Goal: Information Seeking & Learning: Learn about a topic

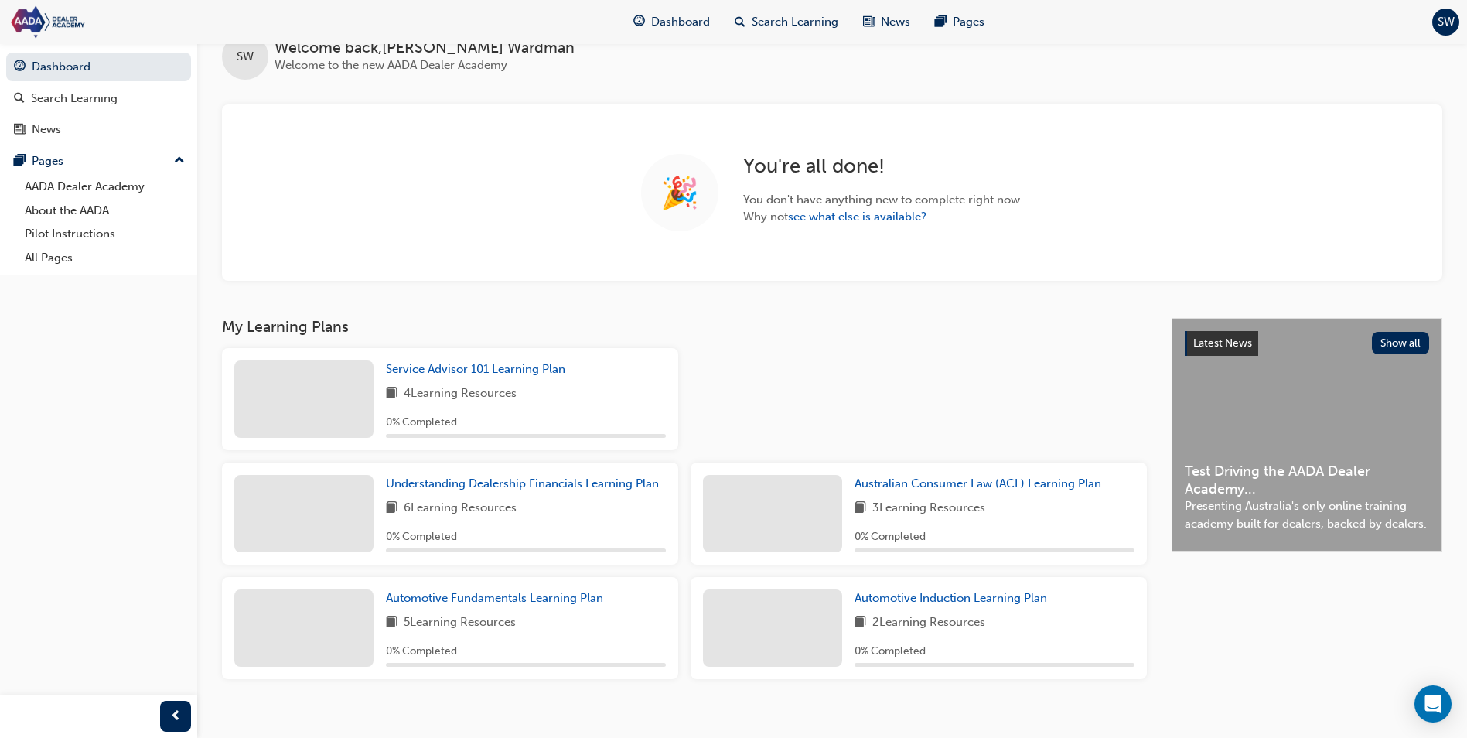
scroll to position [52, 0]
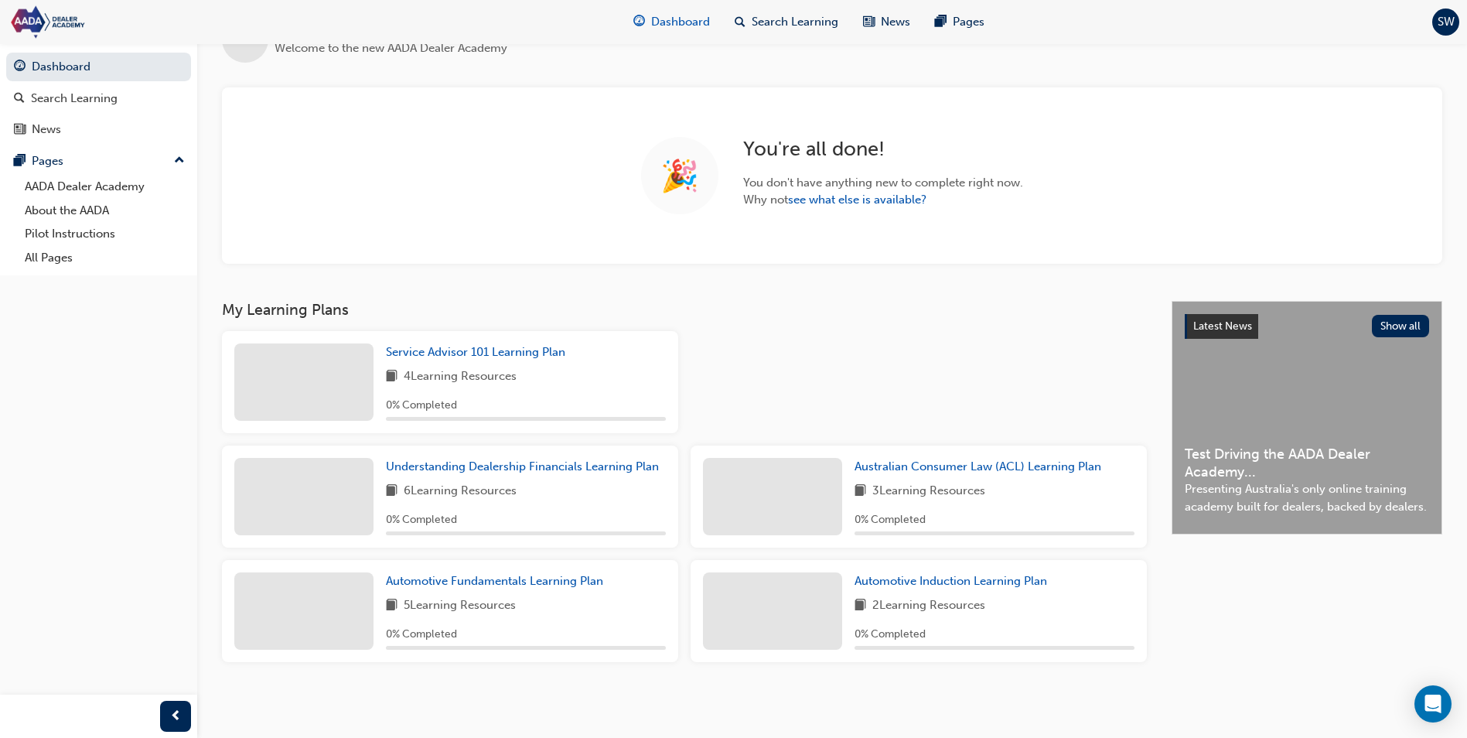
click at [696, 18] on span "Dashboard" at bounding box center [680, 22] width 59 height 18
click at [837, 195] on link "see what else is available?" at bounding box center [857, 200] width 138 height 14
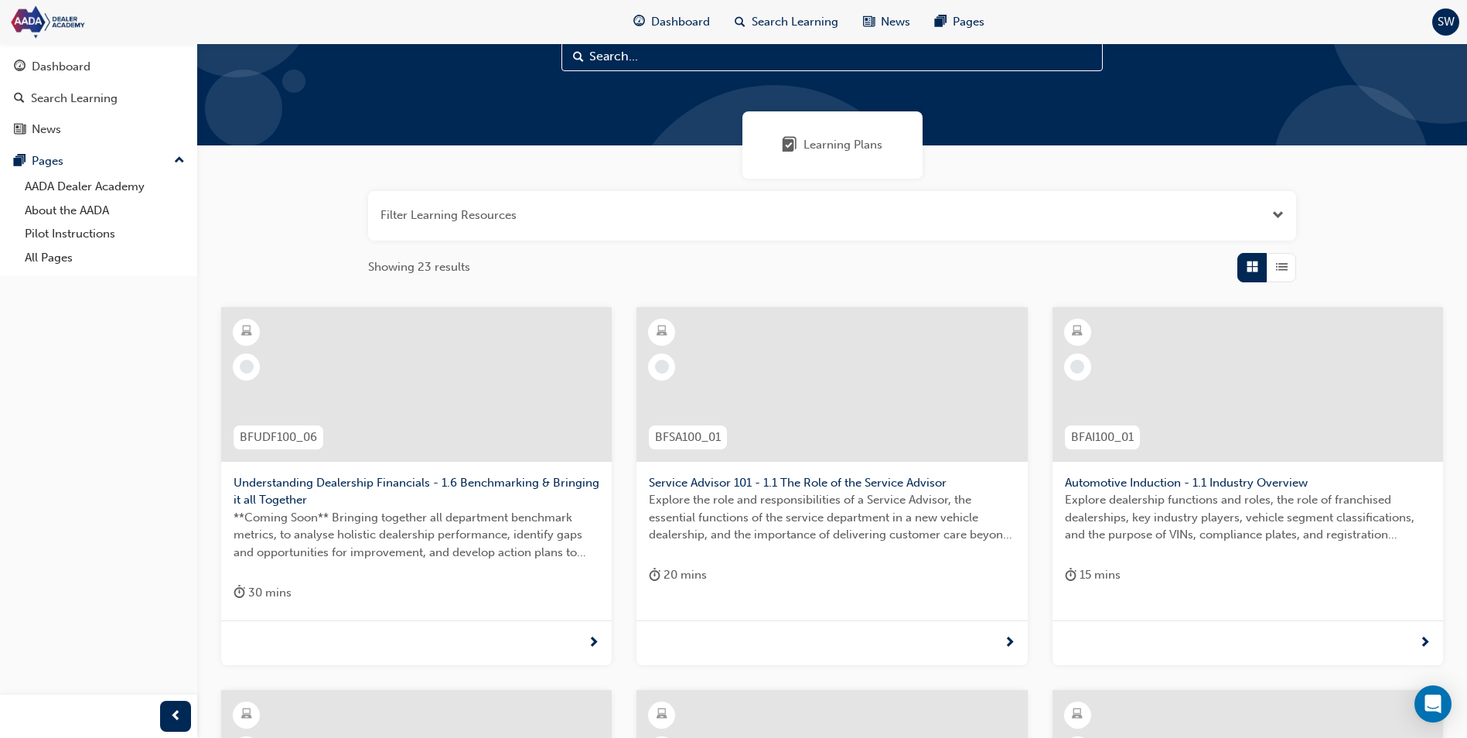
scroll to position [77, 0]
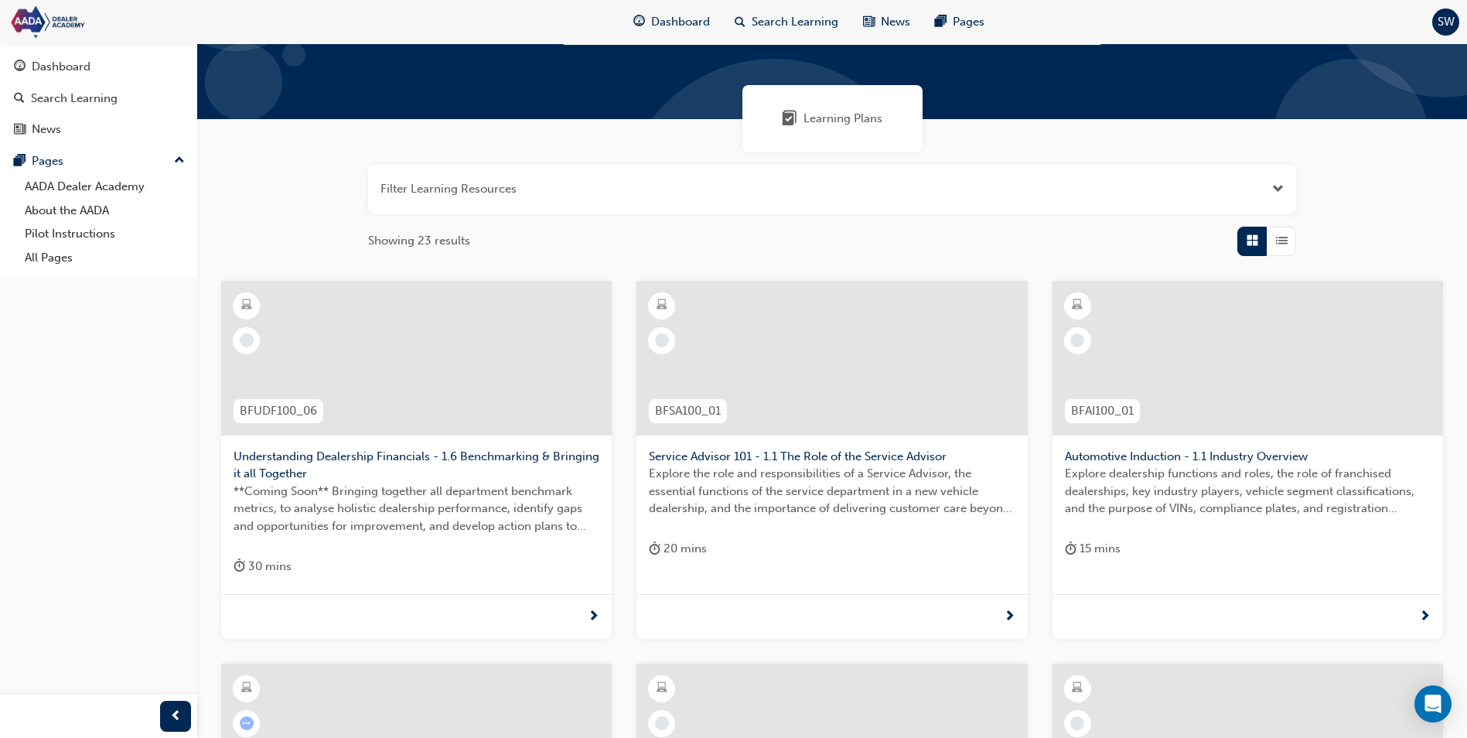
click at [1256, 176] on button "button" at bounding box center [832, 190] width 928 height 50
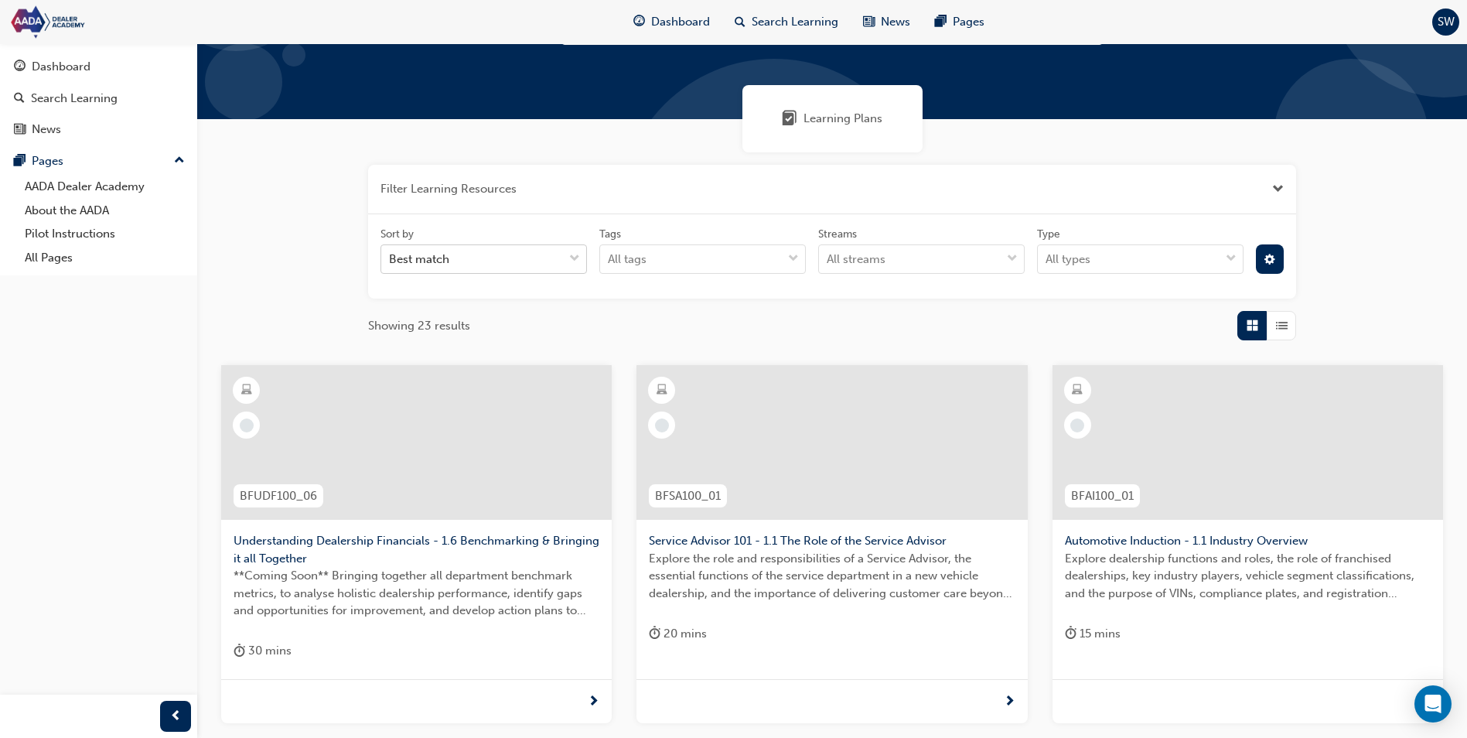
click at [562, 264] on div "Best match" at bounding box center [472, 259] width 182 height 27
click at [391, 264] on input "Sort by Best match" at bounding box center [390, 258] width 2 height 13
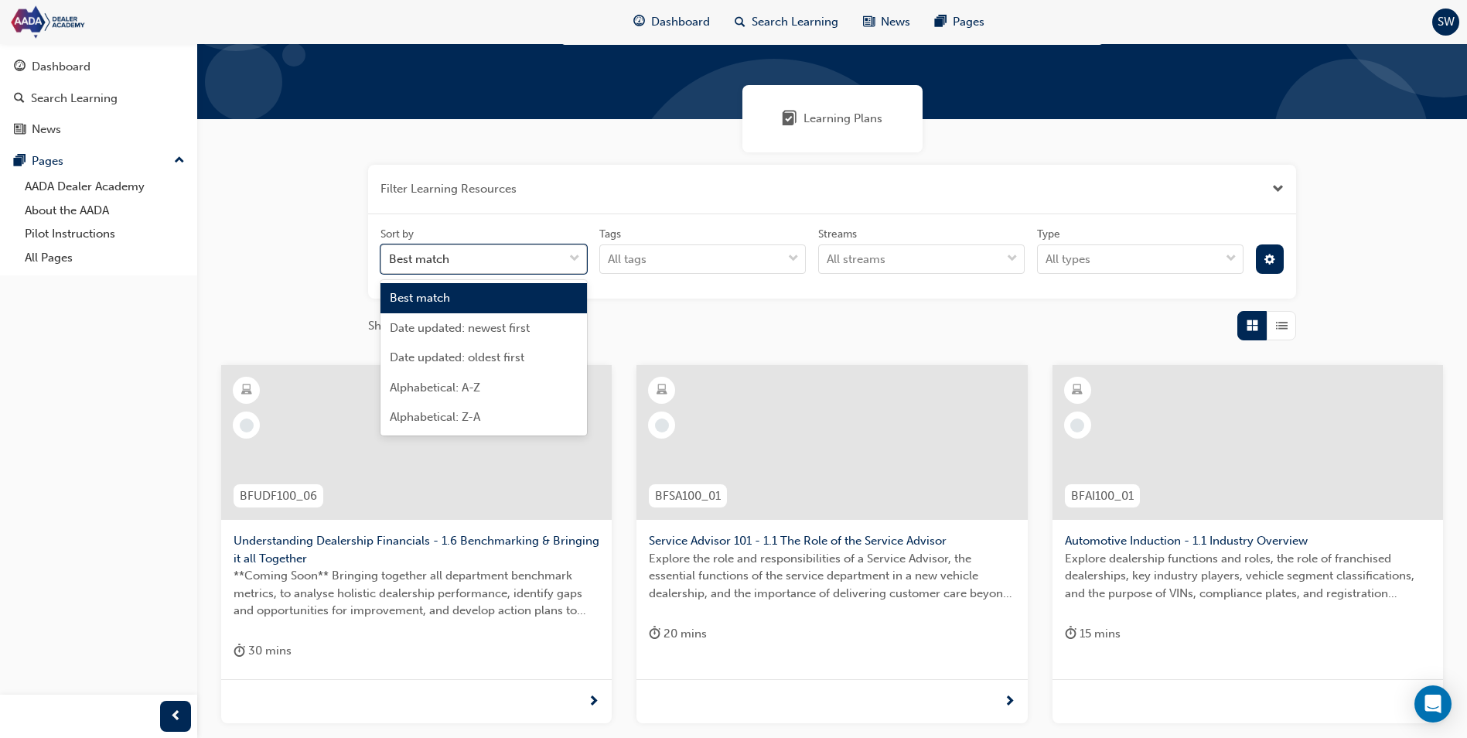
click at [565, 260] on div at bounding box center [574, 259] width 23 height 28
click at [391, 260] on input "Sort by option Best match focused, 1 of 5. 5 results available. Use Up and Down…" at bounding box center [390, 258] width 2 height 13
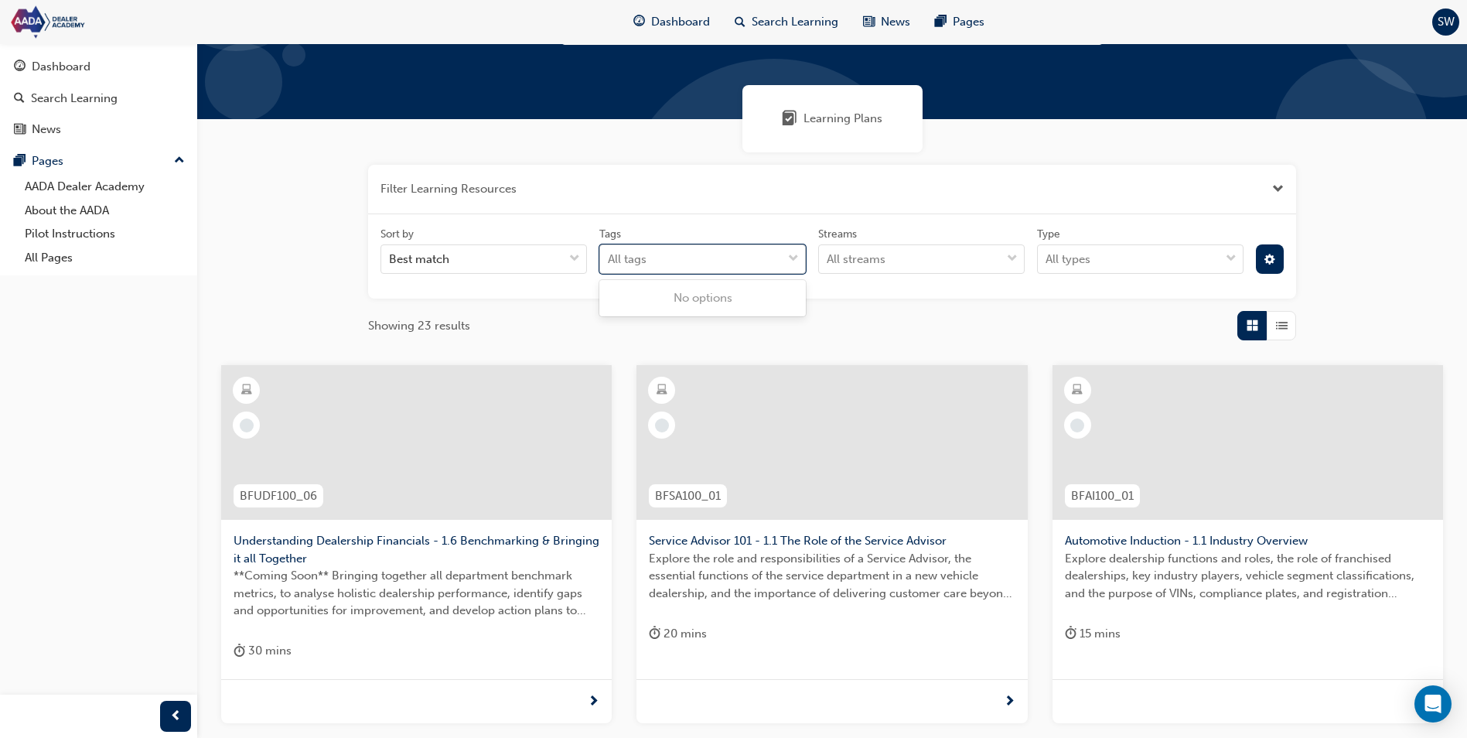
click at [640, 256] on div "All tags" at bounding box center [627, 260] width 39 height 18
click at [610, 256] on input "Tags 0 results available. Use Up and Down to choose options, press Enter to sel…" at bounding box center [609, 258] width 2 height 13
click at [640, 256] on div "All tags" at bounding box center [627, 260] width 39 height 18
click at [610, 256] on input "Tags 0 results available. Use Up and Down to choose options, press Enter to sel…" at bounding box center [609, 258] width 2 height 13
click at [860, 251] on div "All streams" at bounding box center [856, 260] width 59 height 18
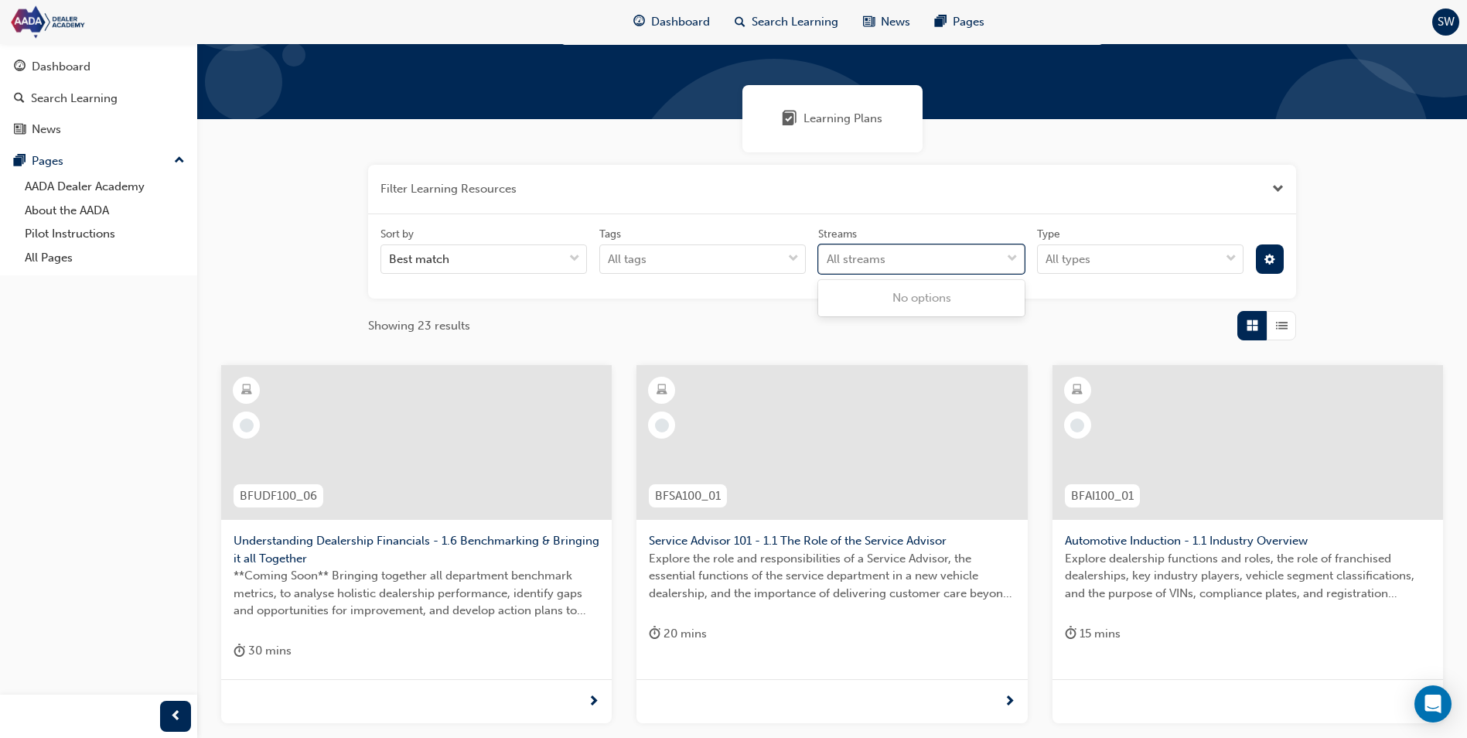
click at [828, 252] on input "Streams 0 results available. Use Up and Down to choose options, press Enter to …" at bounding box center [828, 258] width 2 height 13
click at [859, 252] on div "All streams" at bounding box center [856, 260] width 59 height 18
click at [828, 252] on input "Streams 0 results available. Select is focused ,type to refine list, press Down…" at bounding box center [828, 258] width 2 height 13
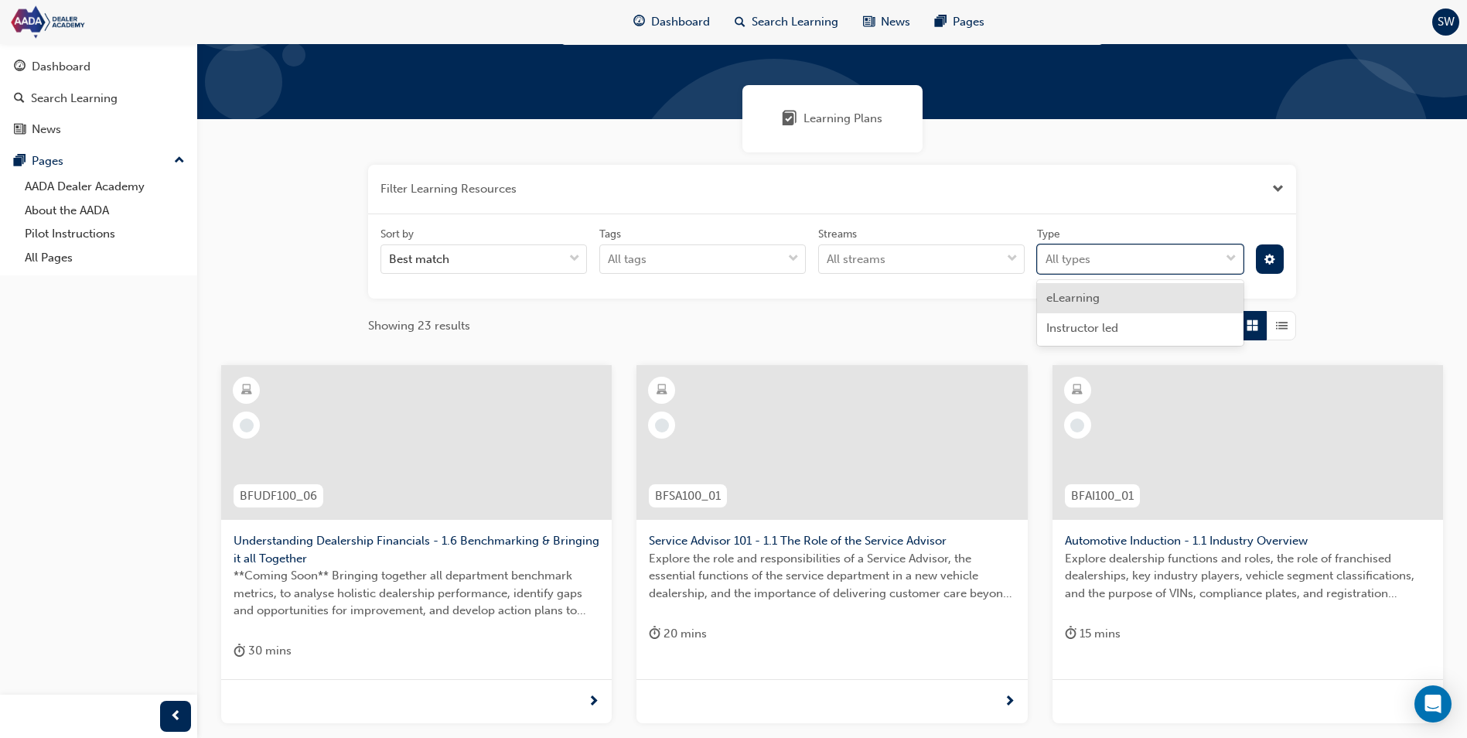
click at [1088, 270] on div "All types" at bounding box center [1129, 259] width 182 height 27
click at [1047, 265] on input "Type option eLearning focused, 1 of 2. 2 results available. Use Up and Down to …" at bounding box center [1047, 258] width 2 height 13
click at [1034, 184] on button "button" at bounding box center [832, 190] width 928 height 50
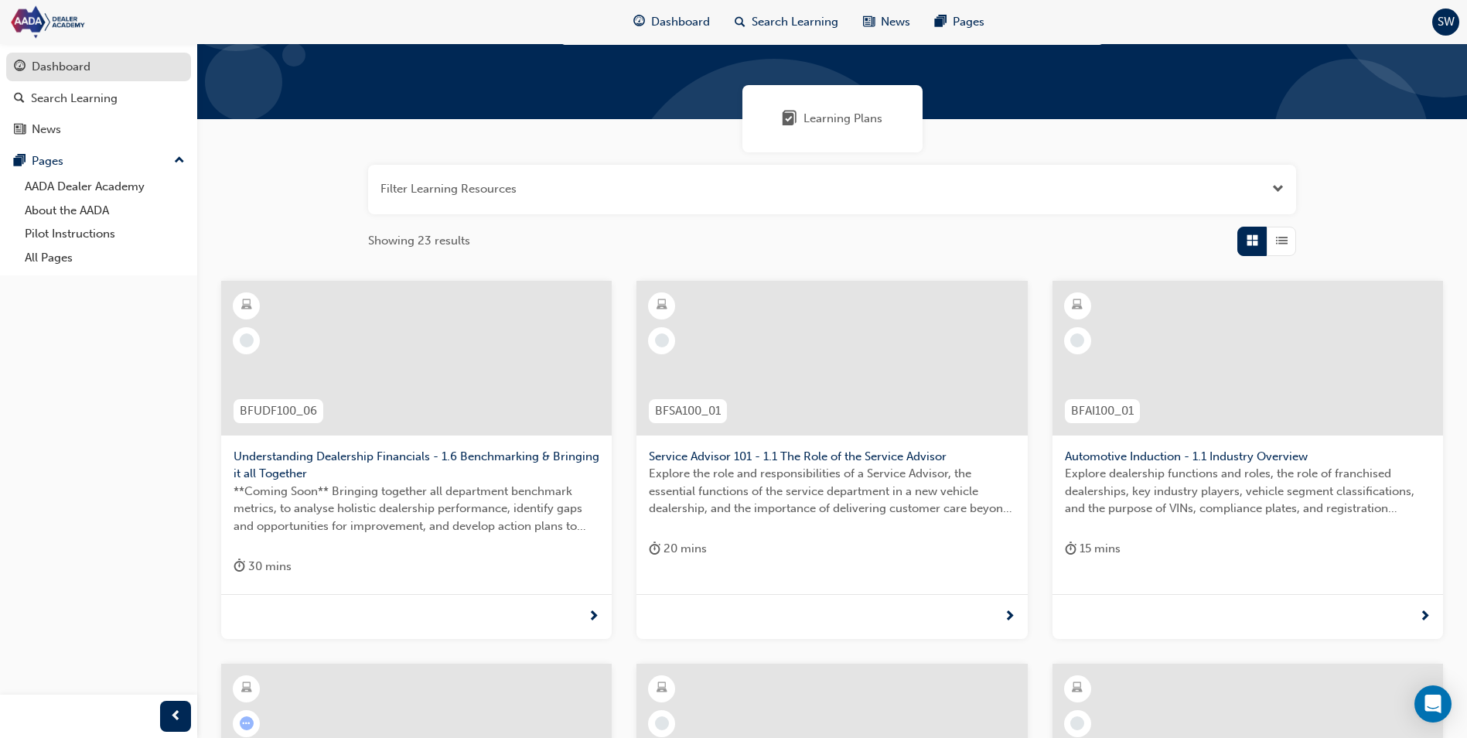
click at [75, 65] on div "Dashboard" at bounding box center [61, 67] width 59 height 18
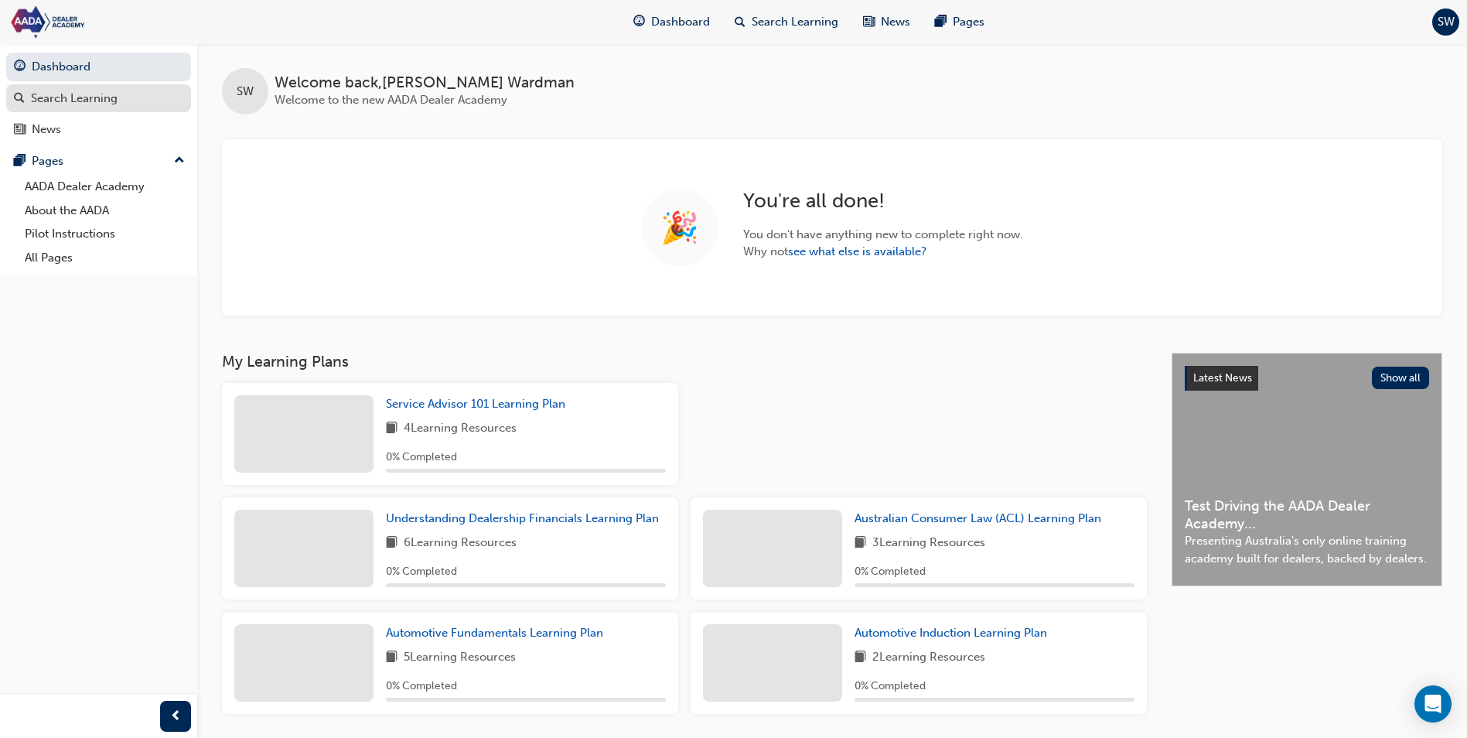
click at [79, 91] on div "Search Learning" at bounding box center [74, 99] width 87 height 18
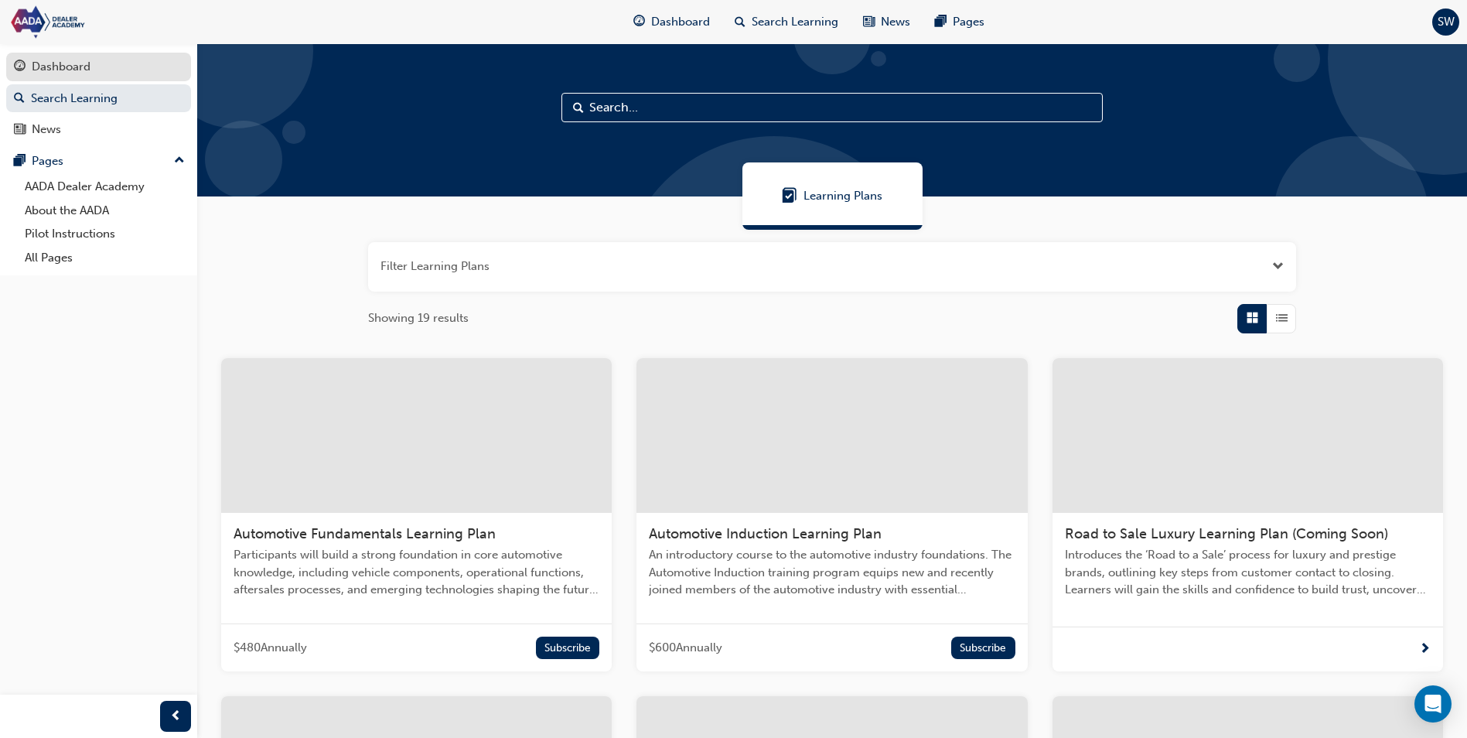
click at [92, 75] on div "Dashboard" at bounding box center [98, 66] width 169 height 19
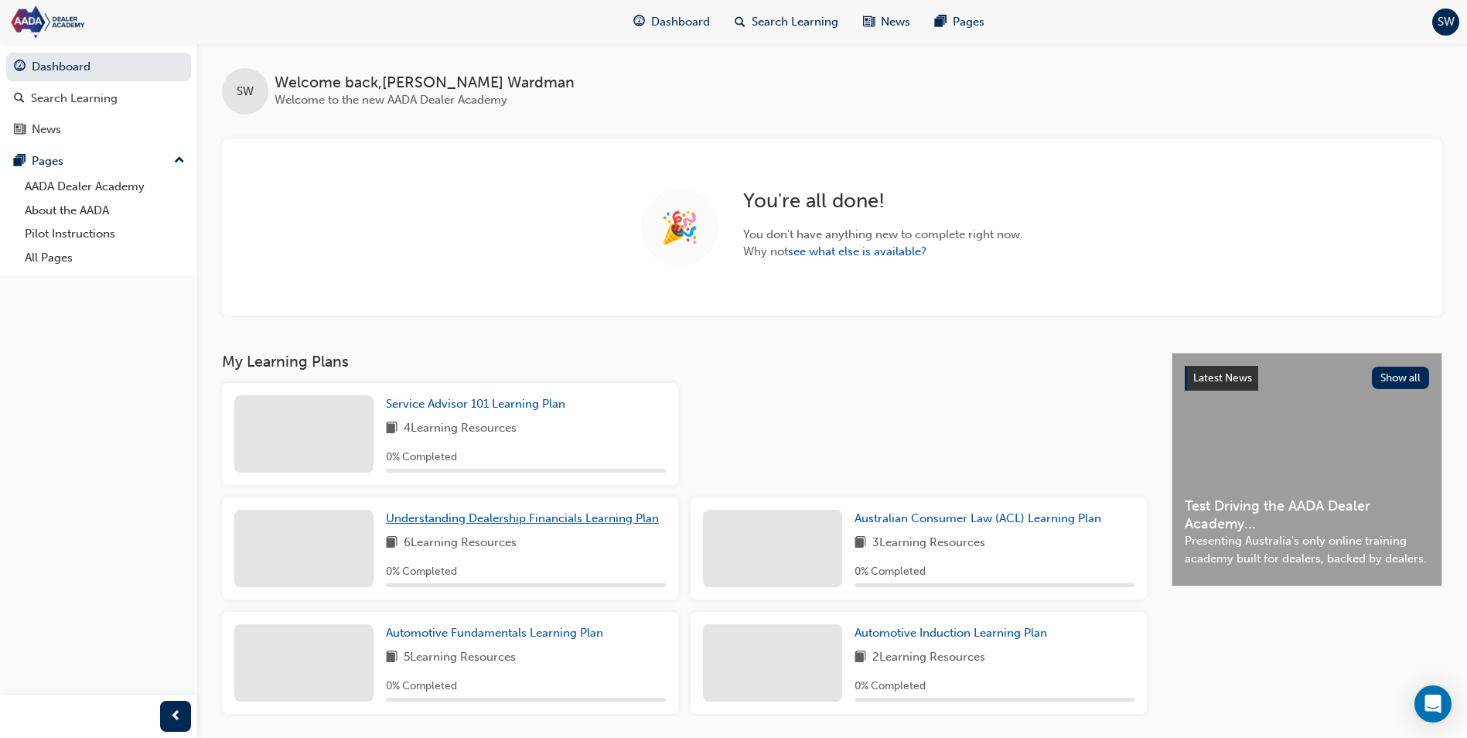
click at [480, 512] on span "Understanding Dealership Financials Learning Plan" at bounding box center [522, 518] width 273 height 14
click at [836, 251] on link "see what else is available?" at bounding box center [857, 251] width 138 height 14
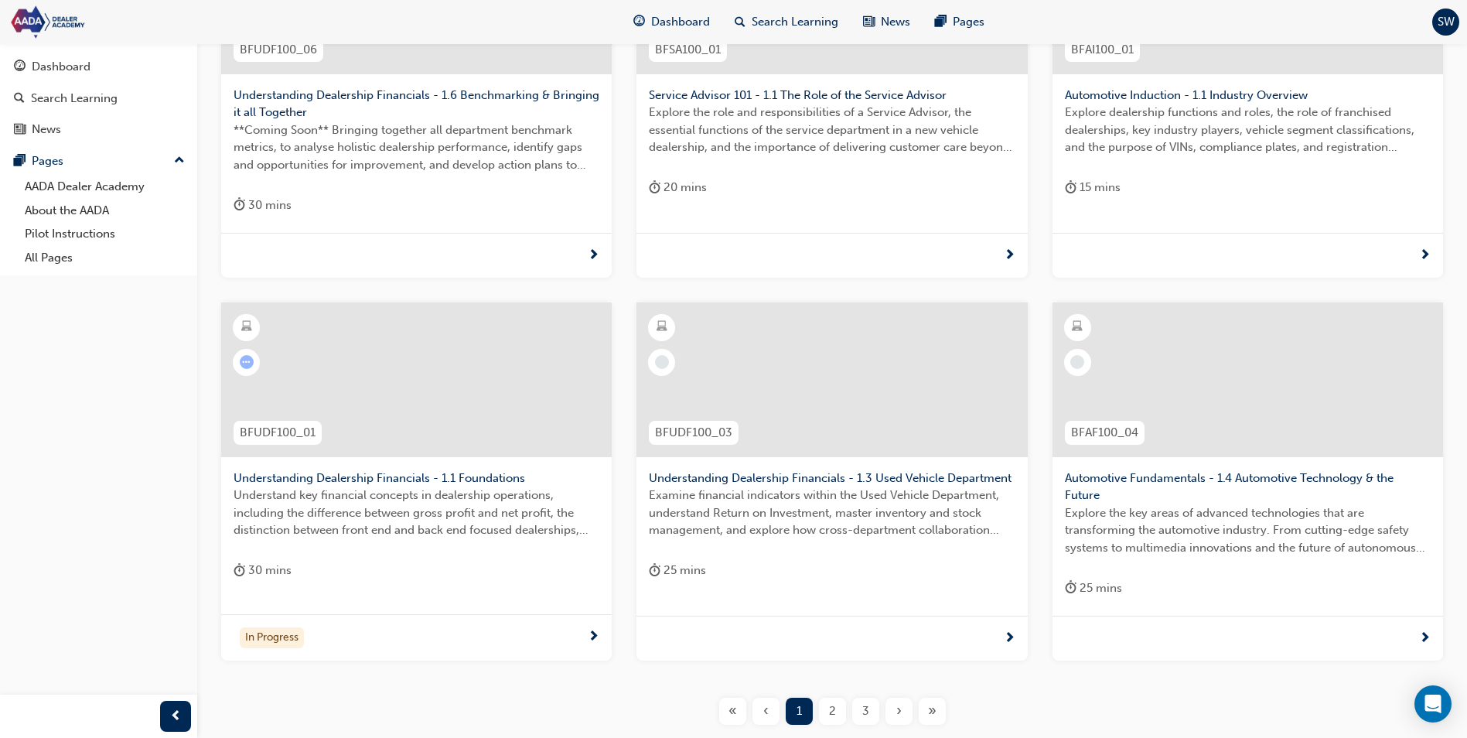
scroll to position [464, 0]
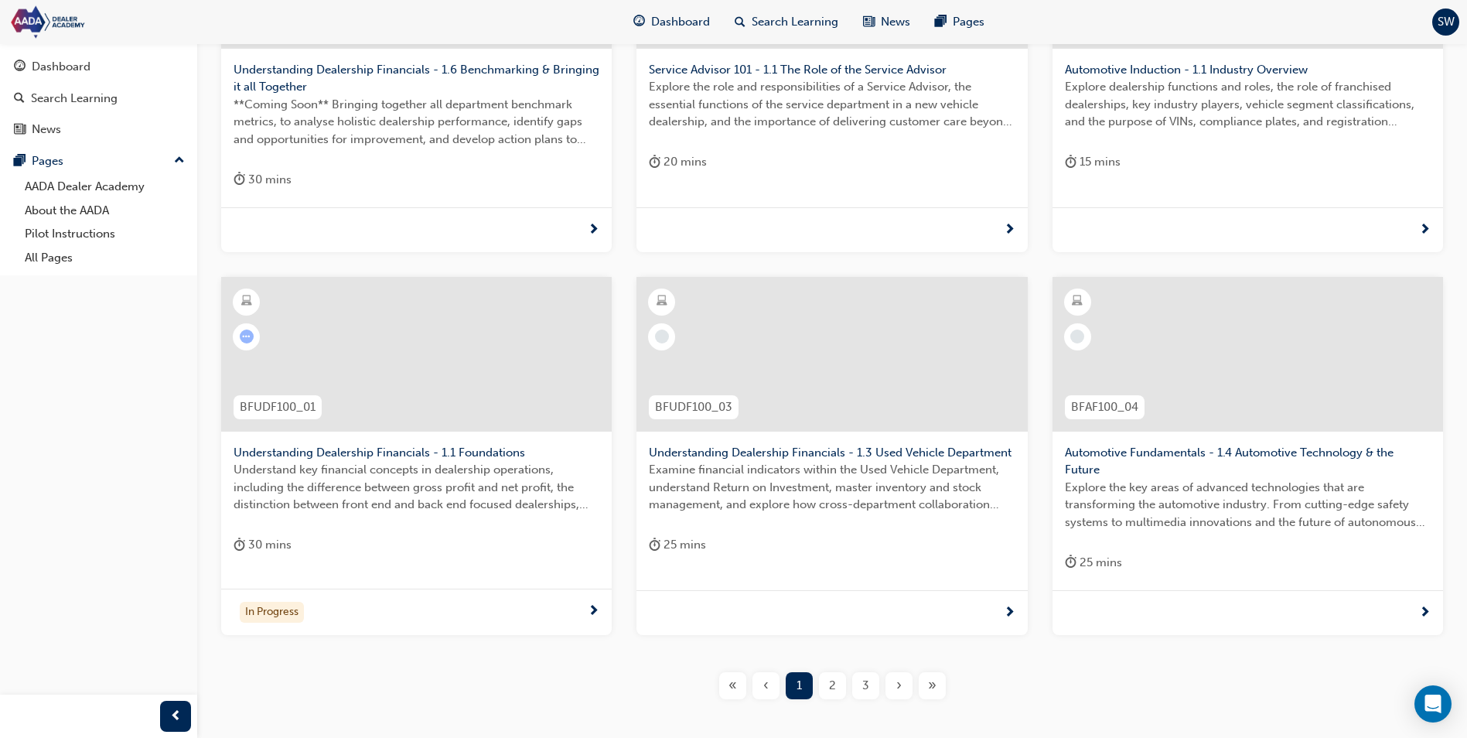
click at [582, 609] on div "In Progress" at bounding box center [411, 612] width 354 height 21
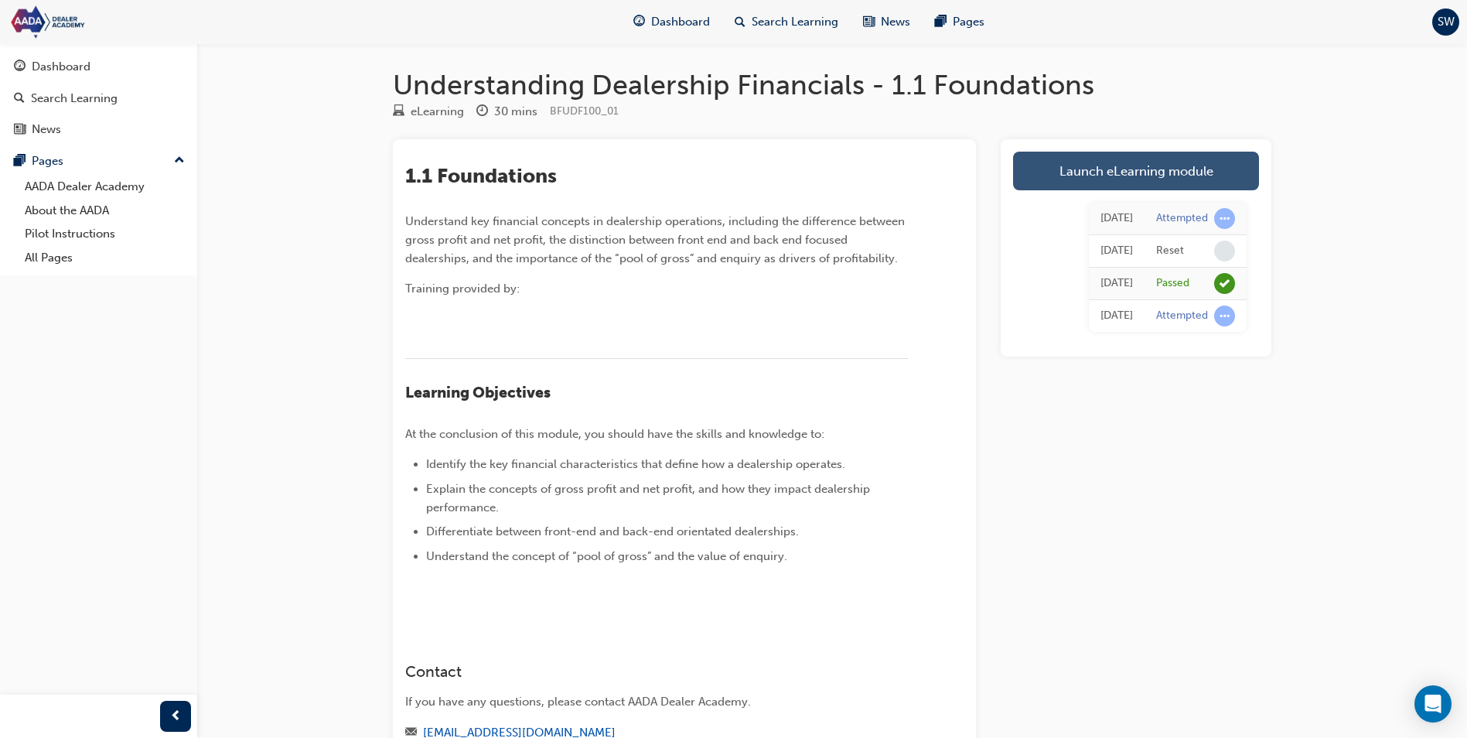
click at [1105, 173] on link "Launch eLearning module" at bounding box center [1136, 171] width 246 height 39
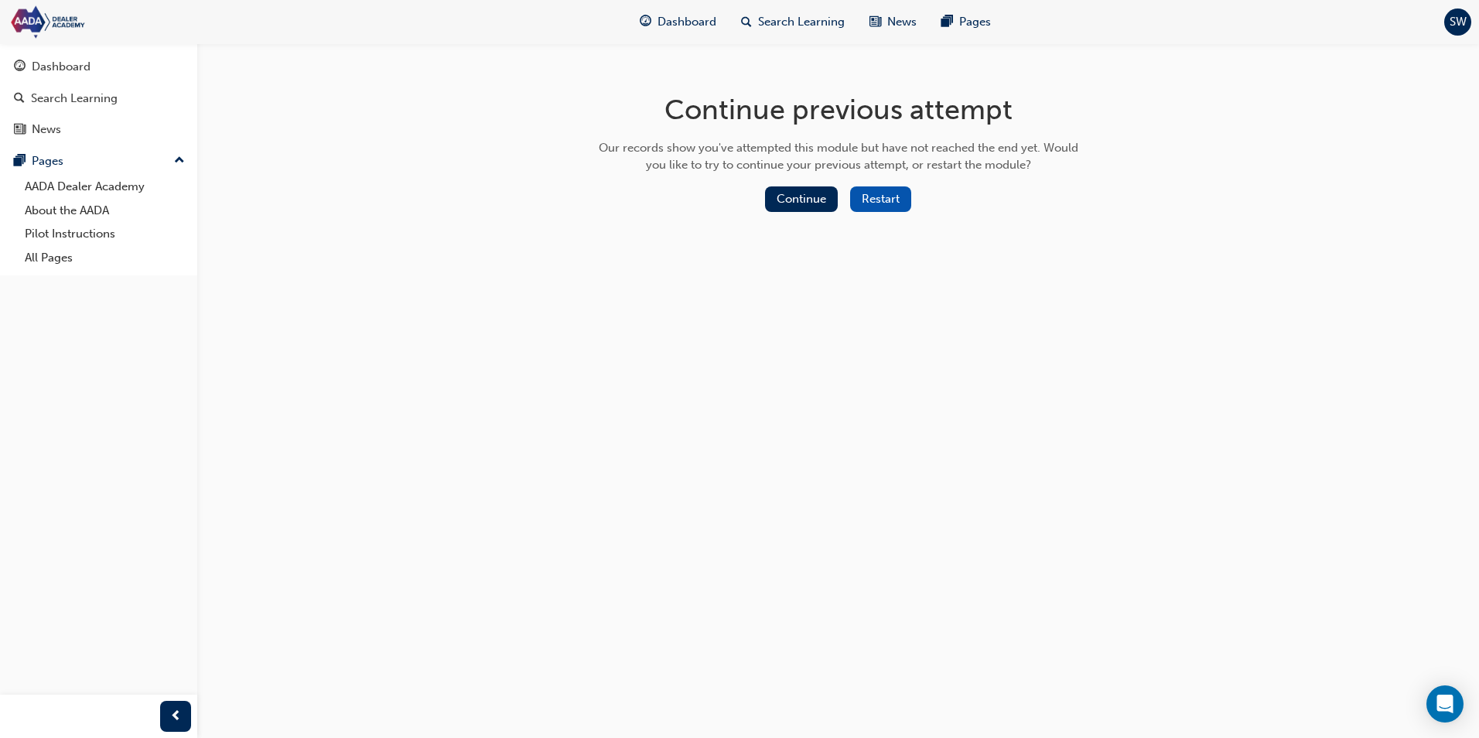
click at [869, 198] on button "Restart" at bounding box center [880, 199] width 61 height 26
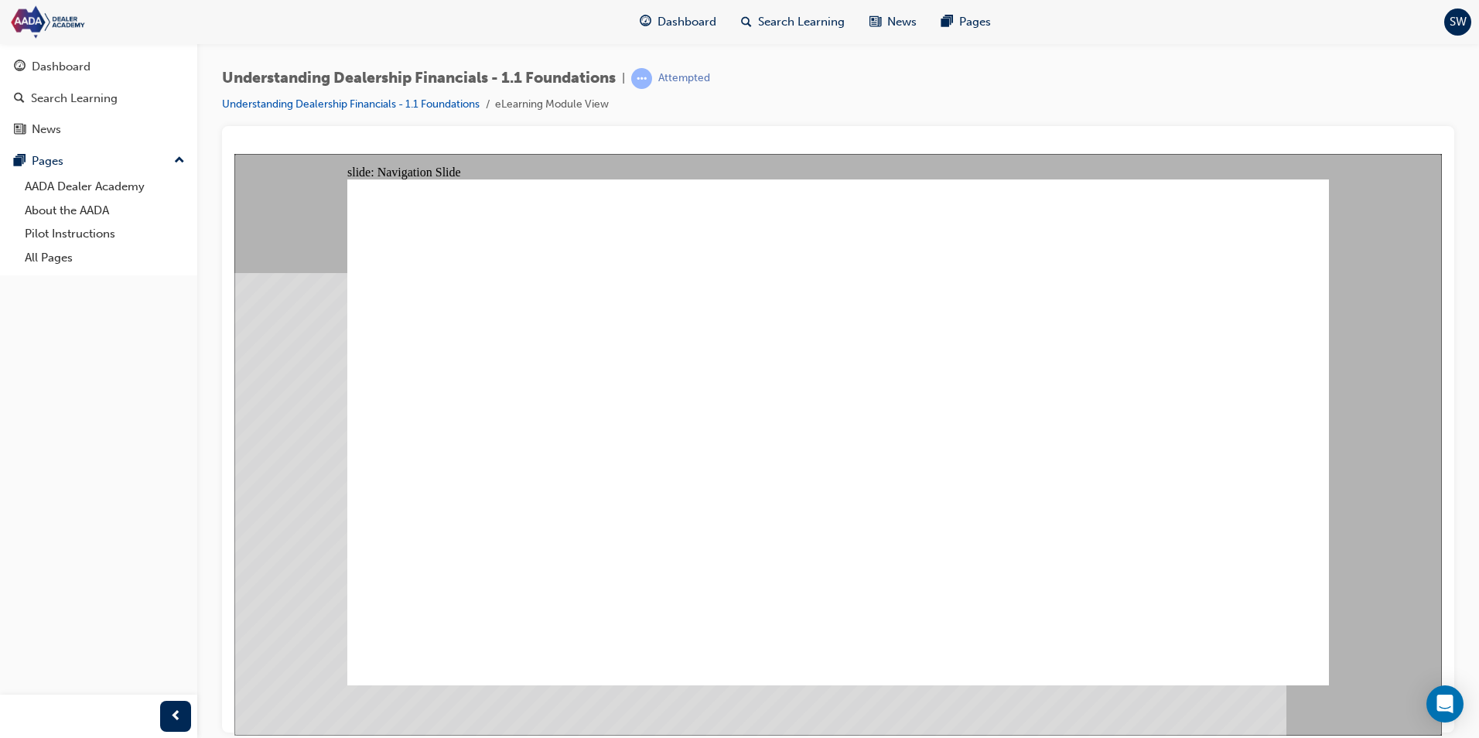
drag, startPoint x: 1282, startPoint y: 647, endPoint x: 1091, endPoint y: 549, distance: 214.5
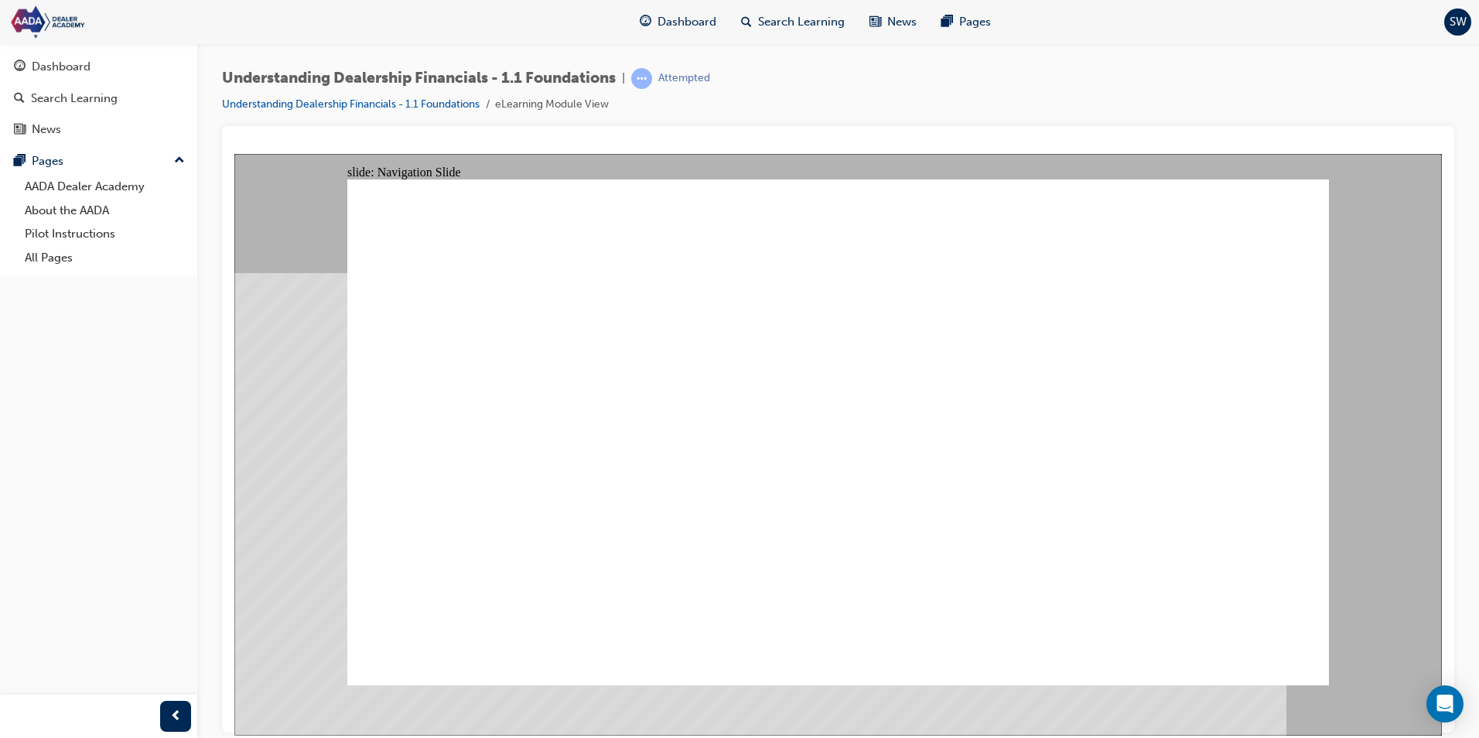
drag, startPoint x: 1199, startPoint y: 200, endPoint x: 1270, endPoint y: 202, distance: 71.2
drag, startPoint x: 793, startPoint y: 497, endPoint x: 847, endPoint y: 486, distance: 55.2
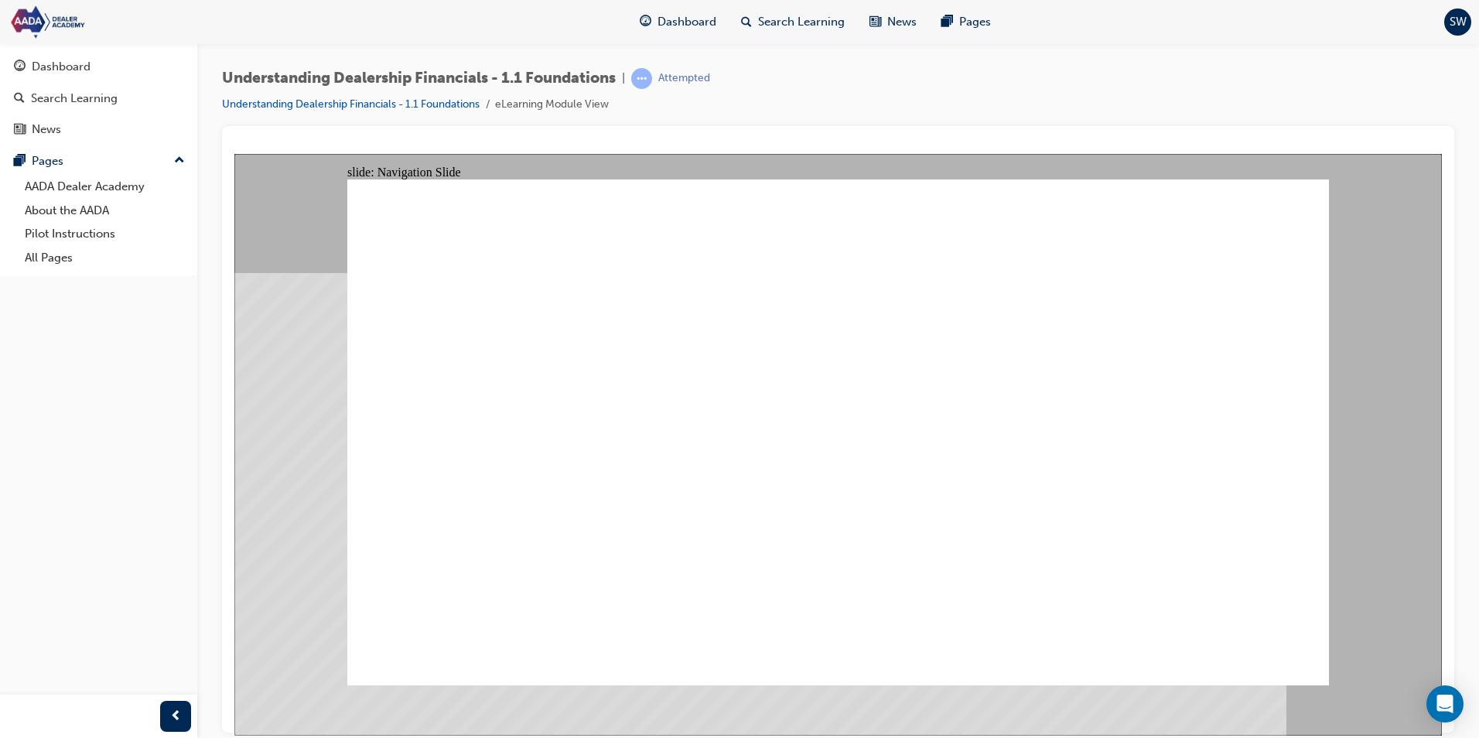
drag, startPoint x: 732, startPoint y: 531, endPoint x: 682, endPoint y: 546, distance: 51.9
drag, startPoint x: 675, startPoint y: 415, endPoint x: 698, endPoint y: 459, distance: 49.5
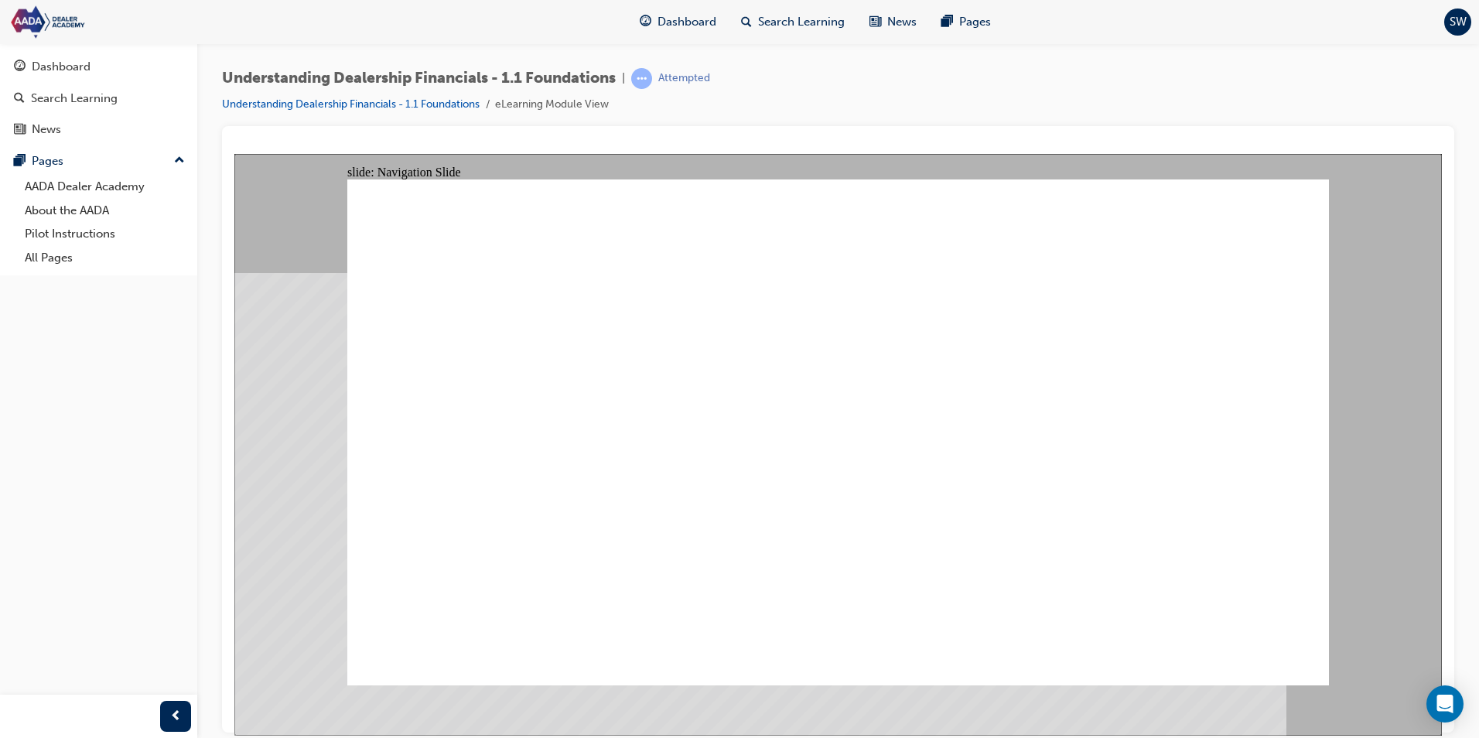
drag, startPoint x: 816, startPoint y: 519, endPoint x: 860, endPoint y: 528, distance: 44.9
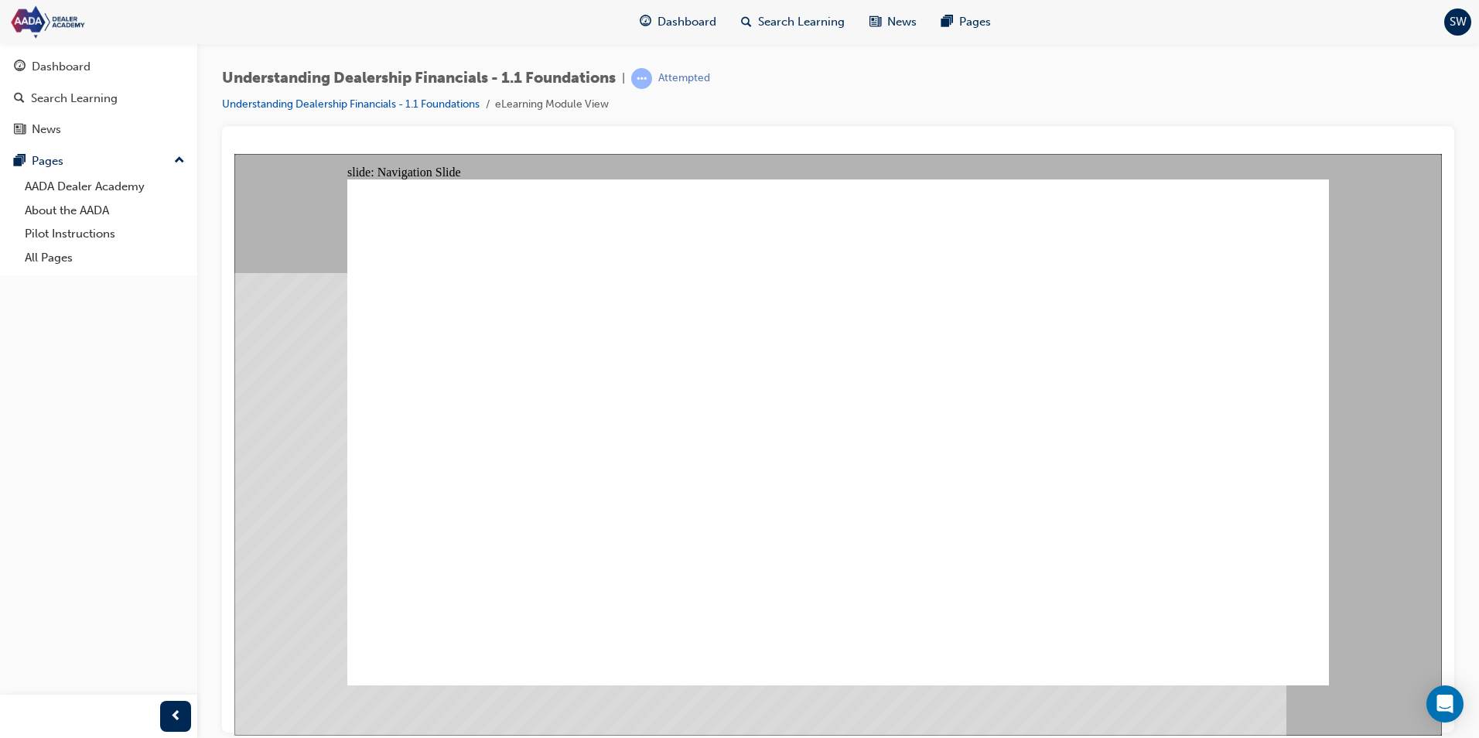
drag, startPoint x: 935, startPoint y: 420, endPoint x: 273, endPoint y: 568, distance: 678.4
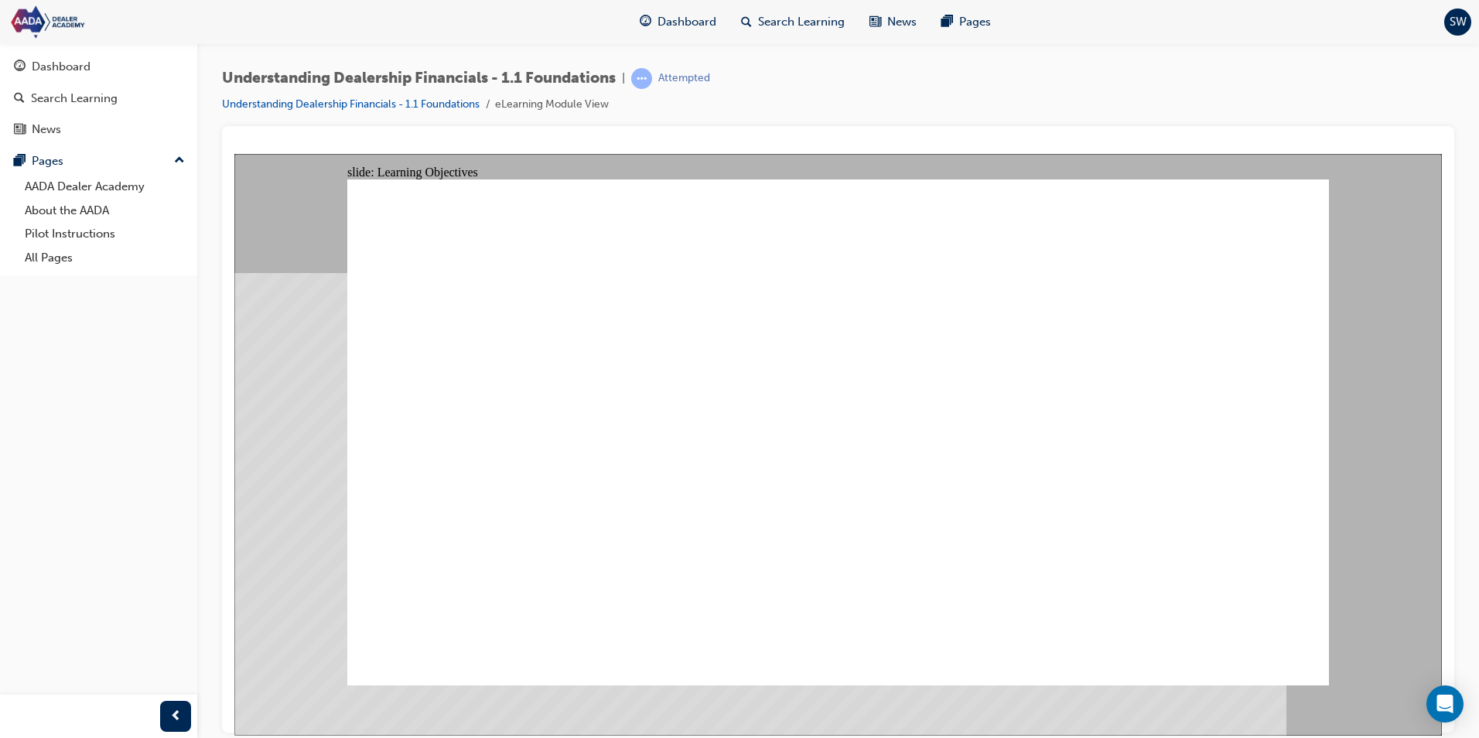
drag, startPoint x: 759, startPoint y: 488, endPoint x: 757, endPoint y: 500, distance: 12.5
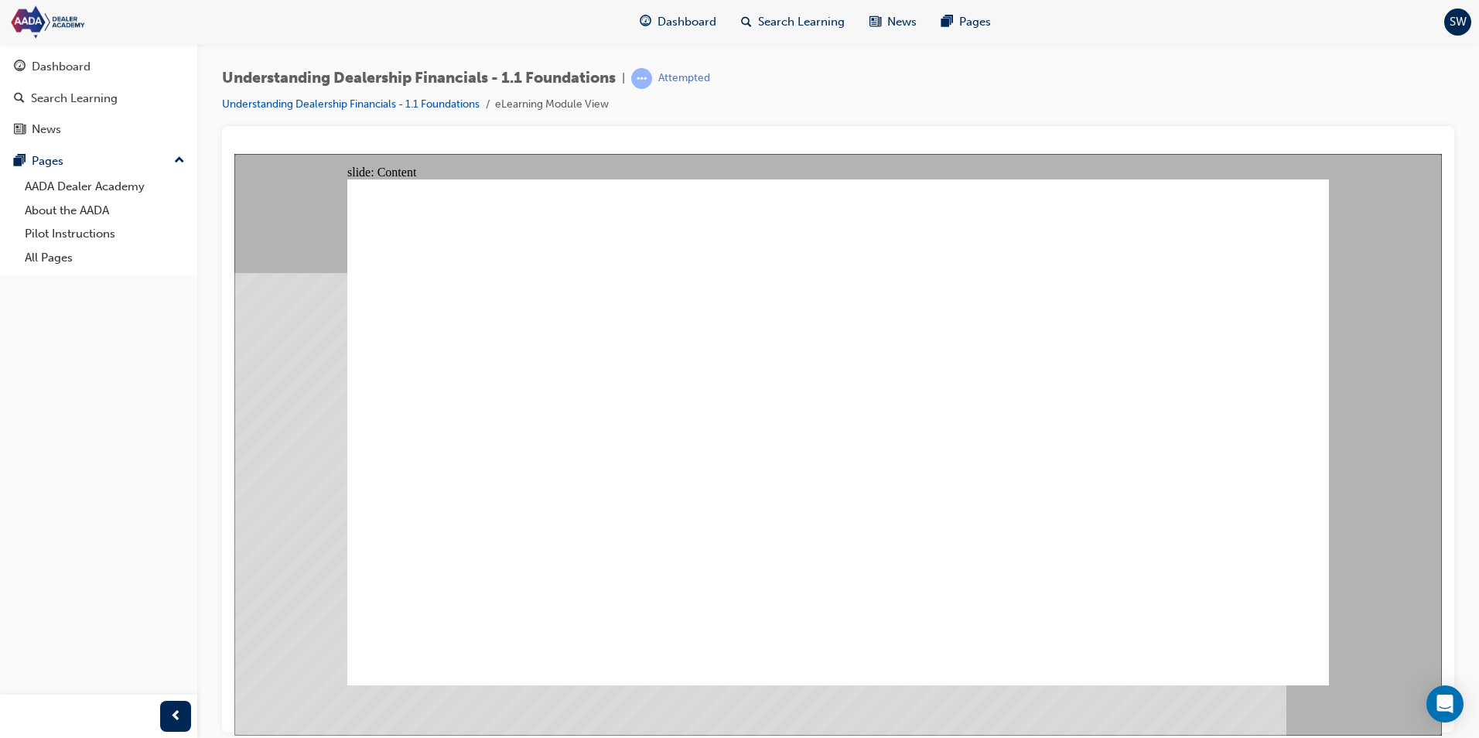
drag, startPoint x: 1173, startPoint y: 412, endPoint x: 1173, endPoint y: 428, distance: 16.2
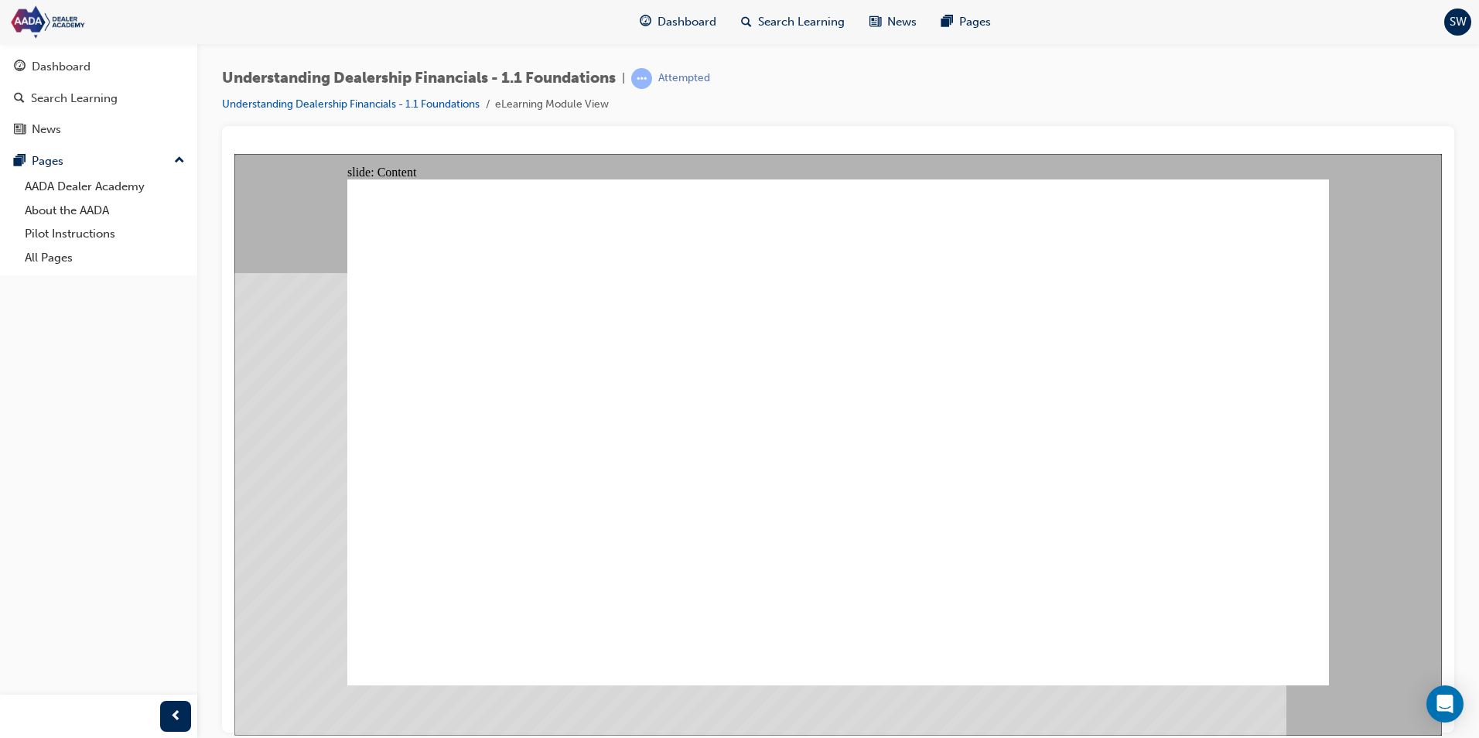
drag, startPoint x: 467, startPoint y: 487, endPoint x: 722, endPoint y: 359, distance: 285.7
drag, startPoint x: 507, startPoint y: 401, endPoint x: 756, endPoint y: 396, distance: 249.1
drag, startPoint x: 502, startPoint y: 523, endPoint x: 538, endPoint y: 517, distance: 36.9
drag, startPoint x: 476, startPoint y: 348, endPoint x: 716, endPoint y: 432, distance: 254.2
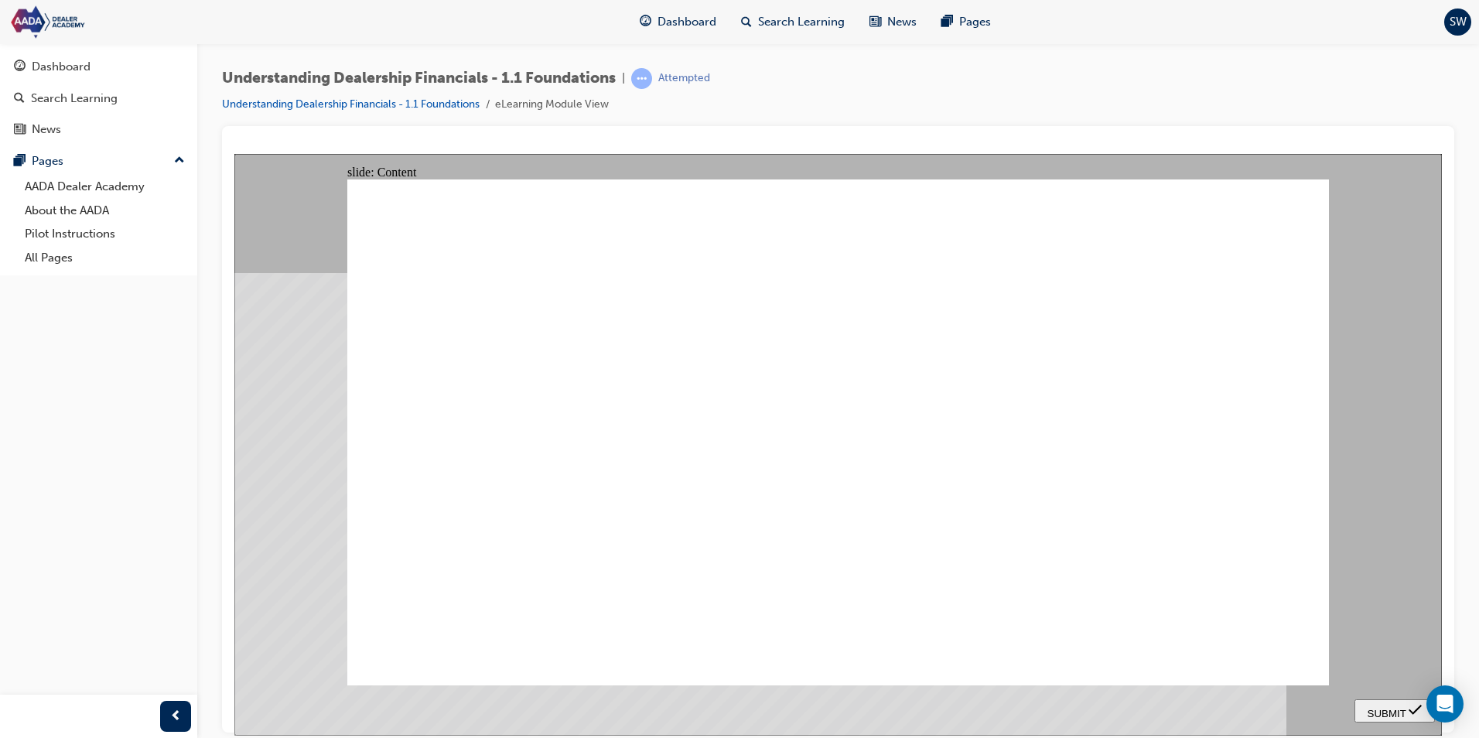
drag, startPoint x: 511, startPoint y: 514, endPoint x: 477, endPoint y: 521, distance: 34.7
drag, startPoint x: 493, startPoint y: 565, endPoint x: 751, endPoint y: 486, distance: 270.4
drag, startPoint x: 518, startPoint y: 603, endPoint x: 782, endPoint y: 521, distance: 277.0
drag, startPoint x: 498, startPoint y: 527, endPoint x: 757, endPoint y: 562, distance: 261.5
drag, startPoint x: 496, startPoint y: 448, endPoint x: 743, endPoint y: 601, distance: 291.1
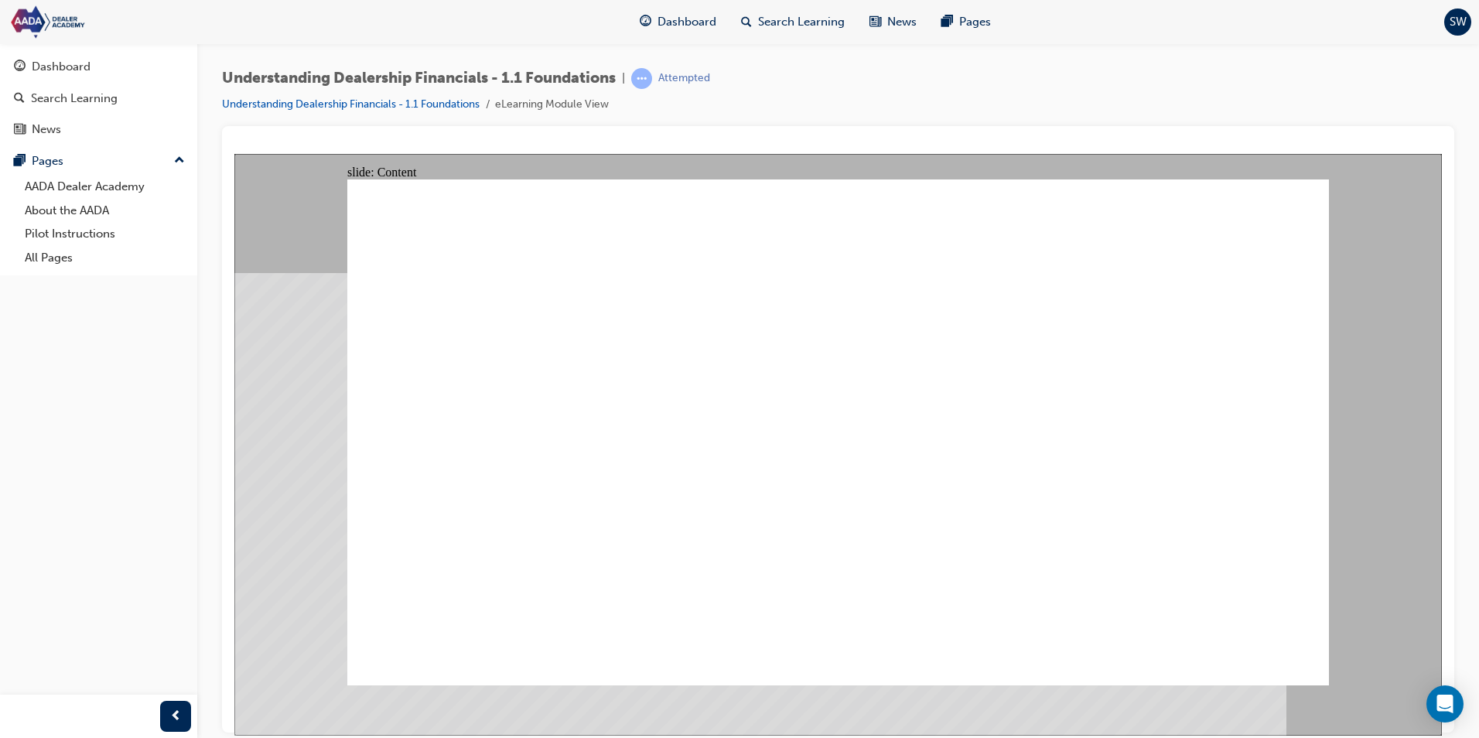
drag, startPoint x: 1105, startPoint y: 384, endPoint x: 1109, endPoint y: 376, distance: 9.3
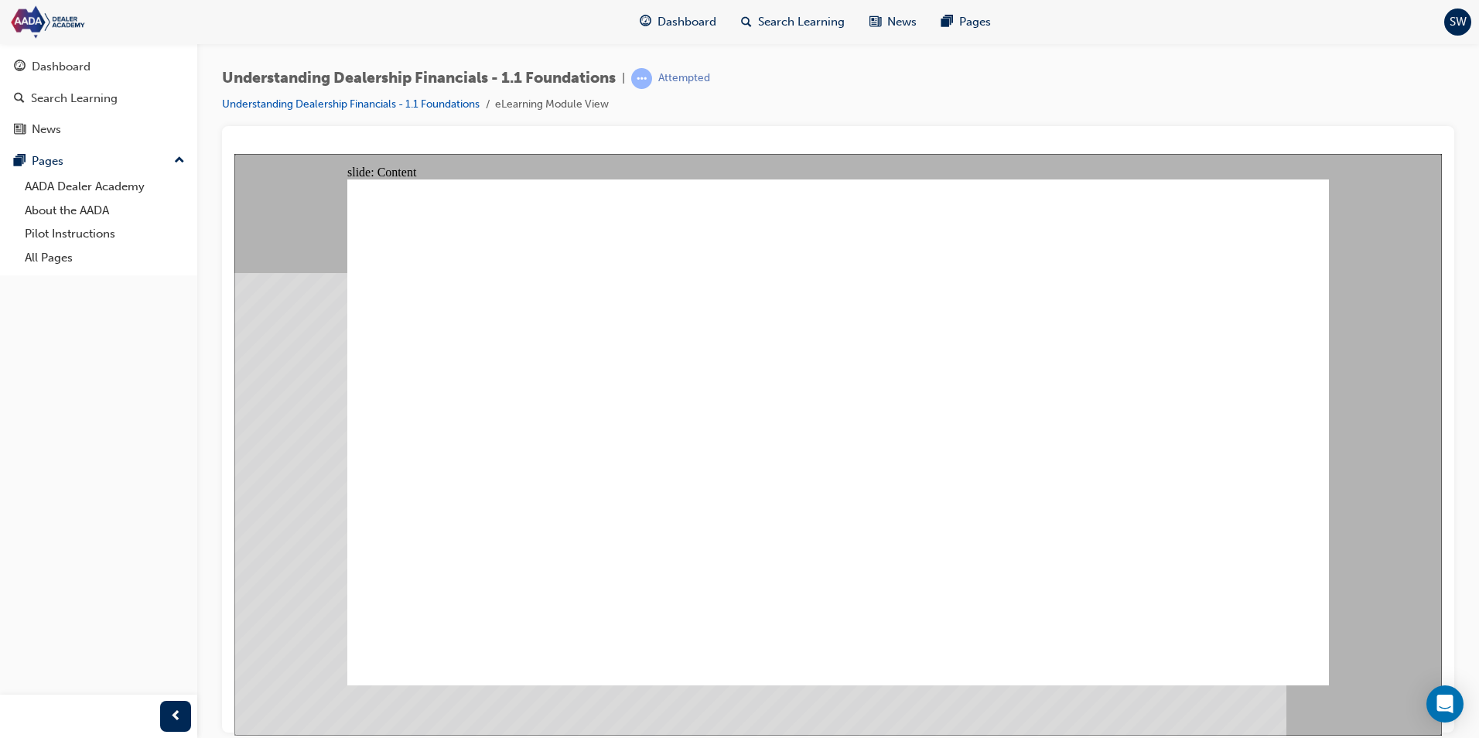
drag, startPoint x: 843, startPoint y: 333, endPoint x: 748, endPoint y: 358, distance: 98.5
drag, startPoint x: 807, startPoint y: 456, endPoint x: 750, endPoint y: 464, distance: 57.8
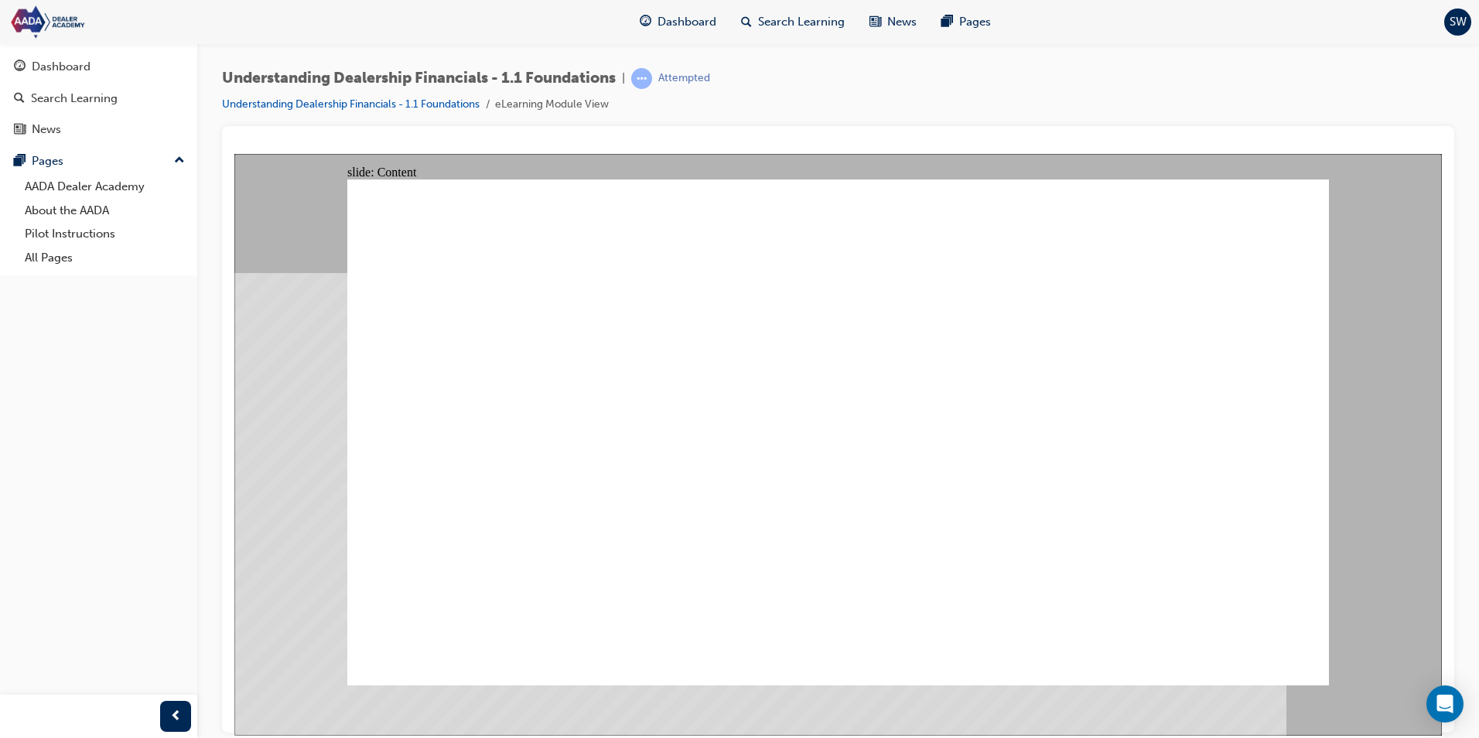
drag, startPoint x: 1126, startPoint y: 381, endPoint x: 1108, endPoint y: 365, distance: 23.0
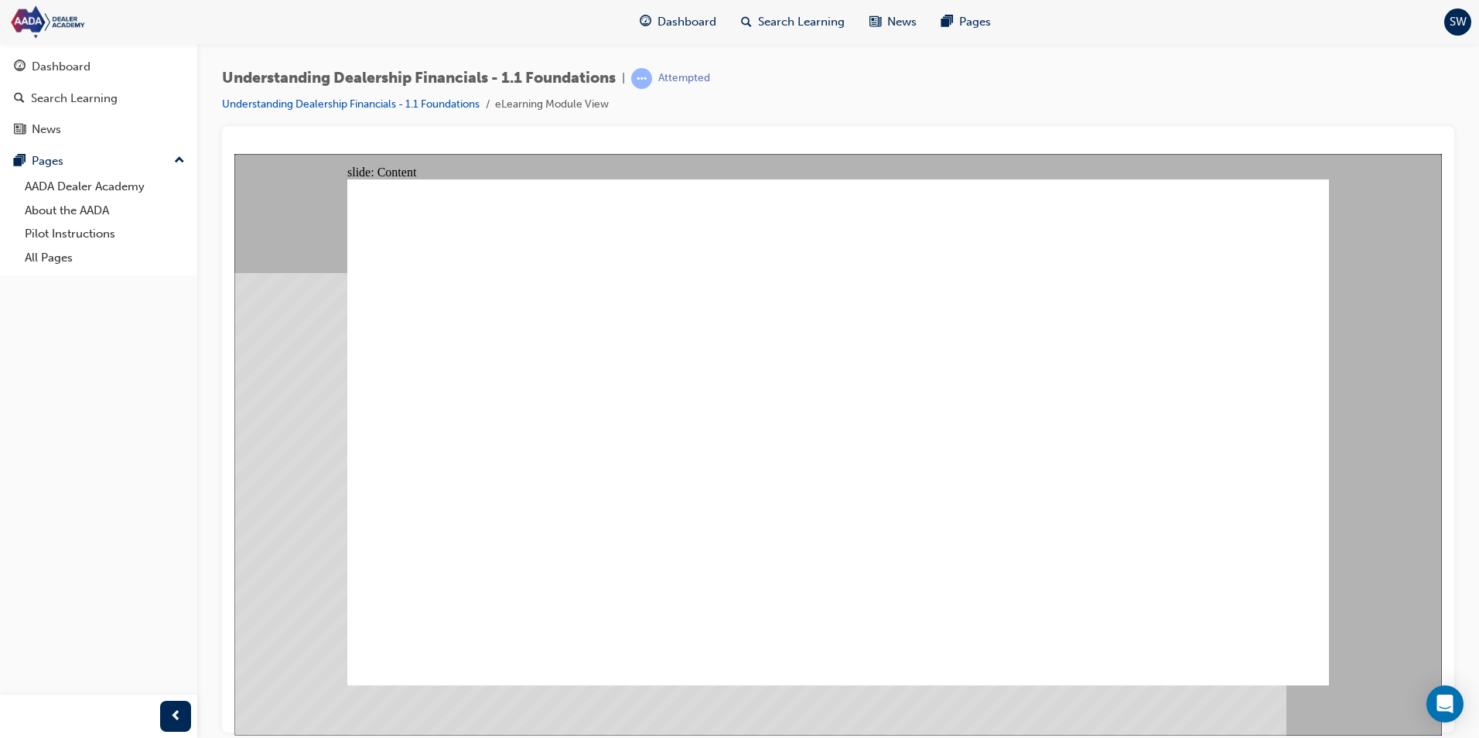
drag, startPoint x: 627, startPoint y: 389, endPoint x: 624, endPoint y: 418, distance: 29.6
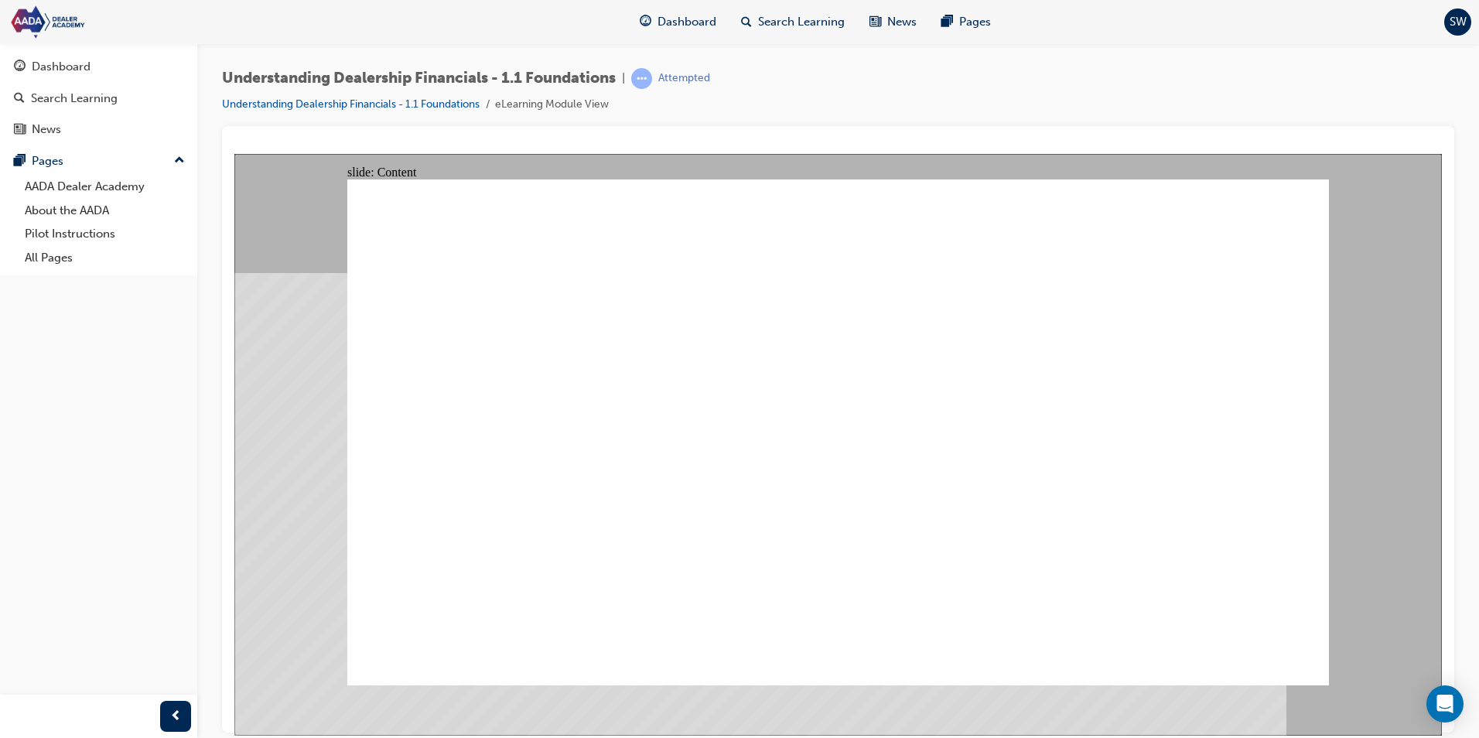
drag, startPoint x: 639, startPoint y: 379, endPoint x: 984, endPoint y: 487, distance: 361.6
drag, startPoint x: 1066, startPoint y: 492, endPoint x: 909, endPoint y: 473, distance: 158.1
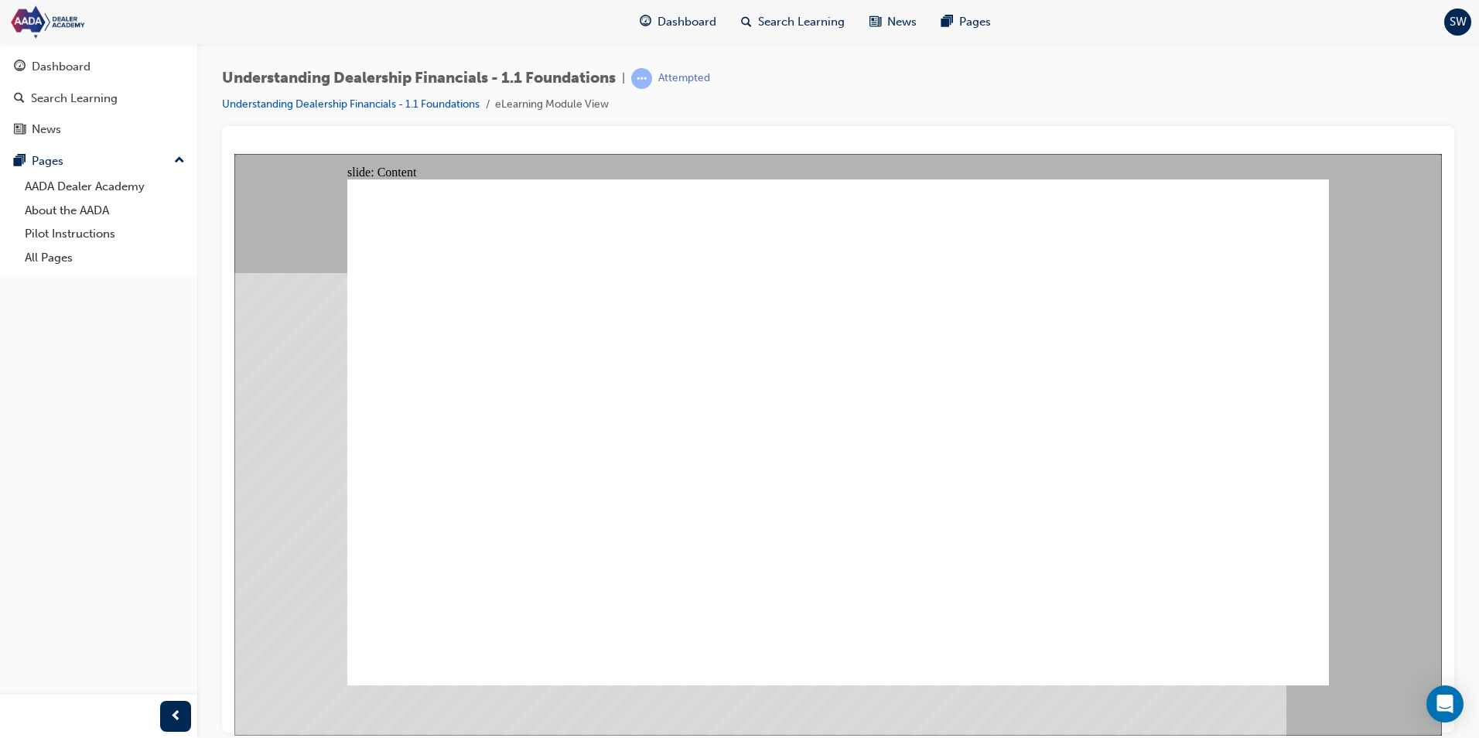
drag, startPoint x: 1078, startPoint y: 426, endPoint x: 1307, endPoint y: 567, distance: 268.1
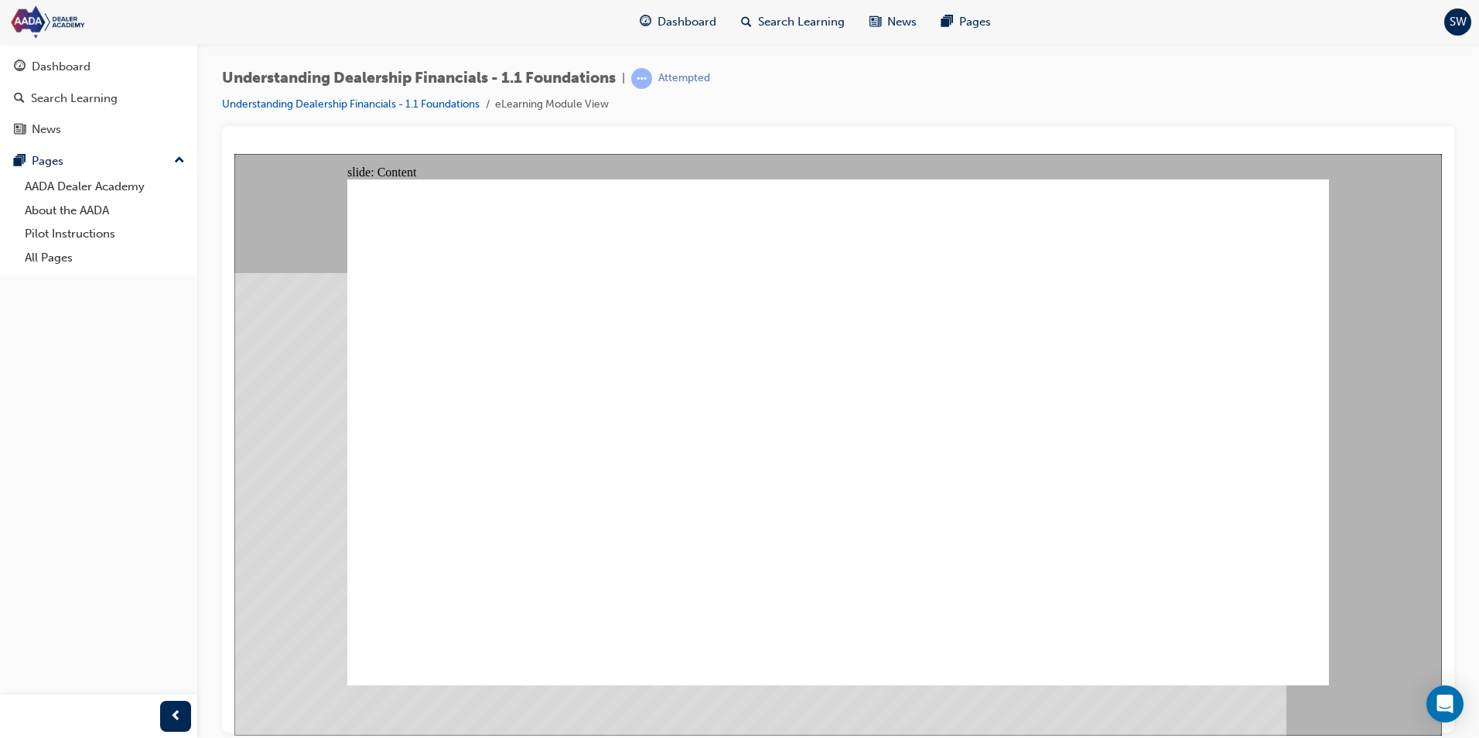
drag, startPoint x: 831, startPoint y: 338, endPoint x: 851, endPoint y: 377, distance: 43.6
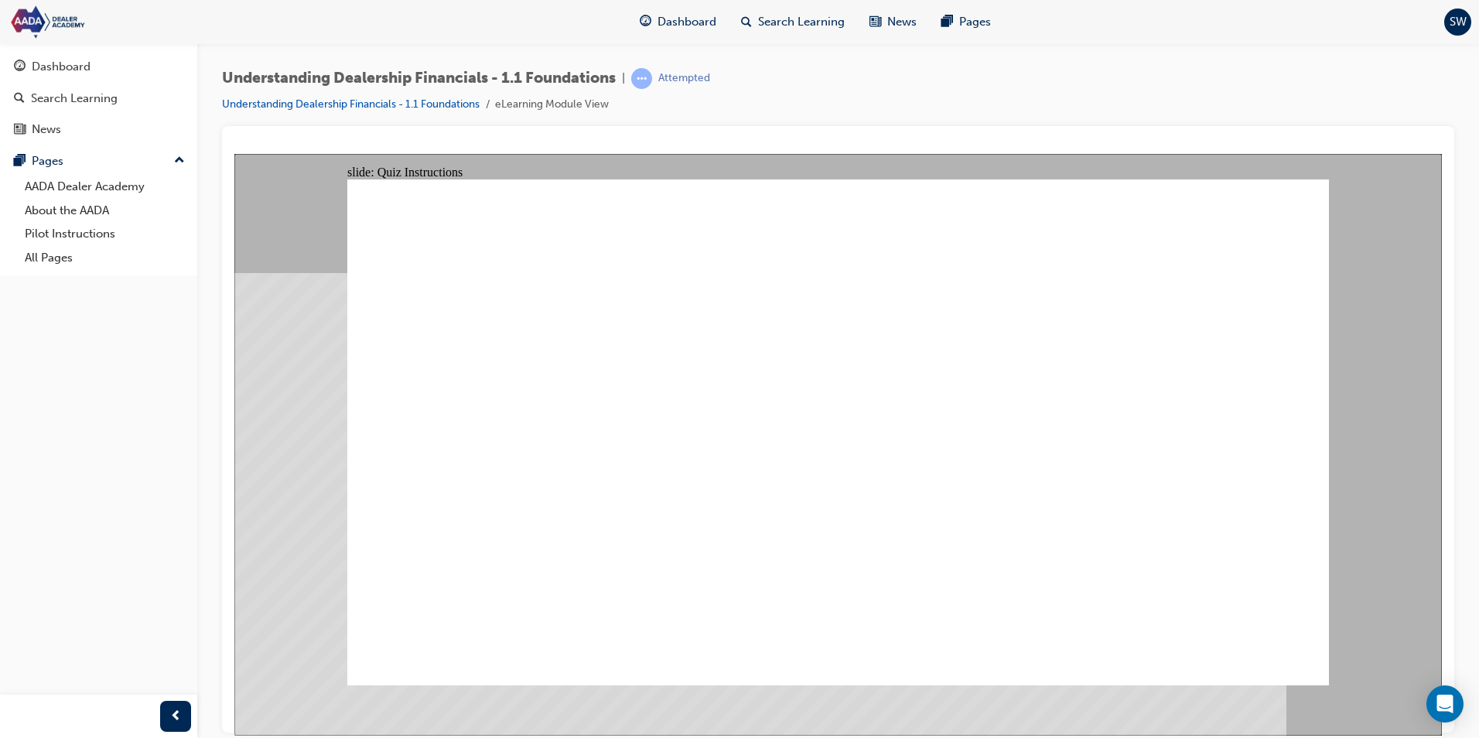
checkbox input "true"
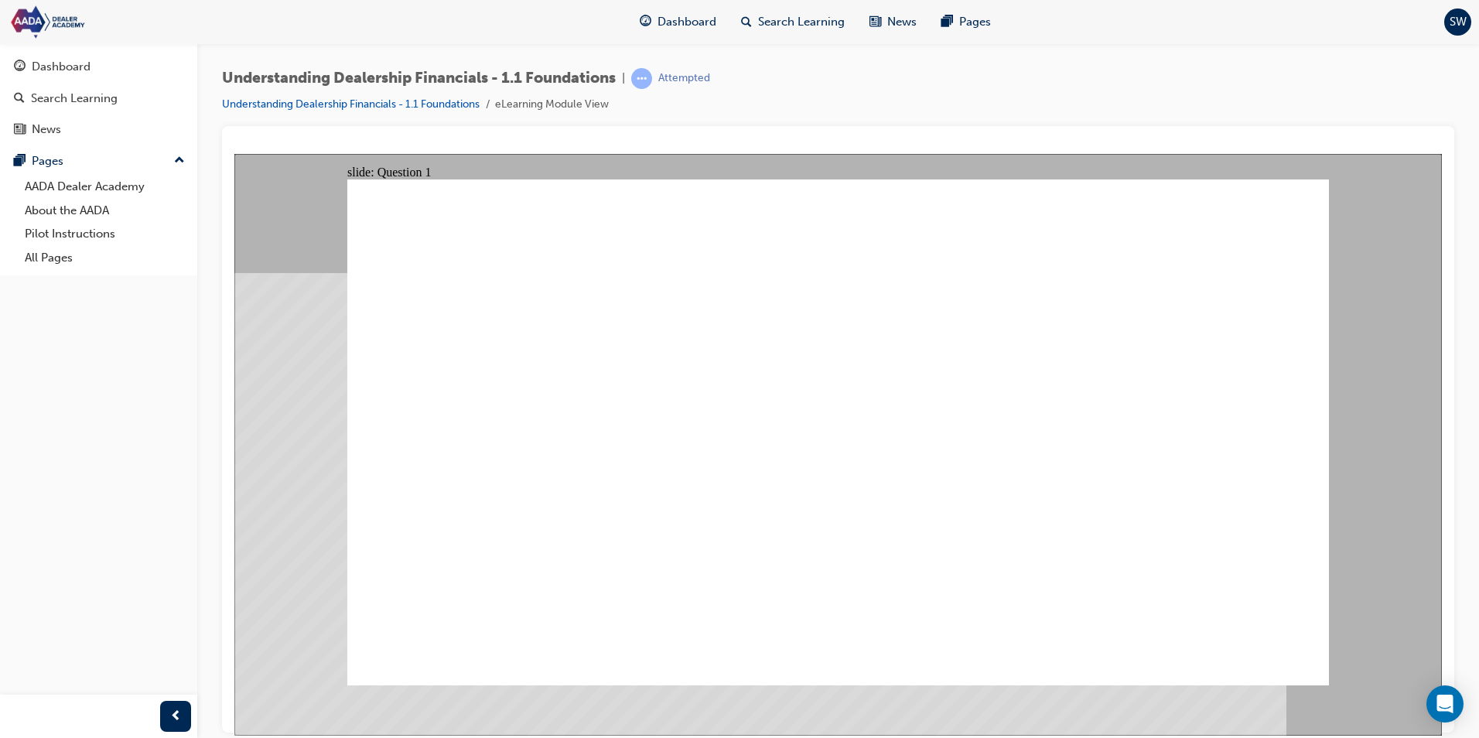
checkbox input "true"
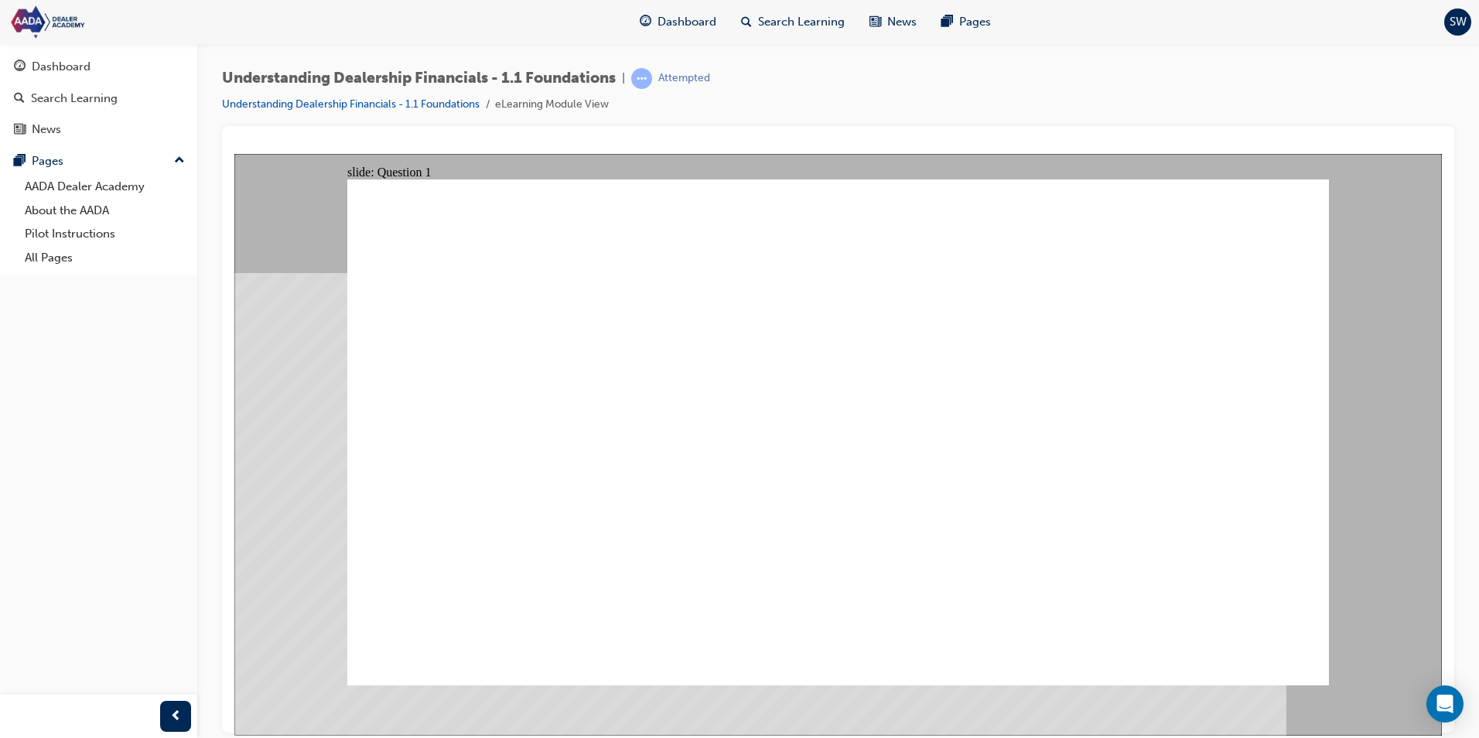
checkbox input "true"
checkbox input "false"
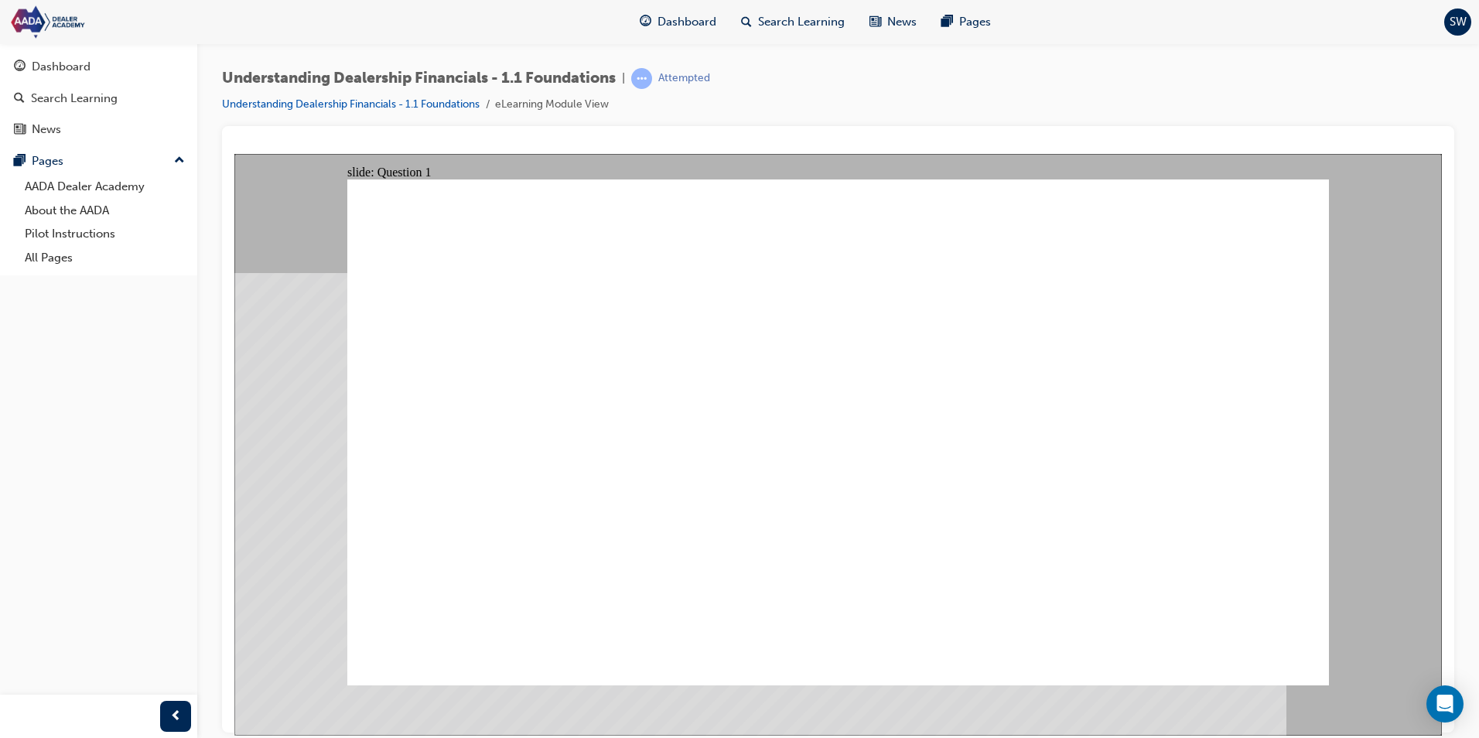
checkbox input "true"
radio input "true"
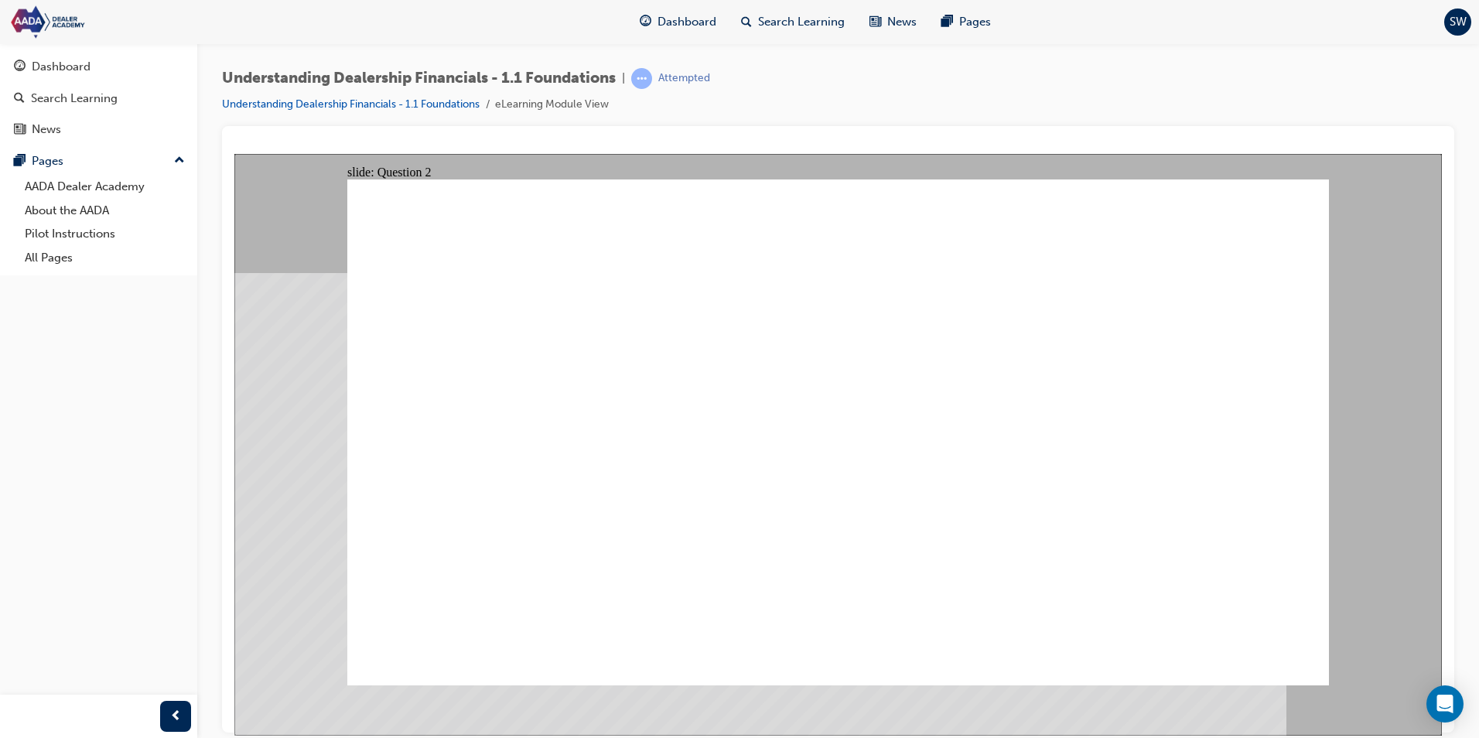
radio input "true"
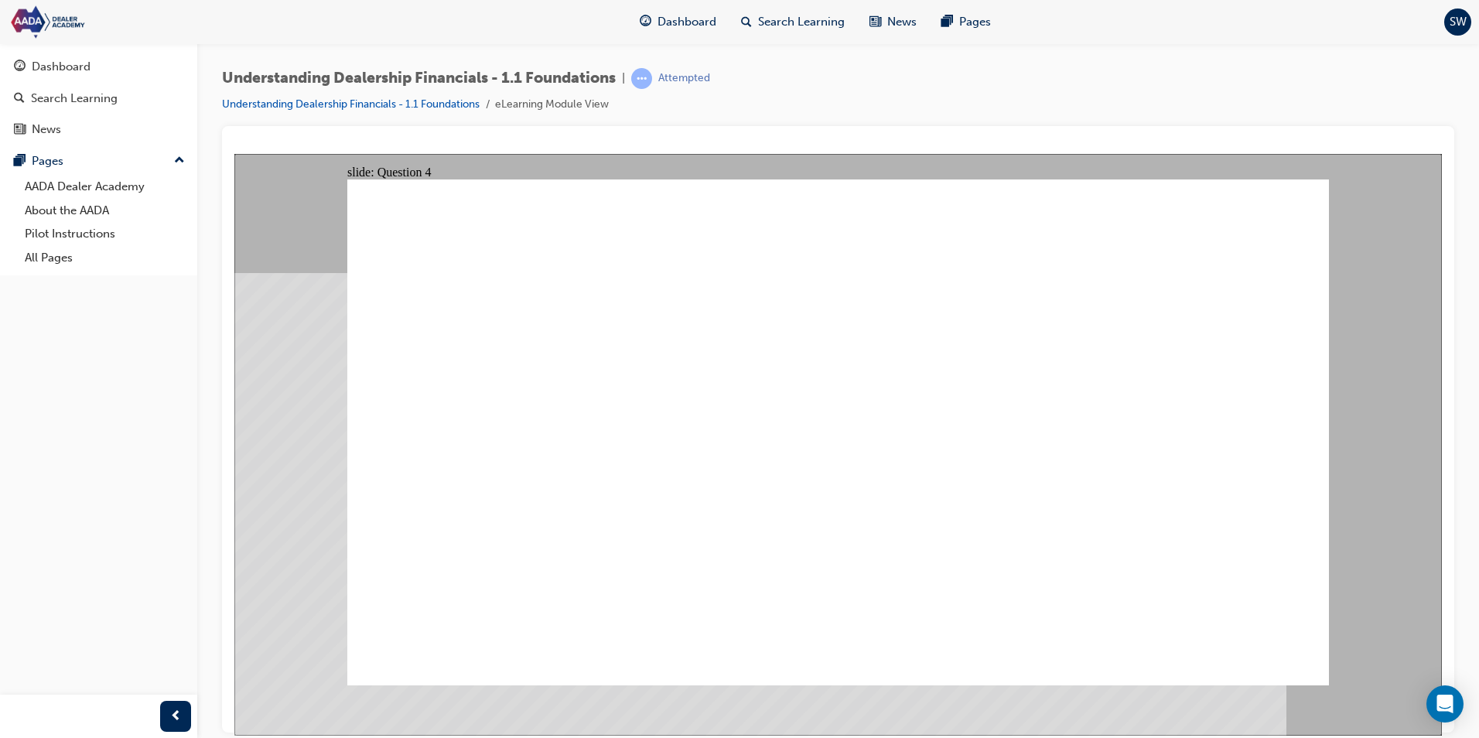
radio input "true"
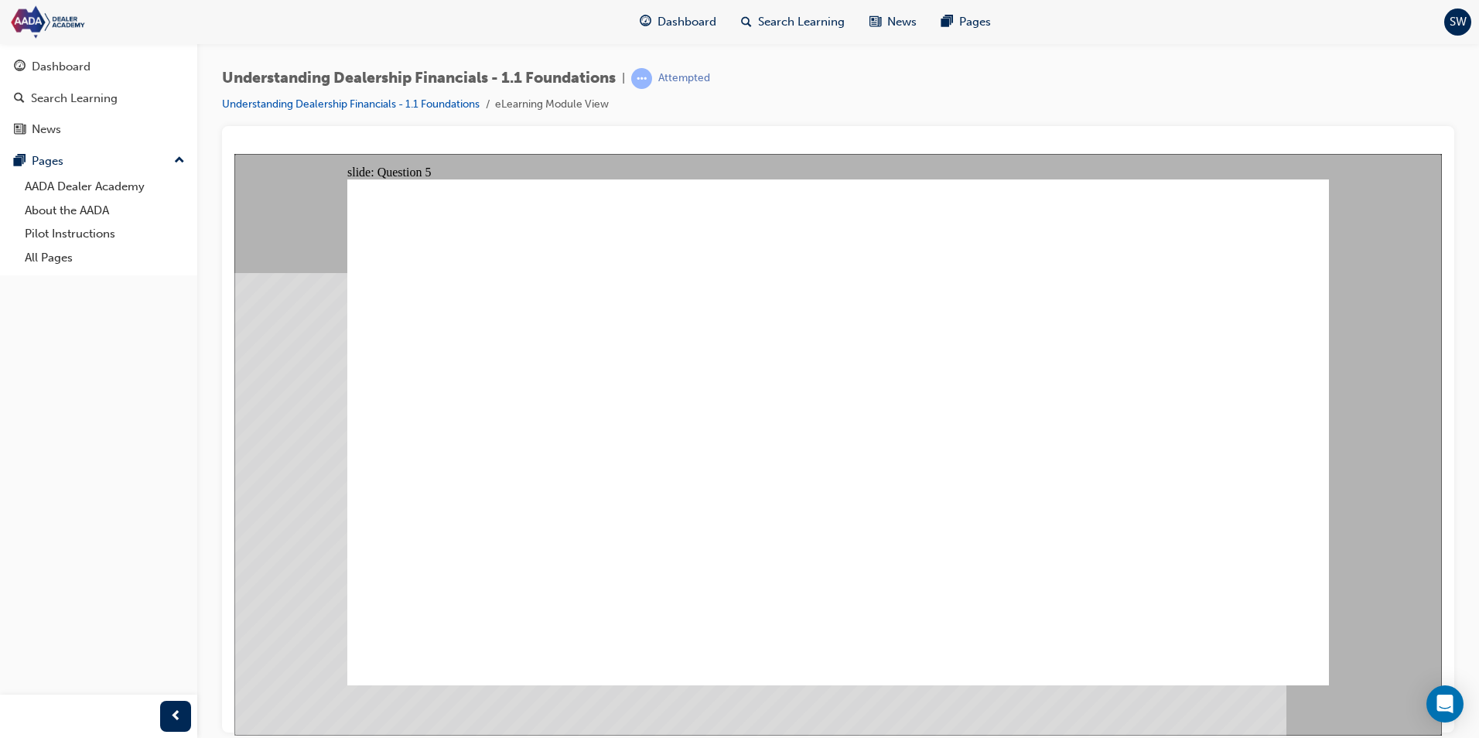
radio input "true"
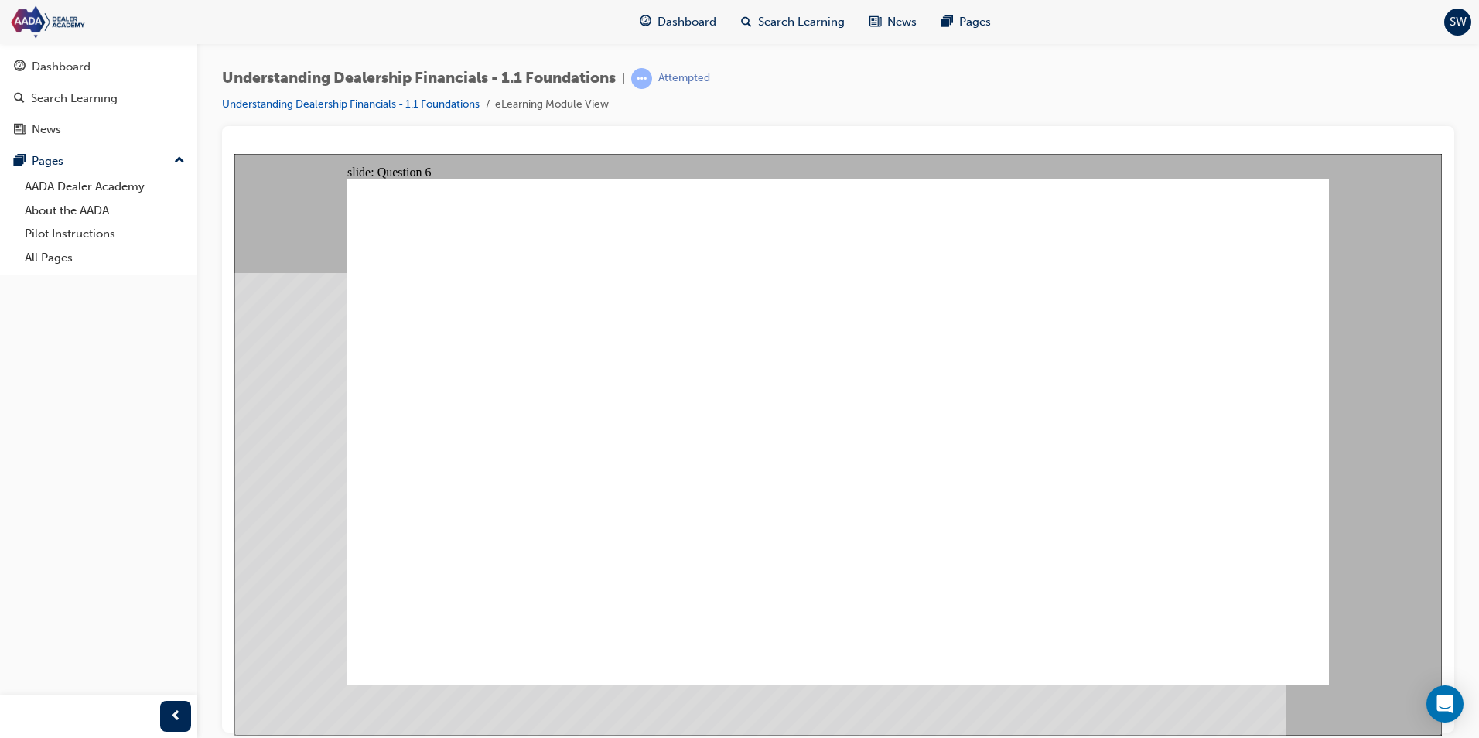
radio input "true"
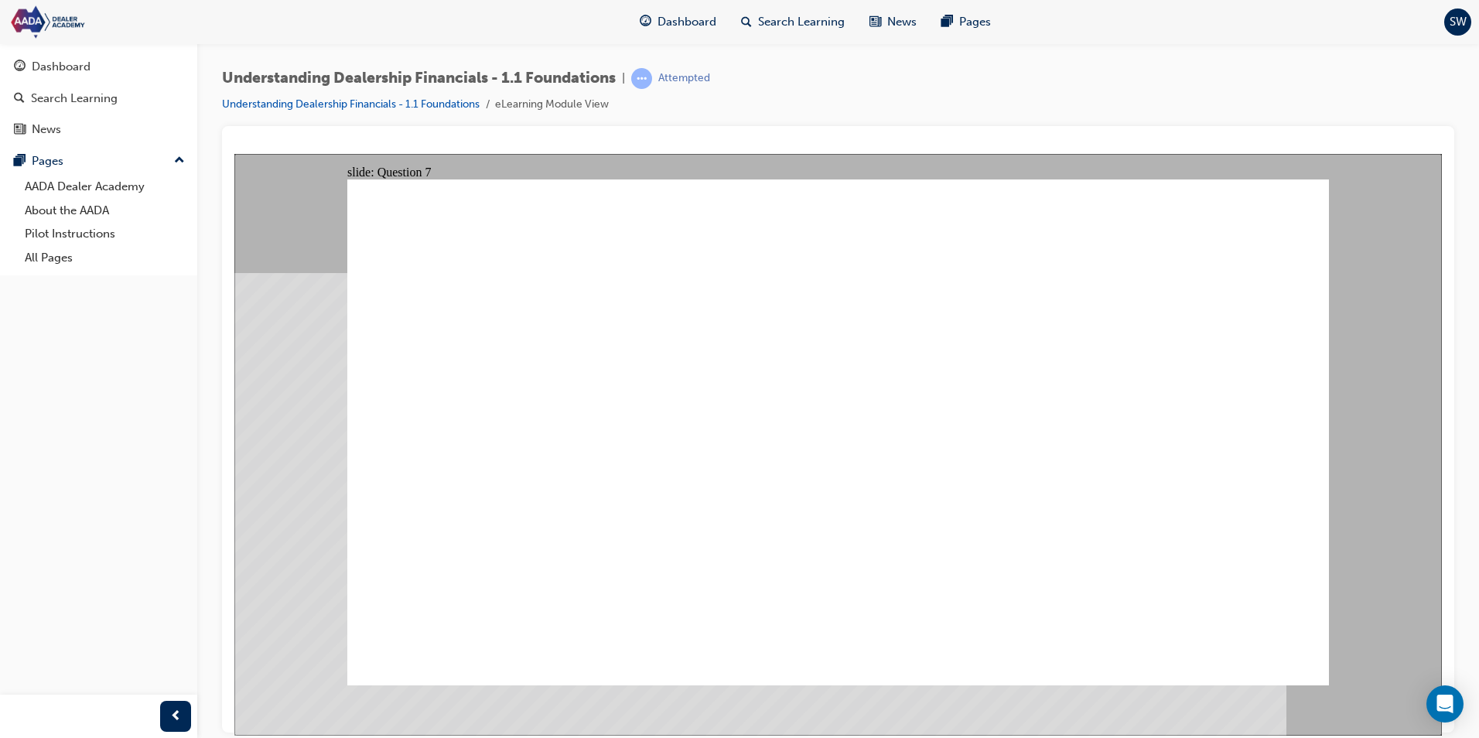
drag, startPoint x: 883, startPoint y: 500, endPoint x: 869, endPoint y: 484, distance: 21.4
radio input "true"
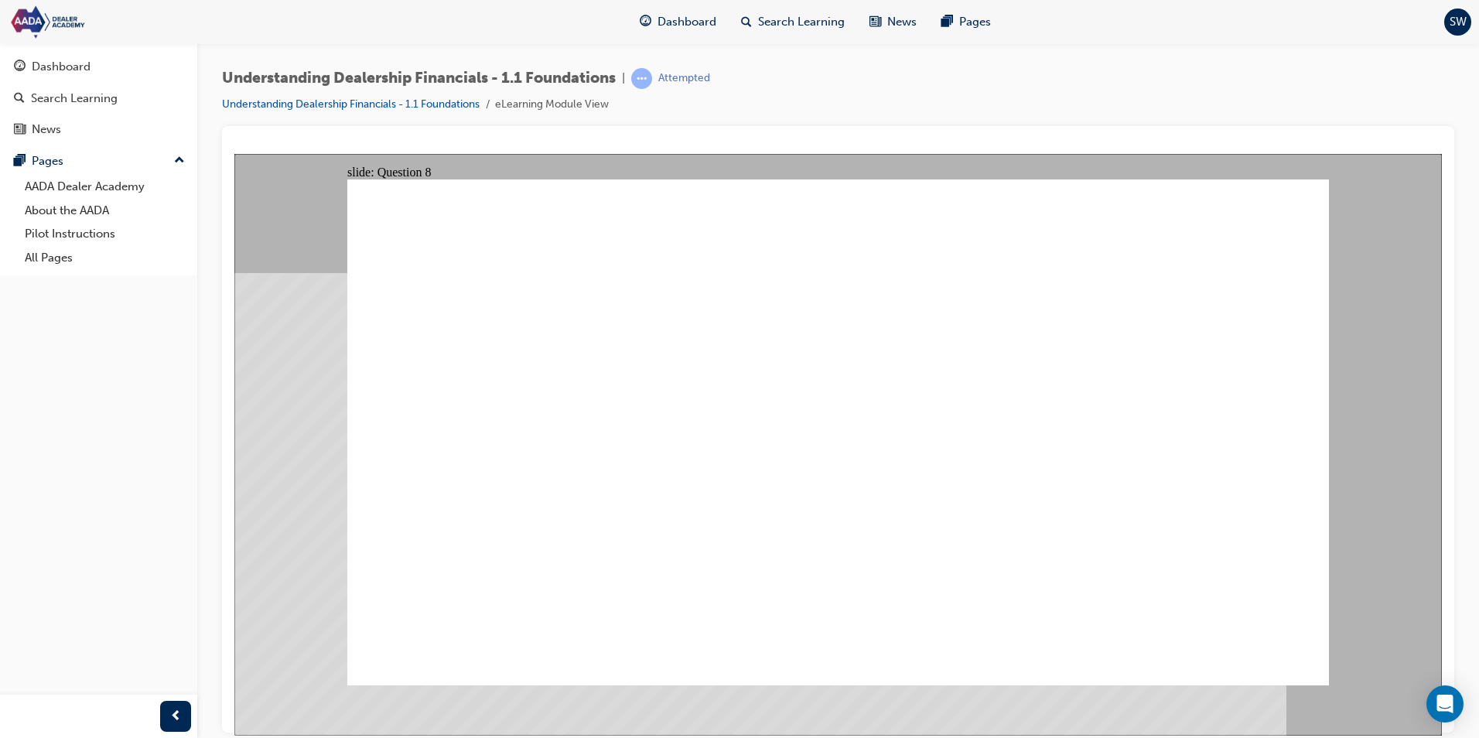
click at [407, 101] on link "Understanding Dealership Financials - 1.1 Foundations" at bounding box center [351, 103] width 258 height 13
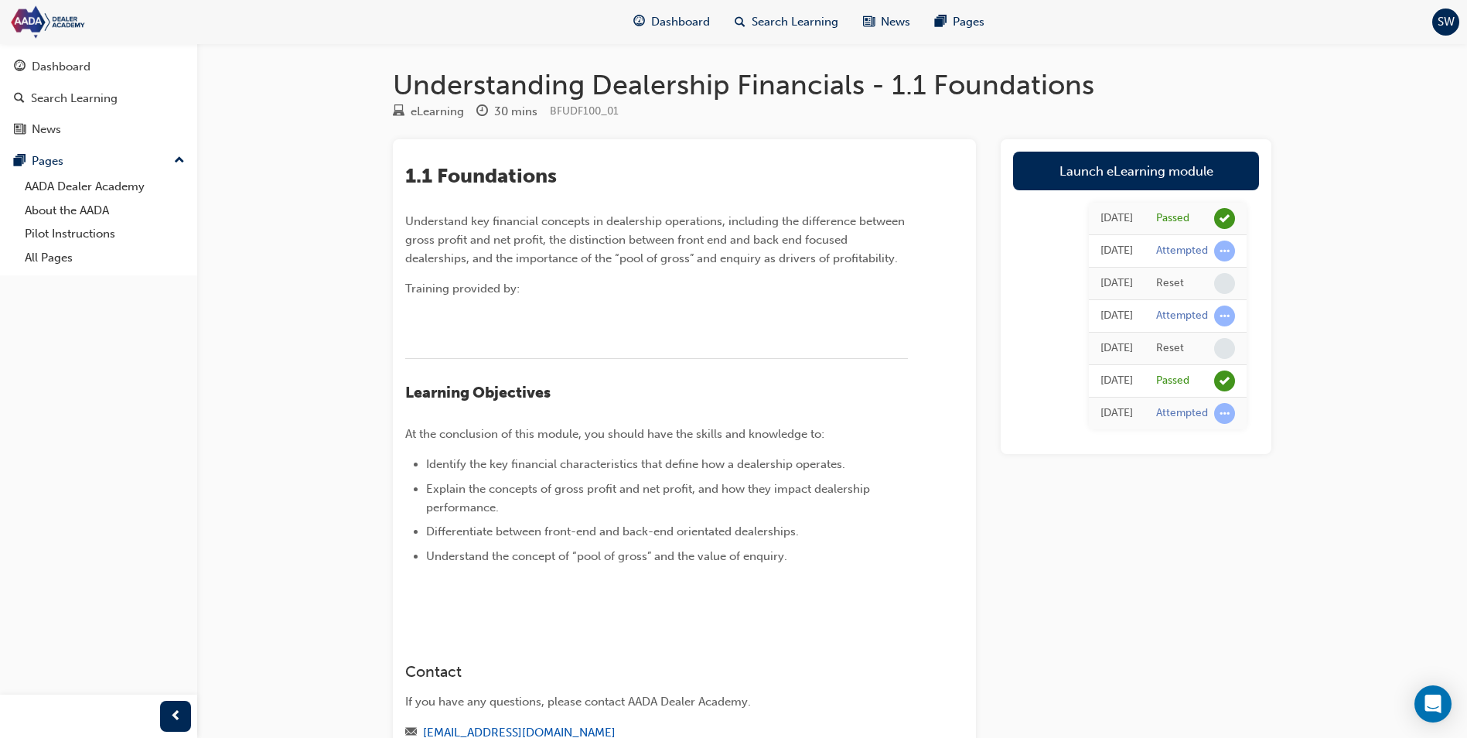
click at [1220, 252] on span "learningRecordVerb_ATTEMPT-icon" at bounding box center [1224, 251] width 21 height 21
click at [1197, 251] on div "Attempted" at bounding box center [1182, 251] width 52 height 15
click at [1101, 254] on div "[DATE]" at bounding box center [1117, 251] width 32 height 18
click at [1194, 250] on div "Attempted" at bounding box center [1182, 251] width 52 height 15
click at [689, 19] on span "Dashboard" at bounding box center [680, 22] width 59 height 18
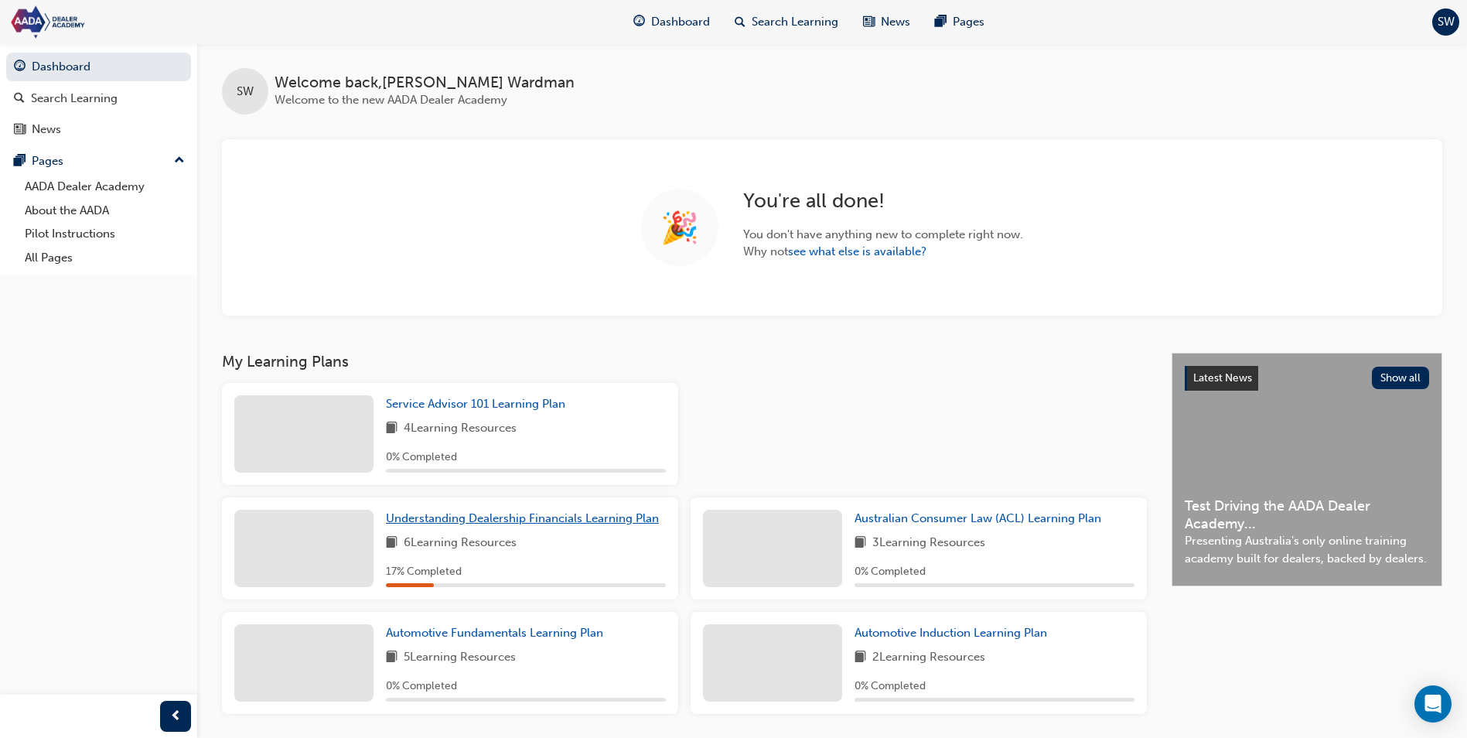
click at [483, 519] on span "Understanding Dealership Financials Learning Plan" at bounding box center [522, 518] width 273 height 14
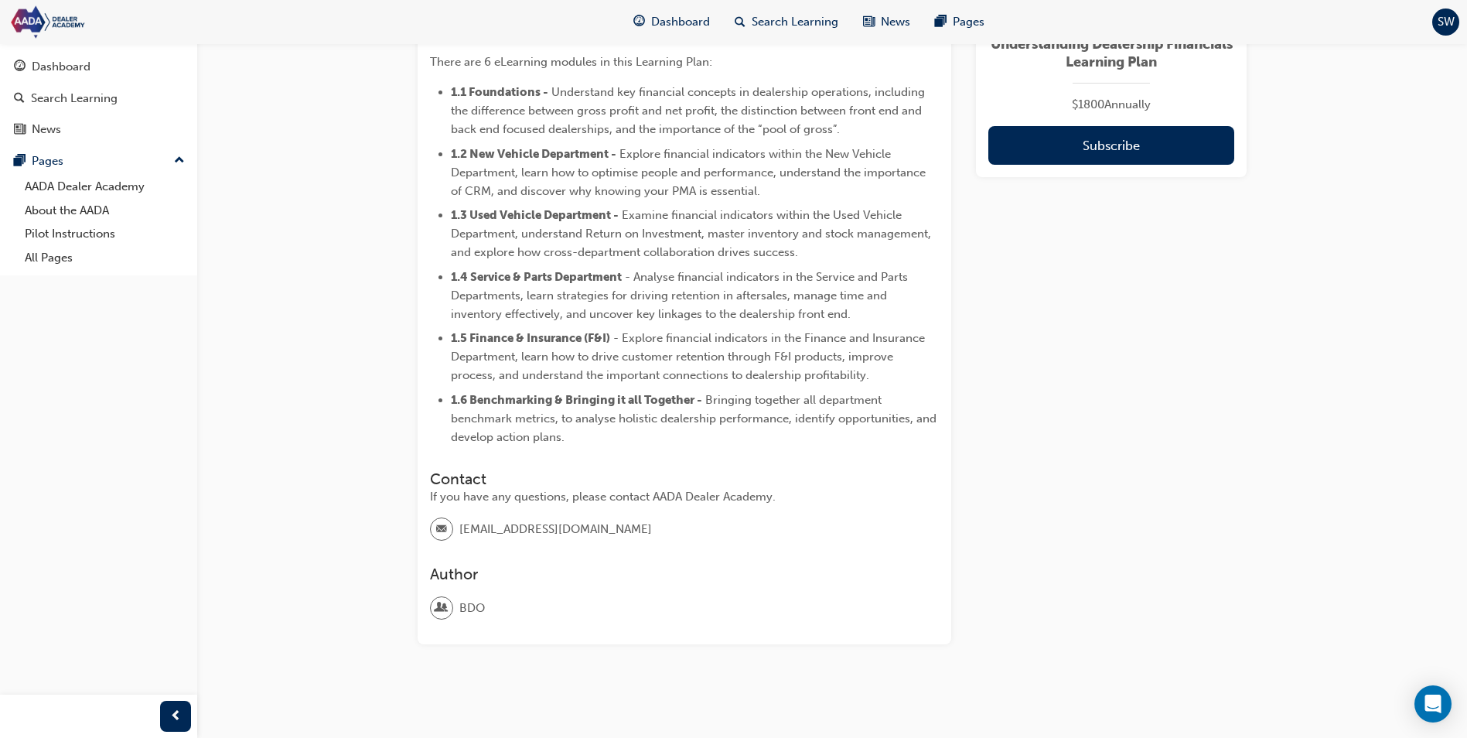
scroll to position [875, 0]
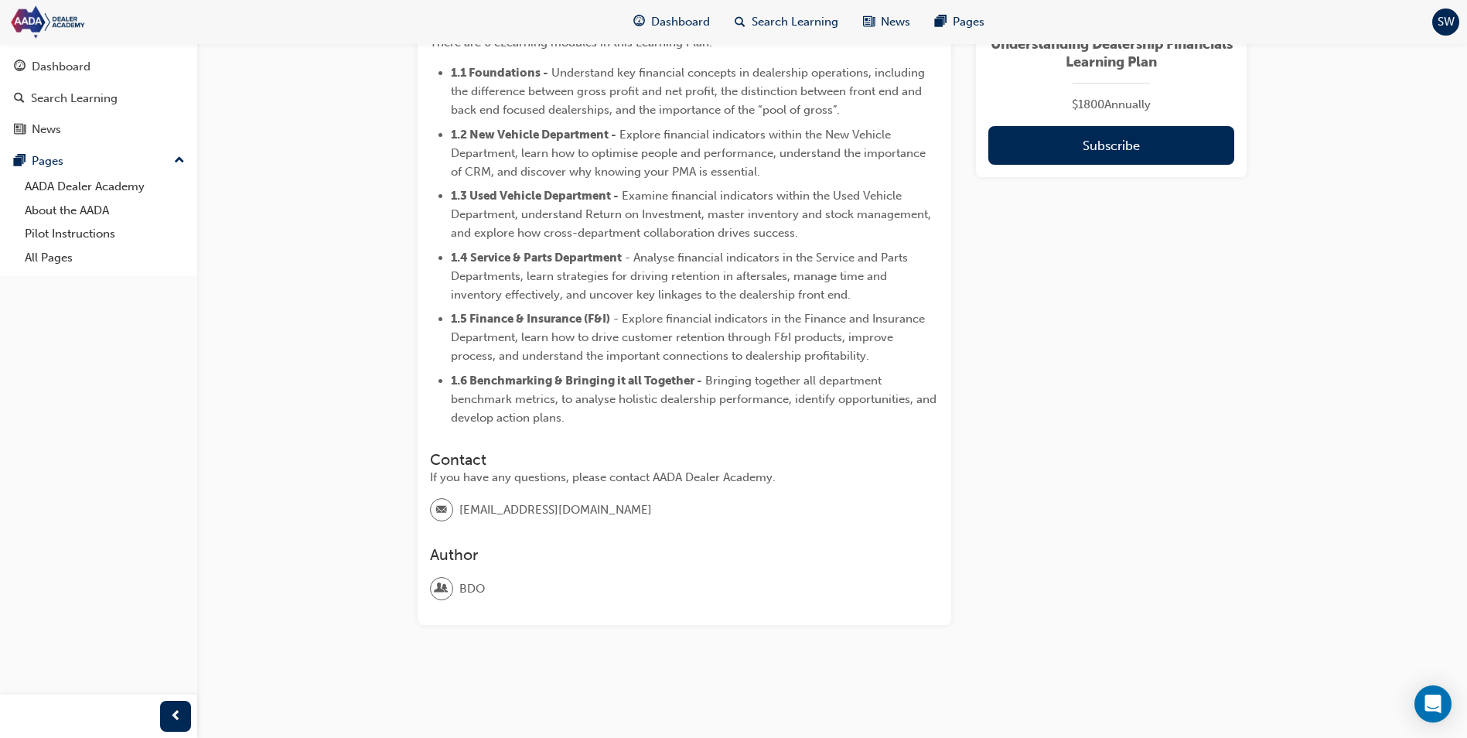
click at [762, 340] on span "- Explore financial indicators in the Finance and Insurance Department, learn h…" at bounding box center [689, 337] width 477 height 51
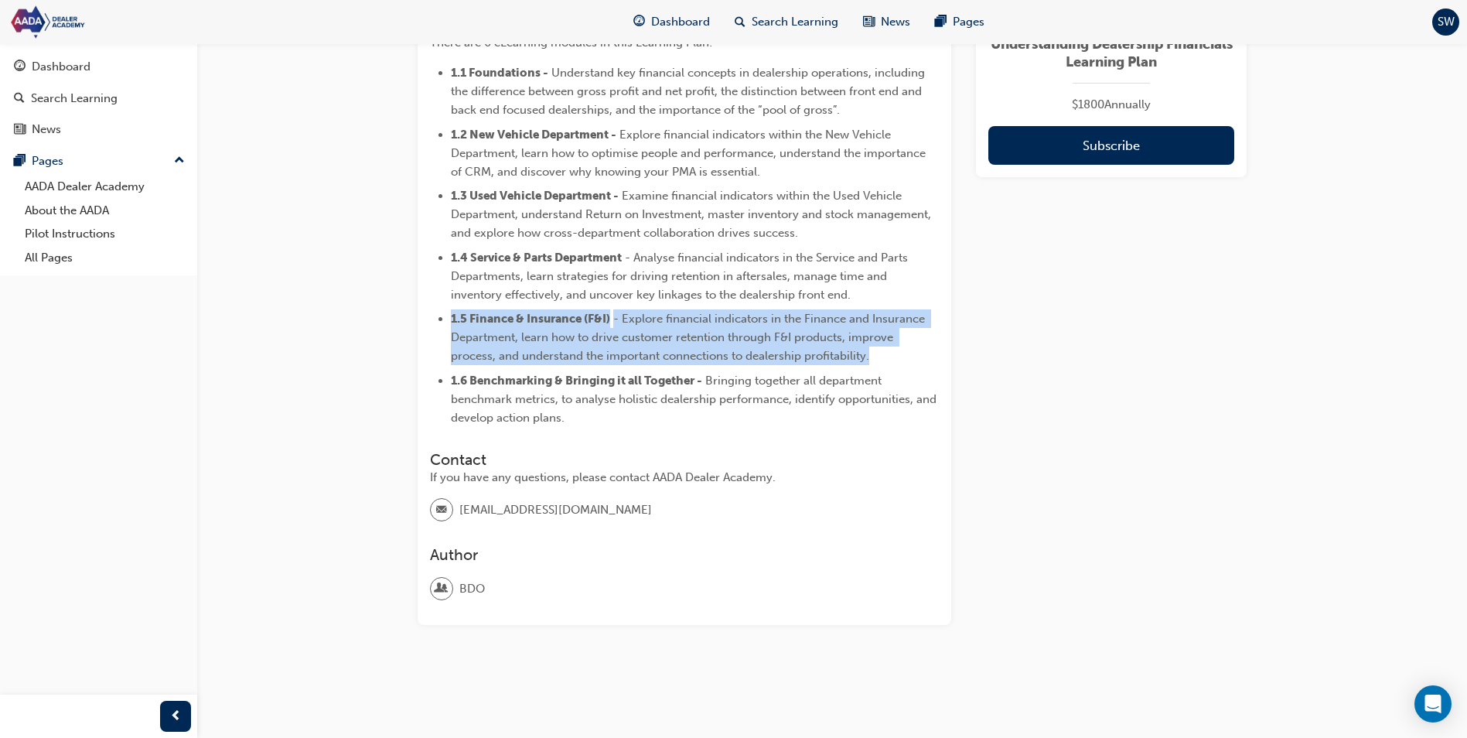
drag, startPoint x: 762, startPoint y: 340, endPoint x: 633, endPoint y: 336, distance: 129.2
click at [640, 336] on span "- Explore financial indicators in the Finance and Insurance Department, learn h…" at bounding box center [689, 337] width 477 height 51
drag, startPoint x: 582, startPoint y: 326, endPoint x: 570, endPoint y: 320, distance: 13.5
click at [582, 326] on li "1.5 Finance & Insurance (F&I) - Explore financial indicators in the Finance and…" at bounding box center [695, 337] width 488 height 56
click at [558, 316] on span "1.5 Finance & Insurance (F&I)" at bounding box center [530, 319] width 159 height 14
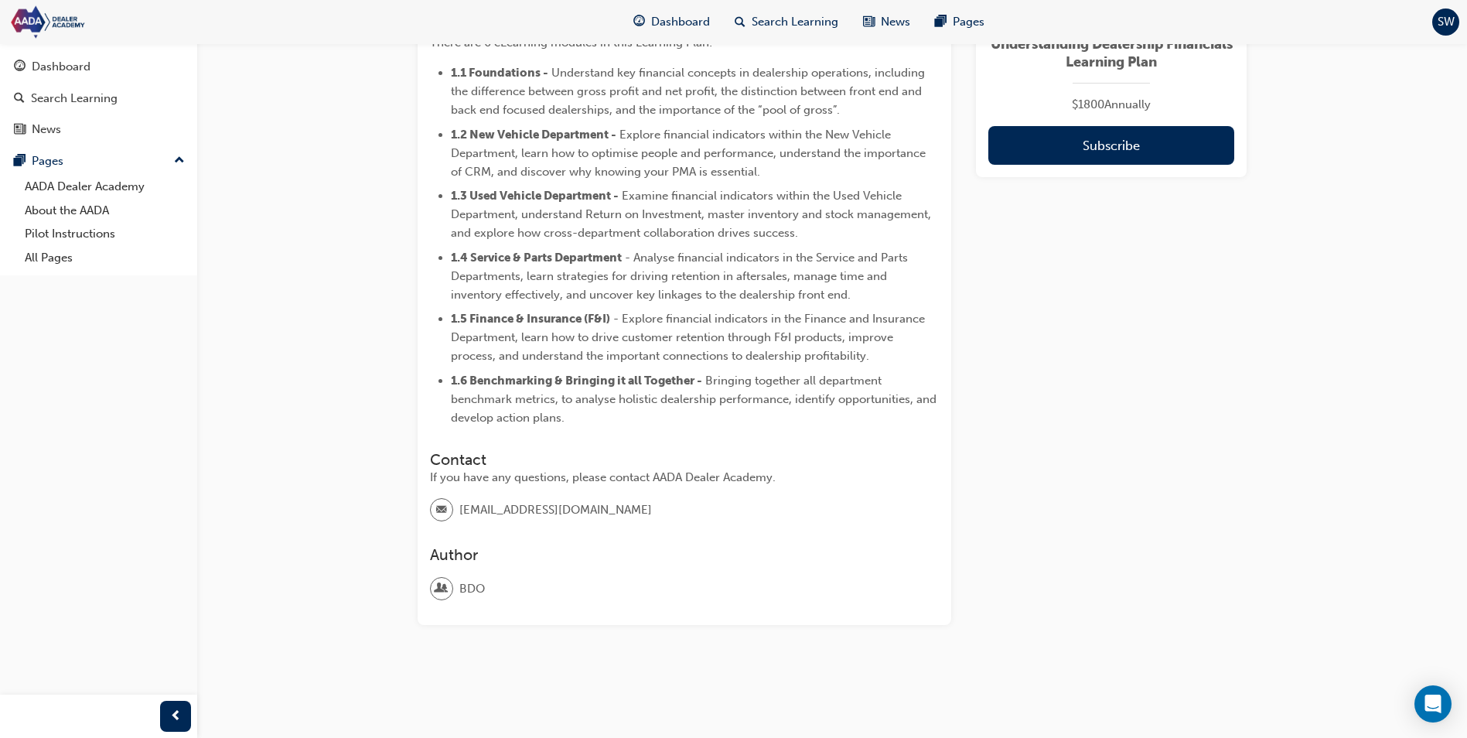
click at [642, 494] on div "Contact If you have any questions, please contact AADA Dealer Academy. info@aad…" at bounding box center [684, 487] width 509 height 96
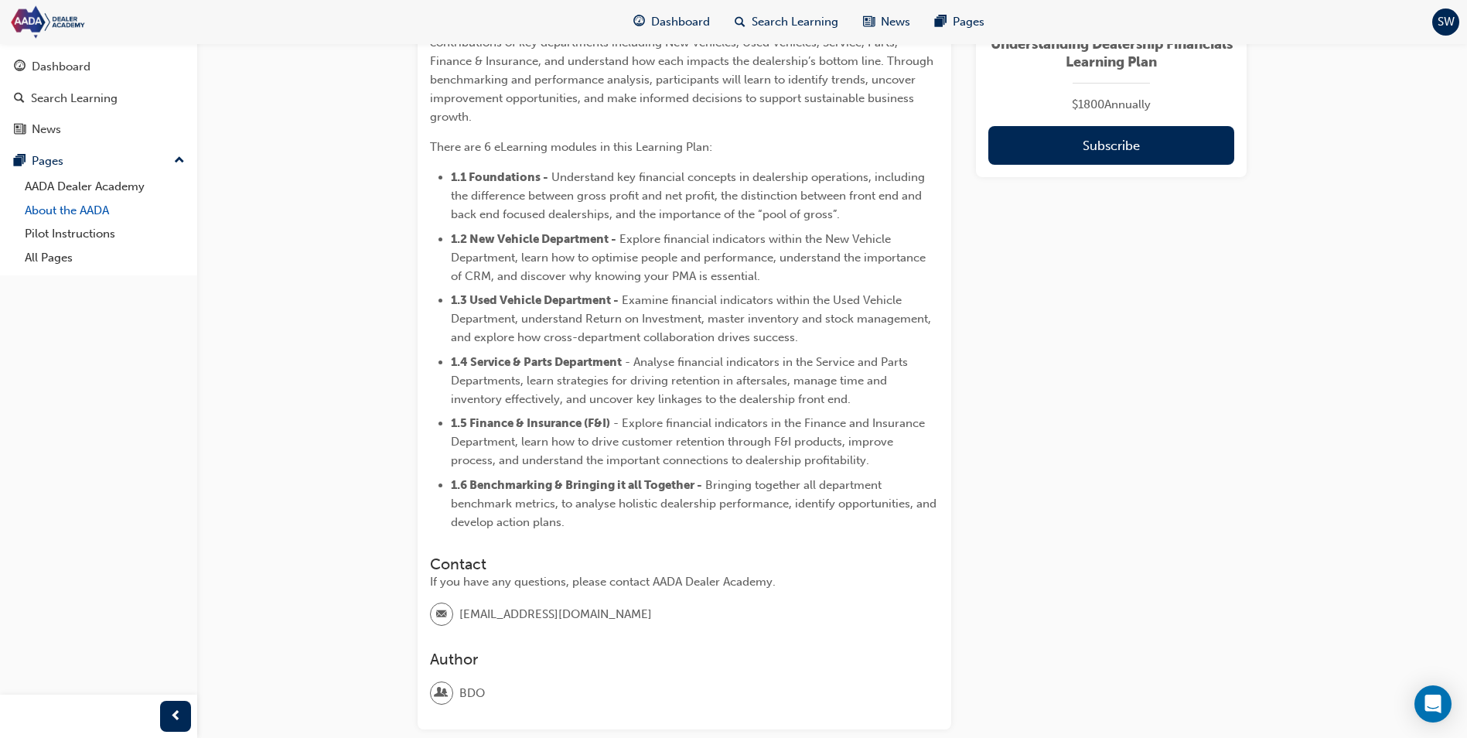
scroll to position [643, 0]
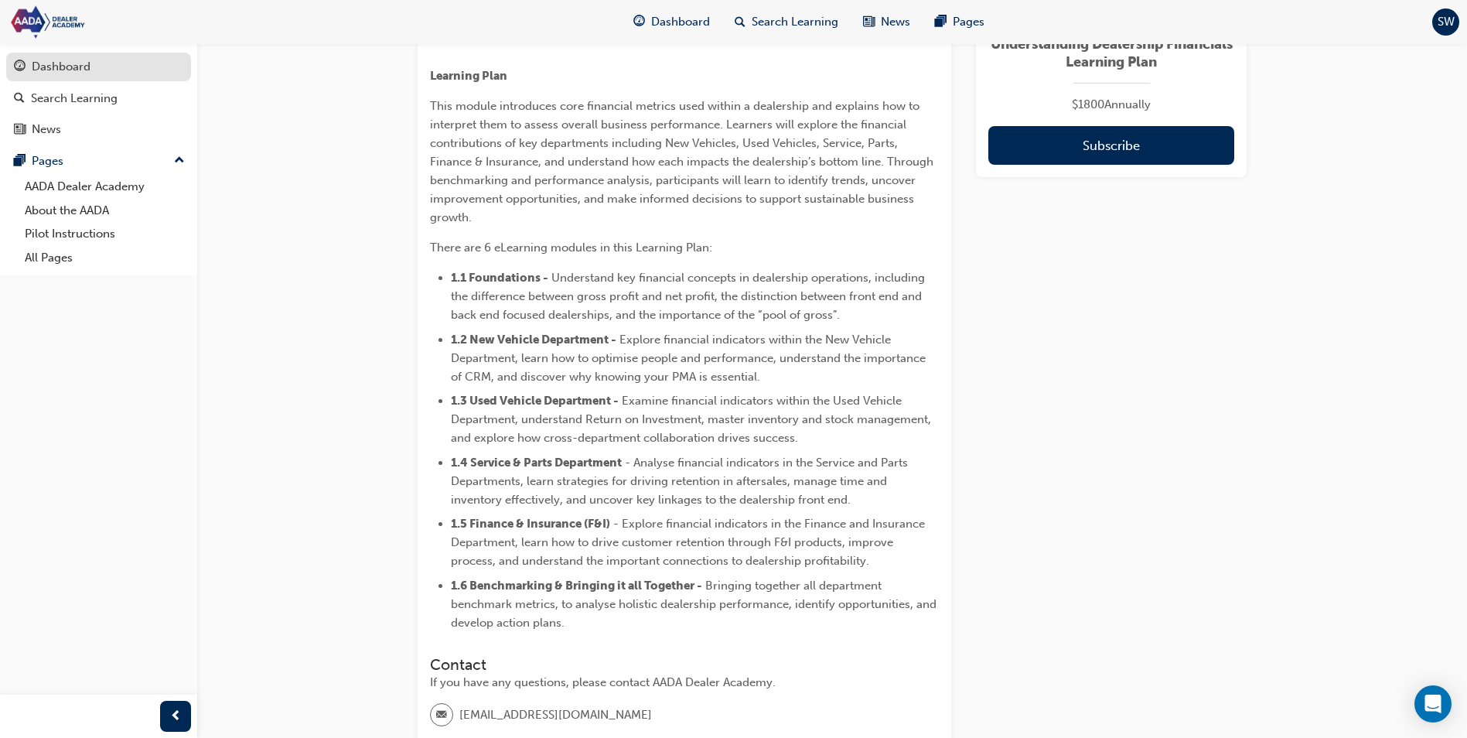
click at [88, 63] on div "Dashboard" at bounding box center [61, 67] width 59 height 18
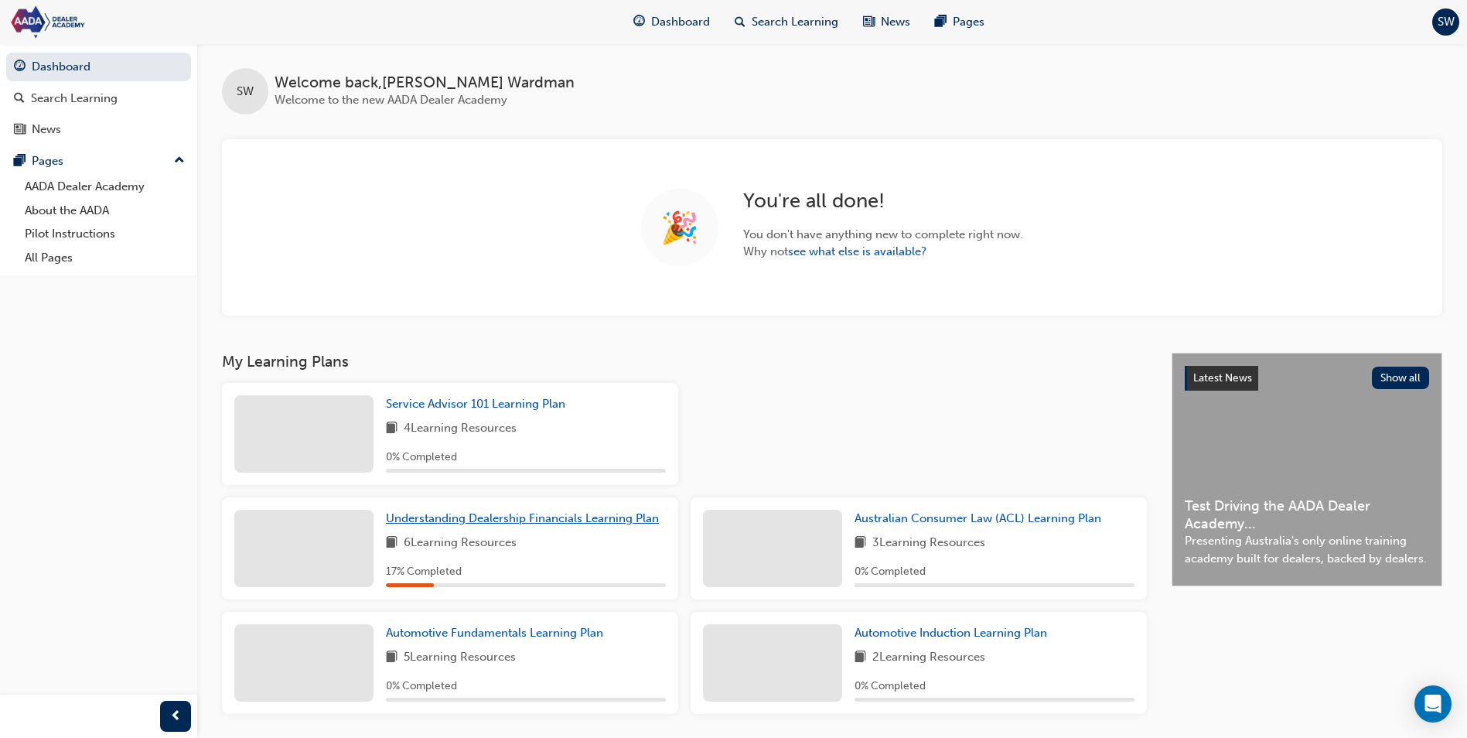
click at [413, 518] on span "Understanding Dealership Financials Learning Plan" at bounding box center [522, 518] width 273 height 14
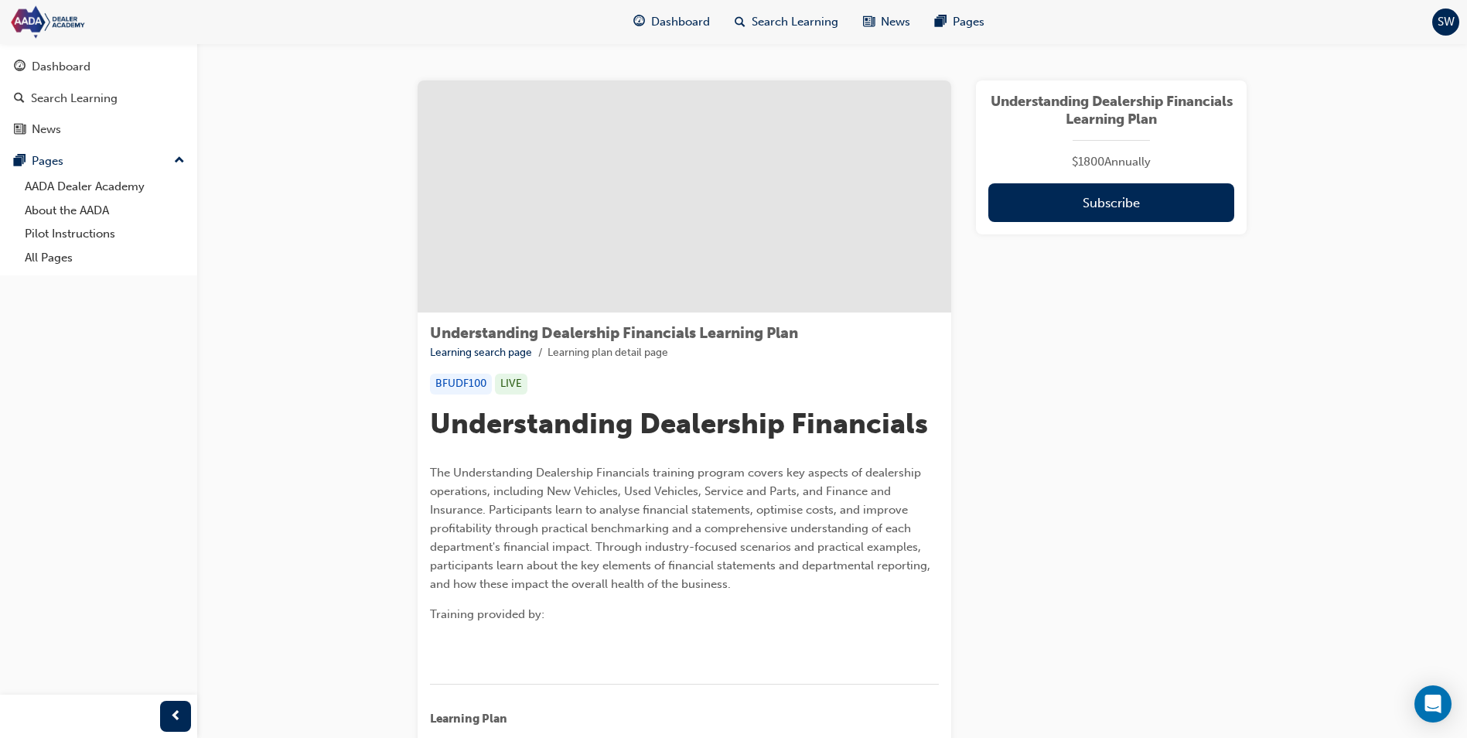
click at [643, 169] on div at bounding box center [685, 196] width 534 height 232
click at [480, 354] on link "Learning search page" at bounding box center [481, 352] width 102 height 13
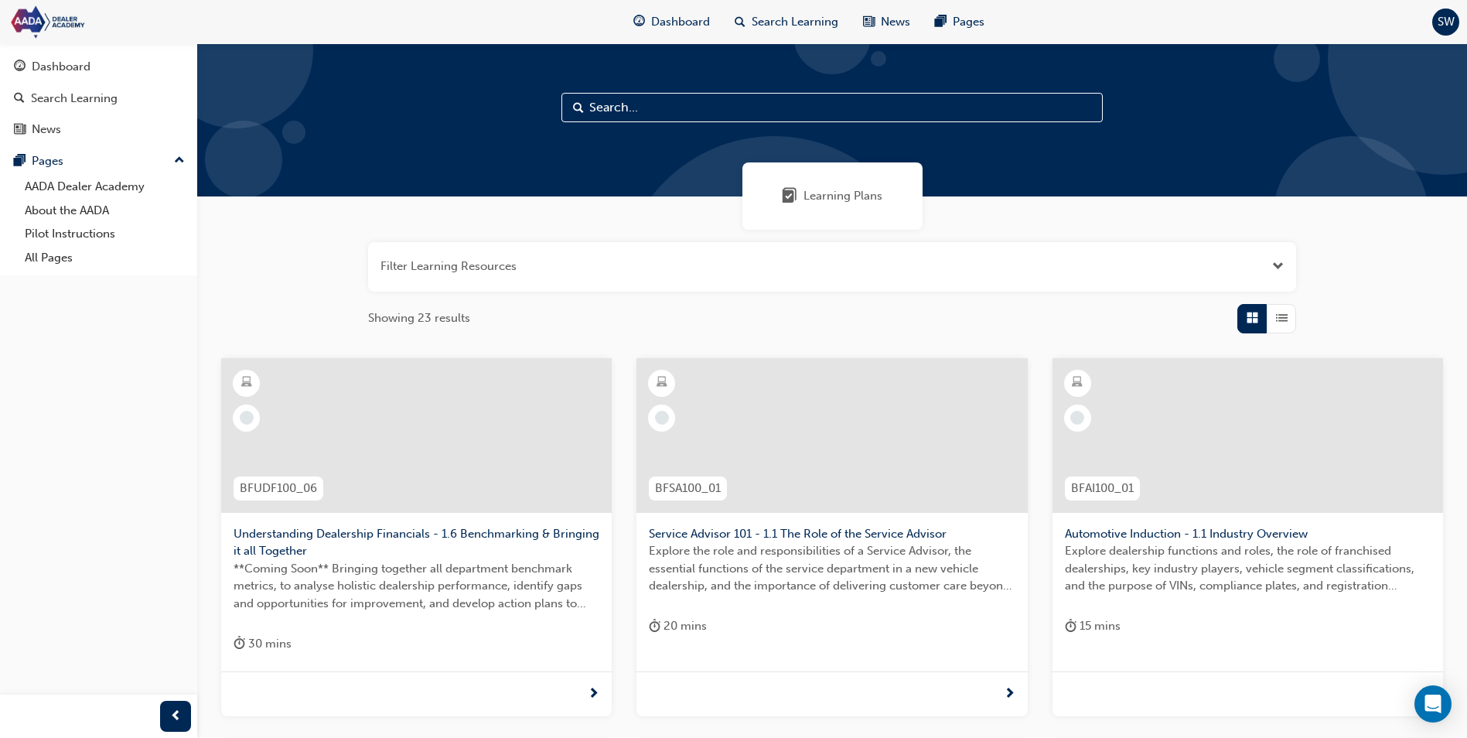
click at [347, 533] on span "Understanding Dealership Financials - 1.6 Benchmarking & Bringing it all Togeth…" at bounding box center [417, 542] width 366 height 35
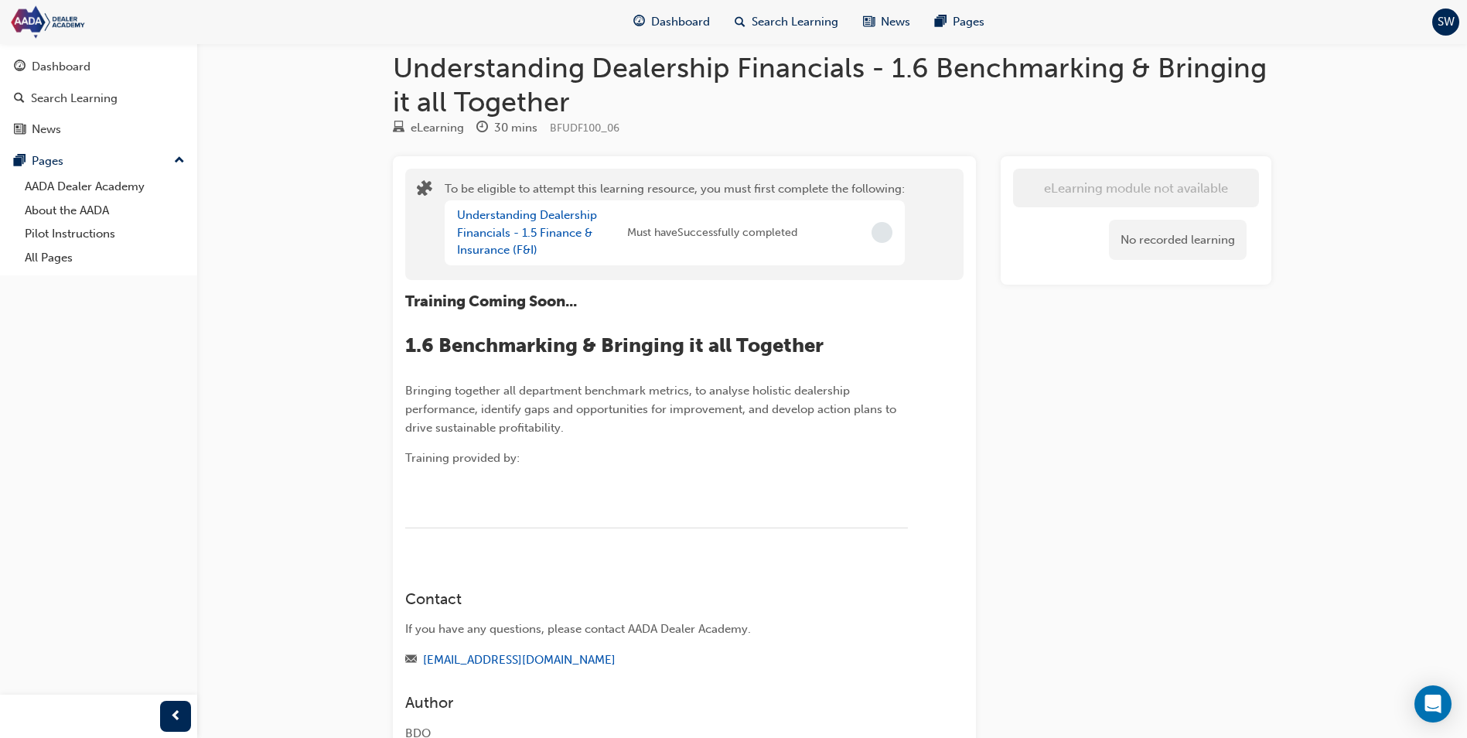
scroll to position [5, 0]
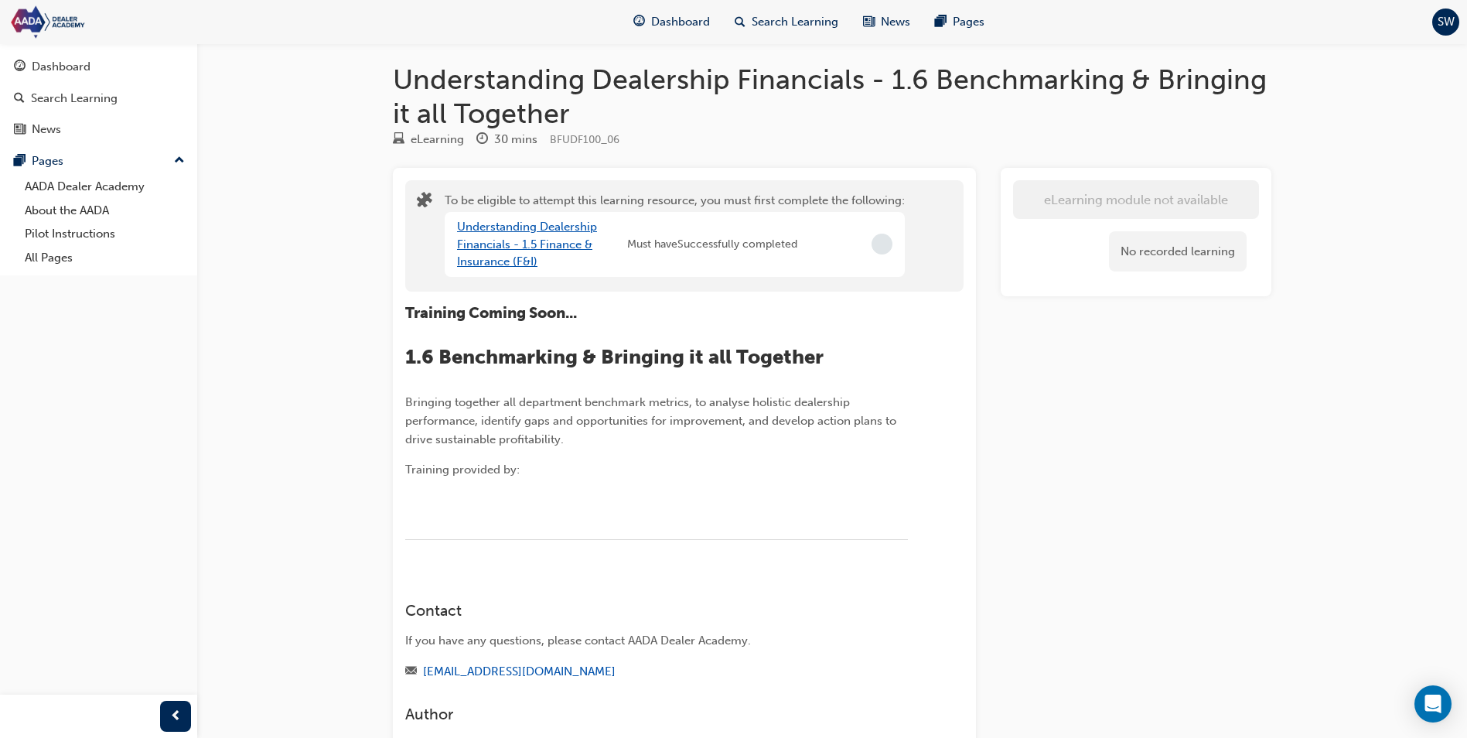
click at [544, 227] on link "Understanding Dealership Financials - 1.5 Finance & Insurance (F&I)" at bounding box center [527, 244] width 140 height 49
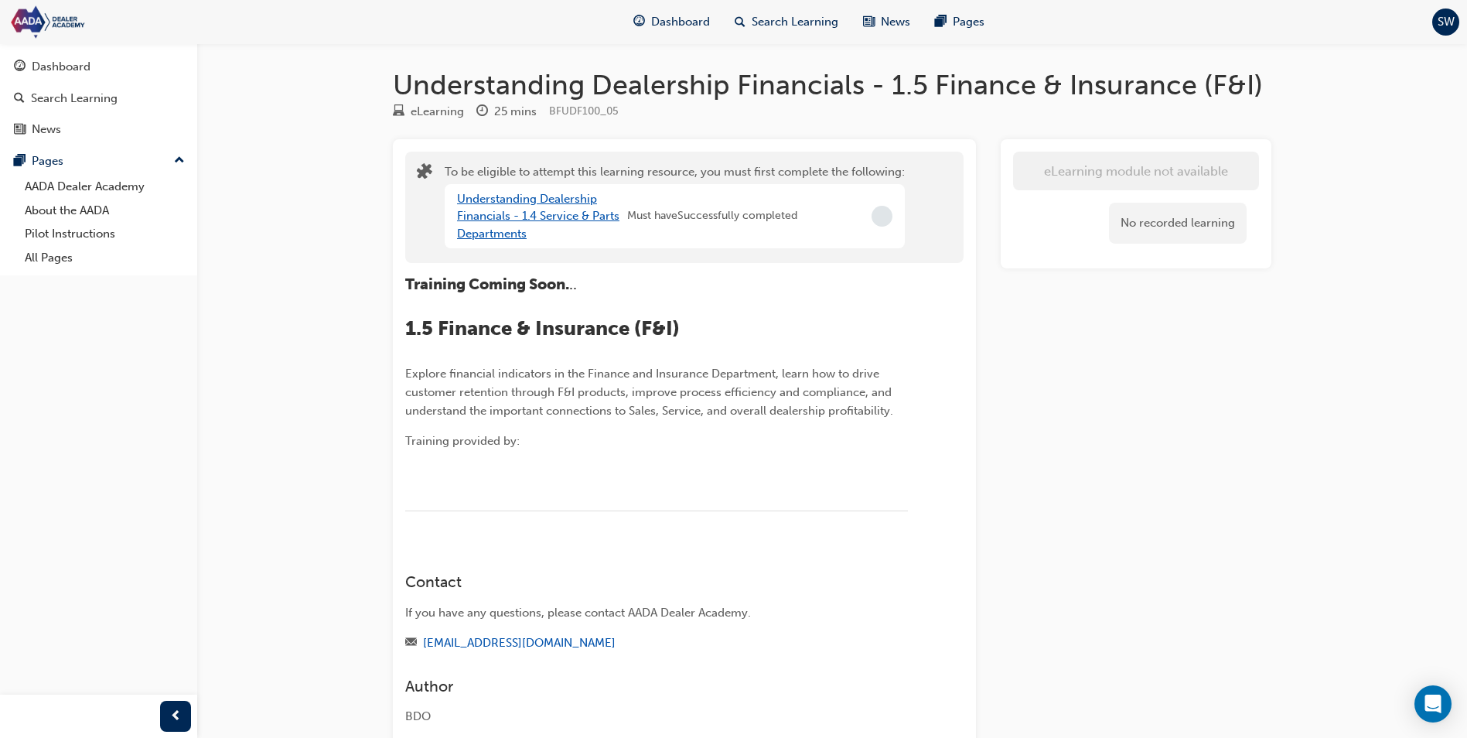
click at [507, 212] on link "Understanding Dealership Financials - 1.4 Service & Parts Departments" at bounding box center [538, 216] width 162 height 49
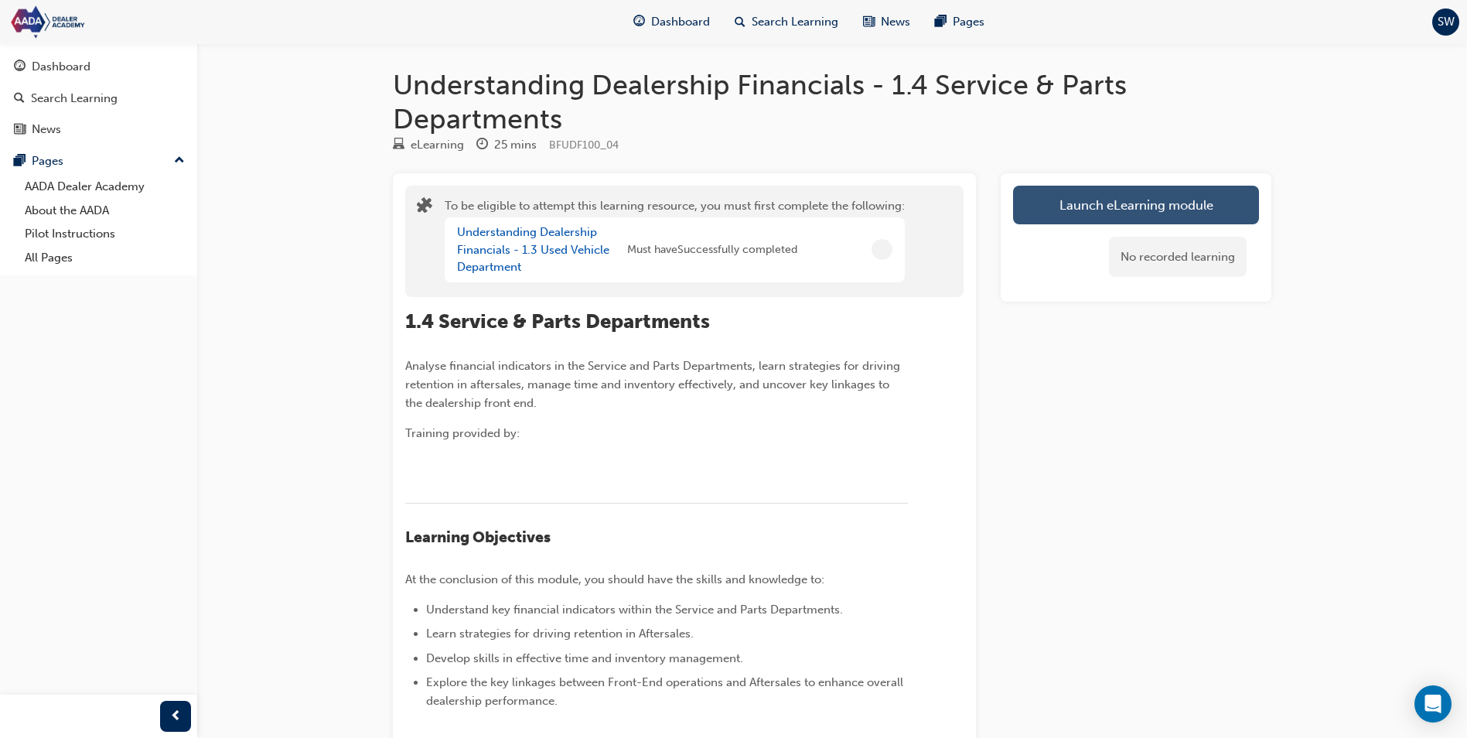
click at [1096, 204] on button "Launch eLearning module" at bounding box center [1136, 205] width 246 height 39
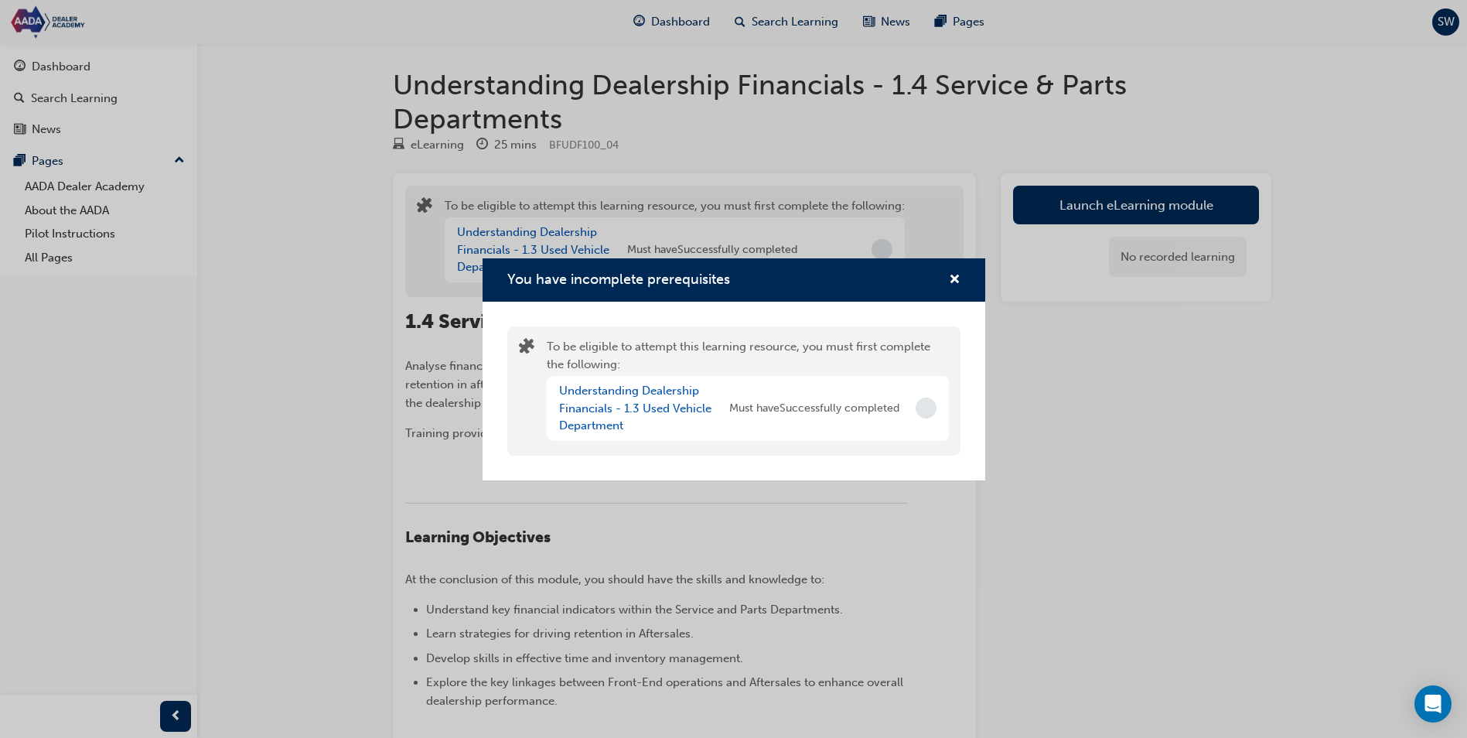
click at [604, 399] on div "Understanding Dealership Financials - 1.3 Used Vehicle Department" at bounding box center [644, 408] width 170 height 53
click at [952, 280] on span "cross-icon" at bounding box center [955, 281] width 12 height 14
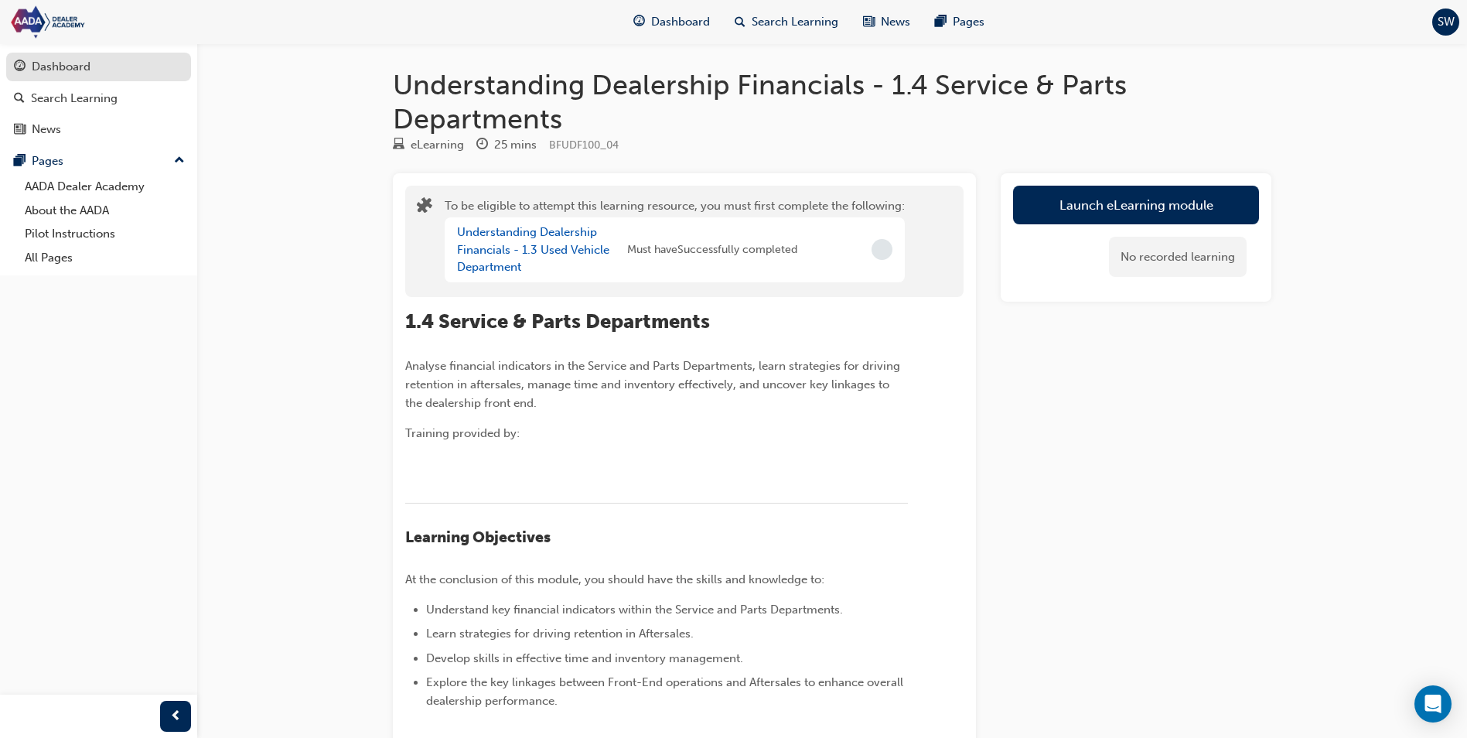
click at [60, 63] on div "Dashboard" at bounding box center [61, 67] width 59 height 18
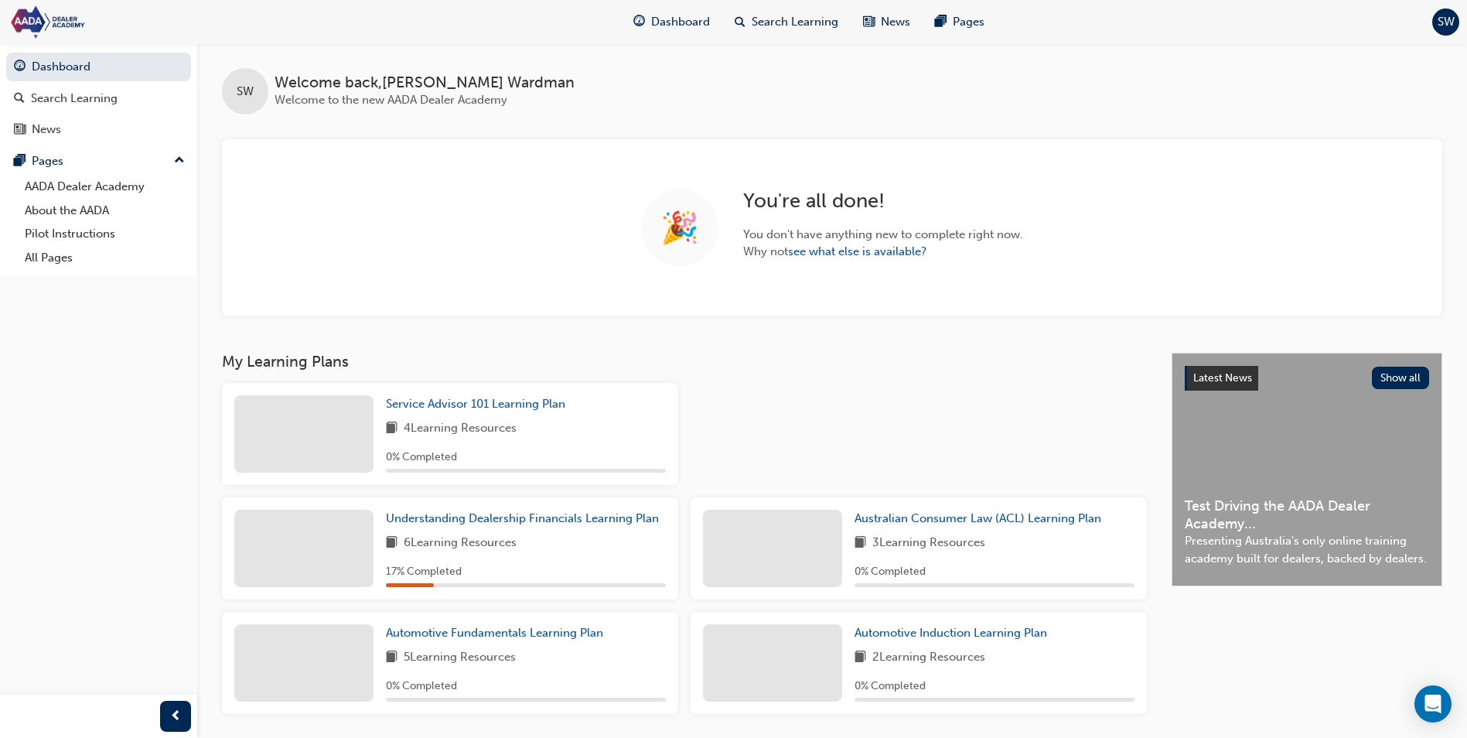
click at [420, 547] on span "6 Learning Resources" at bounding box center [460, 543] width 113 height 19
click at [456, 513] on span "Understanding Dealership Financials Learning Plan" at bounding box center [522, 518] width 273 height 14
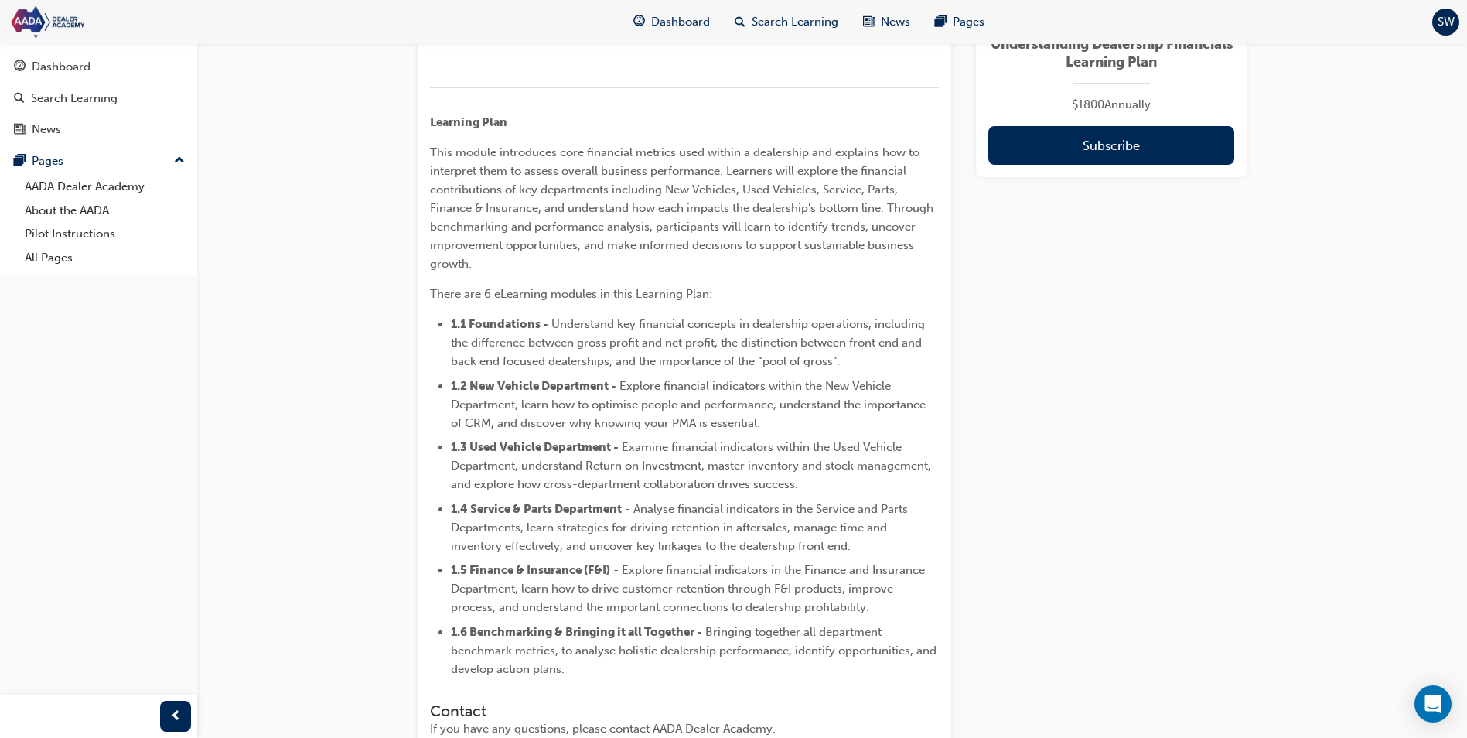
scroll to position [411, 0]
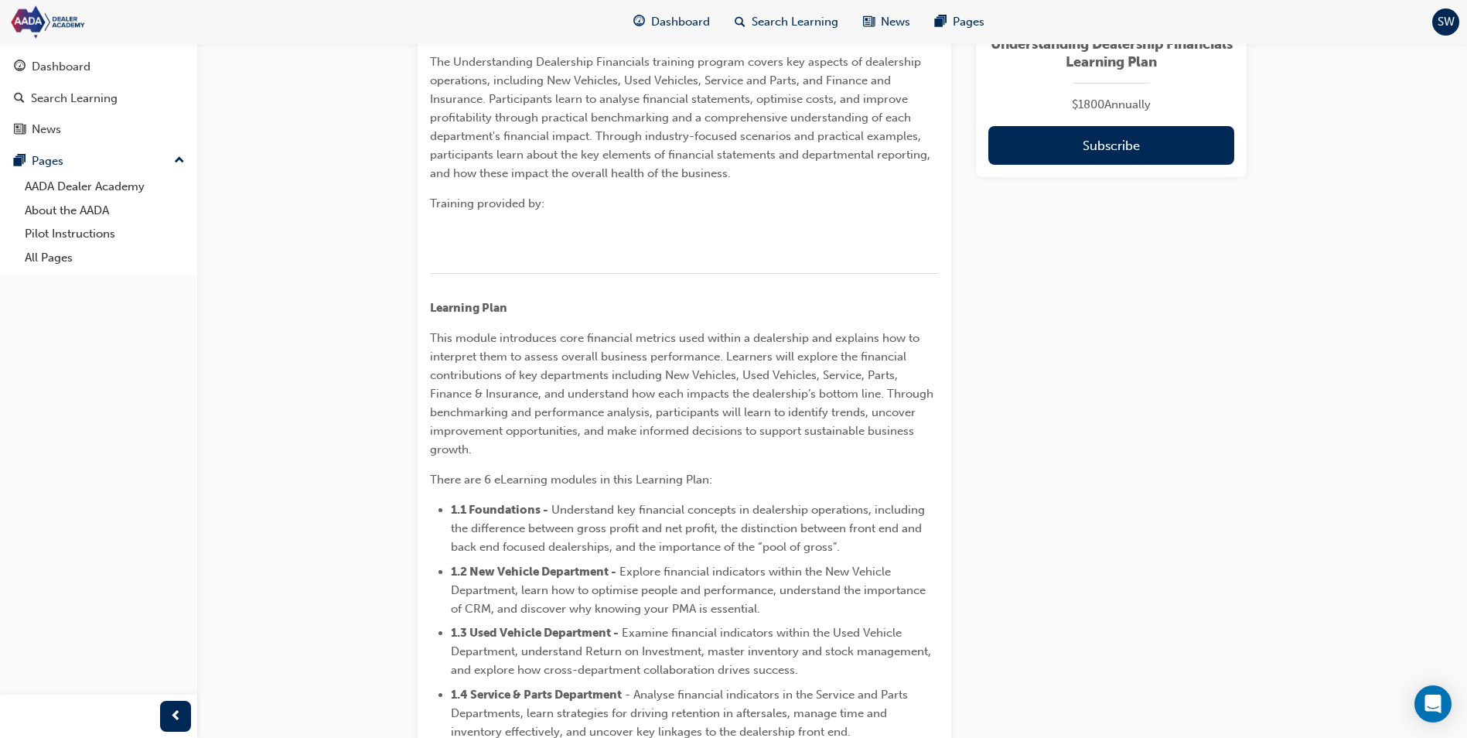
click at [430, 256] on img at bounding box center [430, 256] width 0 height 0
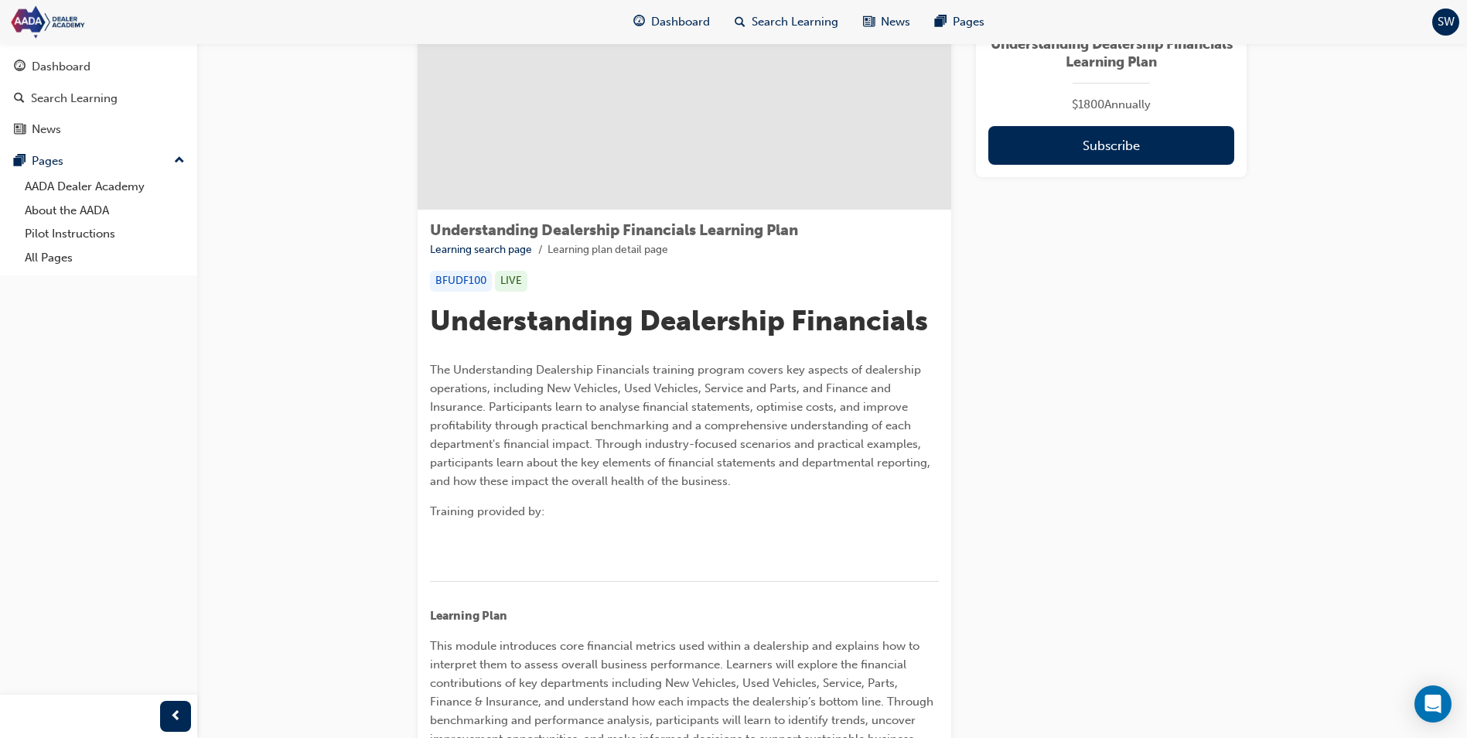
scroll to position [101, 0]
click at [485, 283] on div "BFUDF100" at bounding box center [461, 282] width 62 height 21
click at [486, 286] on div "BFUDF100" at bounding box center [461, 282] width 62 height 21
drag, startPoint x: 486, startPoint y: 286, endPoint x: 453, endPoint y: 278, distance: 33.4
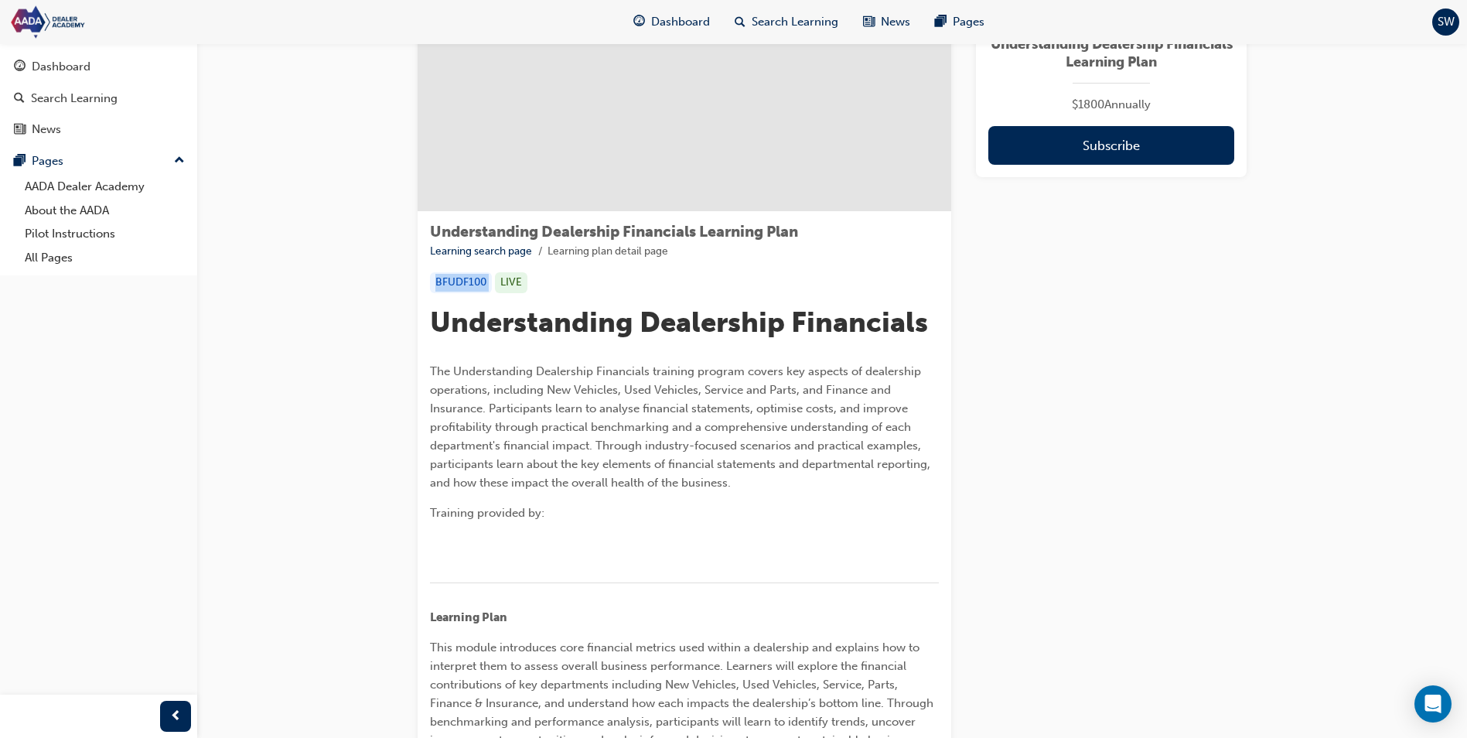
click at [453, 278] on div "BFUDF100" at bounding box center [461, 282] width 62 height 21
click at [507, 278] on div "LIVE" at bounding box center [511, 282] width 32 height 21
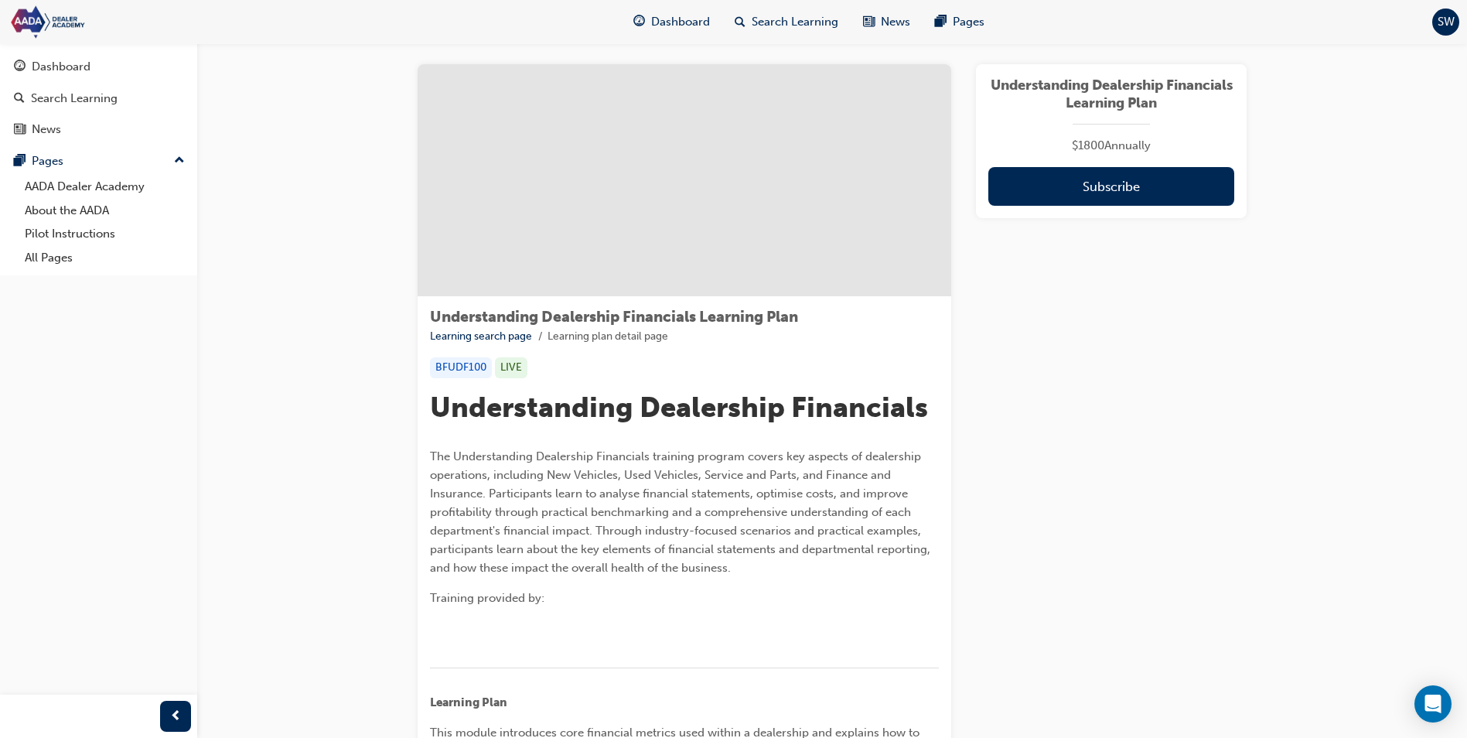
scroll to position [0, 0]
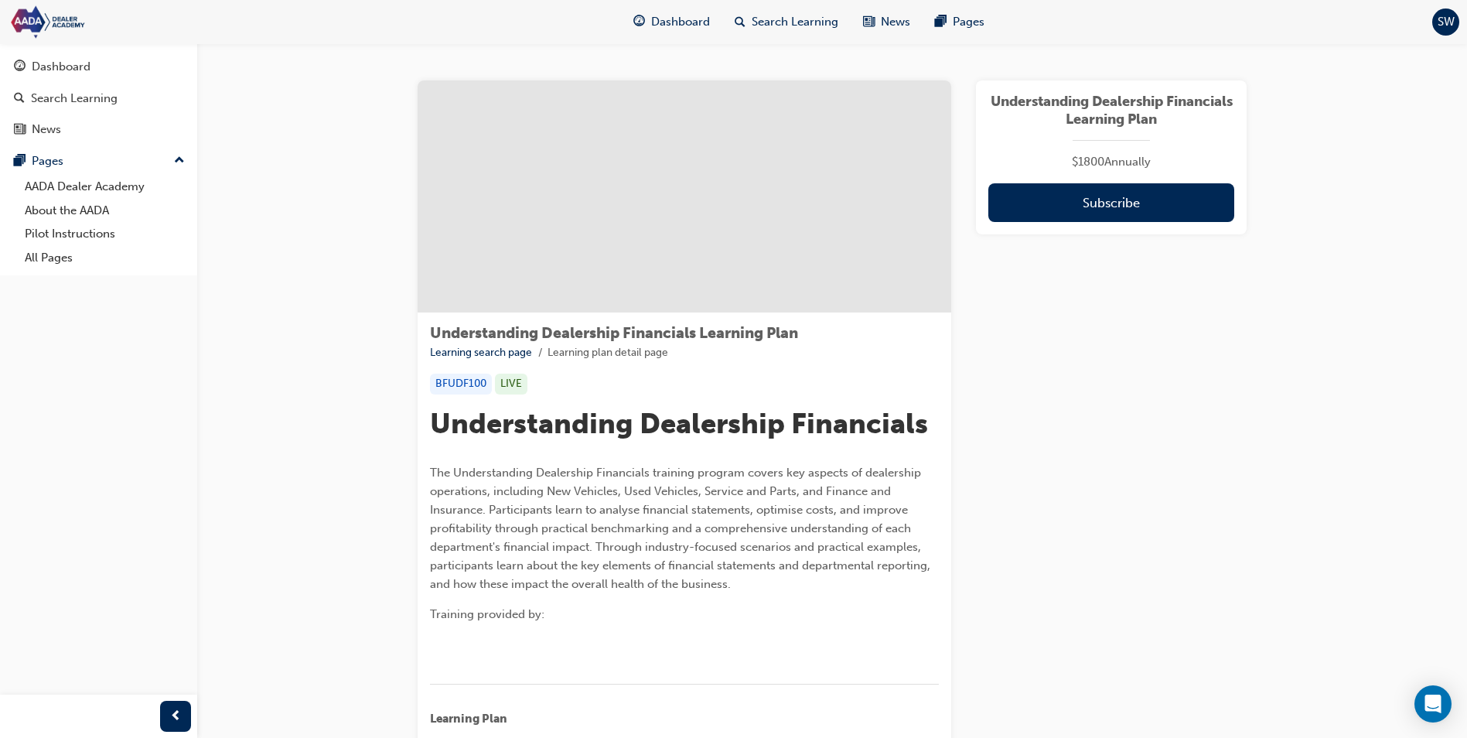
click at [729, 172] on div at bounding box center [685, 196] width 534 height 232
click at [783, 170] on div at bounding box center [685, 196] width 534 height 232
click at [1105, 212] on button "Subscribe" at bounding box center [1112, 202] width 246 height 39
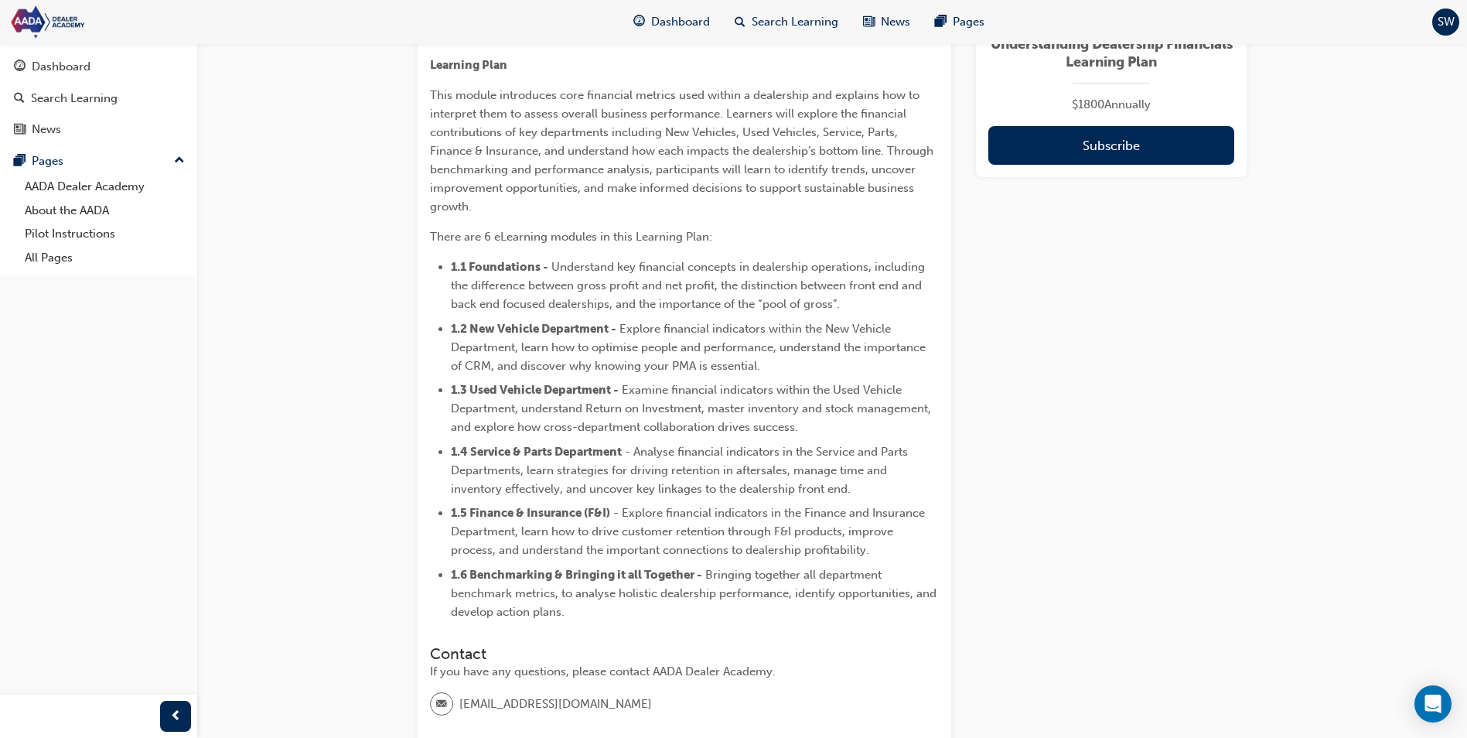
scroll to position [696, 0]
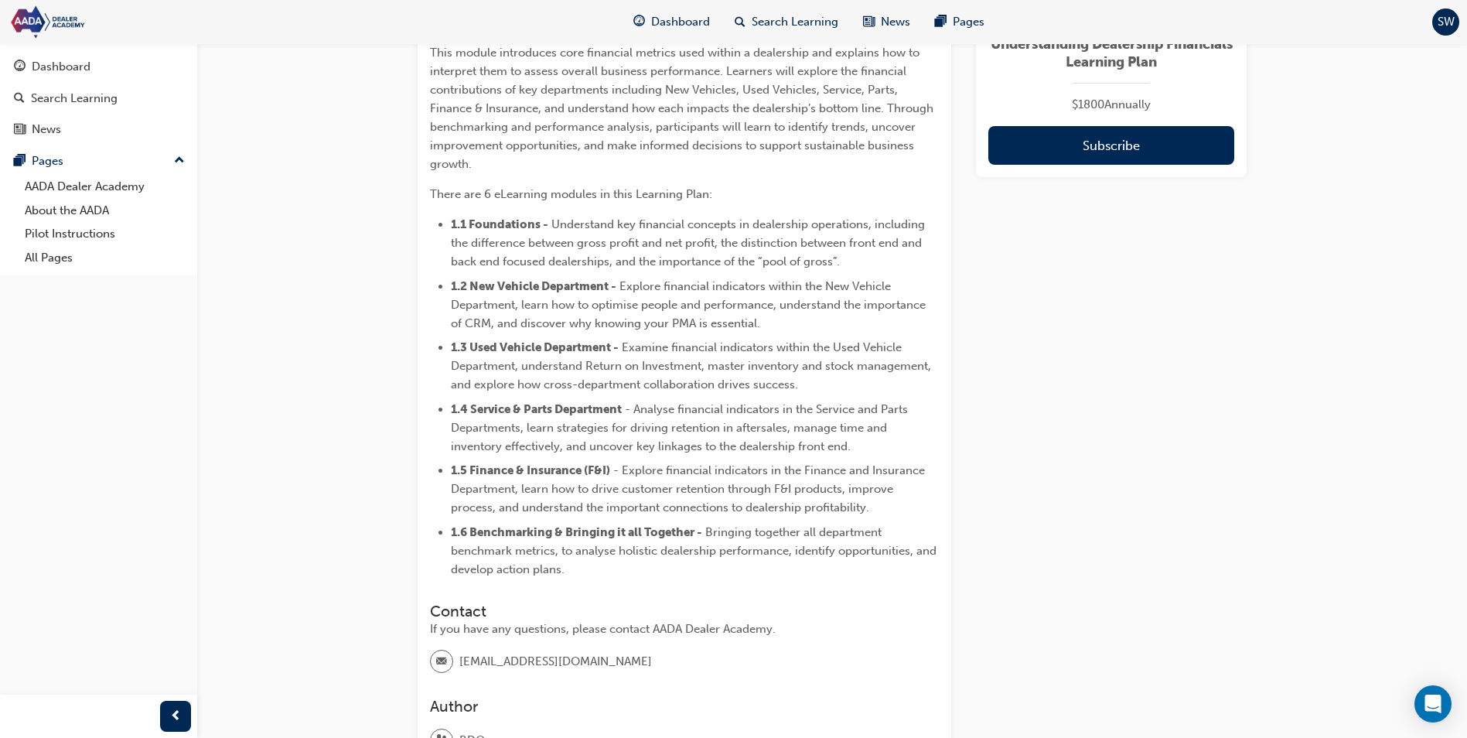
drag, startPoint x: 494, startPoint y: 307, endPoint x: 504, endPoint y: 323, distance: 18.0
click at [495, 293] on span "1.2 New Vehicle Department -" at bounding box center [534, 286] width 166 height 14
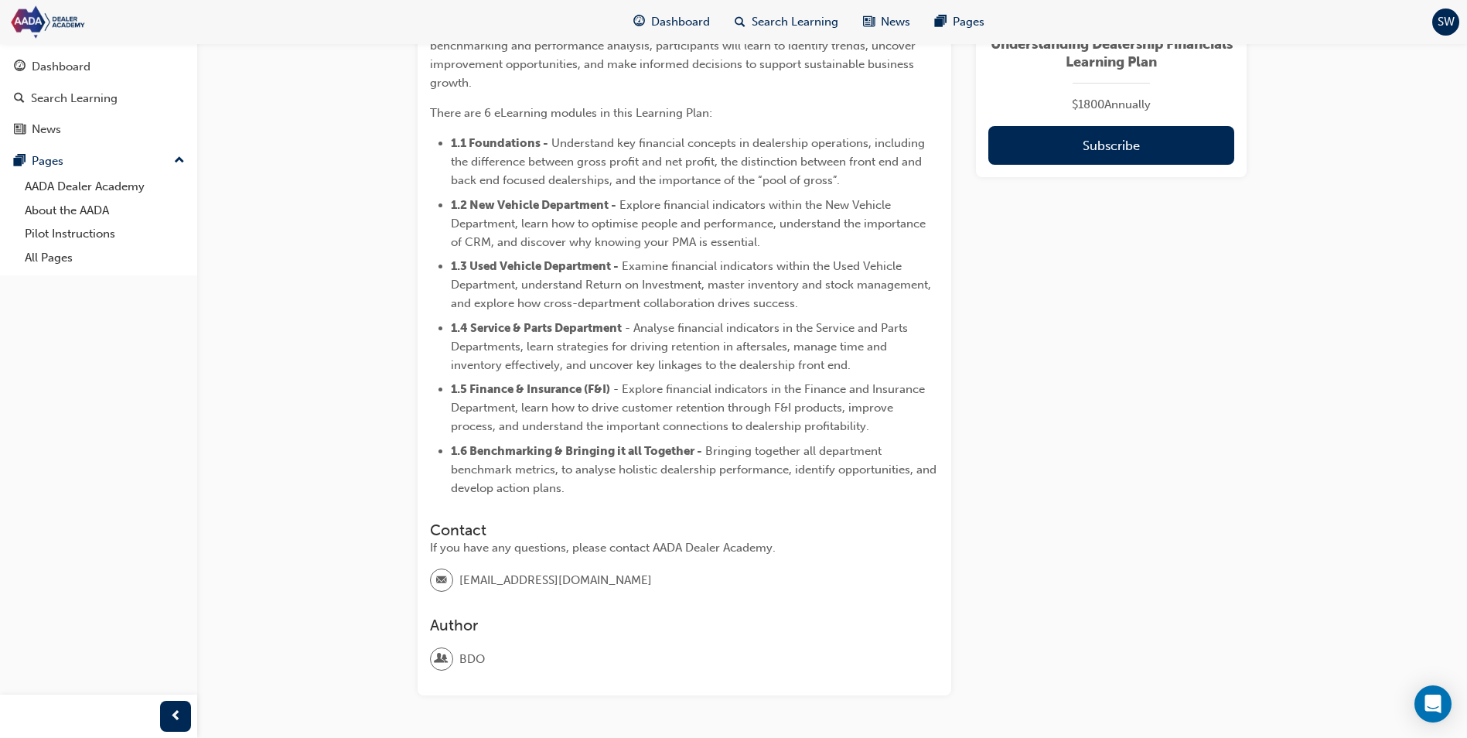
scroll to position [875, 0]
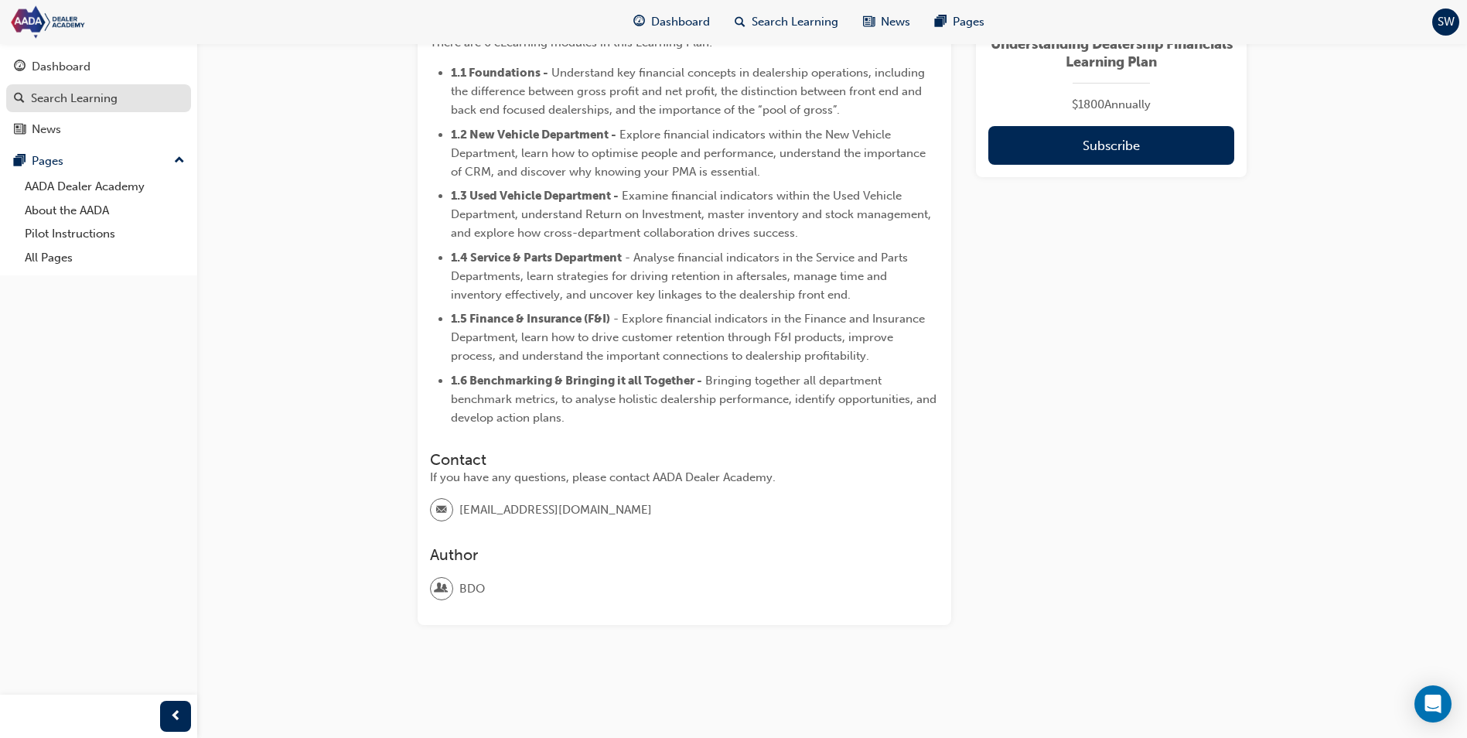
click at [87, 100] on div "Search Learning" at bounding box center [74, 99] width 87 height 18
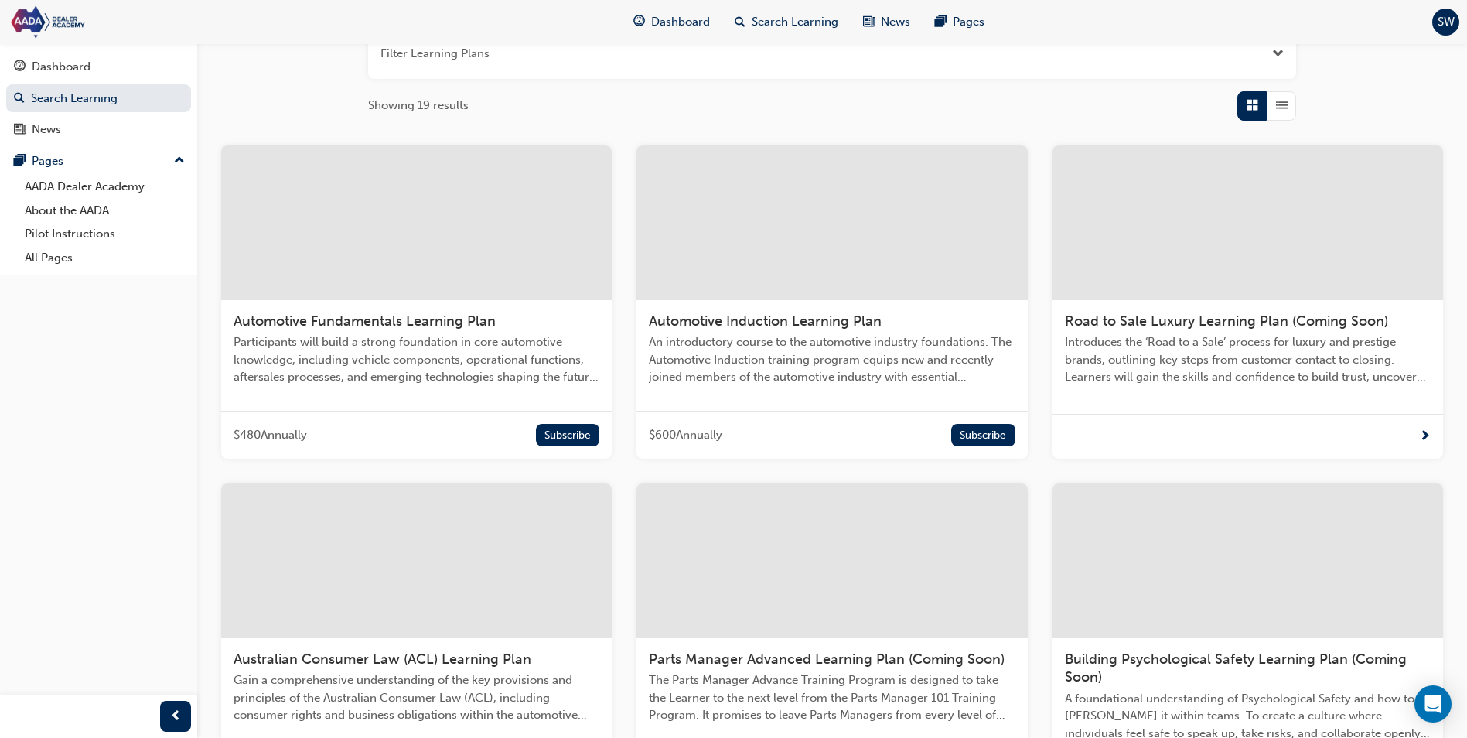
scroll to position [89, 0]
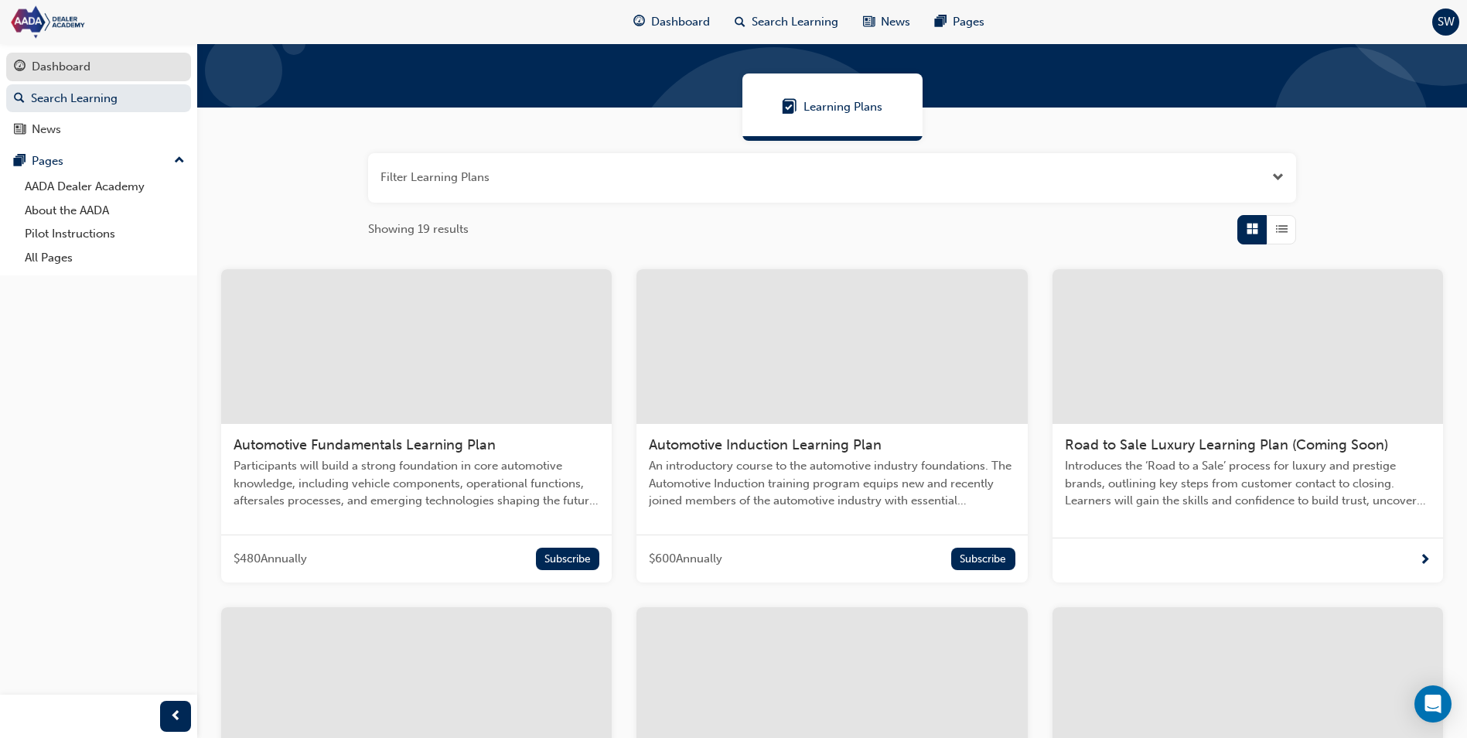
click at [82, 76] on div "Dashboard" at bounding box center [98, 66] width 169 height 19
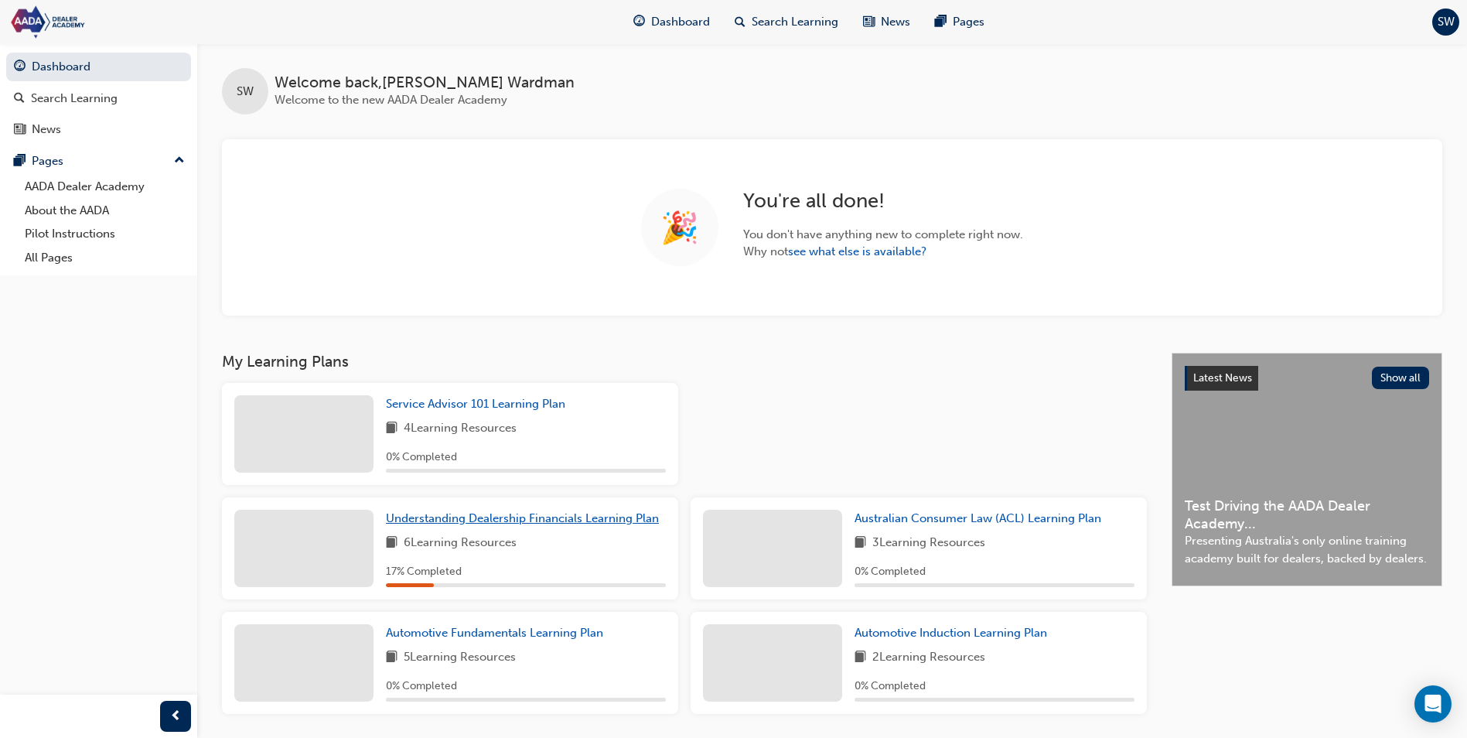
click at [491, 514] on span "Understanding Dealership Financials Learning Plan" at bounding box center [522, 518] width 273 height 14
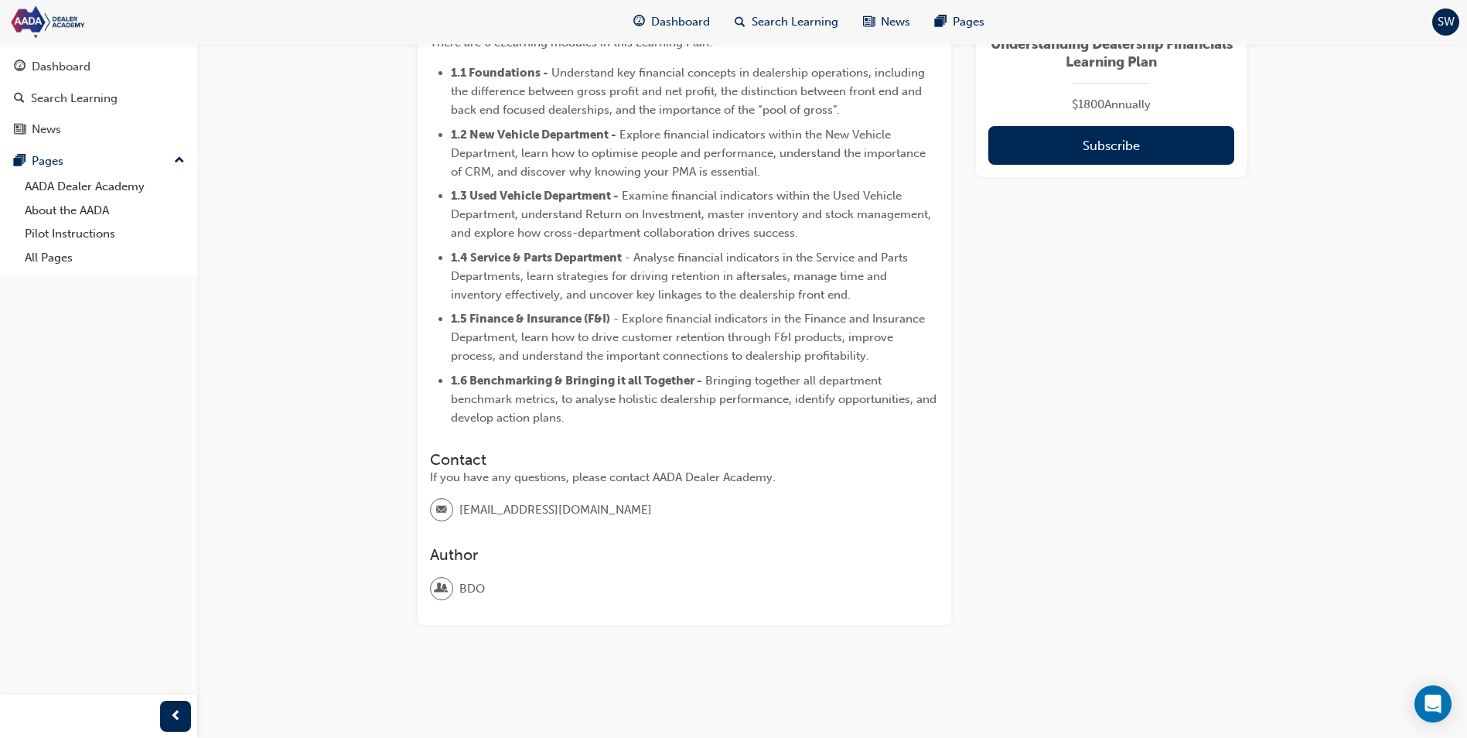
scroll to position [875, 0]
click at [537, 485] on div "If you have any questions, please contact AADA Dealer Academy." at bounding box center [684, 478] width 509 height 18
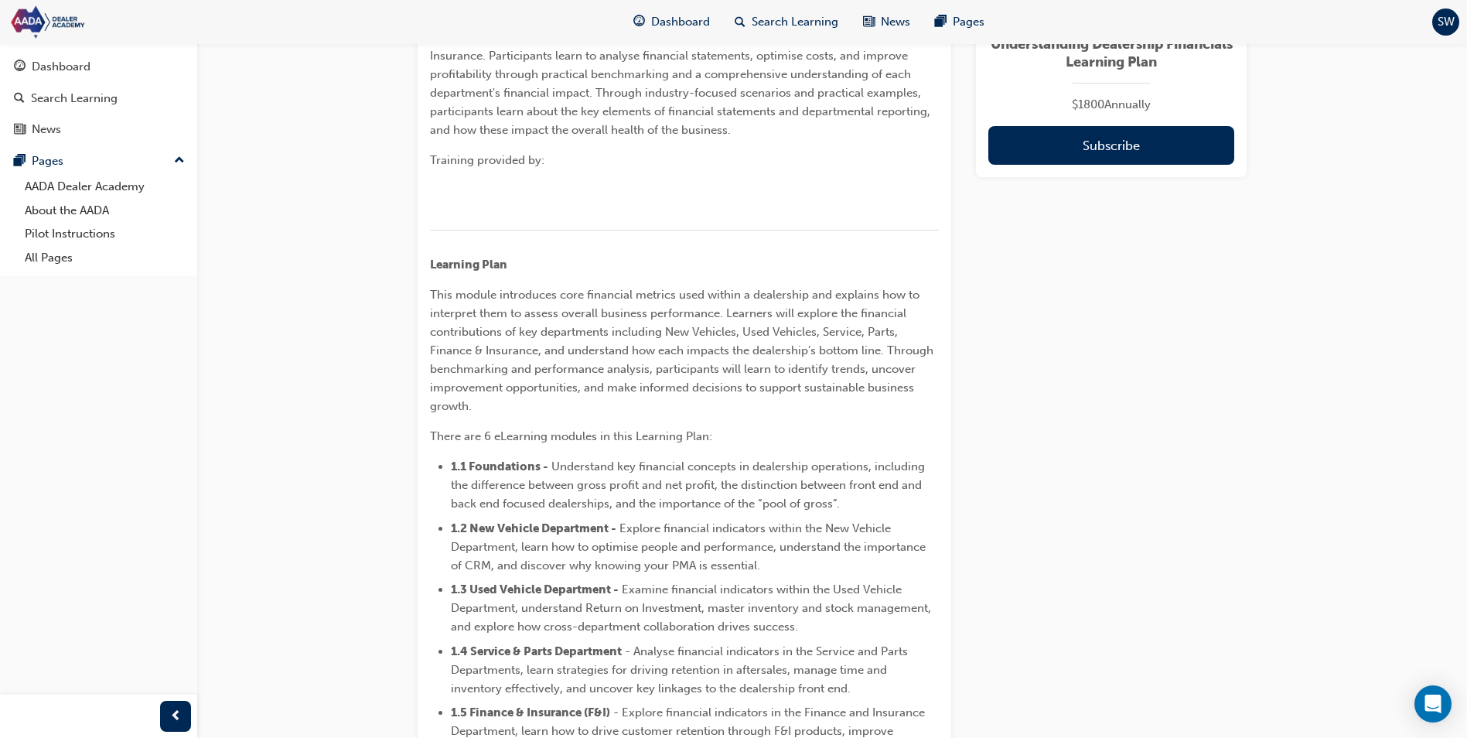
scroll to position [541, 0]
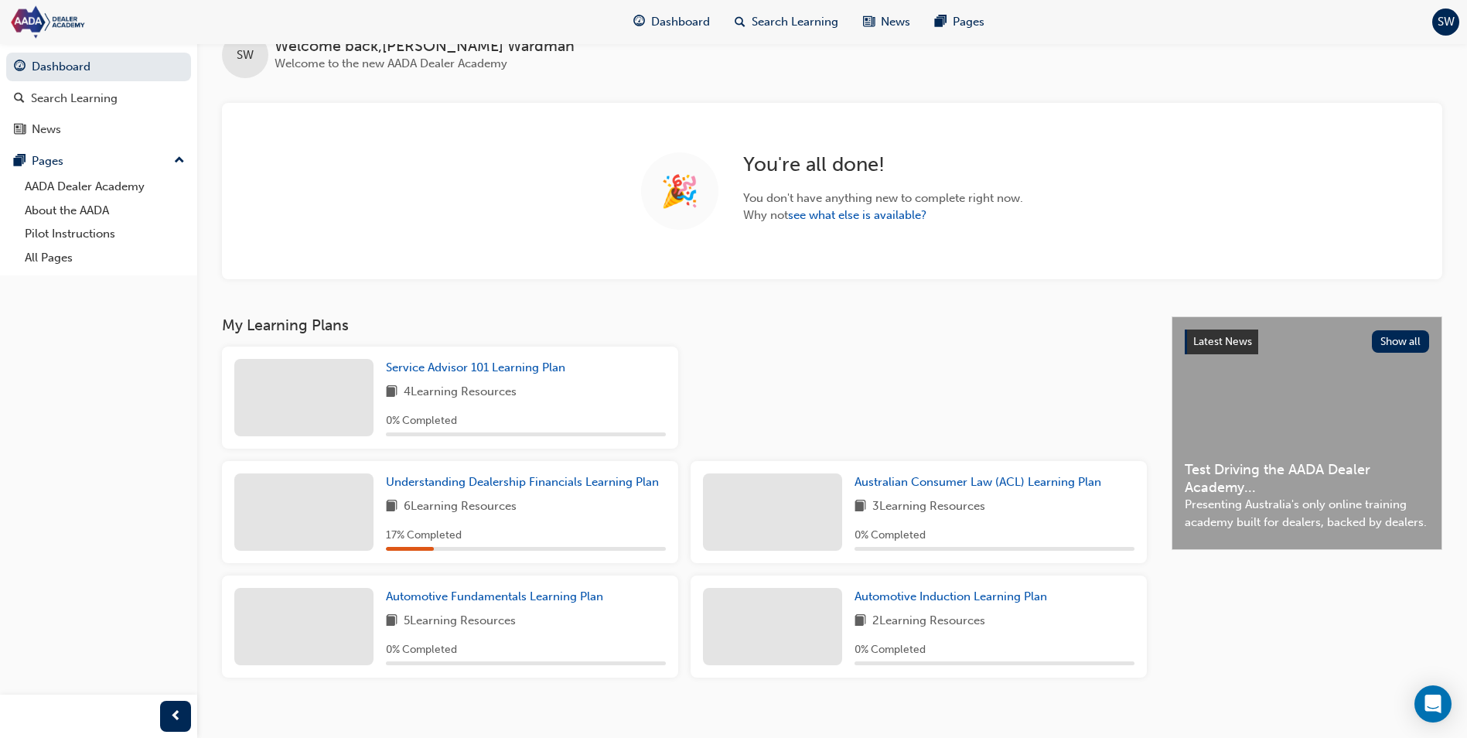
scroll to position [52, 0]
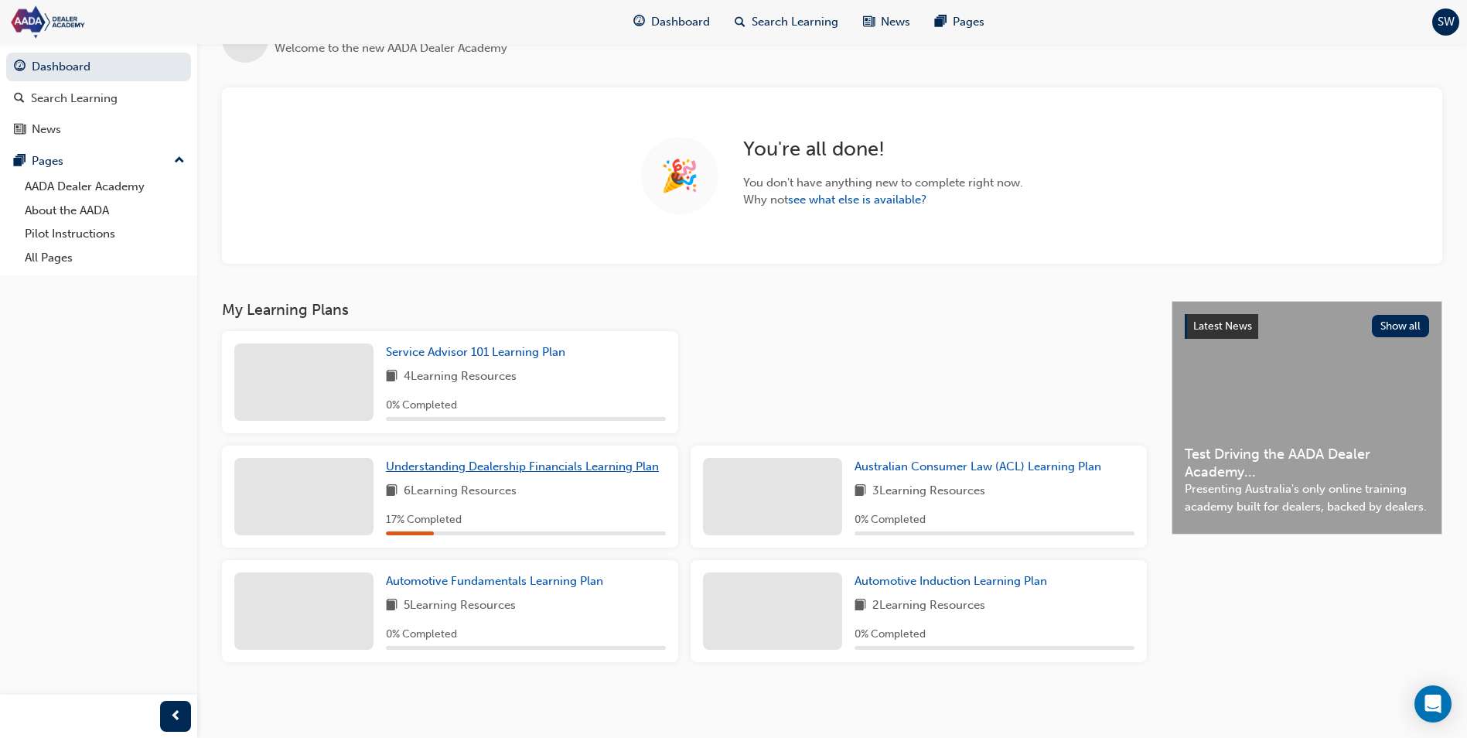
click at [494, 462] on span "Understanding Dealership Financials Learning Plan" at bounding box center [522, 466] width 273 height 14
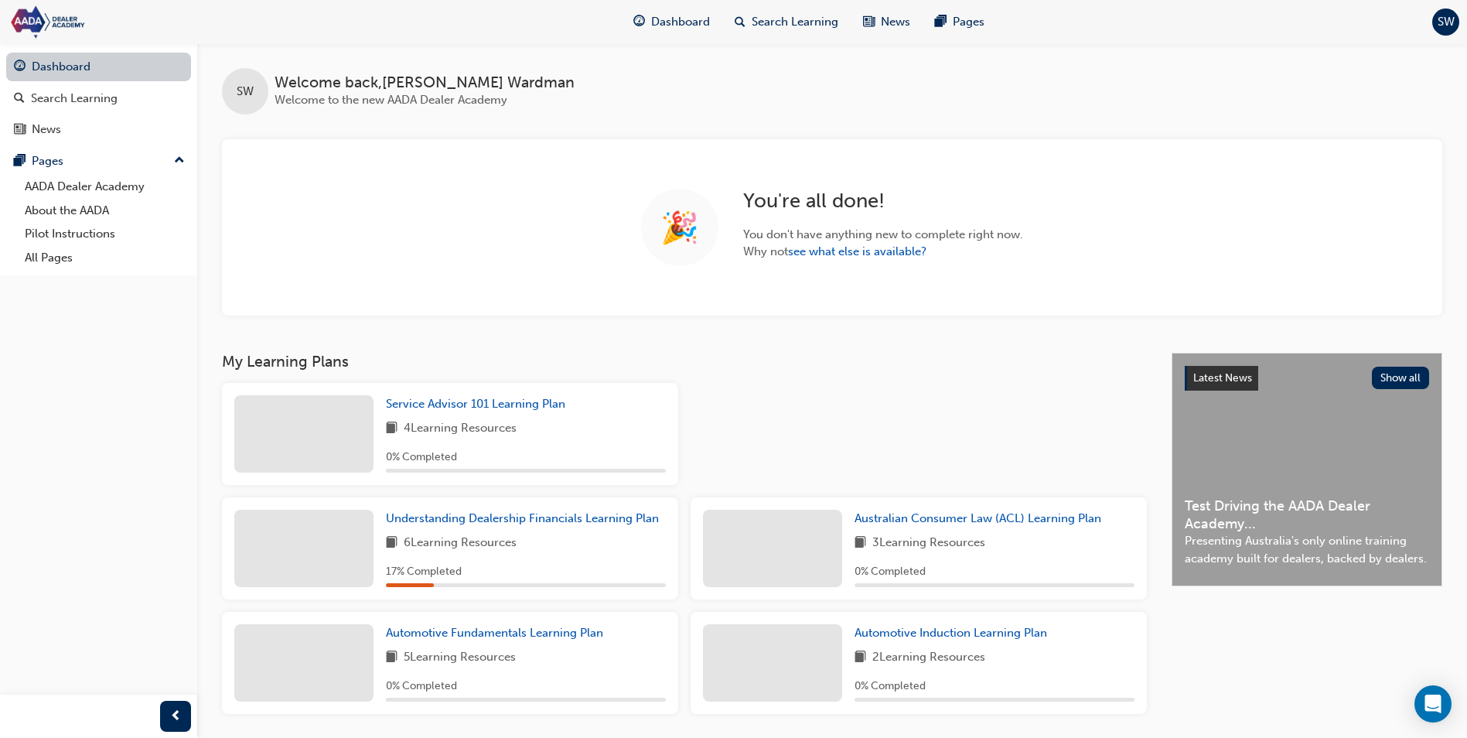
click at [47, 64] on link "Dashboard" at bounding box center [98, 67] width 185 height 29
click at [848, 251] on link "see what else is available?" at bounding box center [857, 251] width 138 height 14
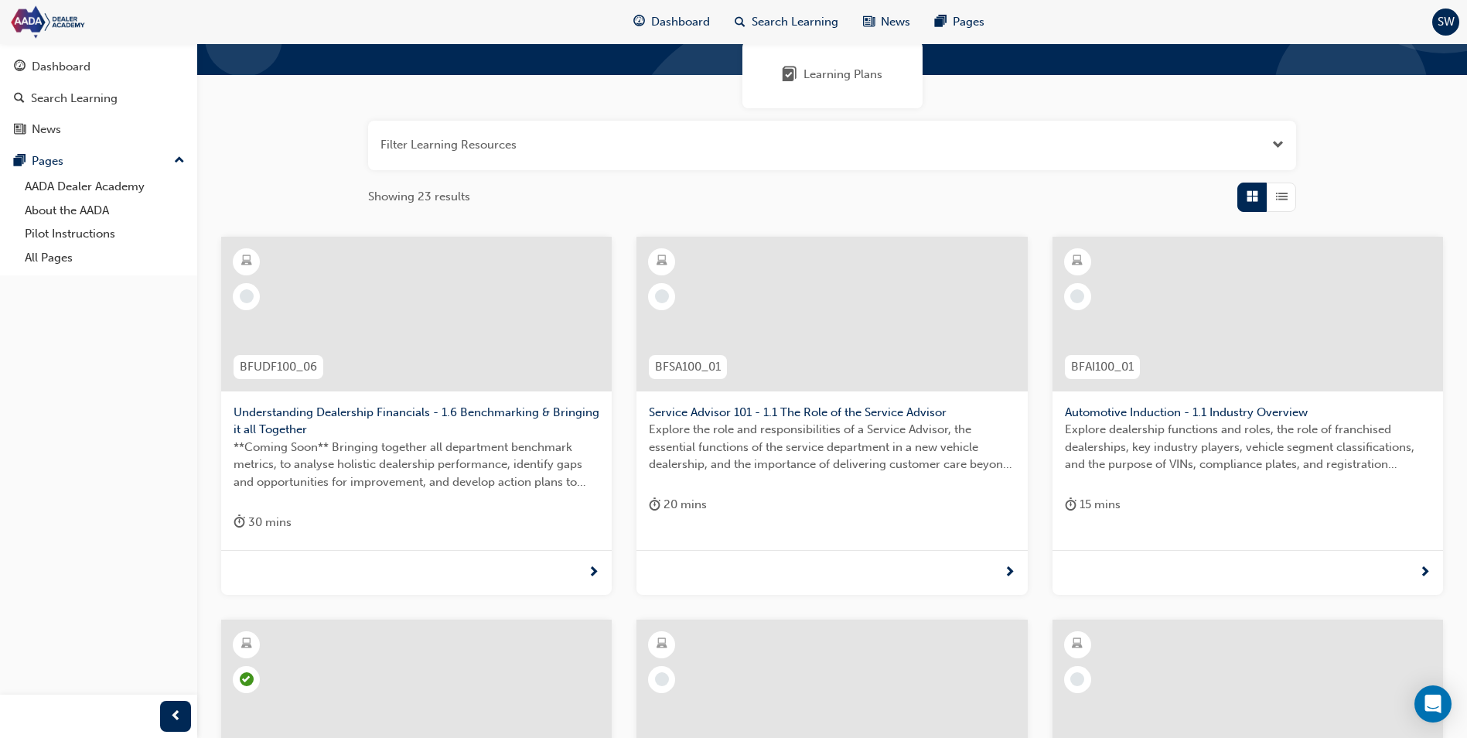
scroll to position [155, 0]
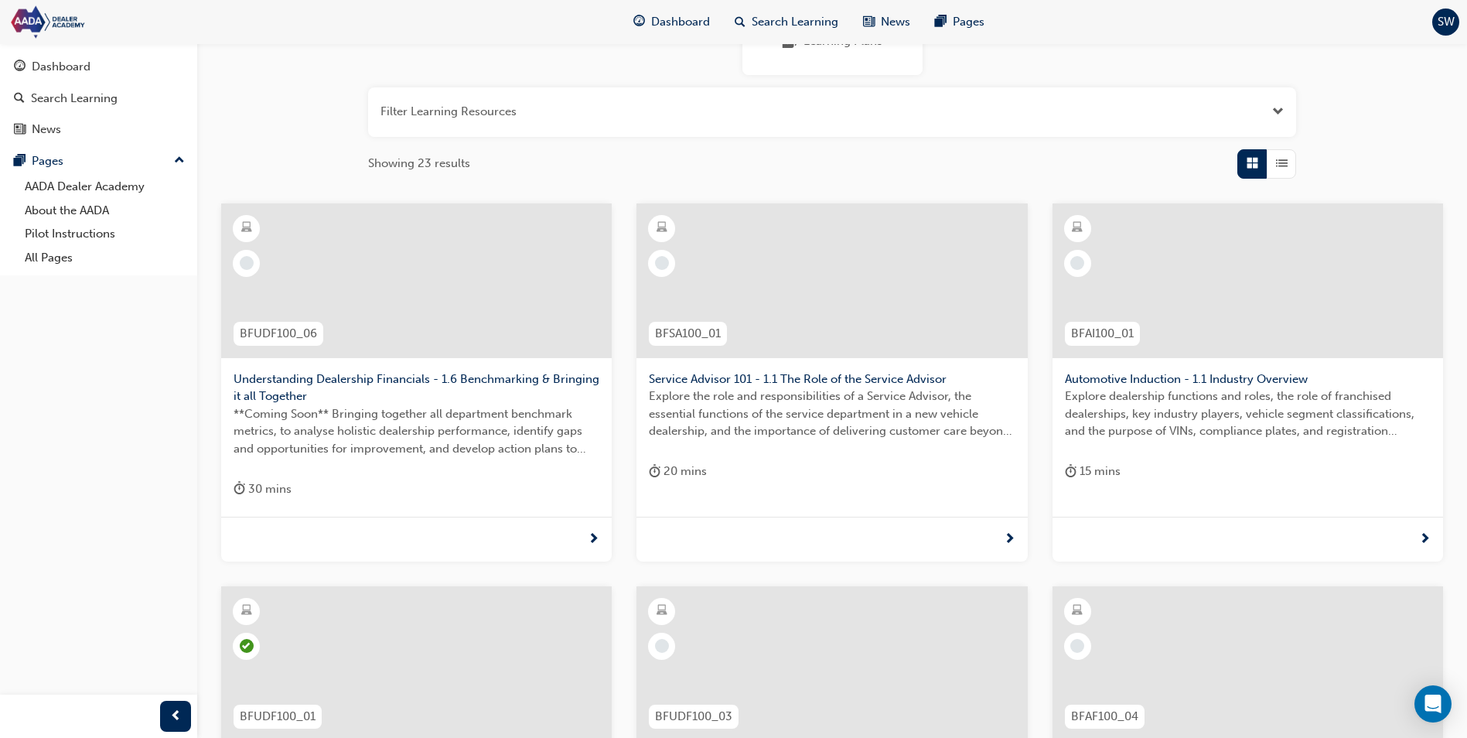
click at [574, 531] on div at bounding box center [416, 539] width 391 height 45
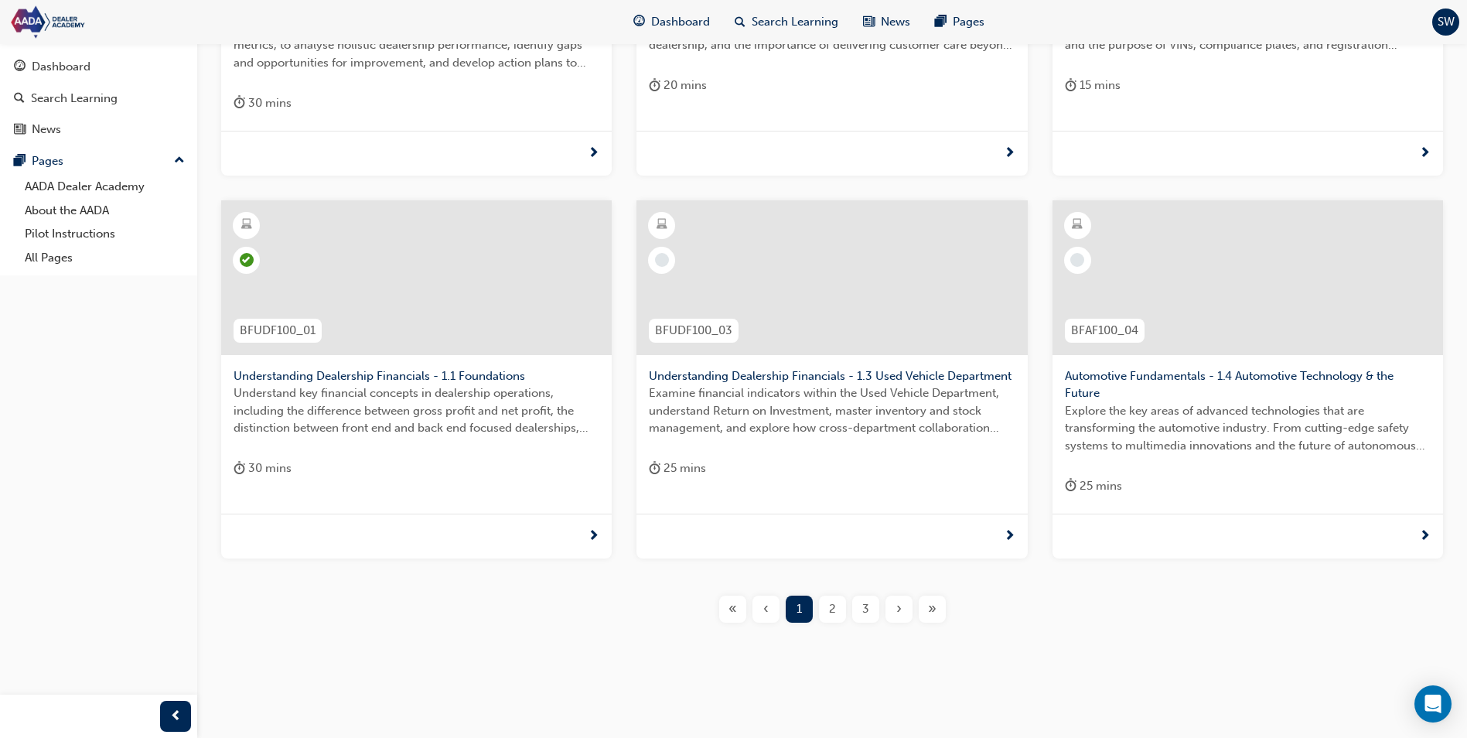
scroll to position [541, 0]
click at [578, 530] on div at bounding box center [416, 535] width 391 height 45
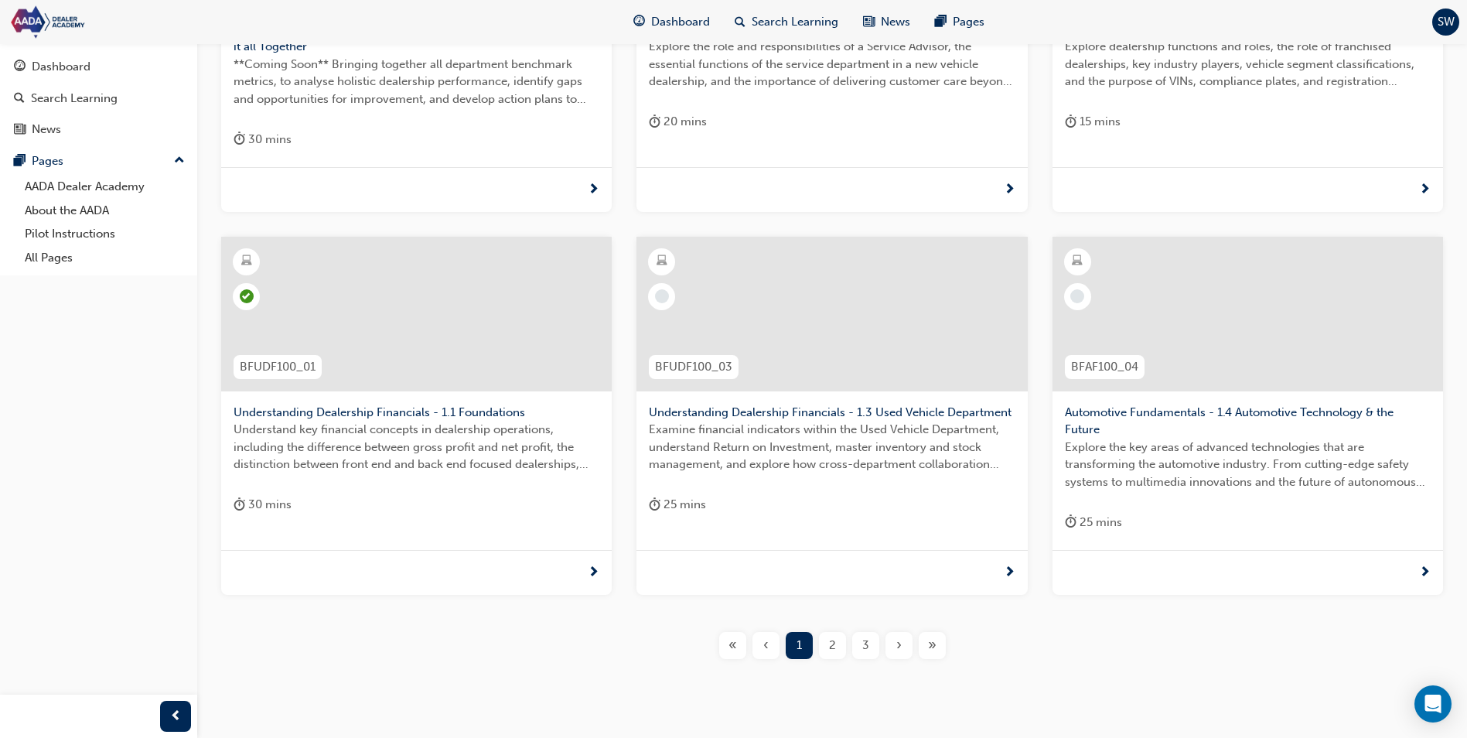
scroll to position [528, 0]
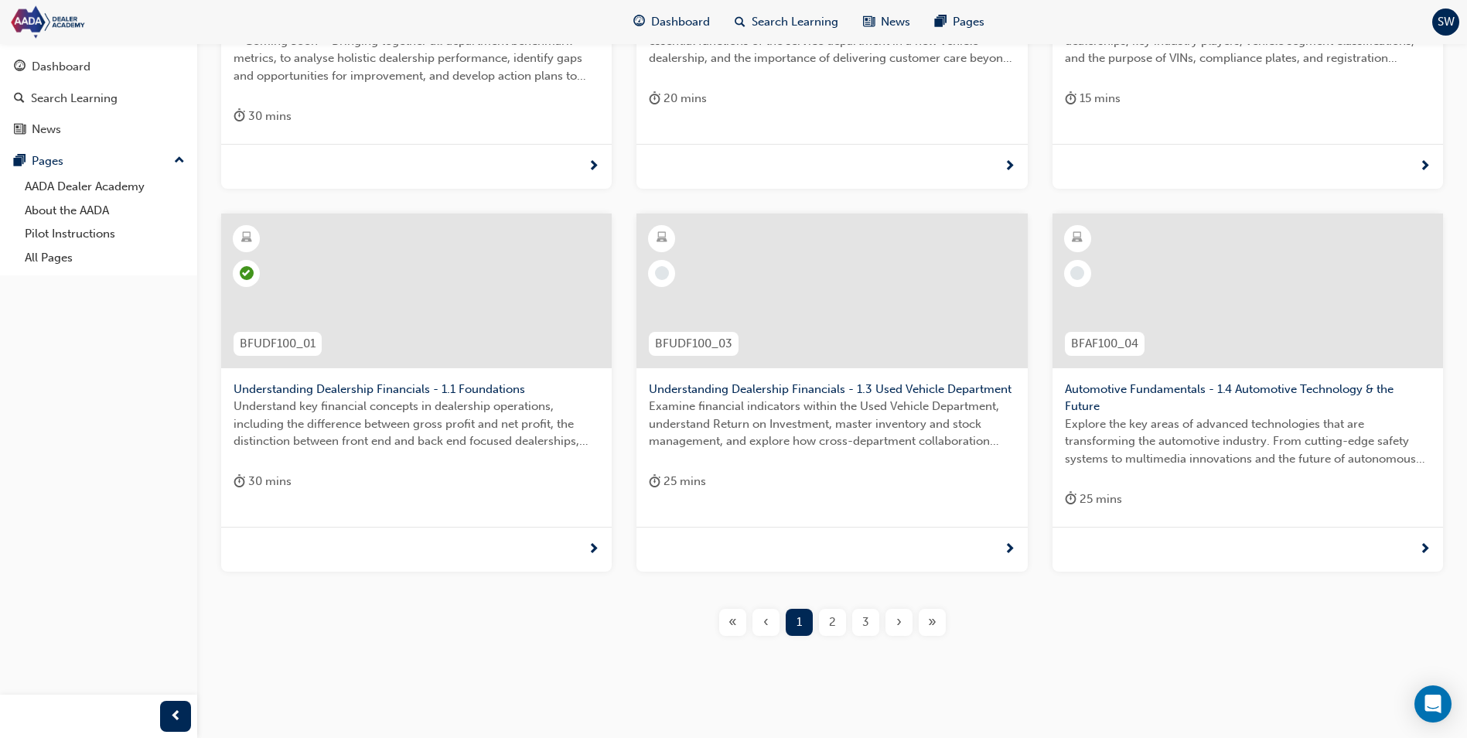
click at [830, 625] on span "2" at bounding box center [832, 622] width 7 height 18
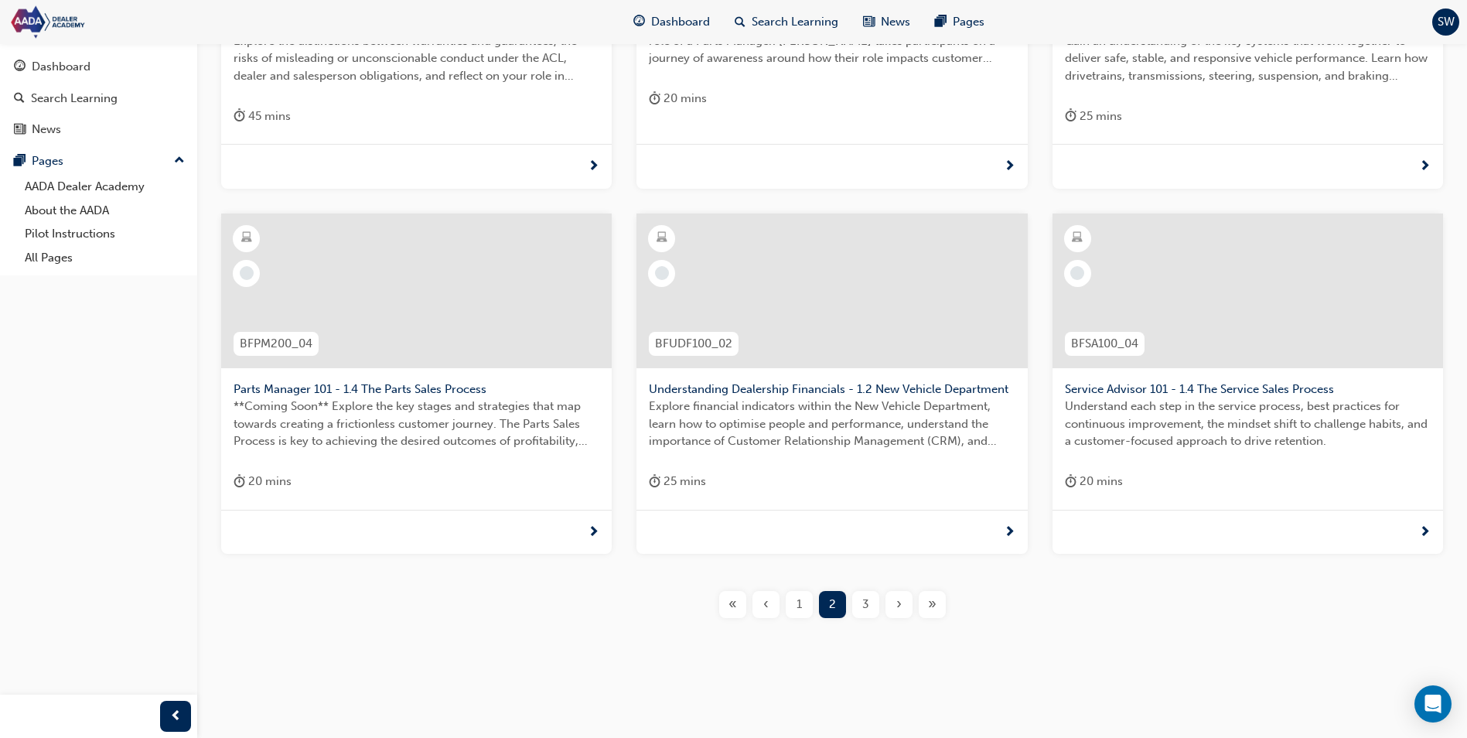
click at [798, 520] on div at bounding box center [832, 532] width 391 height 45
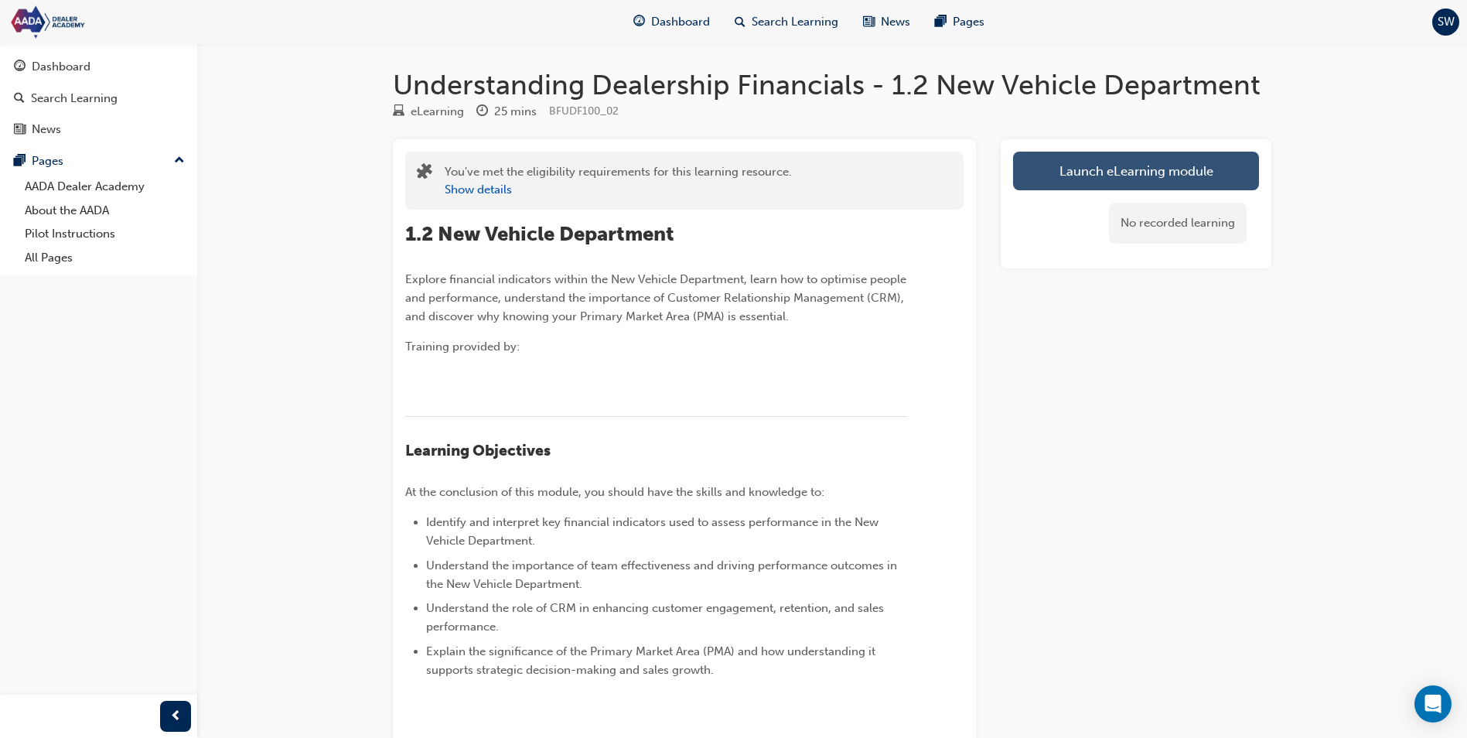
click at [1062, 179] on link "Launch eLearning module" at bounding box center [1136, 171] width 246 height 39
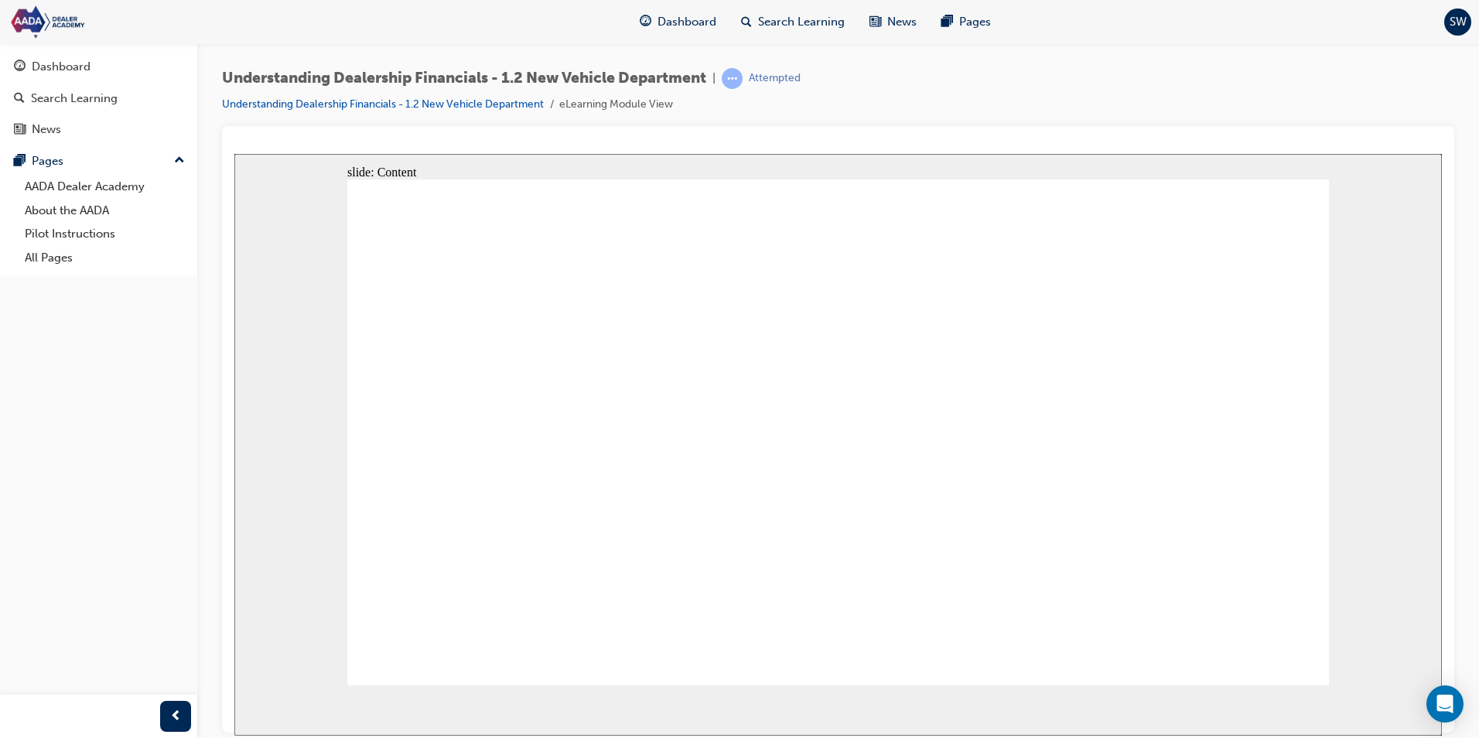
drag, startPoint x: 1187, startPoint y: 635, endPoint x: 1159, endPoint y: 610, distance: 37.8
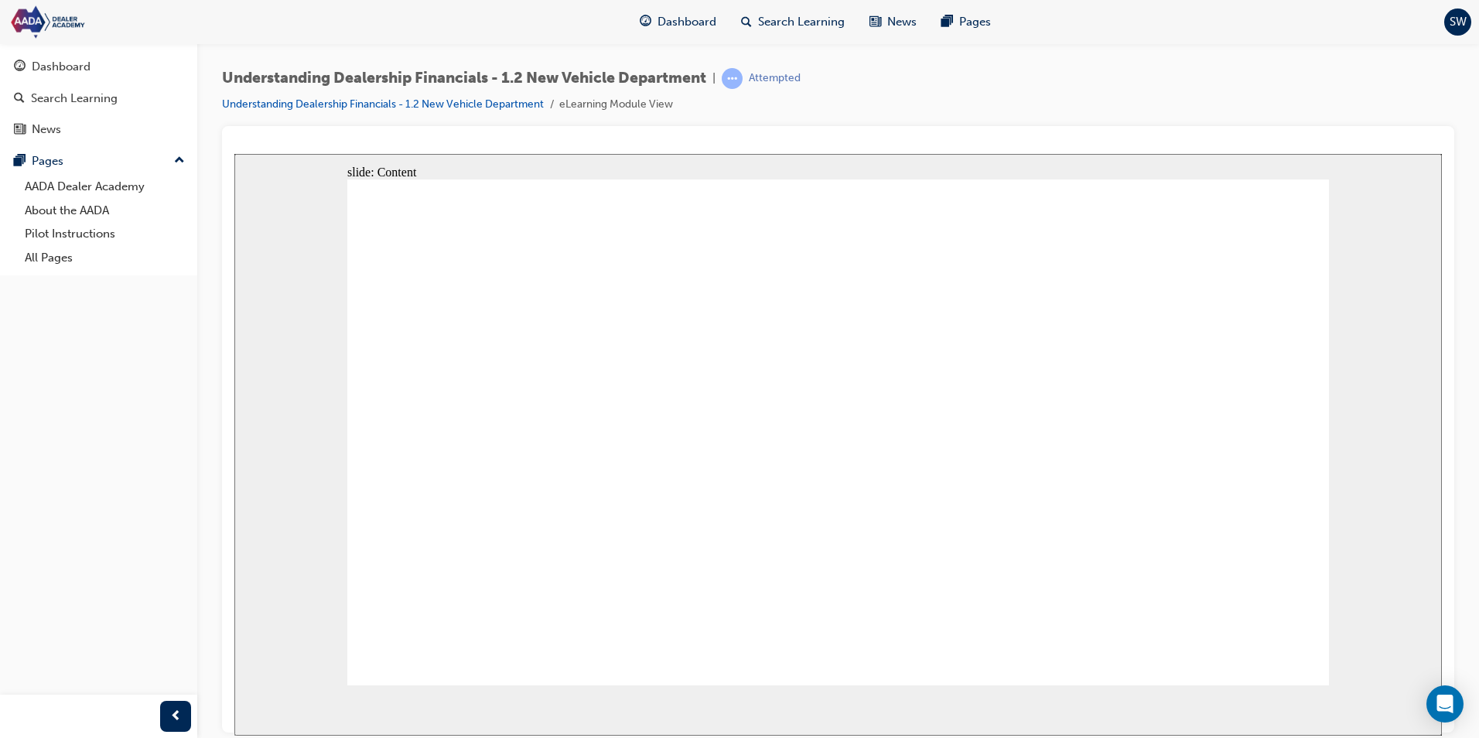
drag, startPoint x: 724, startPoint y: 422, endPoint x: 733, endPoint y: 422, distance: 9.3
drag, startPoint x: 721, startPoint y: 409, endPoint x: 1190, endPoint y: 449, distance: 471.2
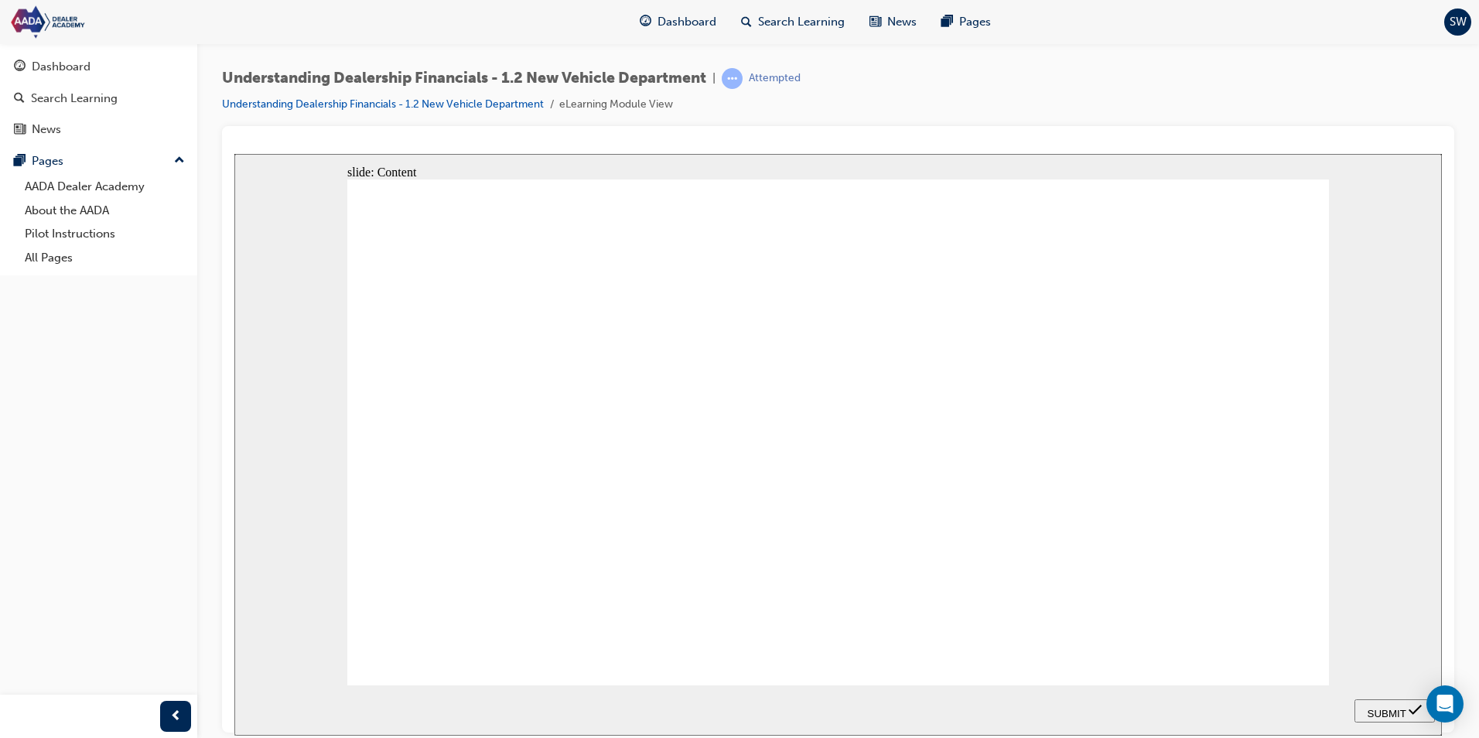
drag, startPoint x: 689, startPoint y: 458, endPoint x: 719, endPoint y: 440, distance: 34.4
drag, startPoint x: 964, startPoint y: 573, endPoint x: 503, endPoint y: 470, distance: 472.4
drag, startPoint x: 959, startPoint y: 523, endPoint x: 522, endPoint y: 466, distance: 440.7
drag, startPoint x: 720, startPoint y: 566, endPoint x: 534, endPoint y: 466, distance: 211.5
drag, startPoint x: 712, startPoint y: 511, endPoint x: 1170, endPoint y: 452, distance: 460.9
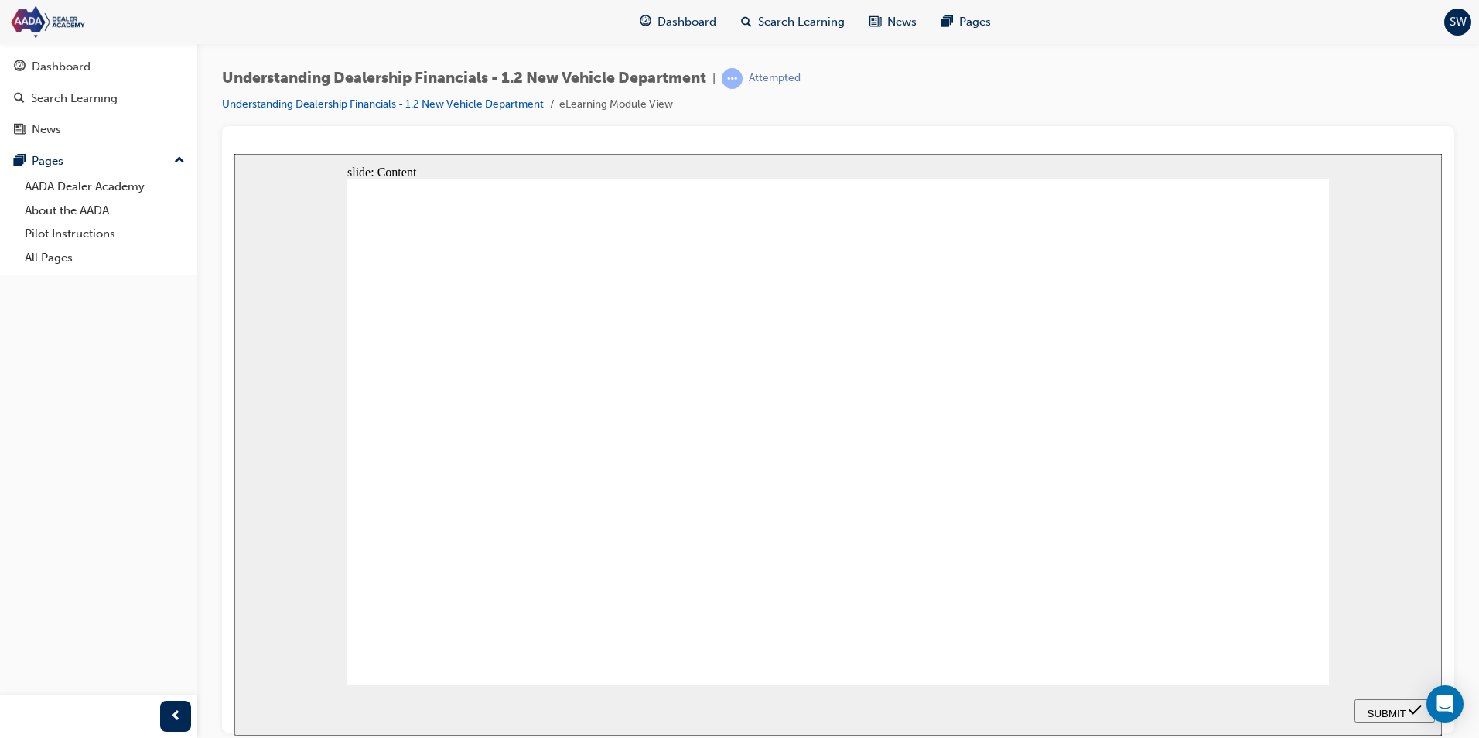
drag, startPoint x: 854, startPoint y: 571, endPoint x: 1162, endPoint y: 461, distance: 326.9
drag, startPoint x: 851, startPoint y: 514, endPoint x: 1236, endPoint y: 435, distance: 393.4
drag, startPoint x: 957, startPoint y: 458, endPoint x: 512, endPoint y: 446, distance: 445.0
drag, startPoint x: 704, startPoint y: 455, endPoint x: 1173, endPoint y: 448, distance: 468.8
drag, startPoint x: 859, startPoint y: 462, endPoint x: 511, endPoint y: 453, distance: 348.2
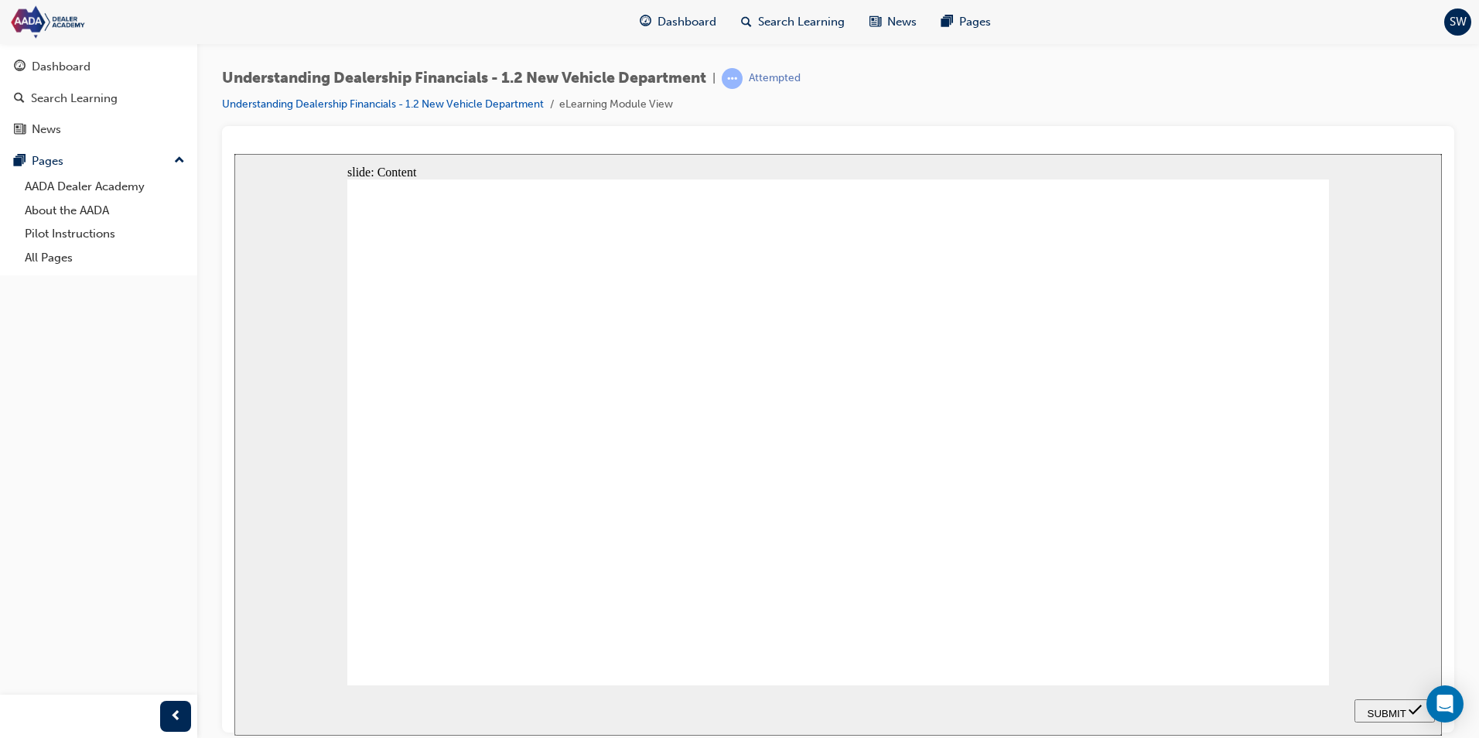
drag, startPoint x: 845, startPoint y: 419, endPoint x: 1187, endPoint y: 457, distance: 343.2
drag, startPoint x: 963, startPoint y: 408, endPoint x: 1153, endPoint y: 442, distance: 193.3
drag, startPoint x: 1225, startPoint y: 634, endPoint x: 1225, endPoint y: 654, distance: 19.4
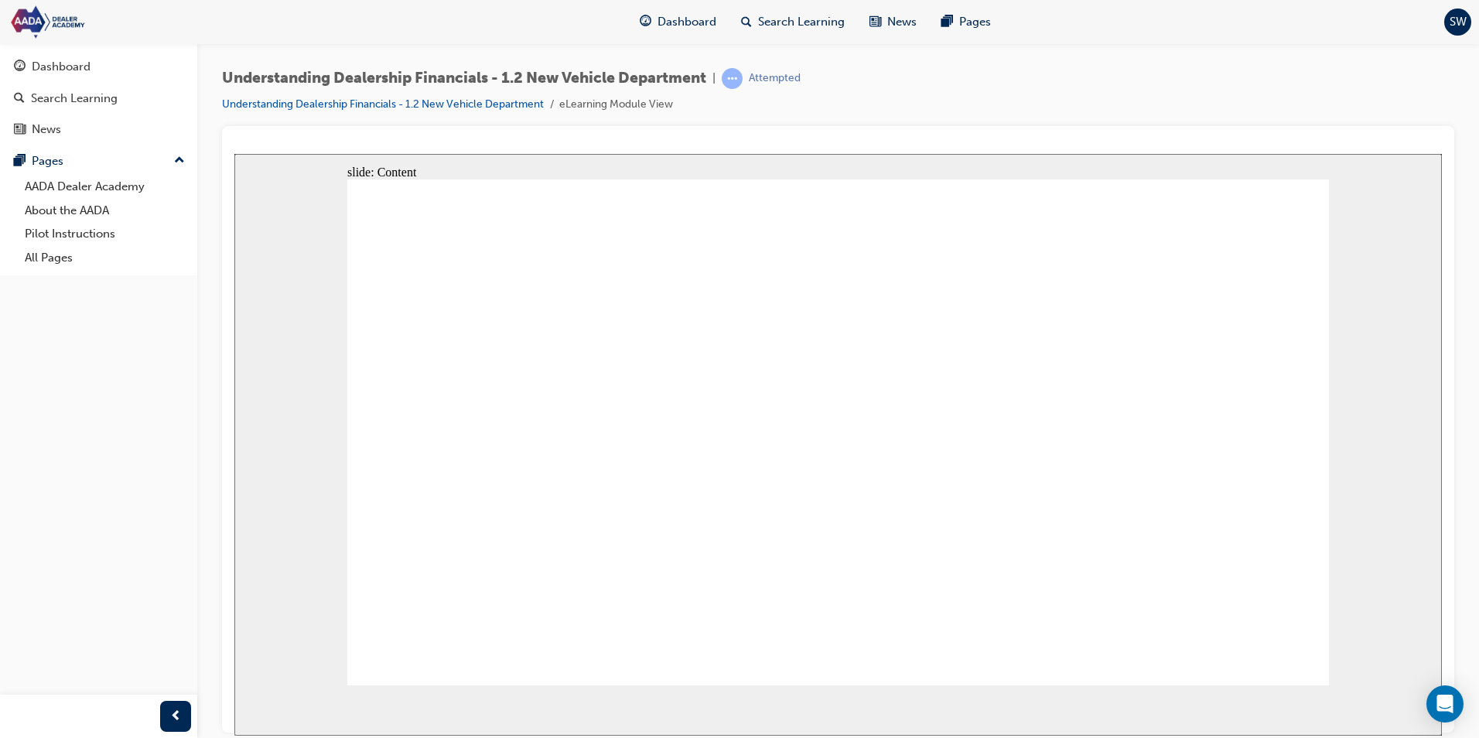
drag, startPoint x: 1275, startPoint y: 634, endPoint x: 1284, endPoint y: 640, distance: 10.7
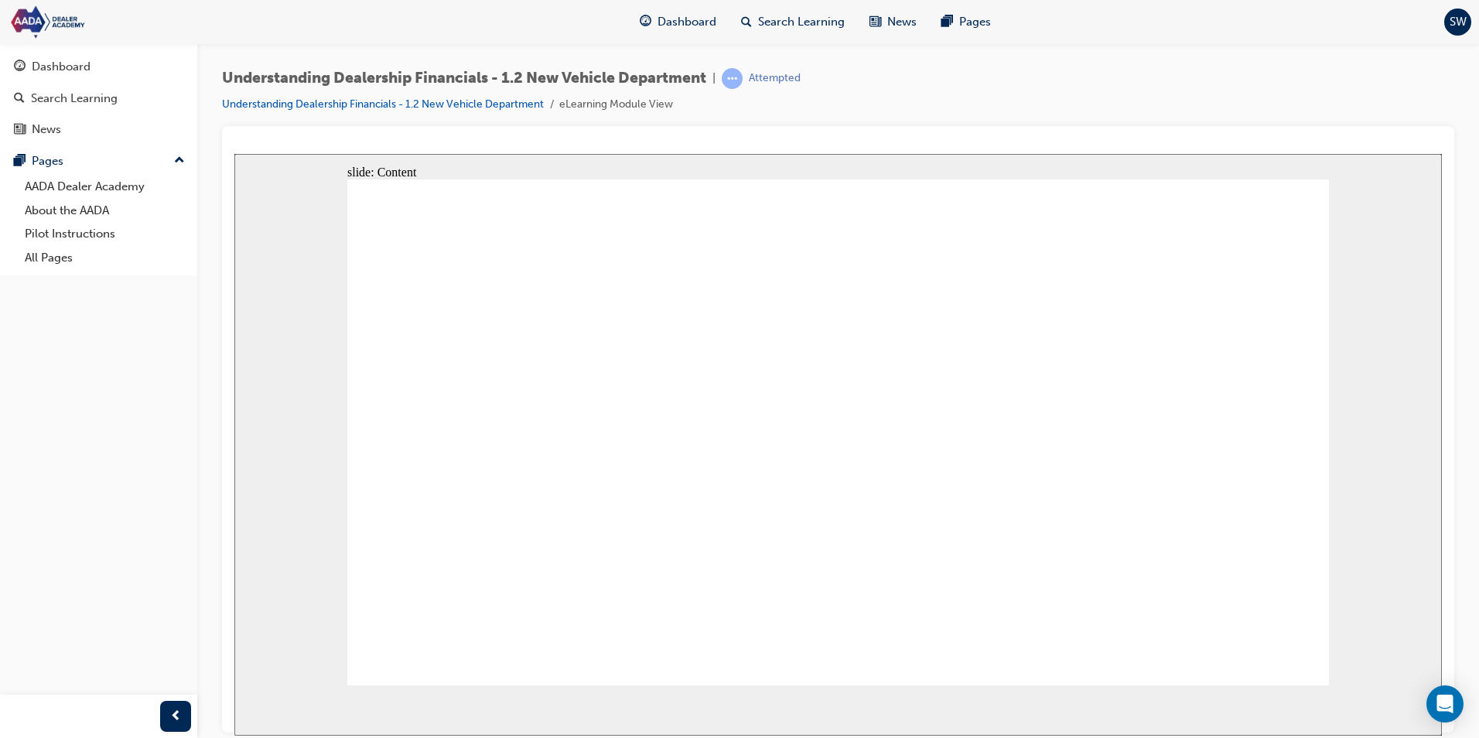
drag, startPoint x: 1272, startPoint y: 653, endPoint x: 1283, endPoint y: 644, distance: 14.4
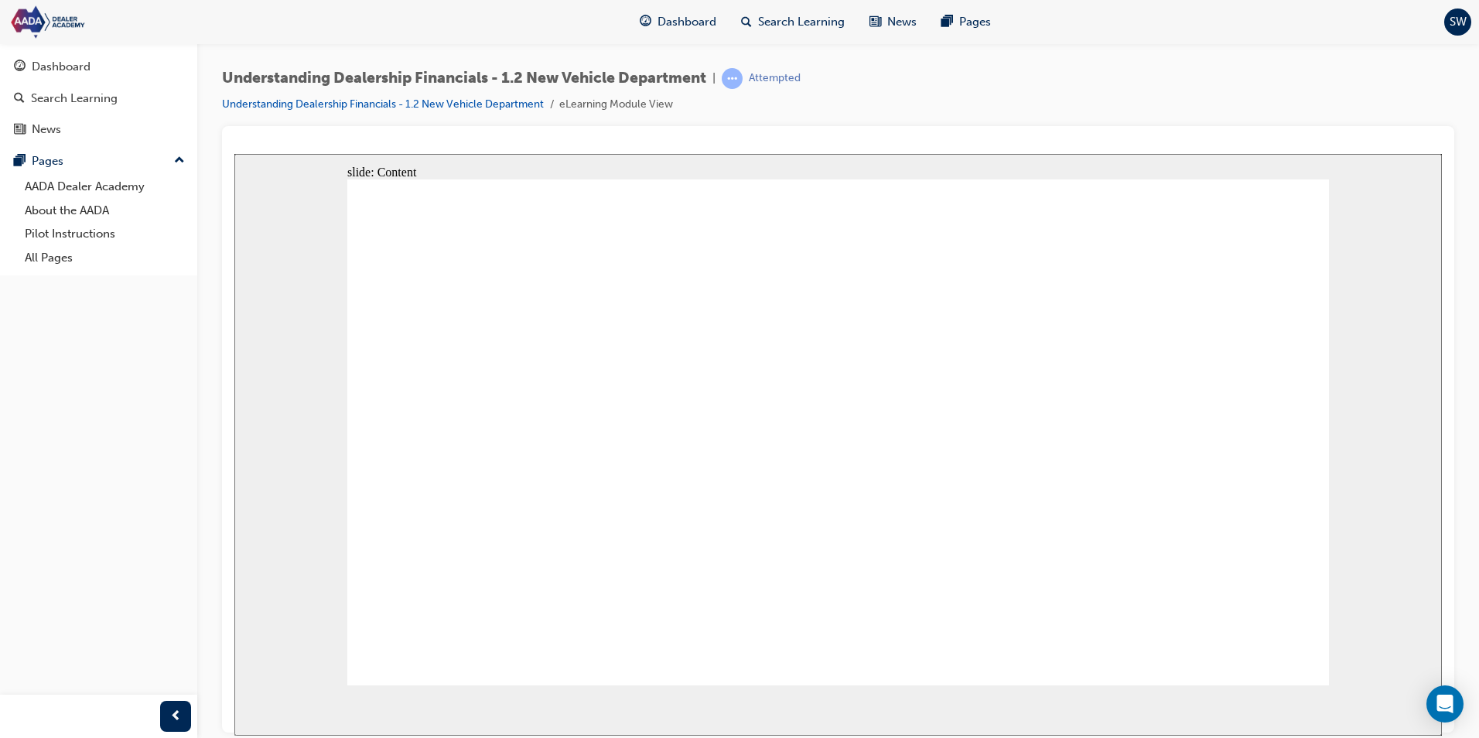
drag, startPoint x: 747, startPoint y: 517, endPoint x: 750, endPoint y: 524, distance: 8.3
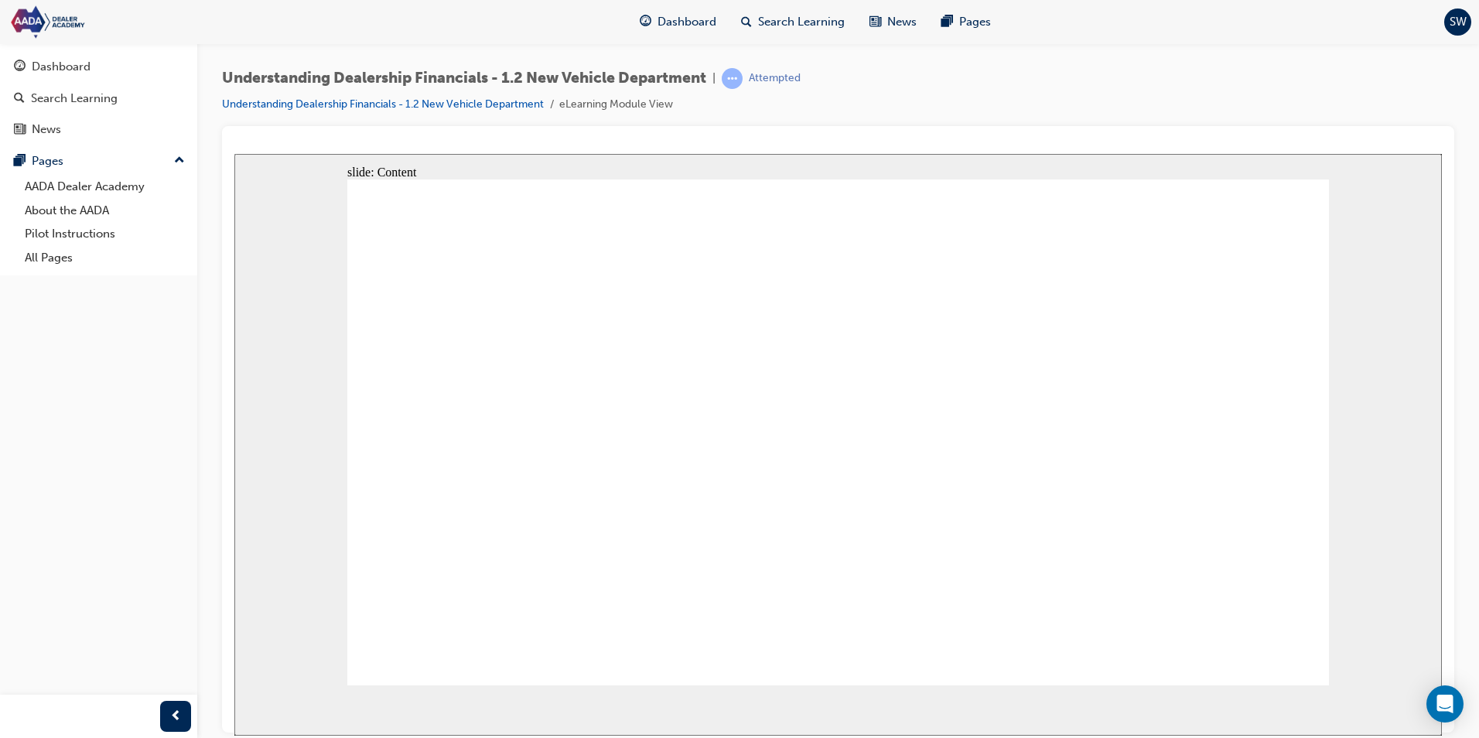
drag, startPoint x: 983, startPoint y: 374, endPoint x: 837, endPoint y: 501, distance: 193.6
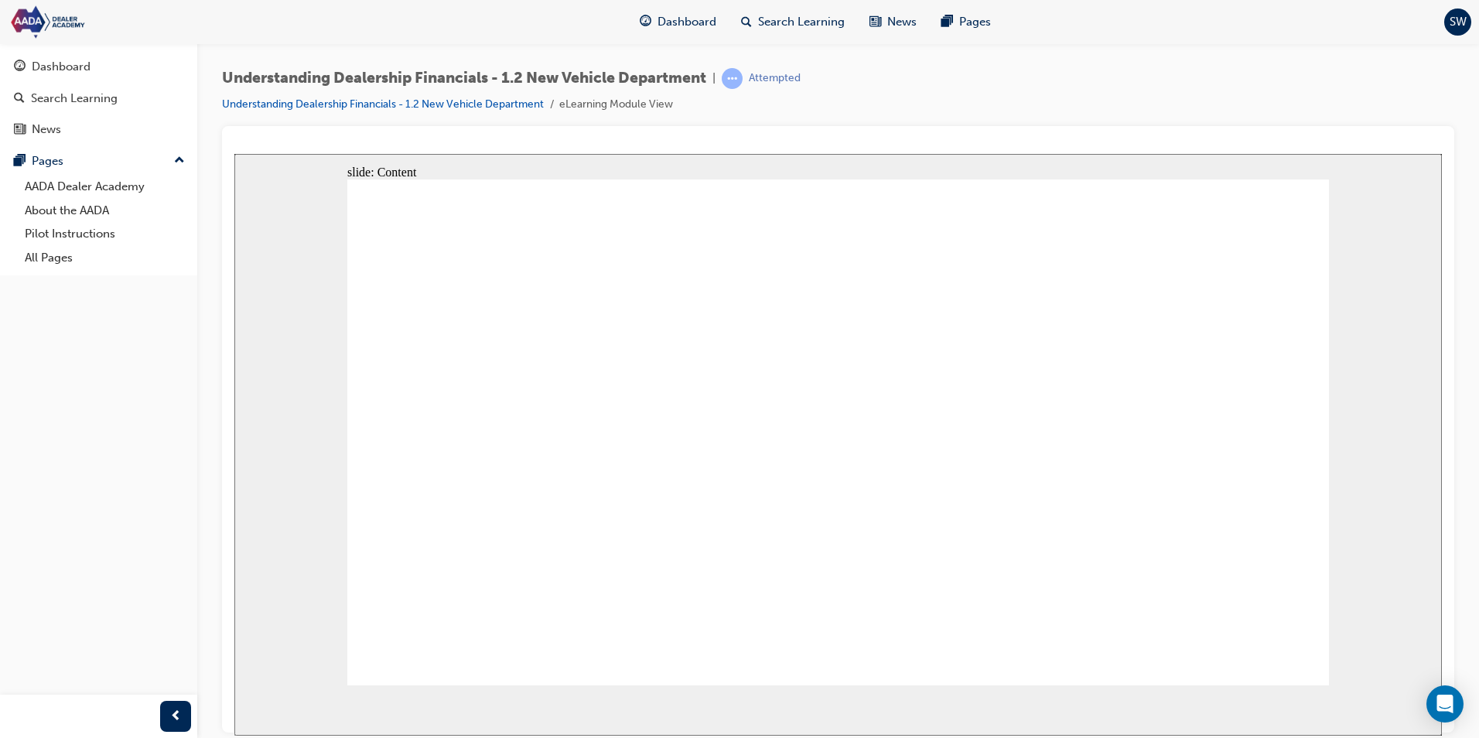
type textarea "v"
type textarea "ve"
type textarea "ver"
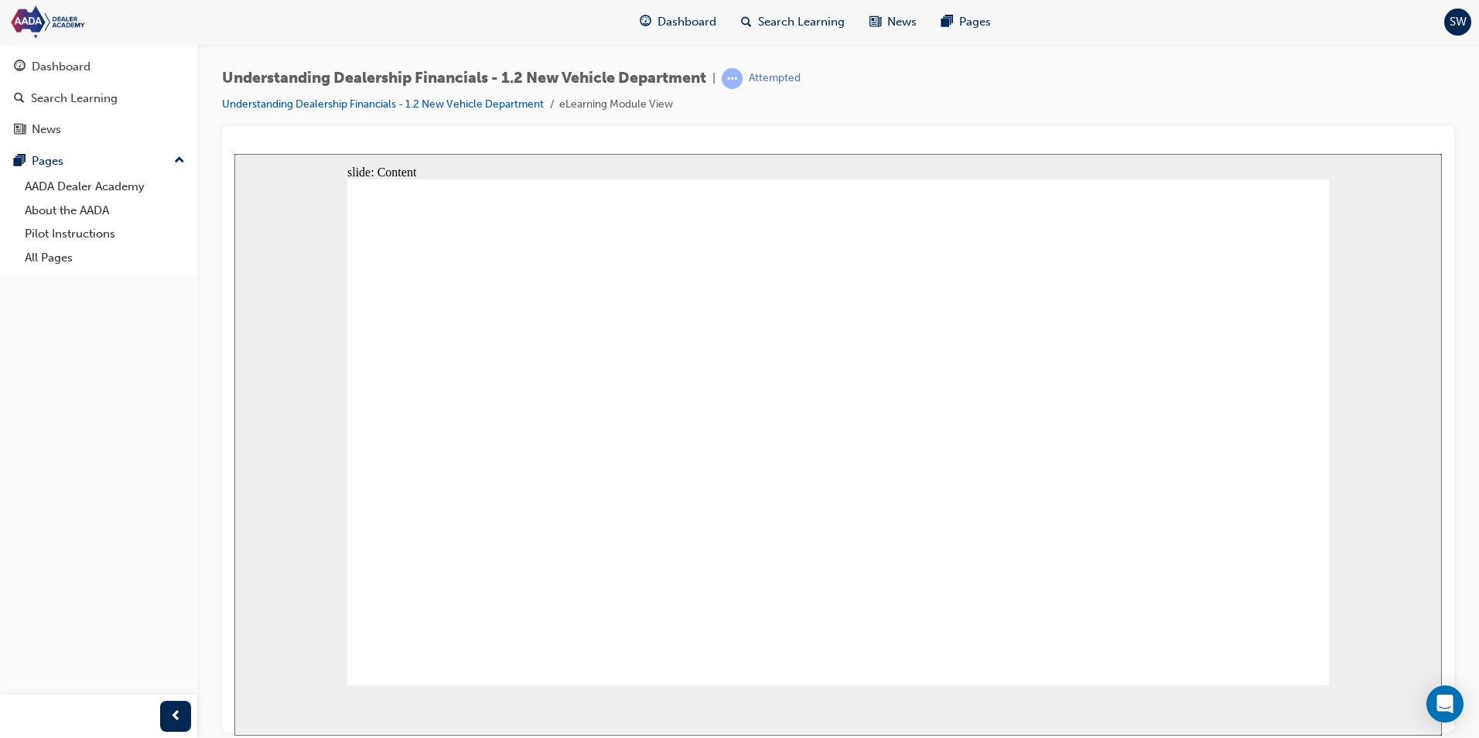
type textarea "ver"
type textarea "very"
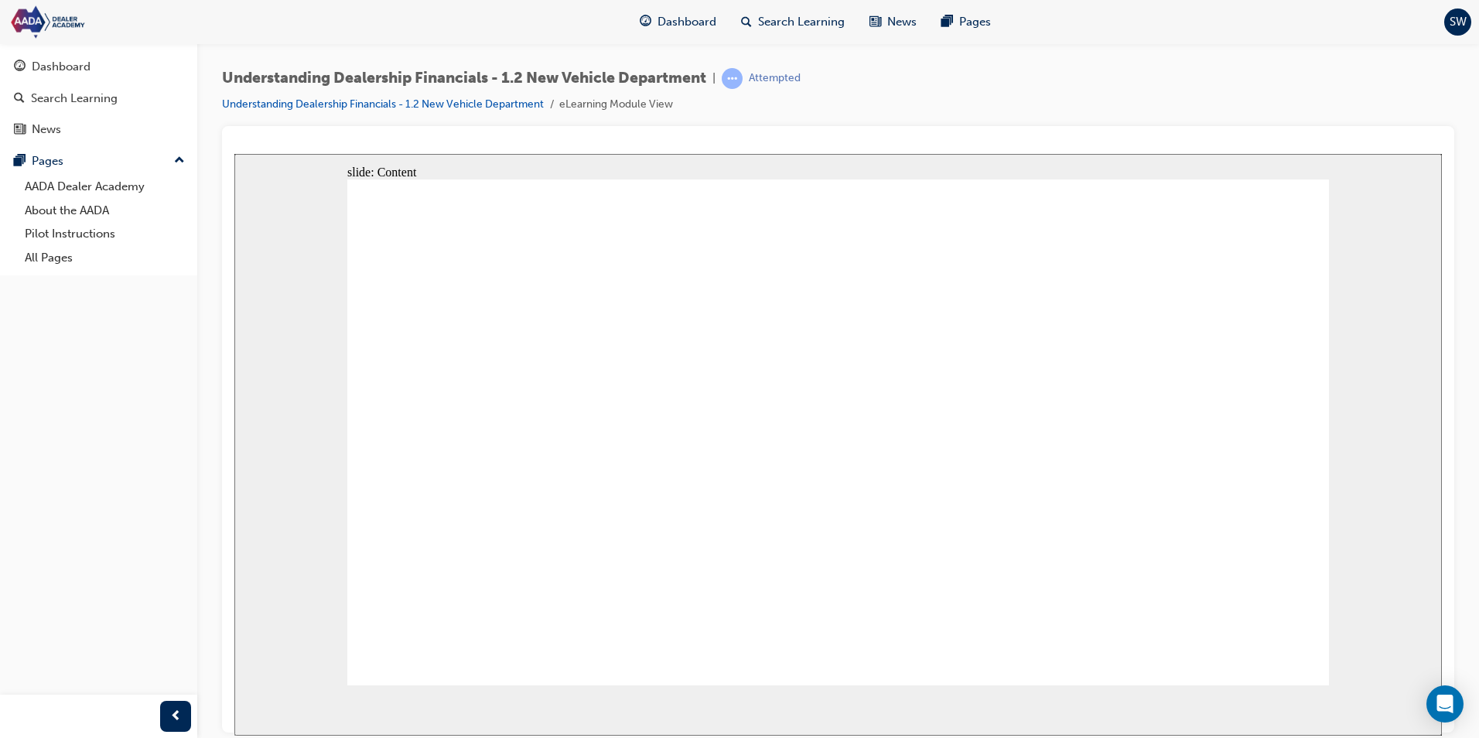
type textarea "very i"
type textarea "very im"
type textarea "very imp"
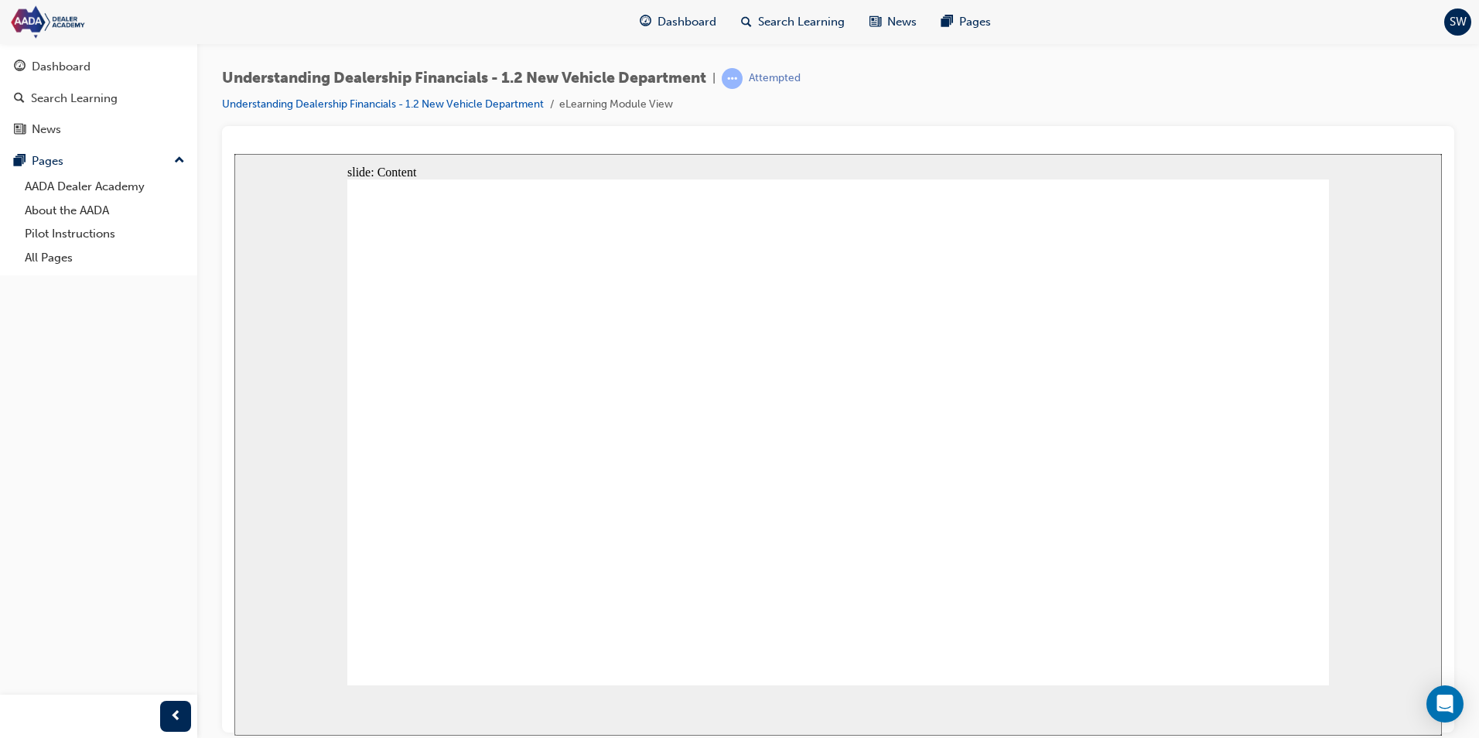
type textarea "very imp"
type textarea "very impo"
type textarea "very impor"
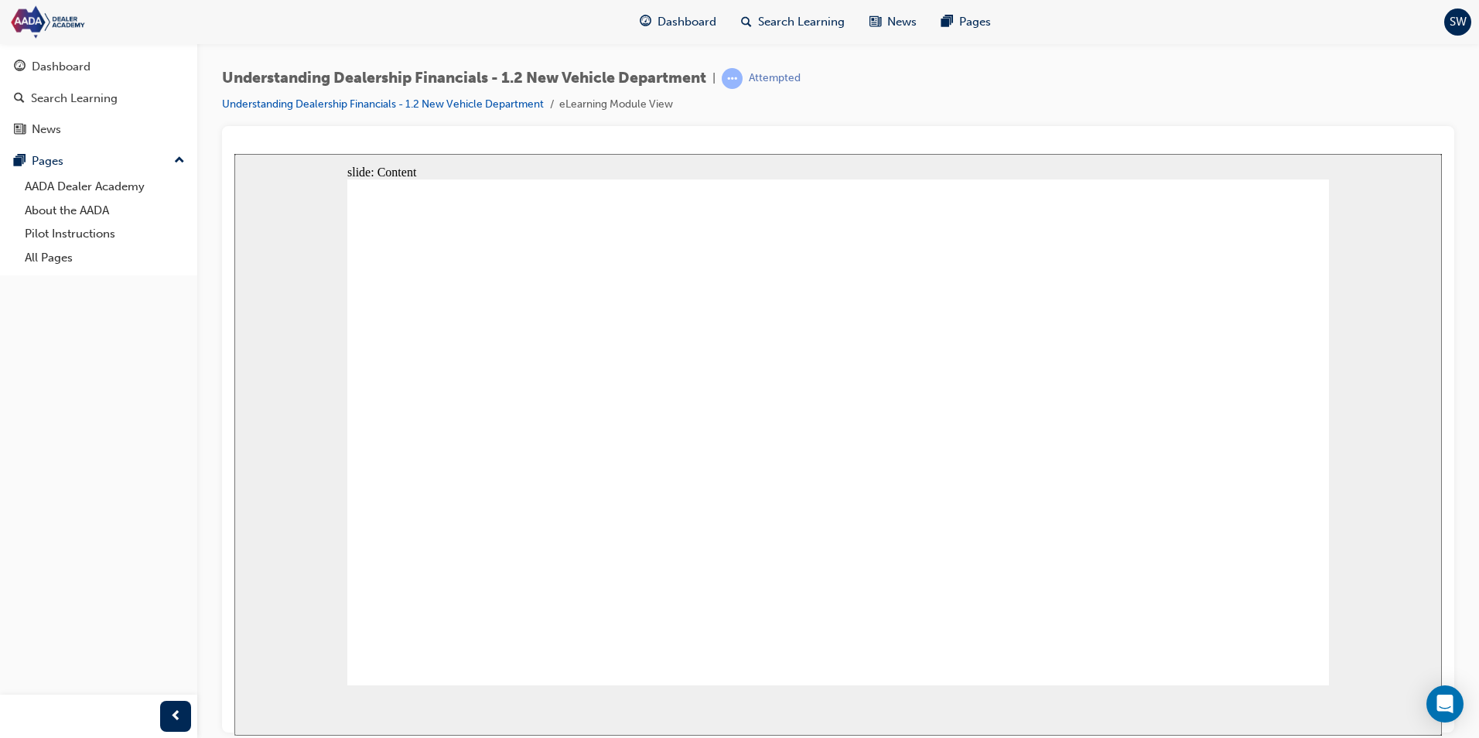
type textarea "very import"
type textarea "very importa"
type textarea "very importan"
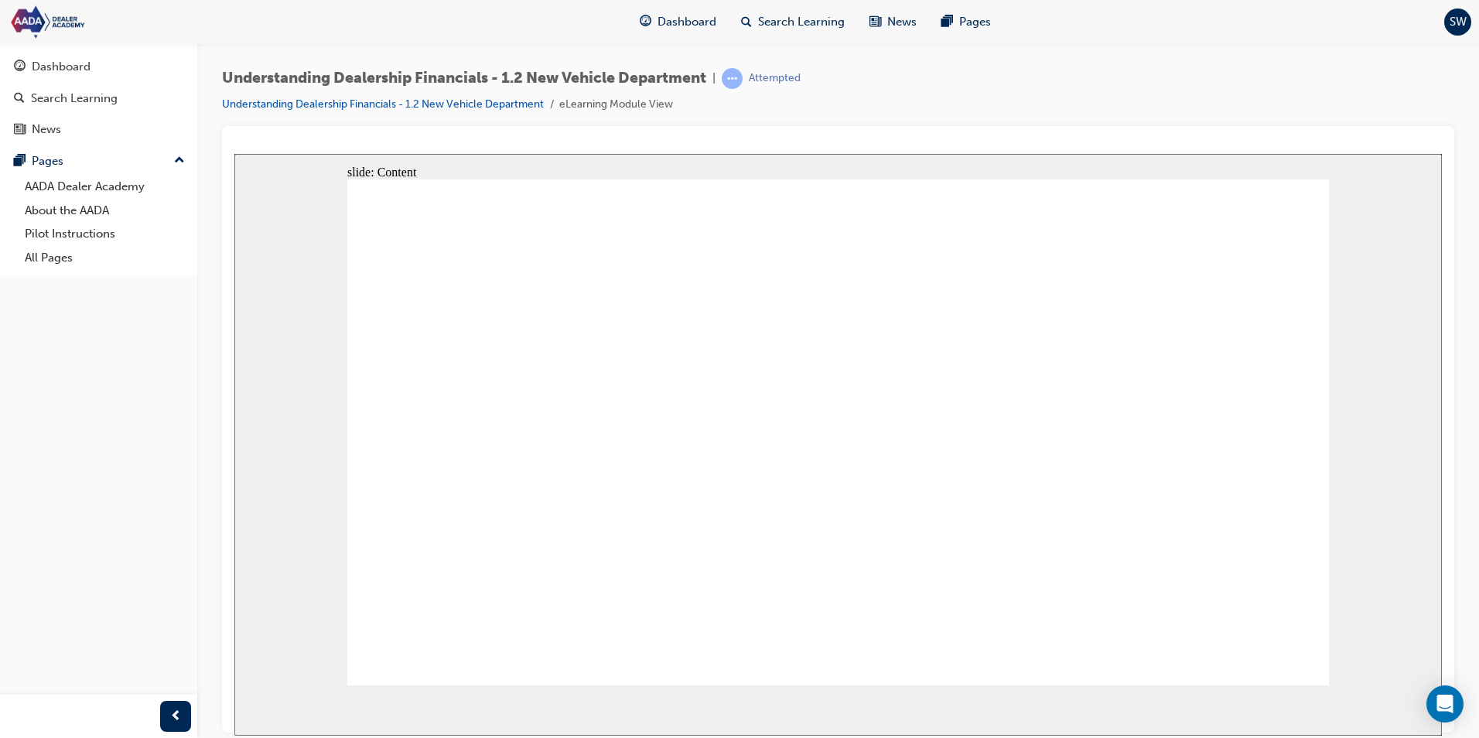
type textarea "very importan"
type textarea "very important"
type textarea "very important t"
type textarea "very important to"
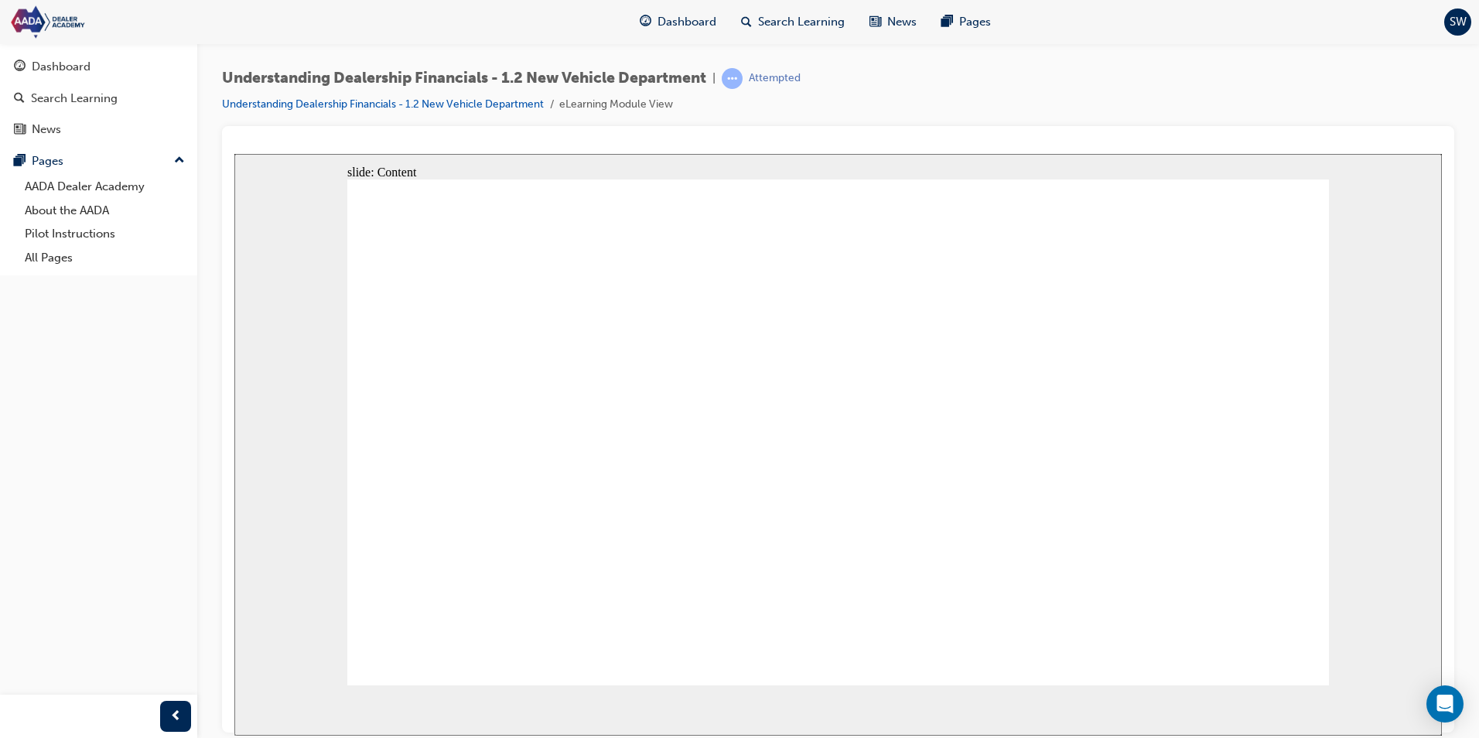
type textarea "very important to"
type textarea "very important to h"
type textarea "very important to ha"
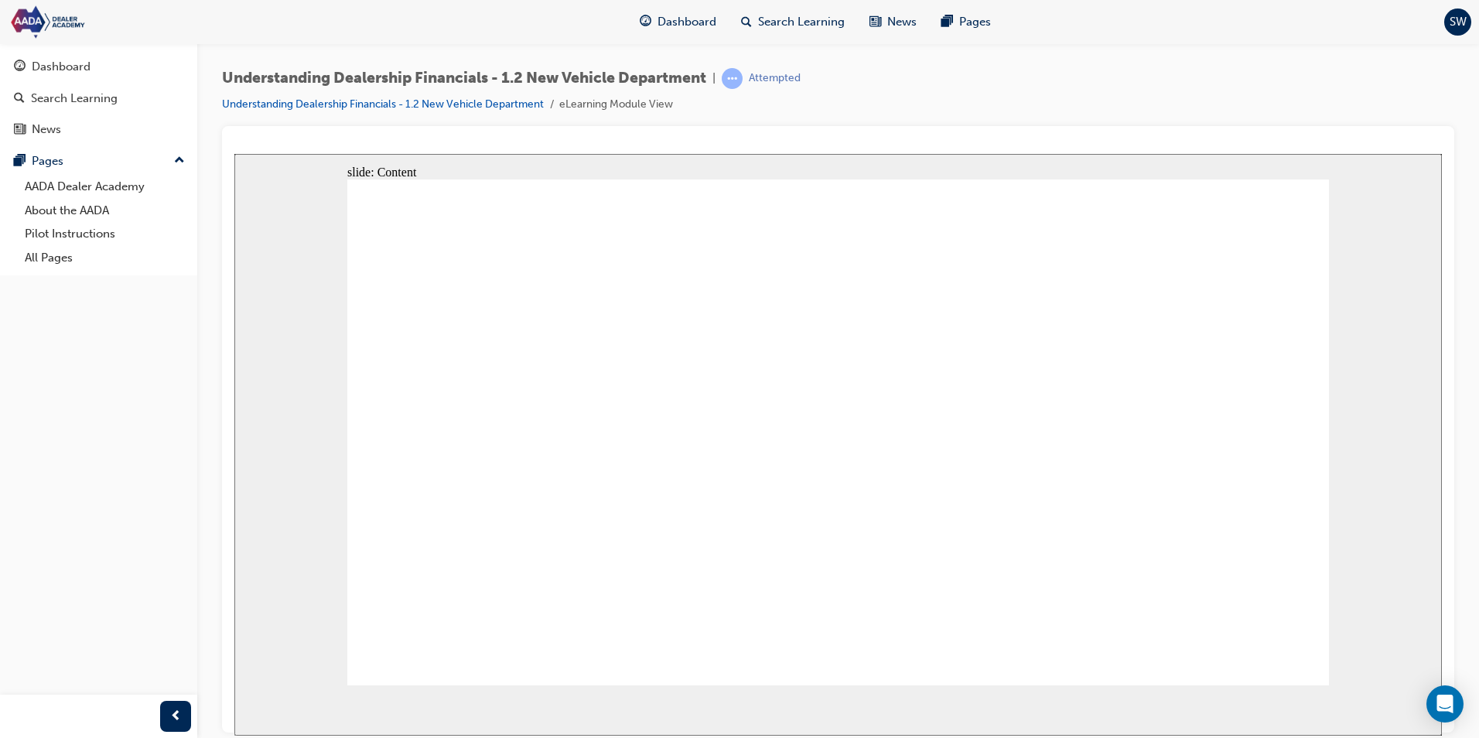
type textarea "very important to ha"
type textarea "very important to hav"
type textarea "very important to have"
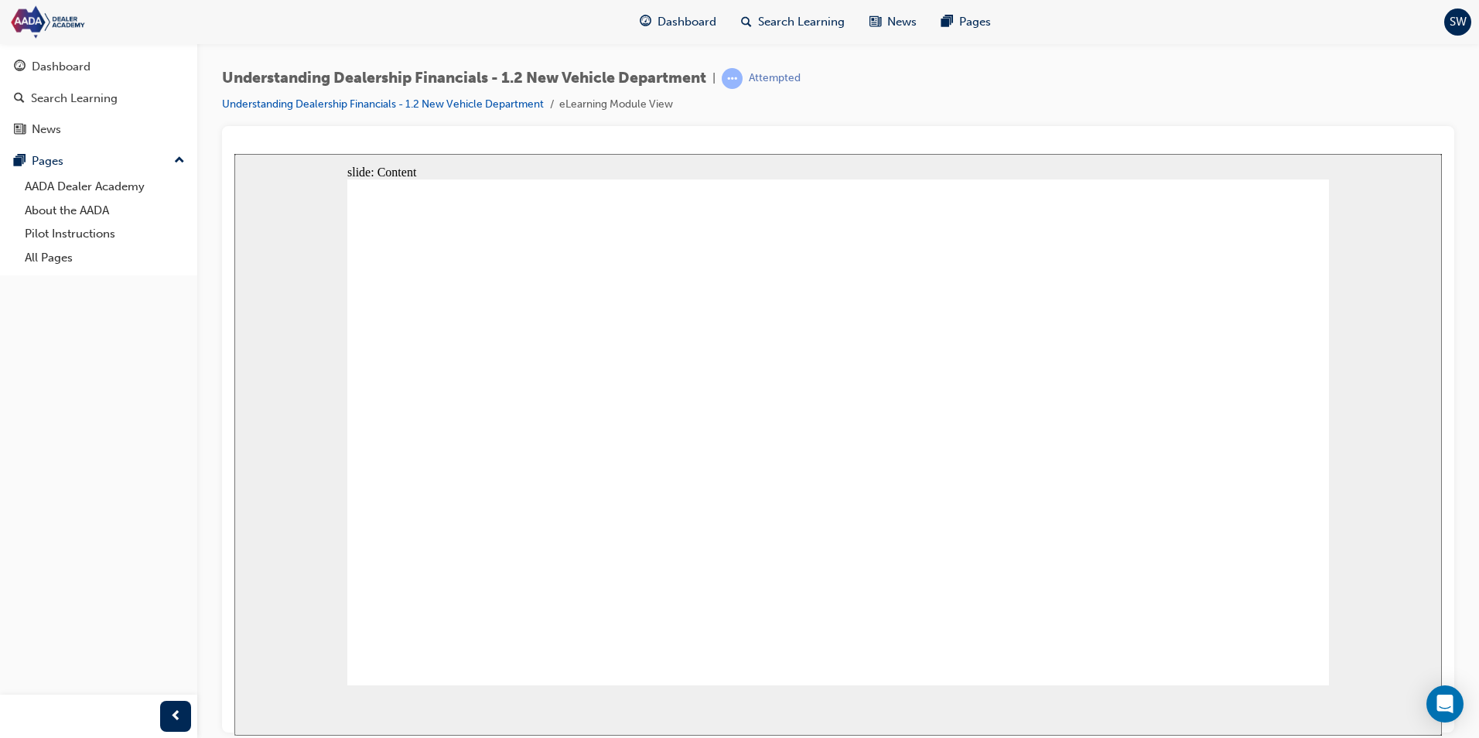
type textarea "very important to have"
type textarea "very important to have a"
type textarea "very important to have ab"
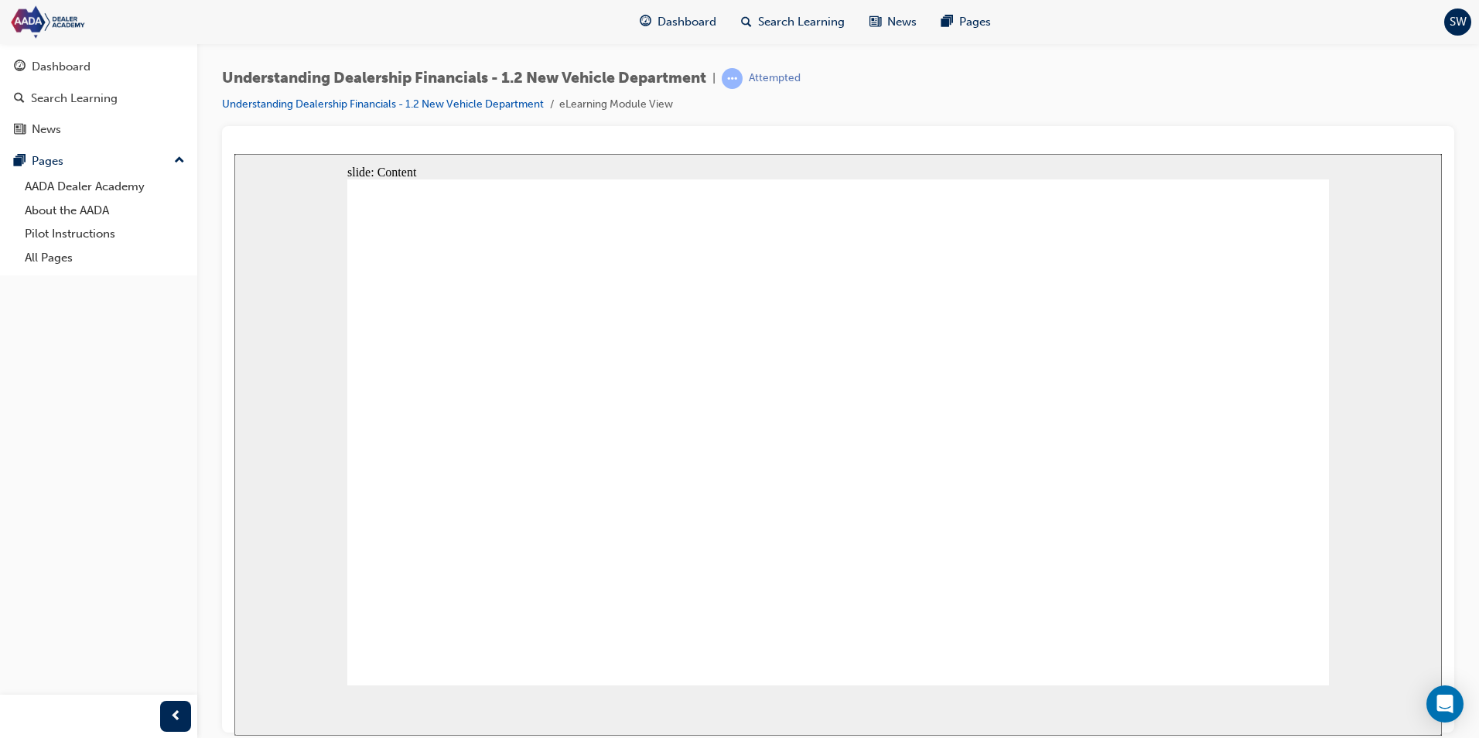
type textarea "very important to have ab"
type textarea "very important to have a"
type textarea "very important to have an"
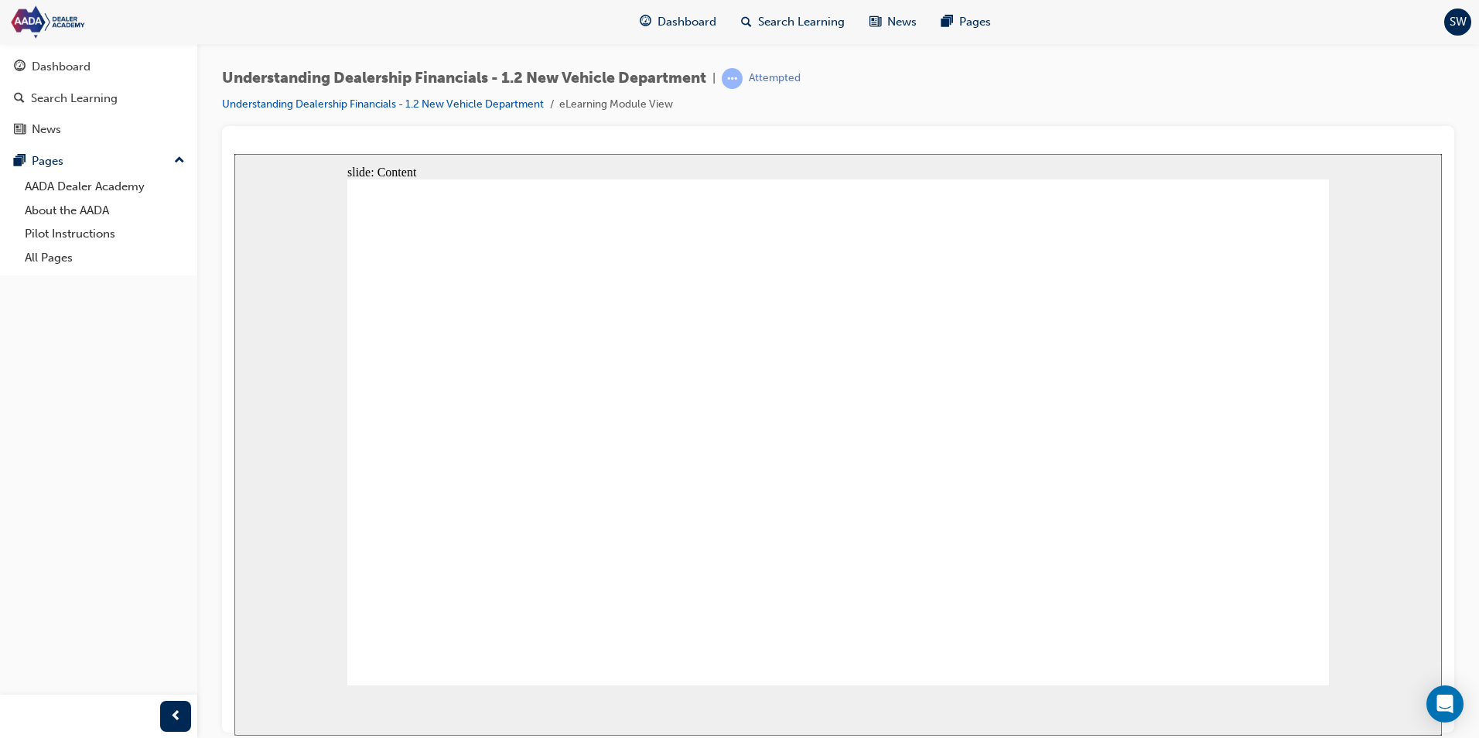
type textarea "very important to have an"
type textarea "very important to have an u"
type textarea "very important to have an up"
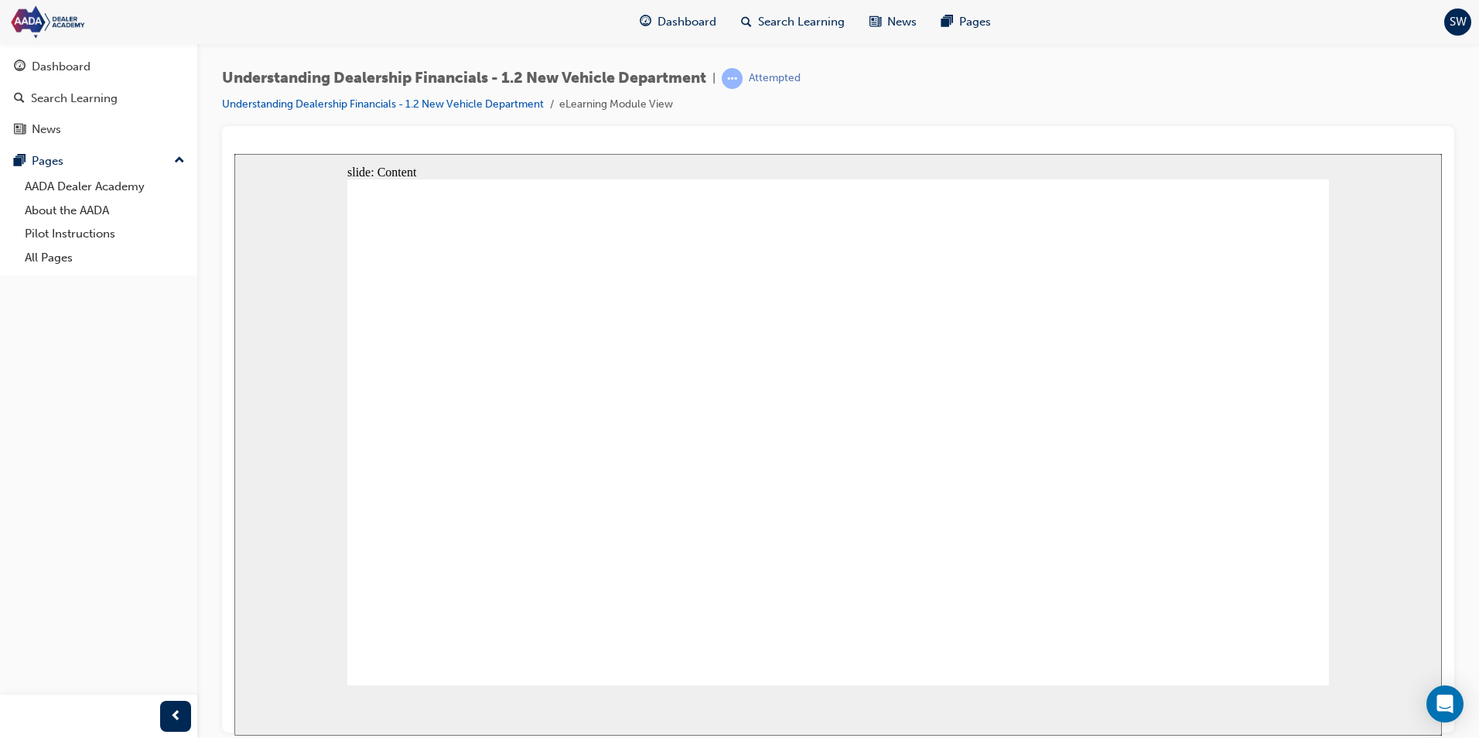
type textarea "very important to have an up"
type textarea "very important to have an upd"
type textarea "very important to have an upda"
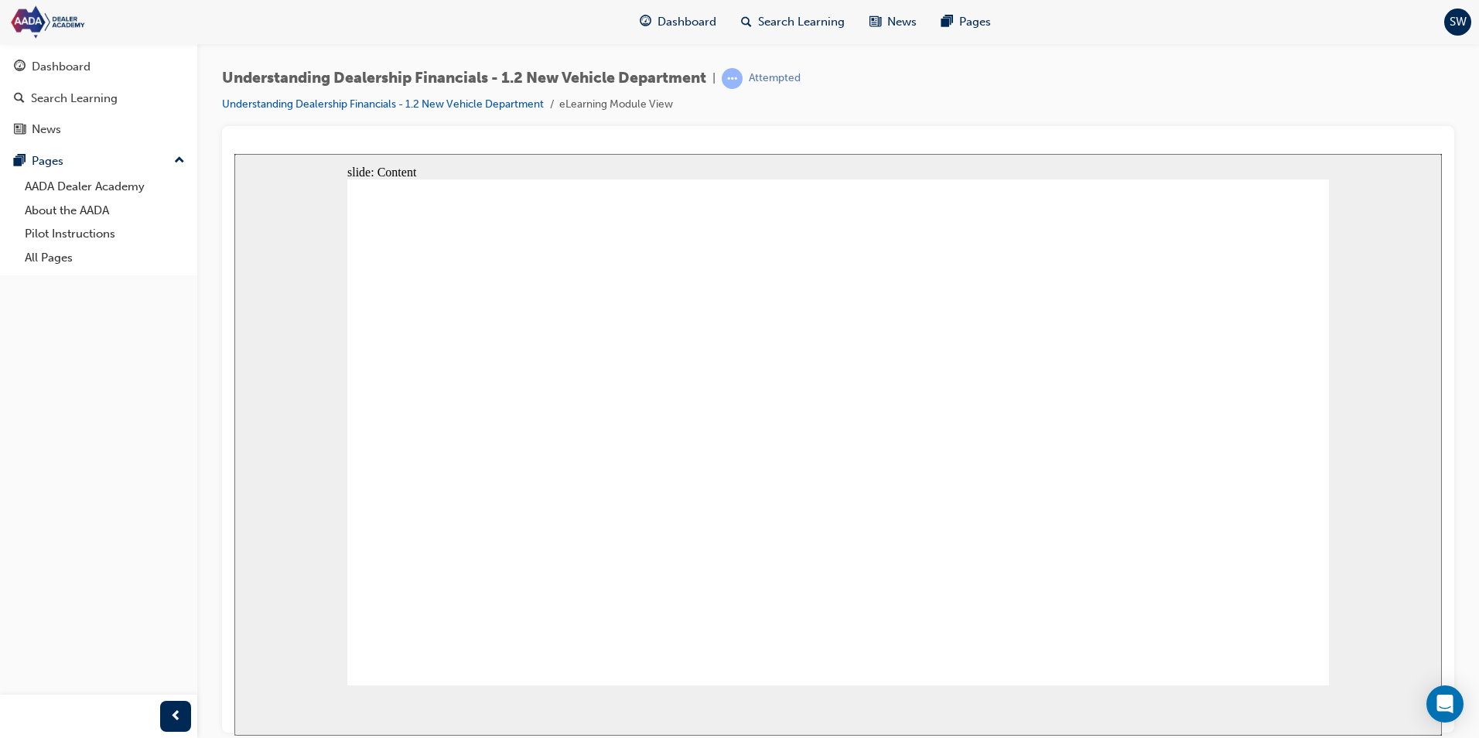
type textarea "very important to have an updat"
type textarea "very important to have an update"
type textarea "very important to have an updated"
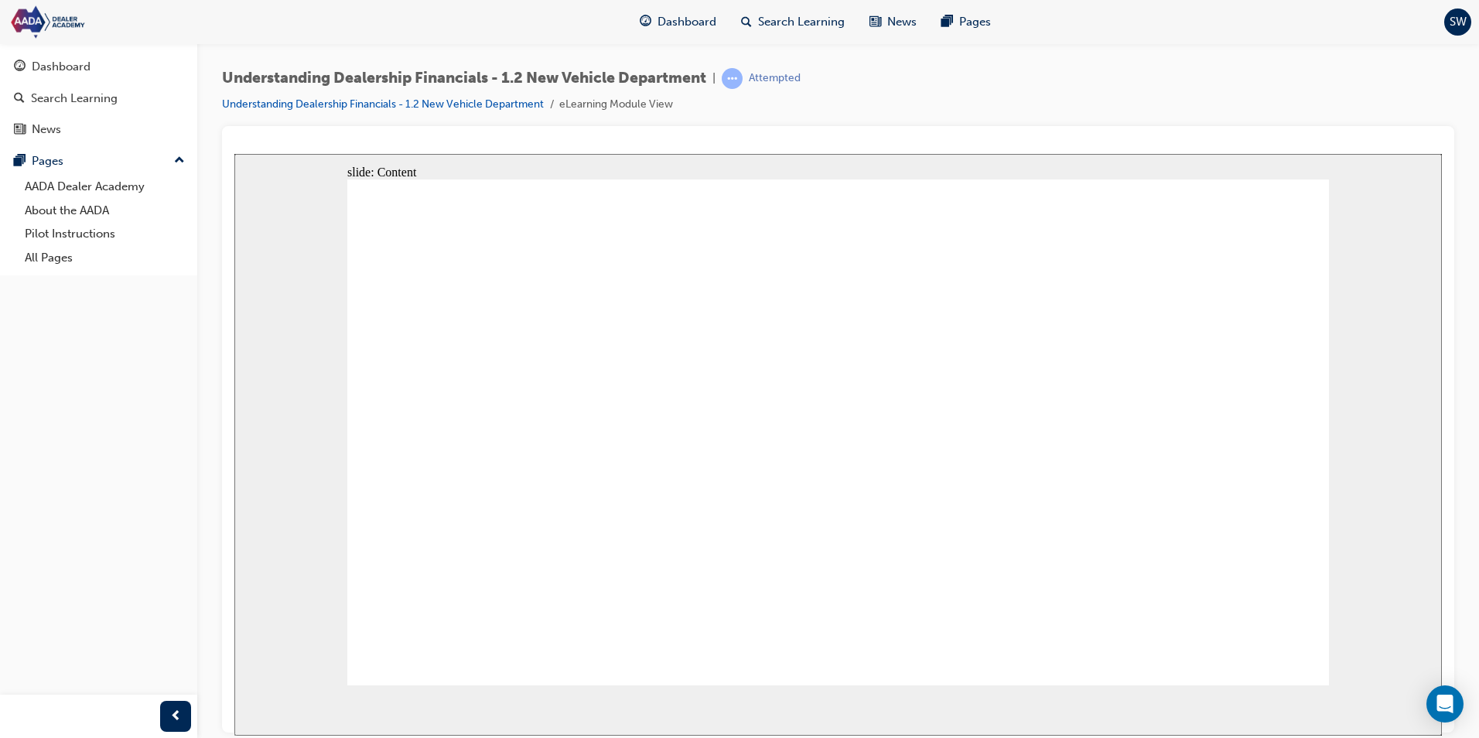
type textarea "very important to have an updated"
type textarea "very important to have an updated c"
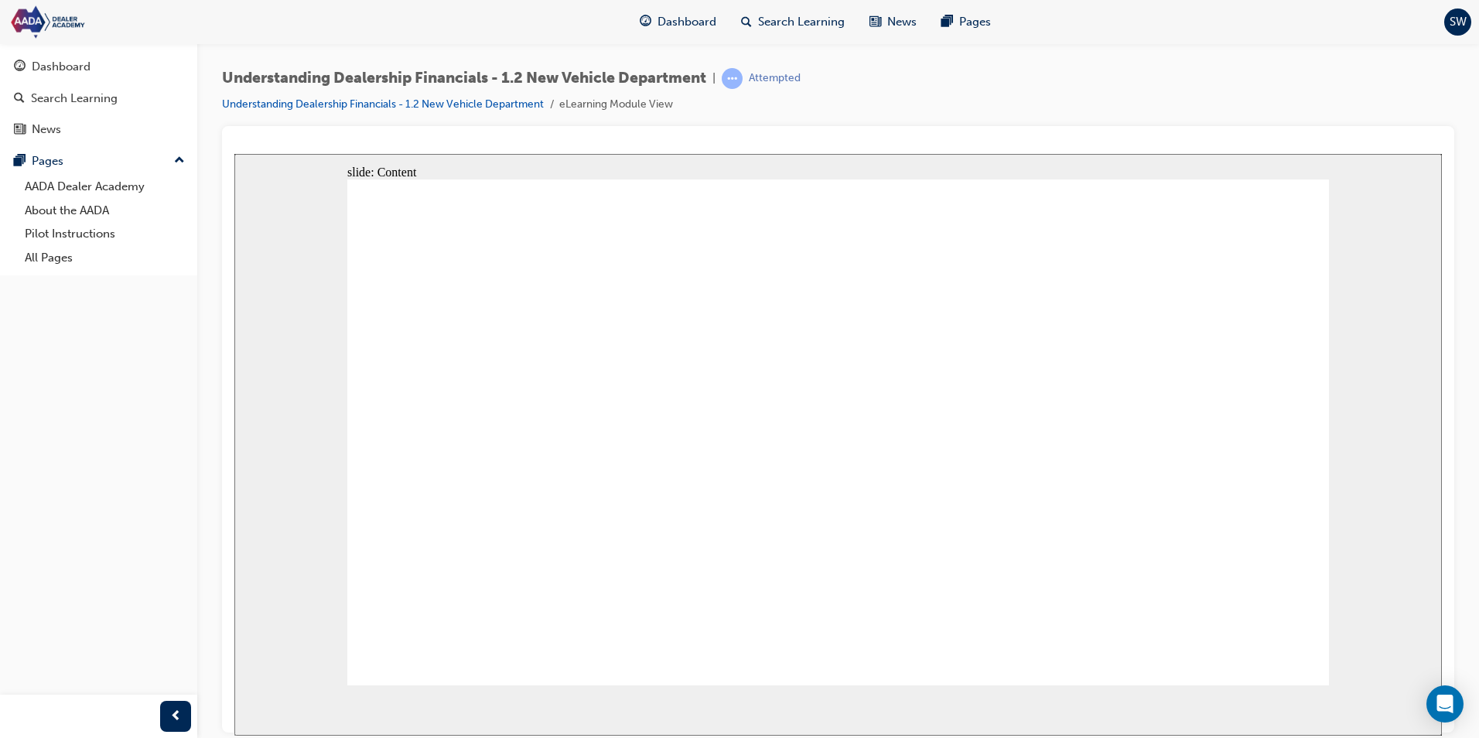
type textarea "very important to have an updated cr"
type textarea "very important to have an updated crm"
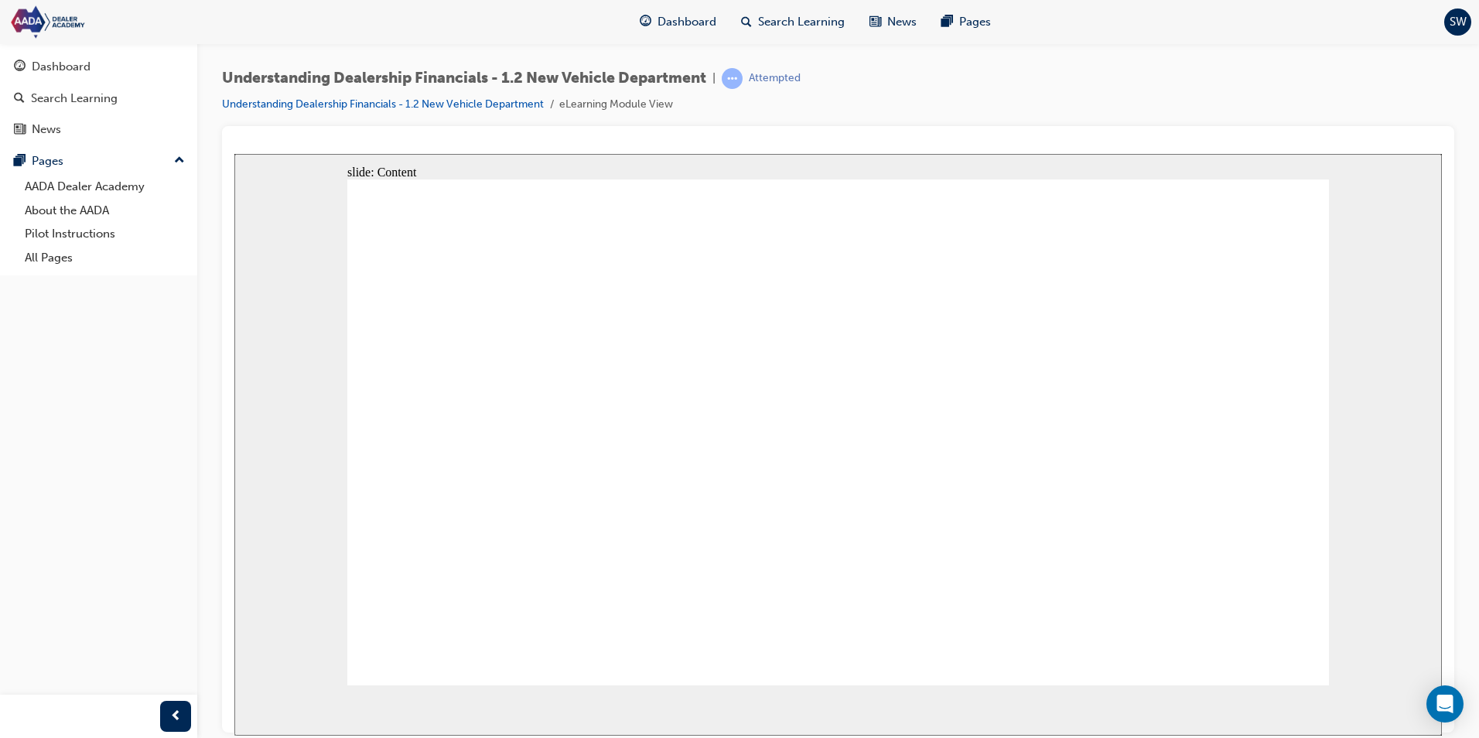
type textarea "y"
type textarea "ye"
type textarea "yes"
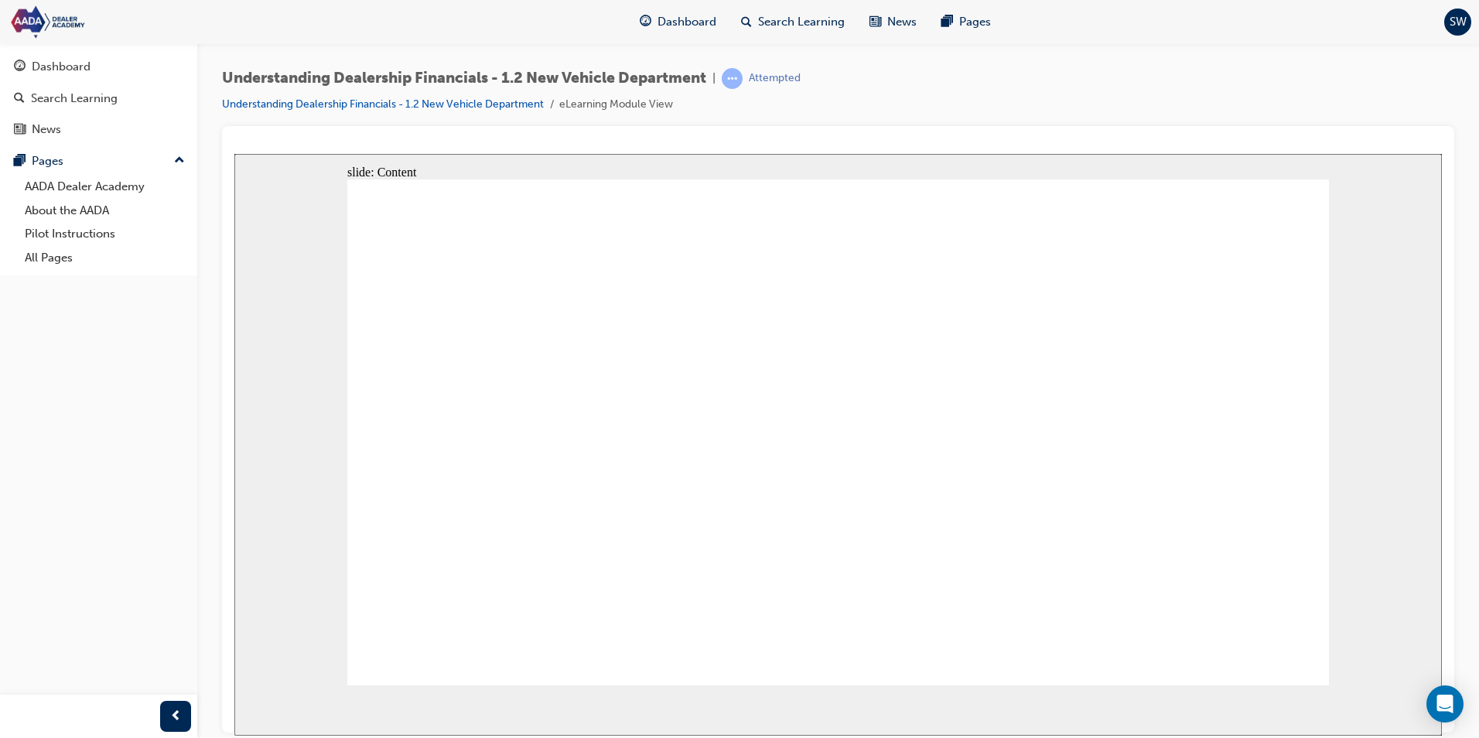
type textarea "yes"
type textarea "y"
type textarea "ye"
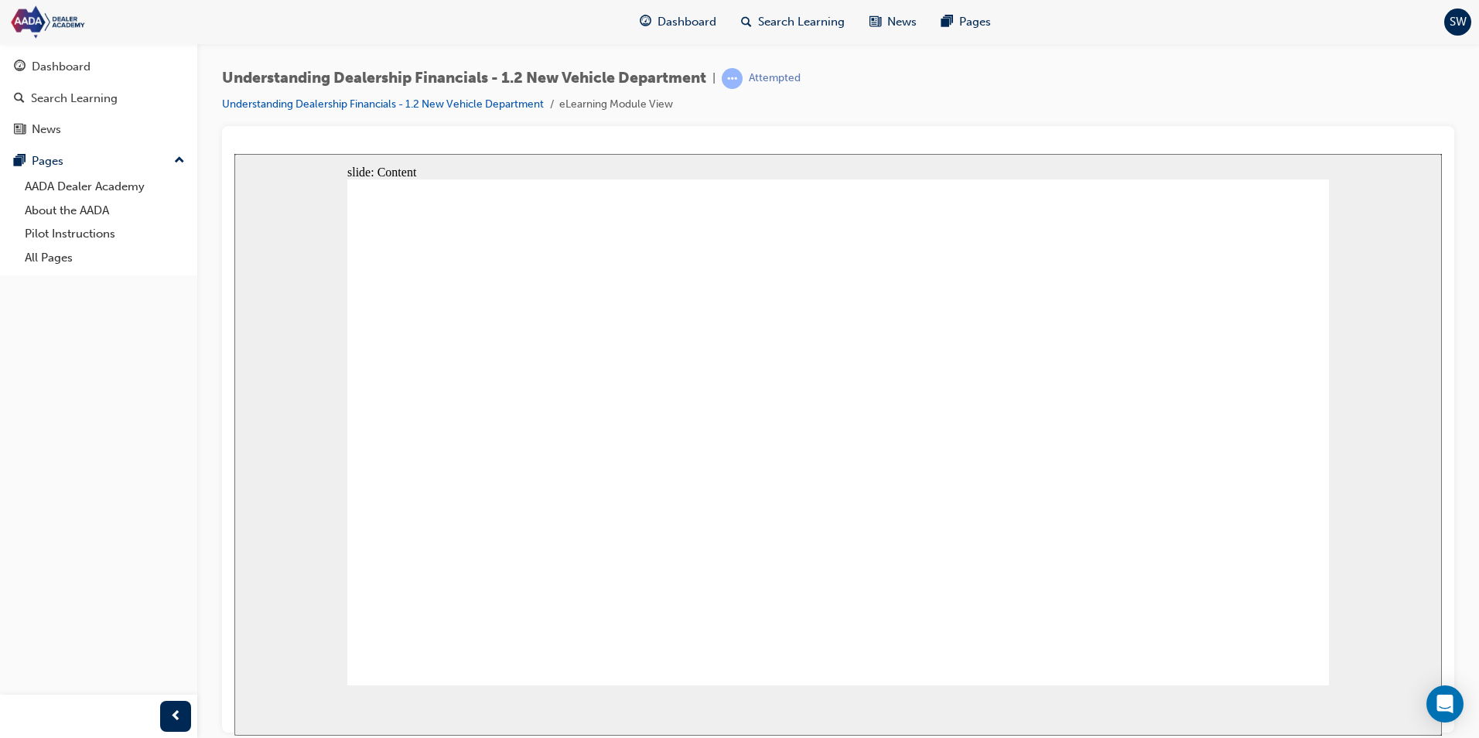
type textarea "ye"
type textarea "yes"
type textarea "y"
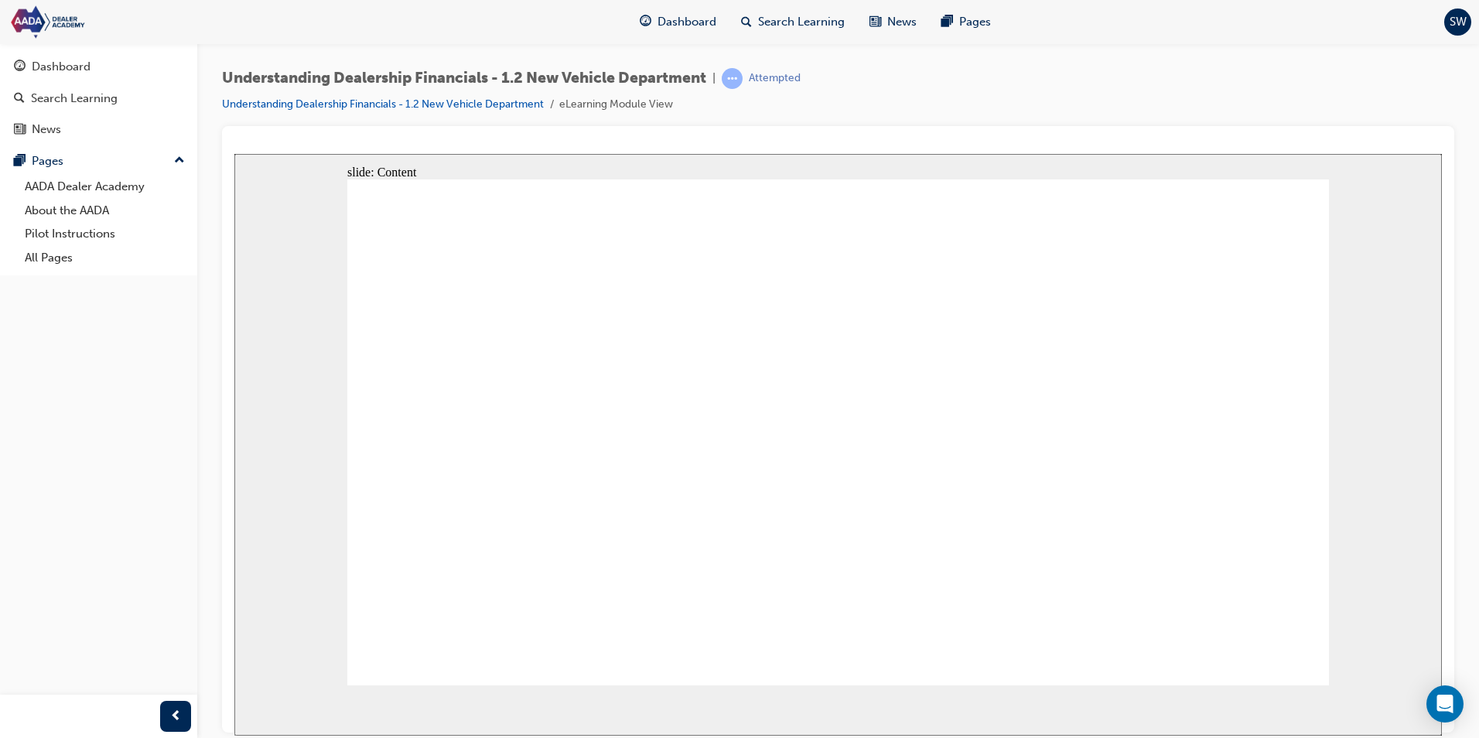
type textarea "y"
type textarea "ye"
type textarea "yes"
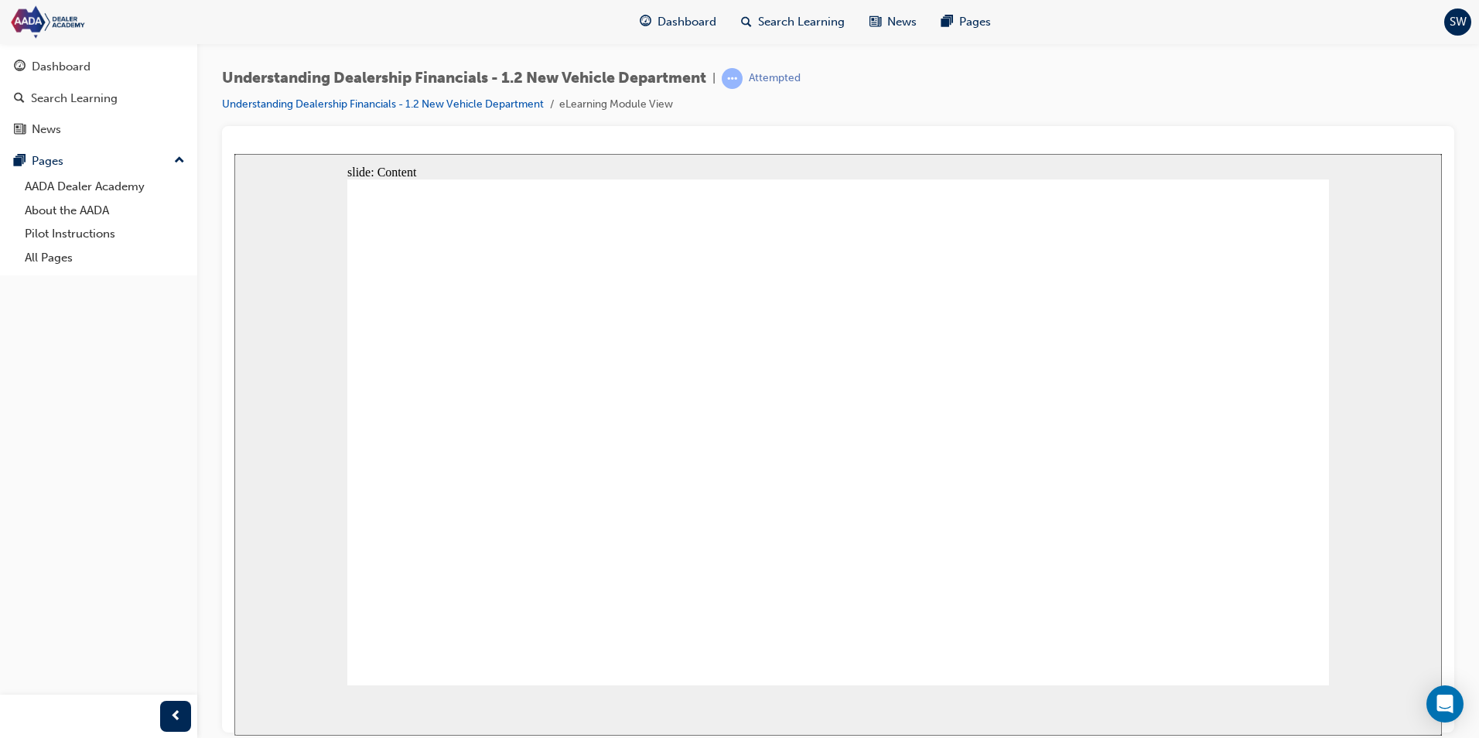
type textarea "y"
type textarea "ye"
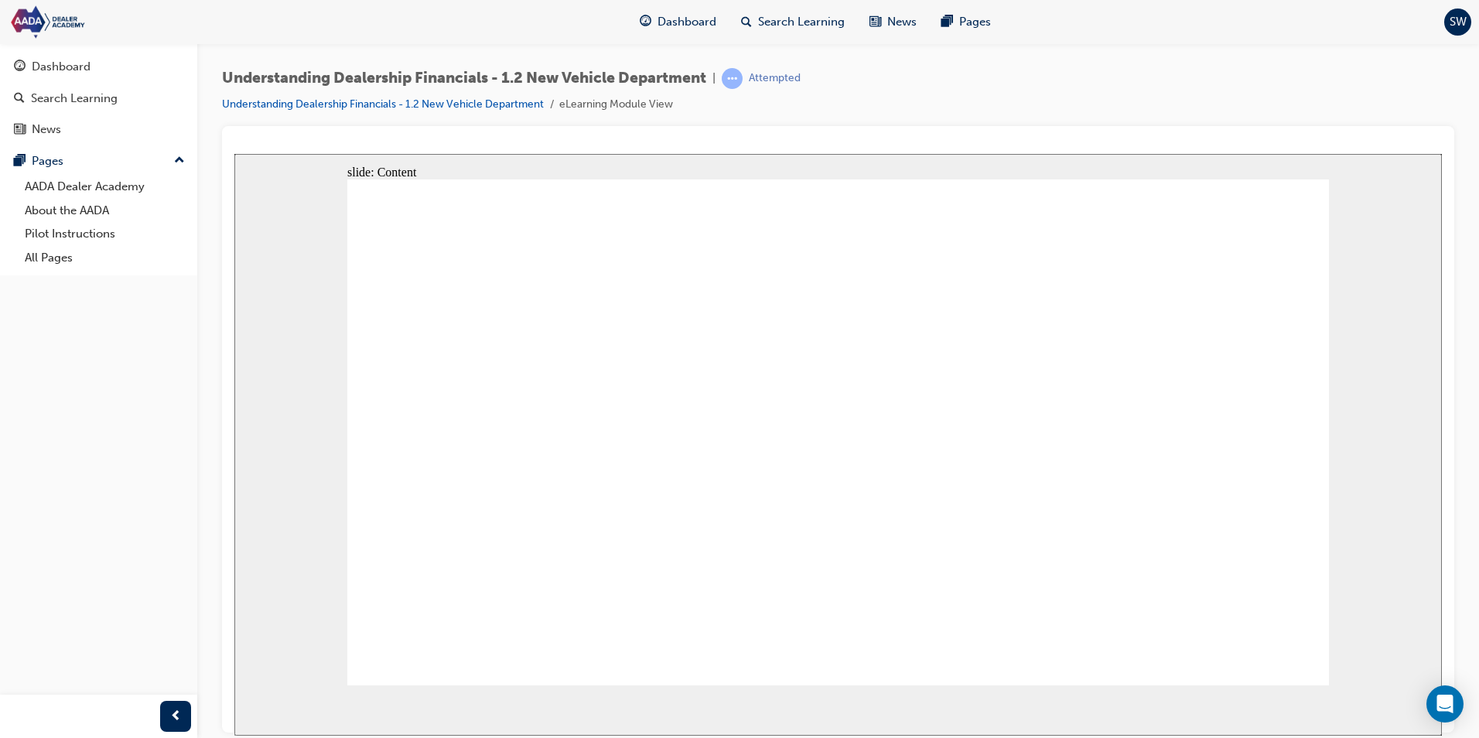
type textarea "yes"
drag, startPoint x: 551, startPoint y: 473, endPoint x: 827, endPoint y: 473, distance: 276.2
drag, startPoint x: 544, startPoint y: 383, endPoint x: 803, endPoint y: 428, distance: 263.0
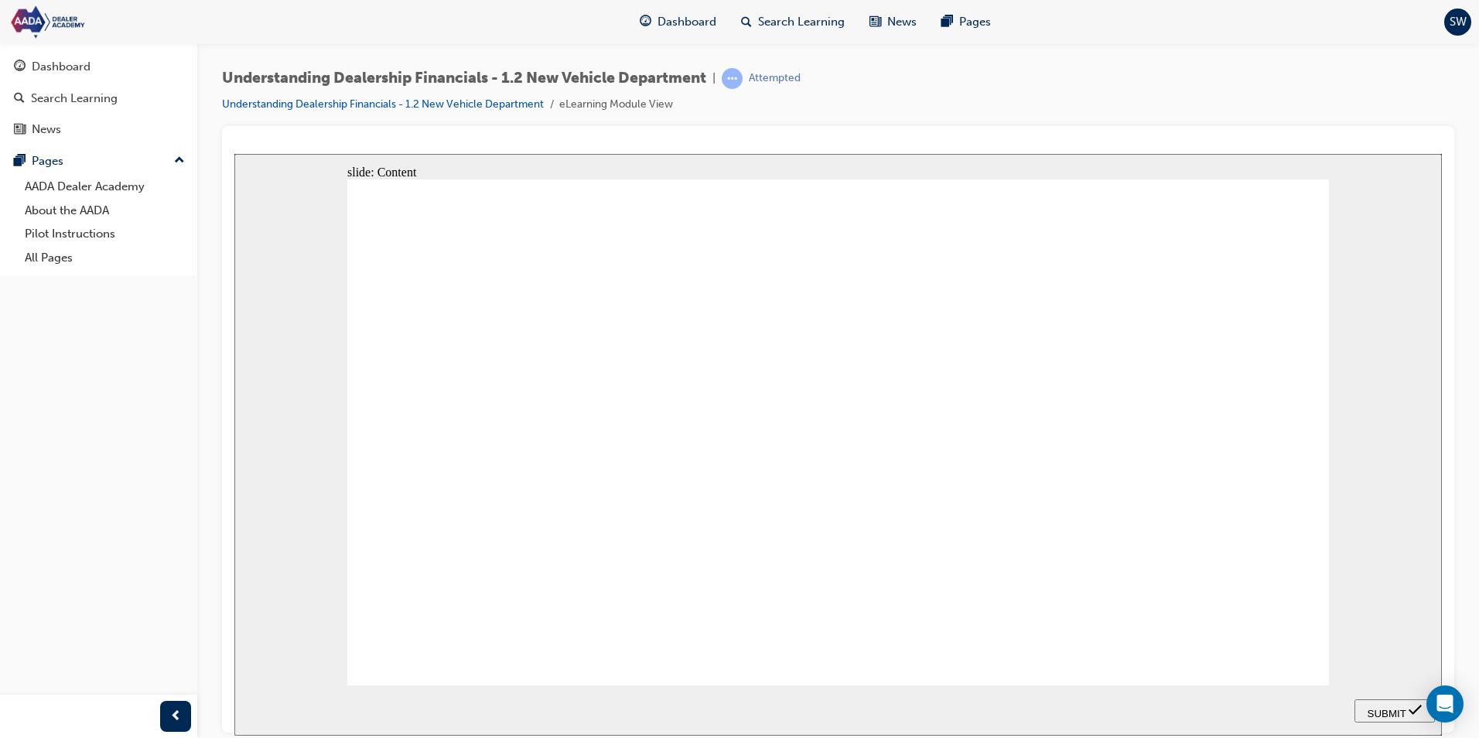
drag, startPoint x: 801, startPoint y: 425, endPoint x: 800, endPoint y: 518, distance: 92.1
drag, startPoint x: 525, startPoint y: 422, endPoint x: 789, endPoint y: 429, distance: 263.9
drag, startPoint x: 550, startPoint y: 576, endPoint x: 798, endPoint y: 381, distance: 316.2
drag, startPoint x: 585, startPoint y: 525, endPoint x: 818, endPoint y: 566, distance: 236.4
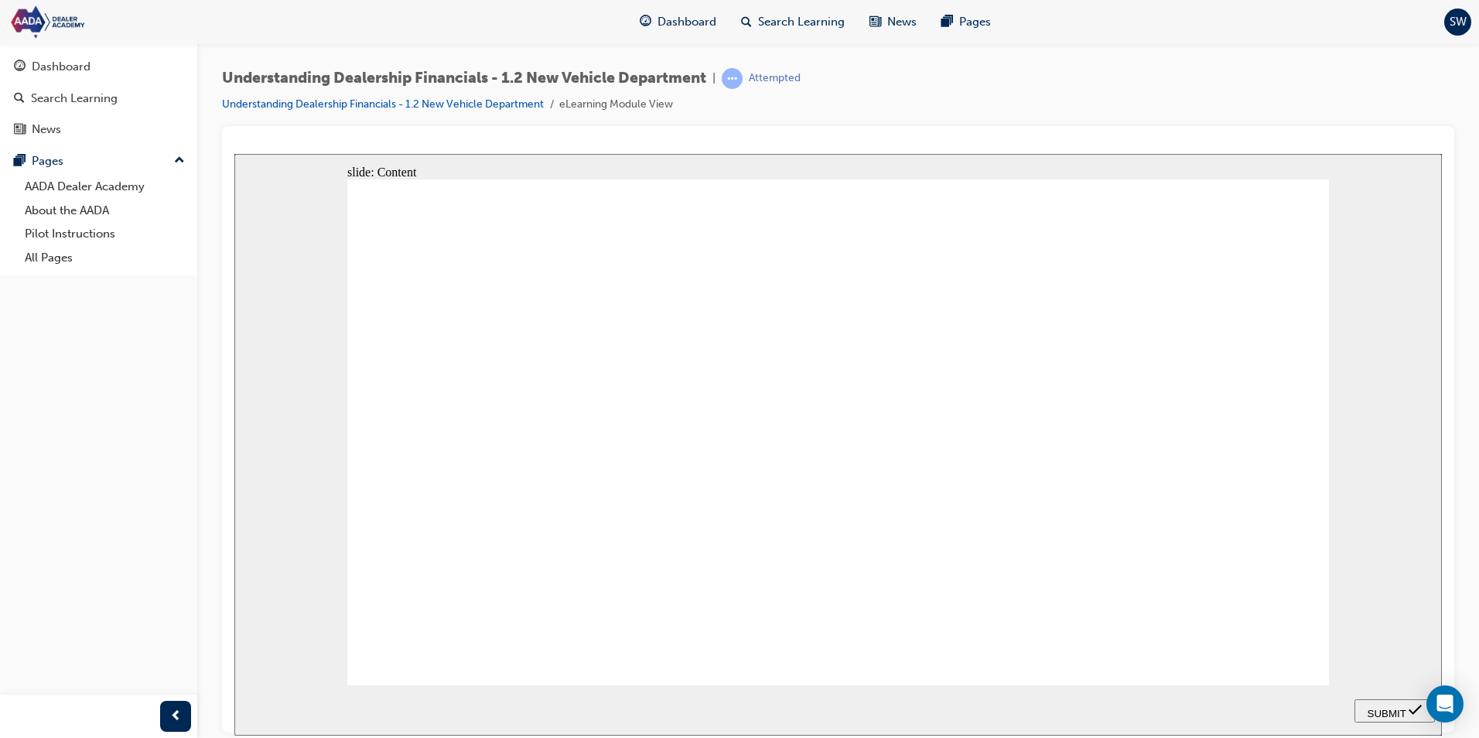
drag, startPoint x: 847, startPoint y: 487, endPoint x: 847, endPoint y: 499, distance: 11.6
drag, startPoint x: 557, startPoint y: 568, endPoint x: 632, endPoint y: 549, distance: 77.3
drag, startPoint x: 562, startPoint y: 521, endPoint x: 841, endPoint y: 570, distance: 282.8
drag, startPoint x: 548, startPoint y: 427, endPoint x: 818, endPoint y: 434, distance: 270.1
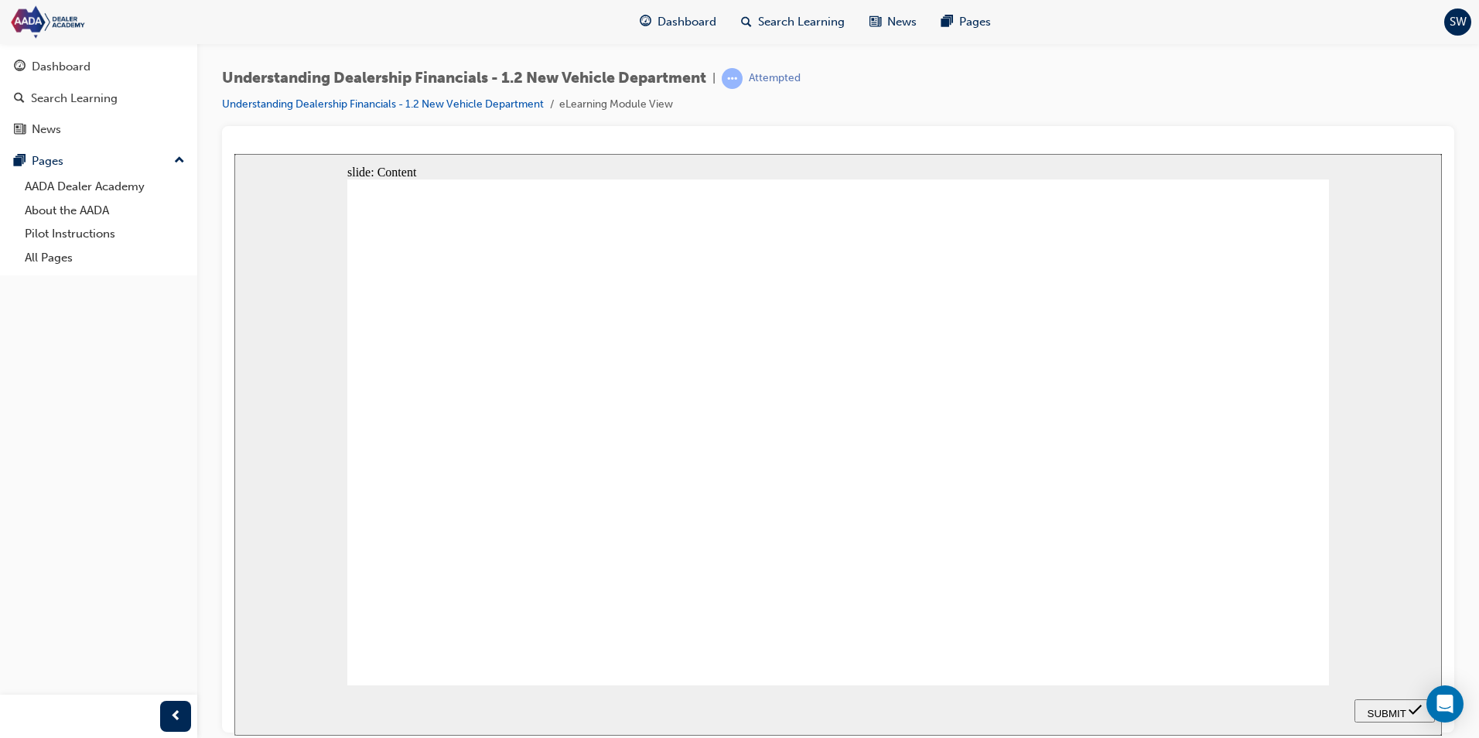
drag, startPoint x: 607, startPoint y: 468, endPoint x: 834, endPoint y: 470, distance: 226.7
drag, startPoint x: 587, startPoint y: 389, endPoint x: 848, endPoint y: 521, distance: 292.3
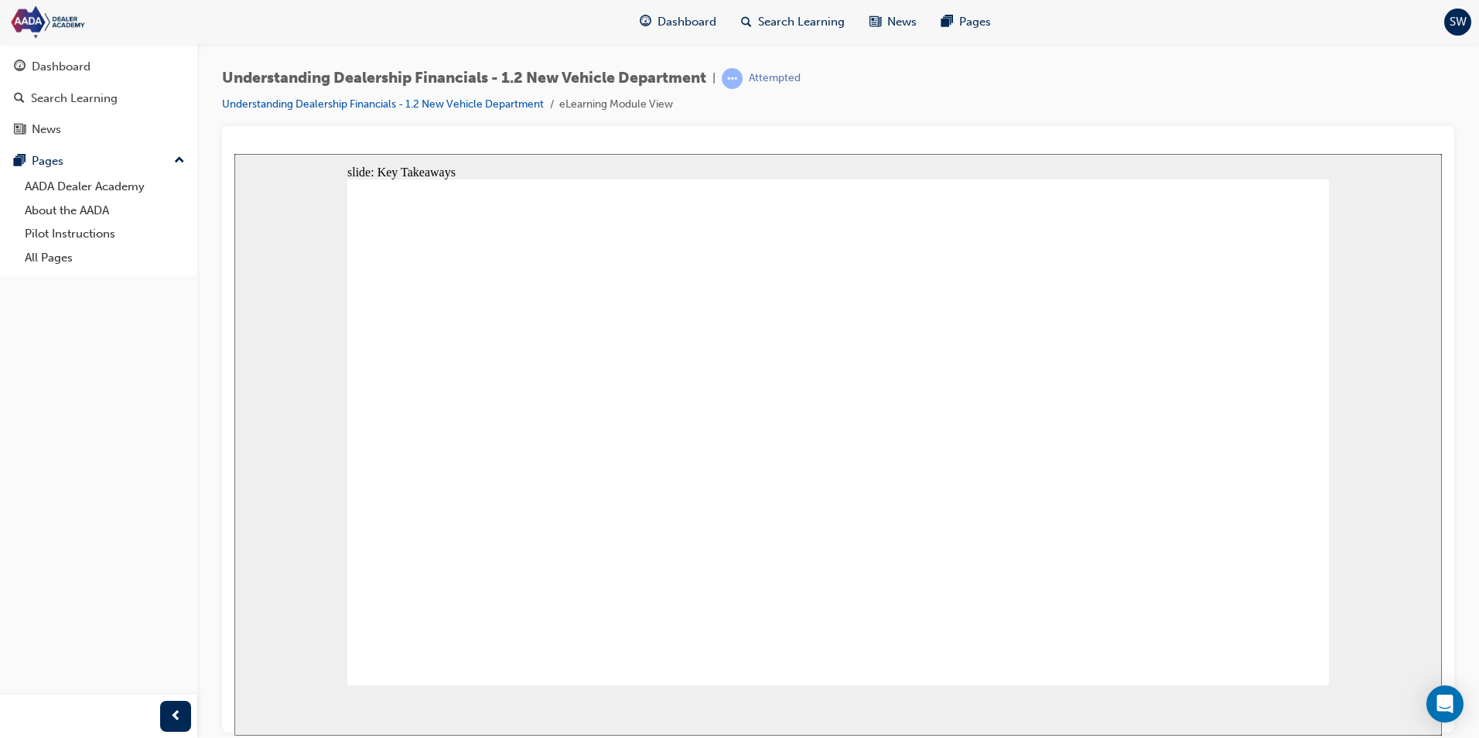
checkbox input "true"
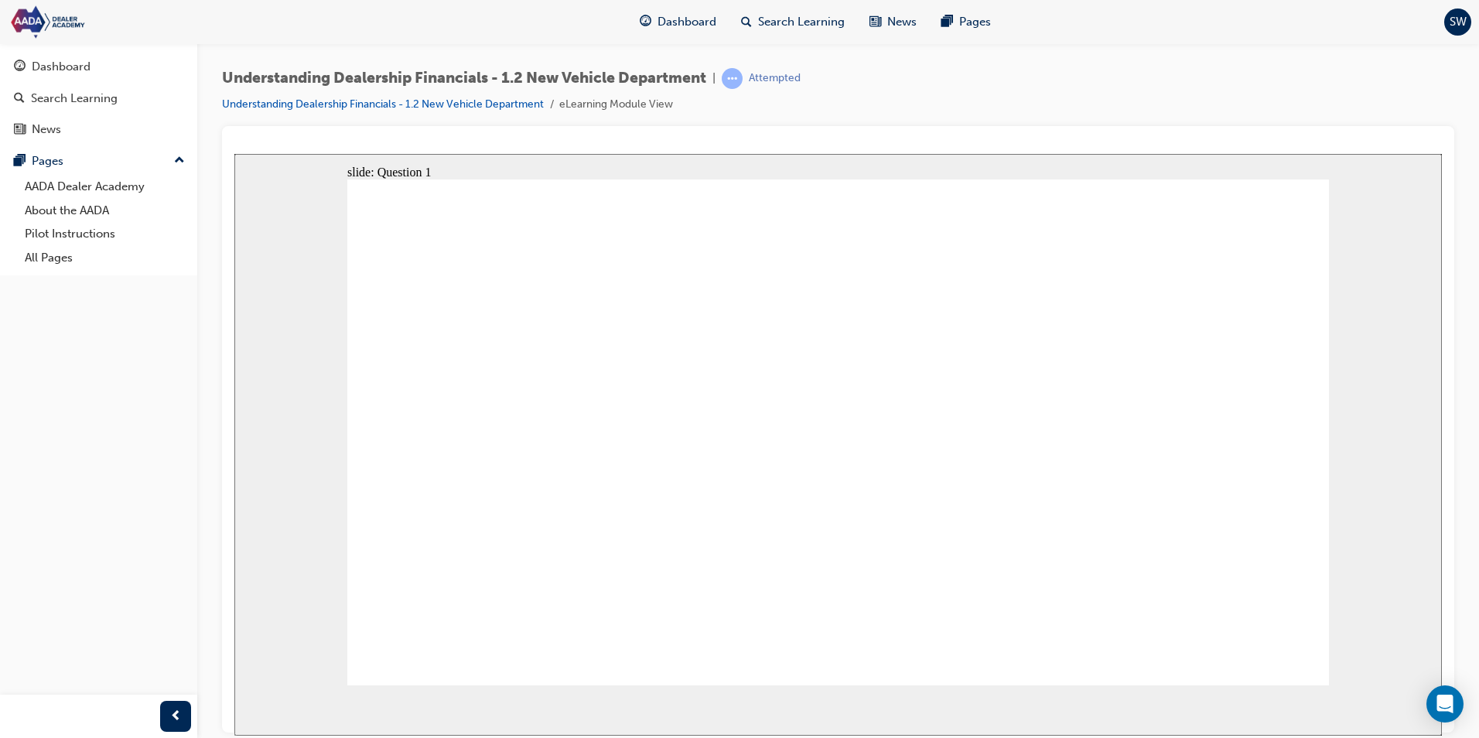
checkbox input "true"
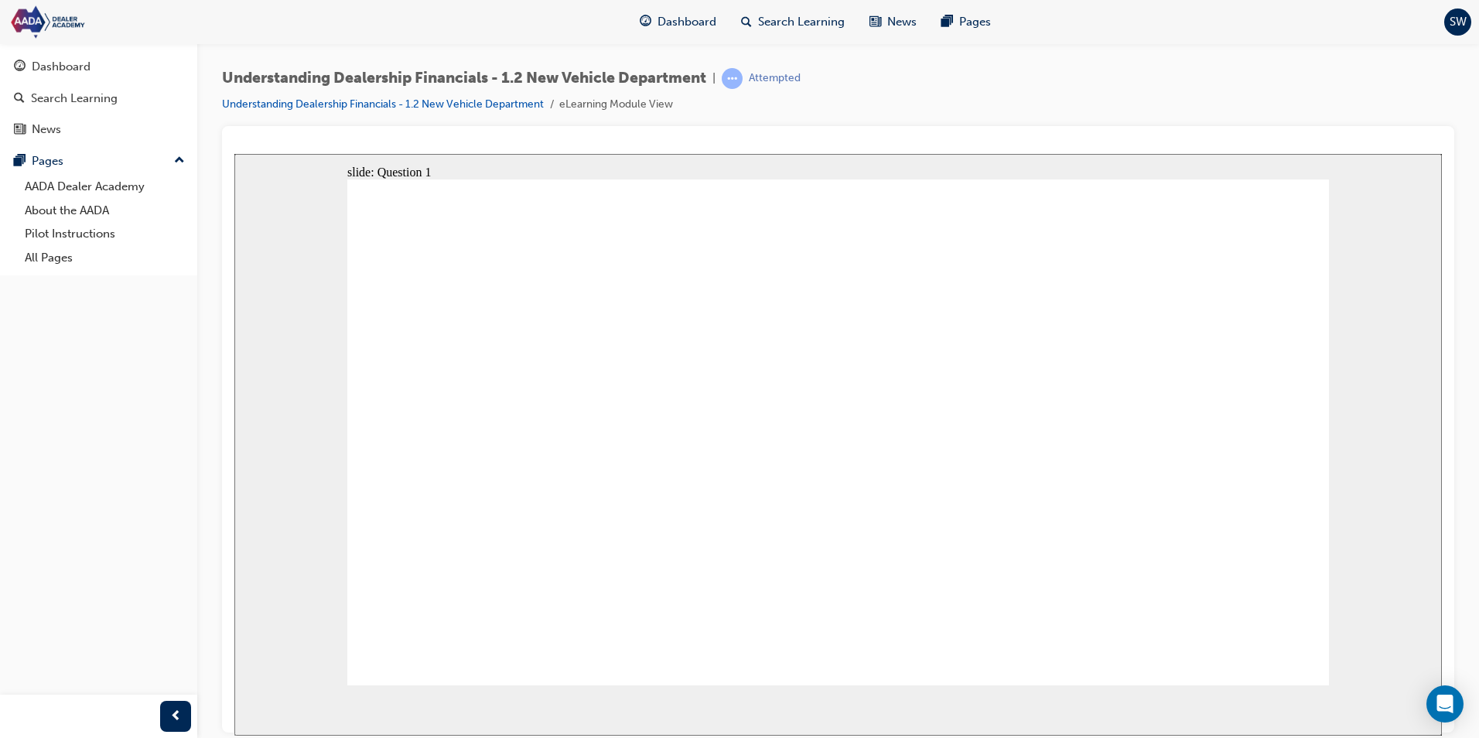
checkbox input "true"
radio input "true"
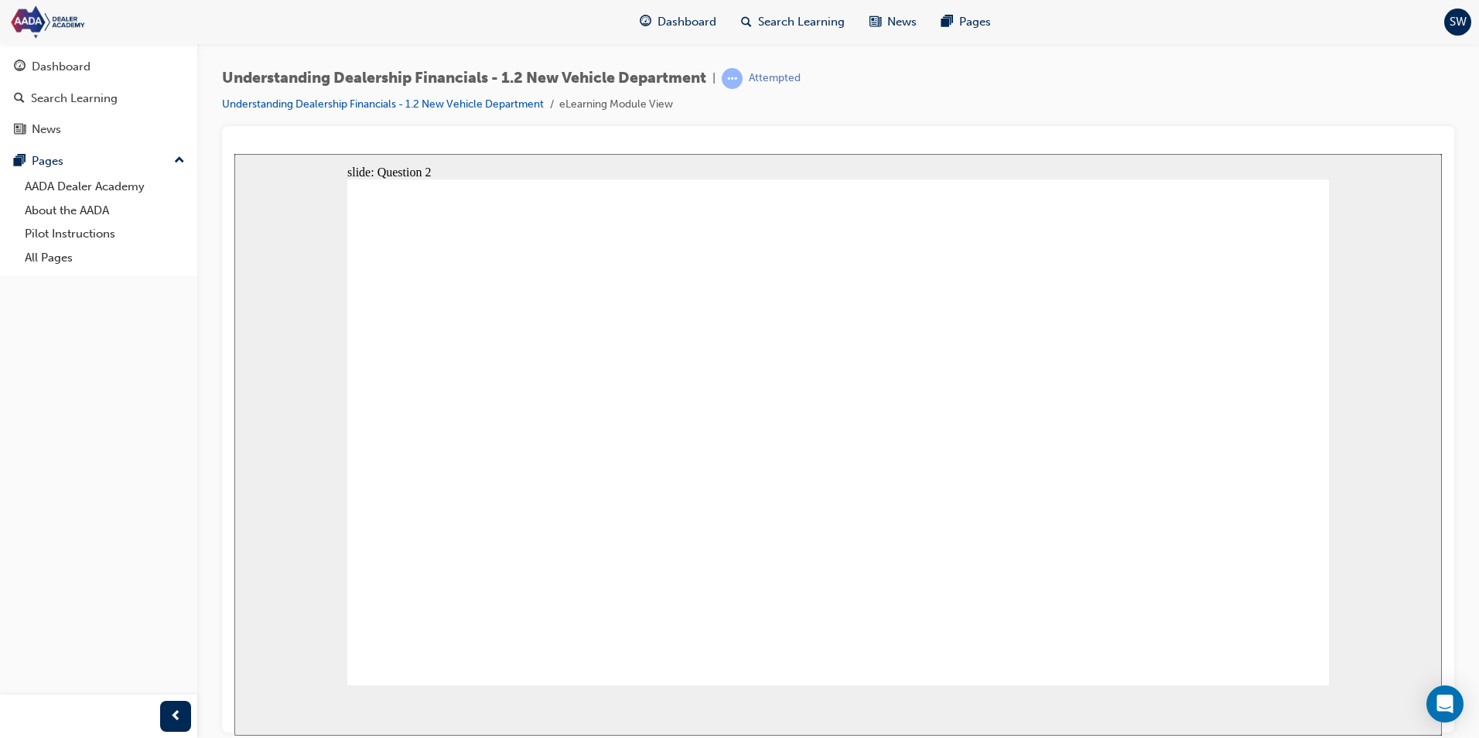
radio input "true"
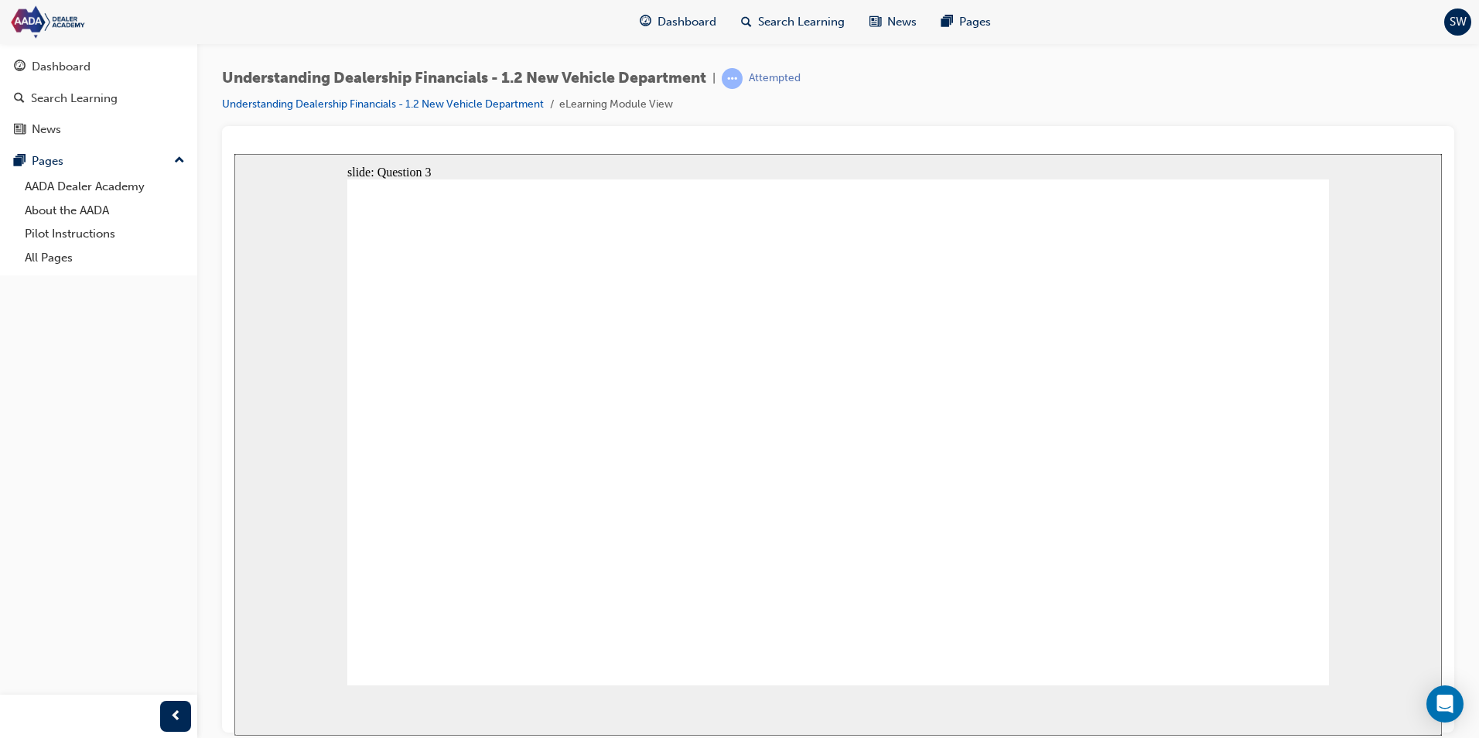
radio input "true"
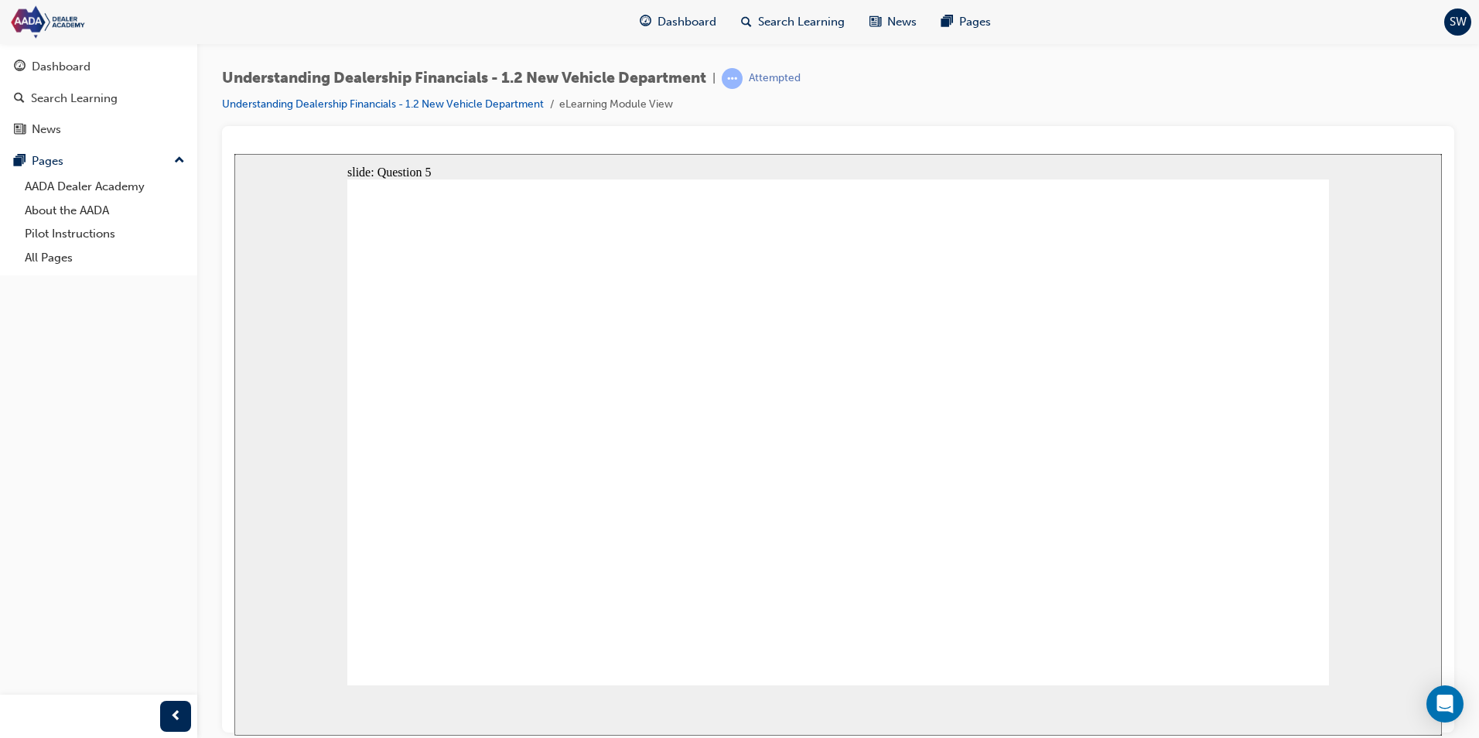
radio input "true"
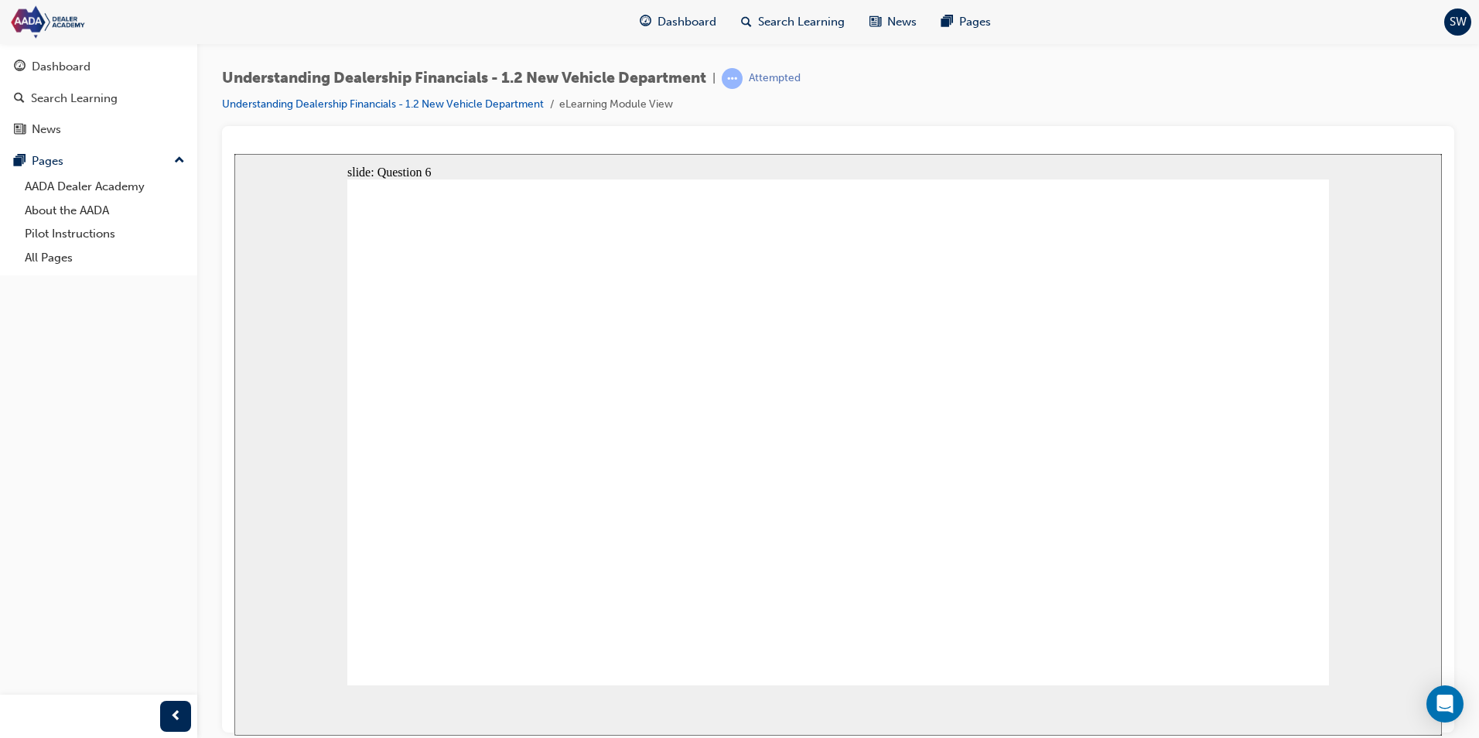
radio input "true"
radio input "false"
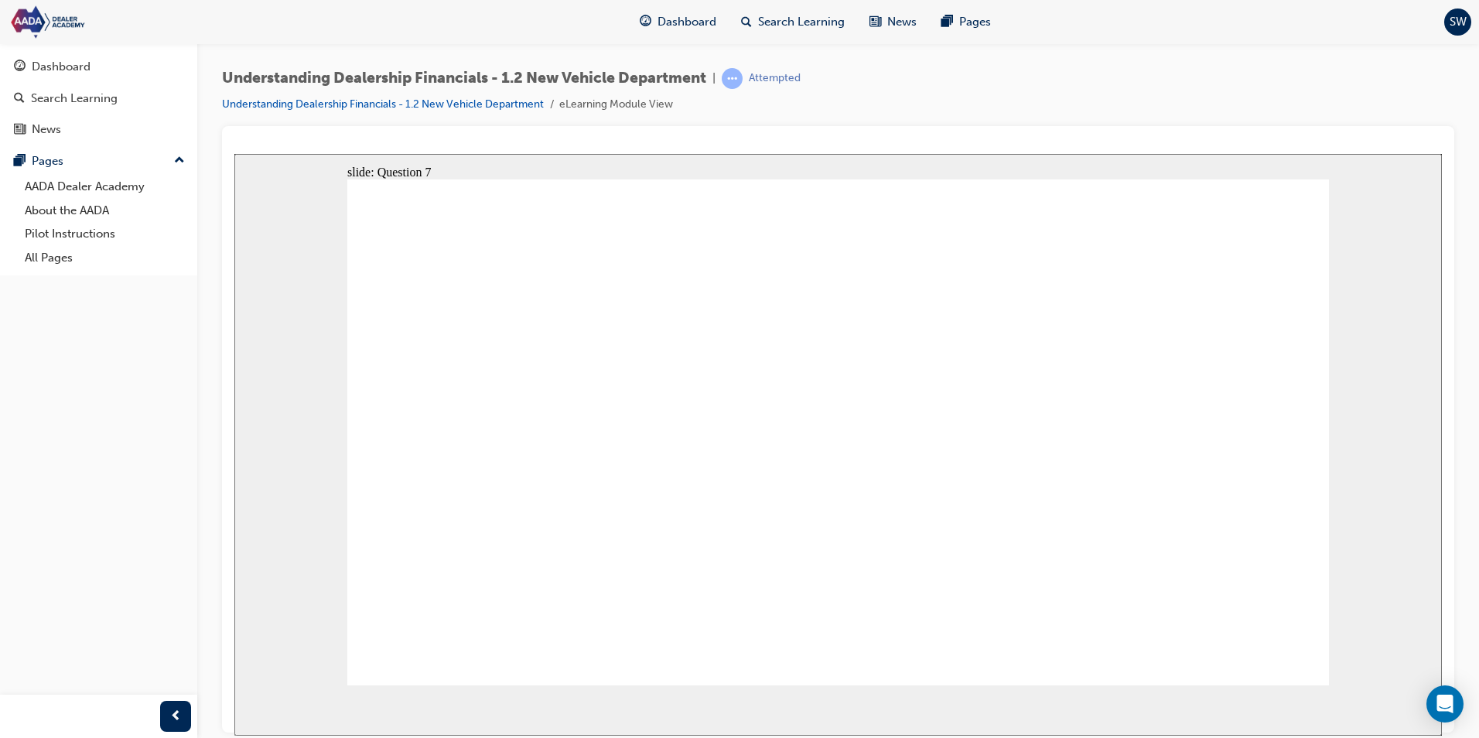
radio input "true"
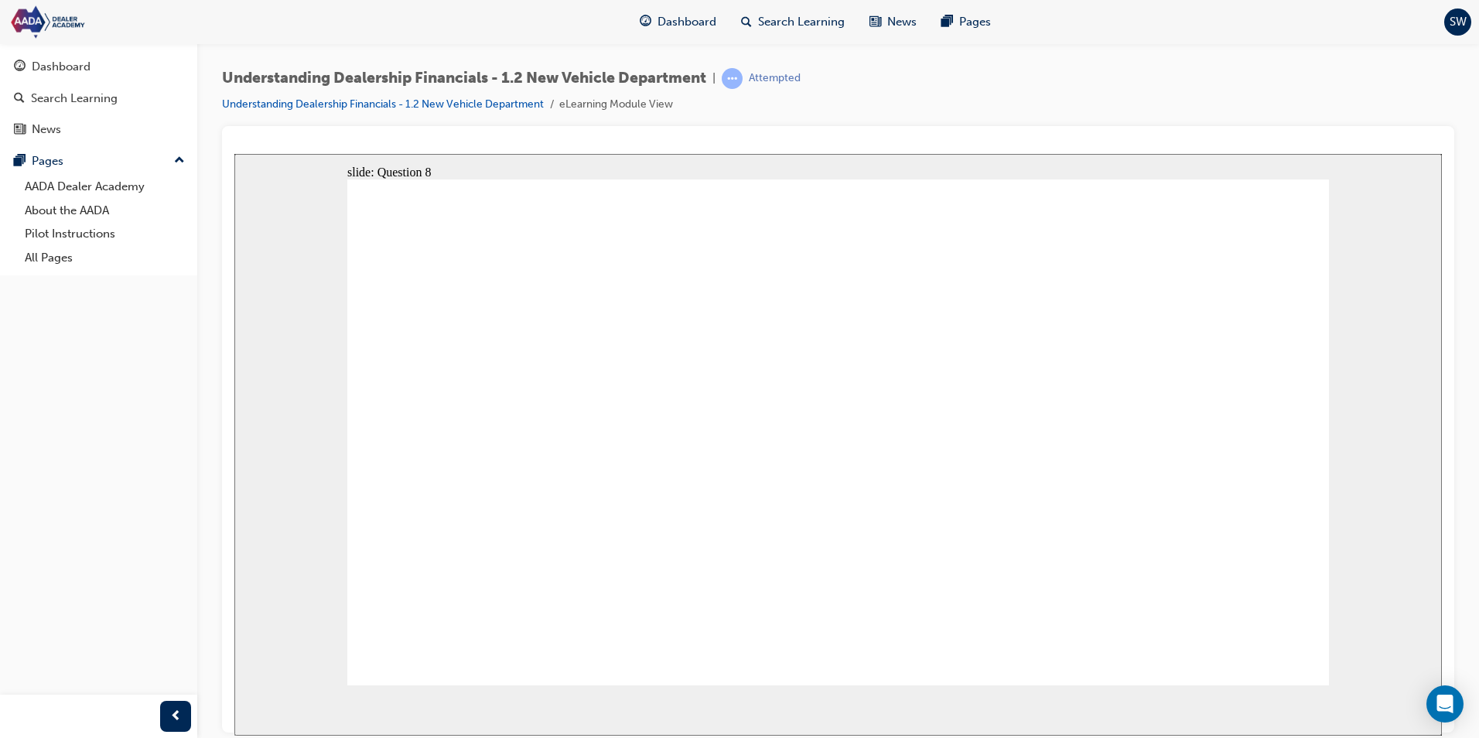
checkbox input "true"
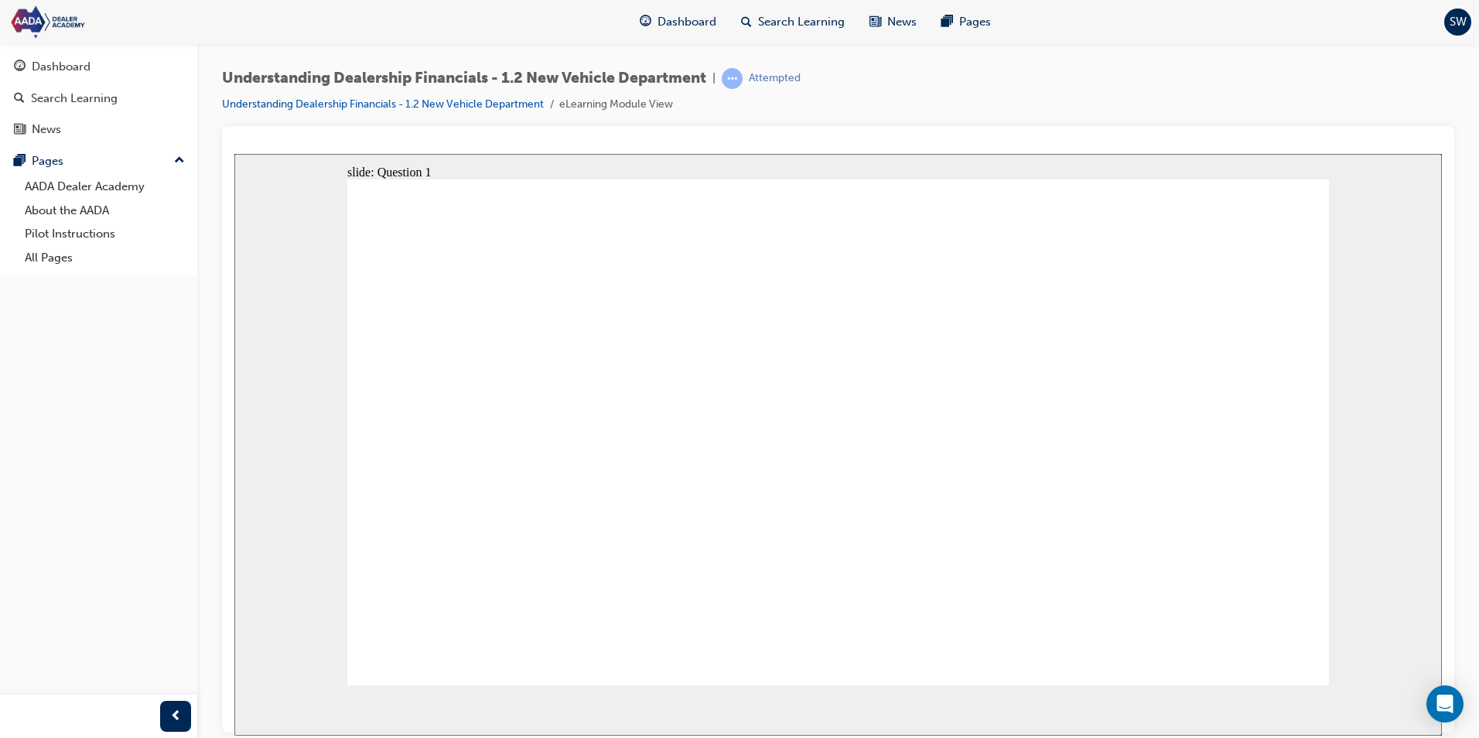
checkbox input "true"
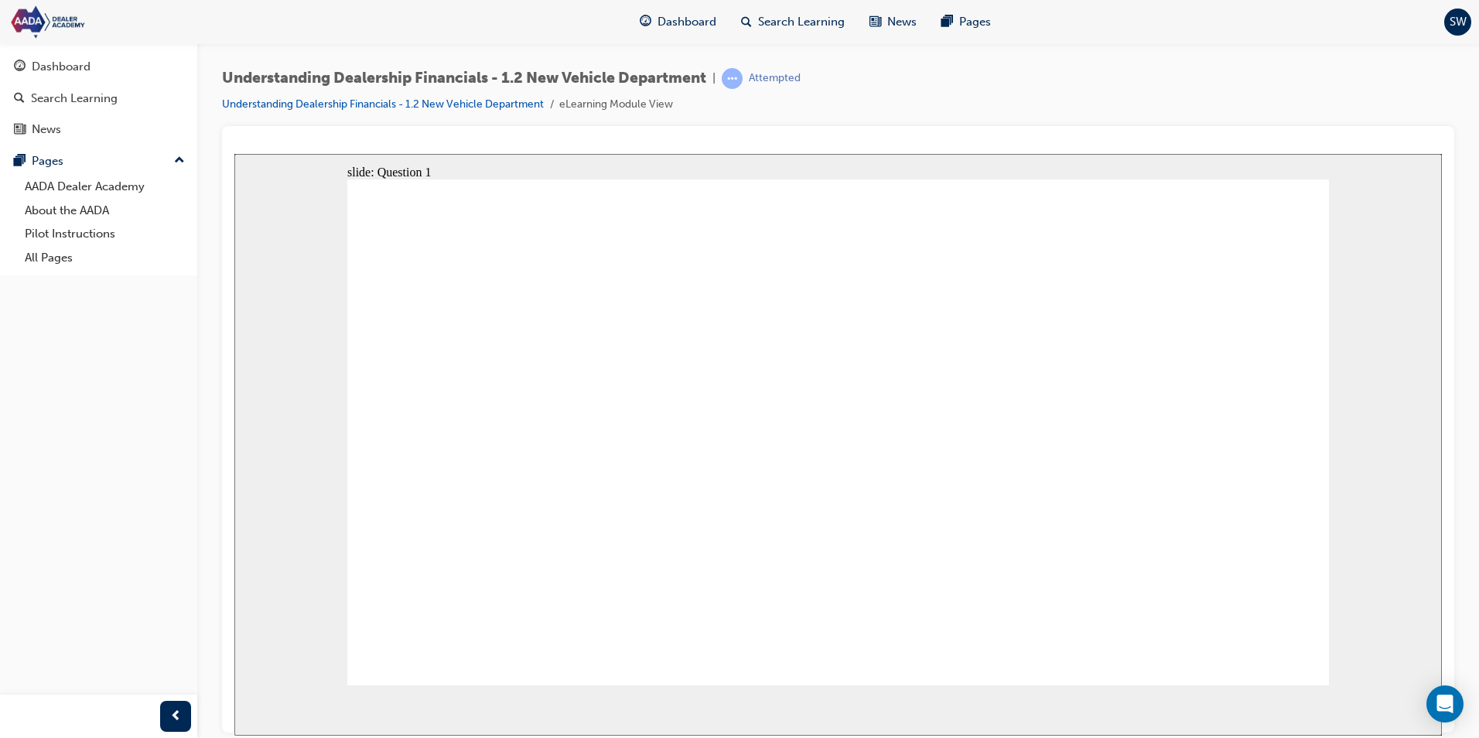
checkbox input "true"
radio input "true"
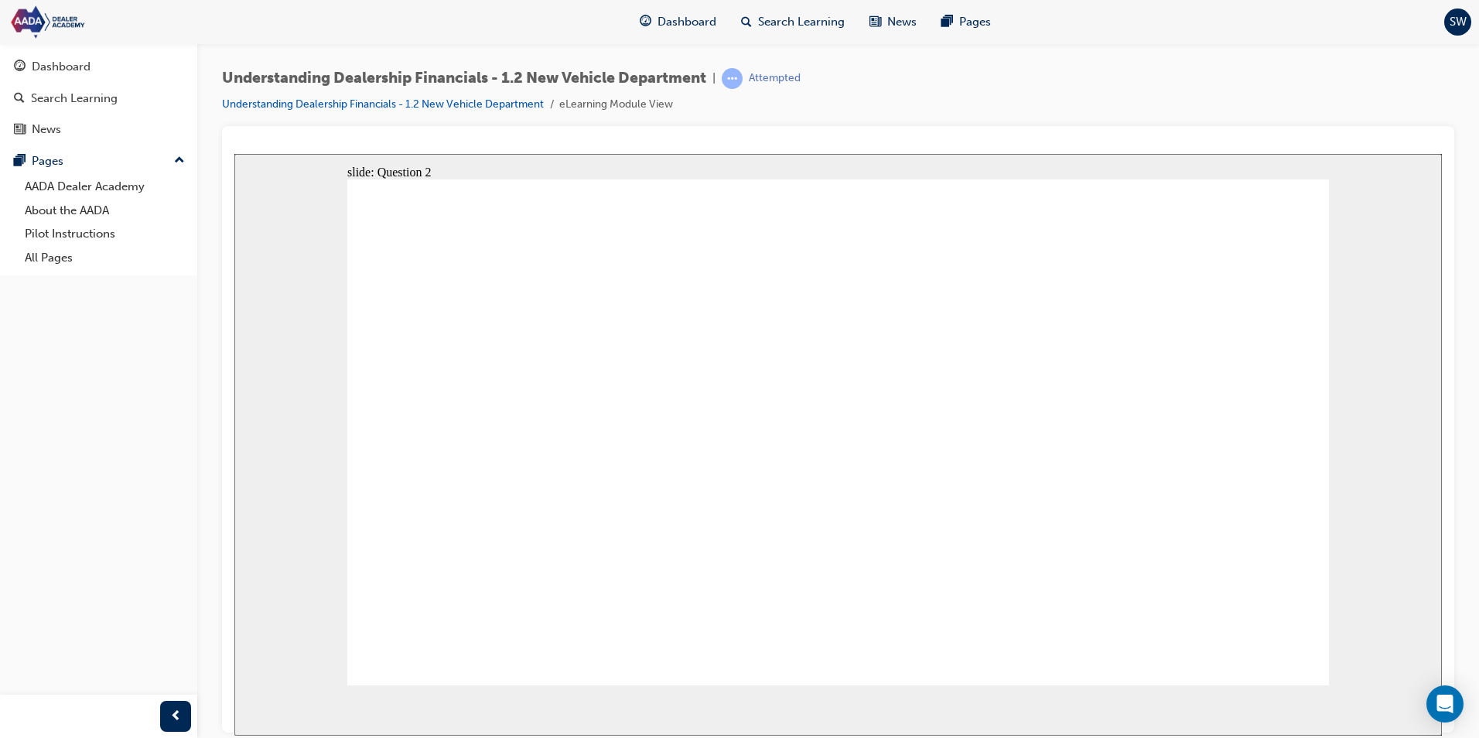
radio input "true"
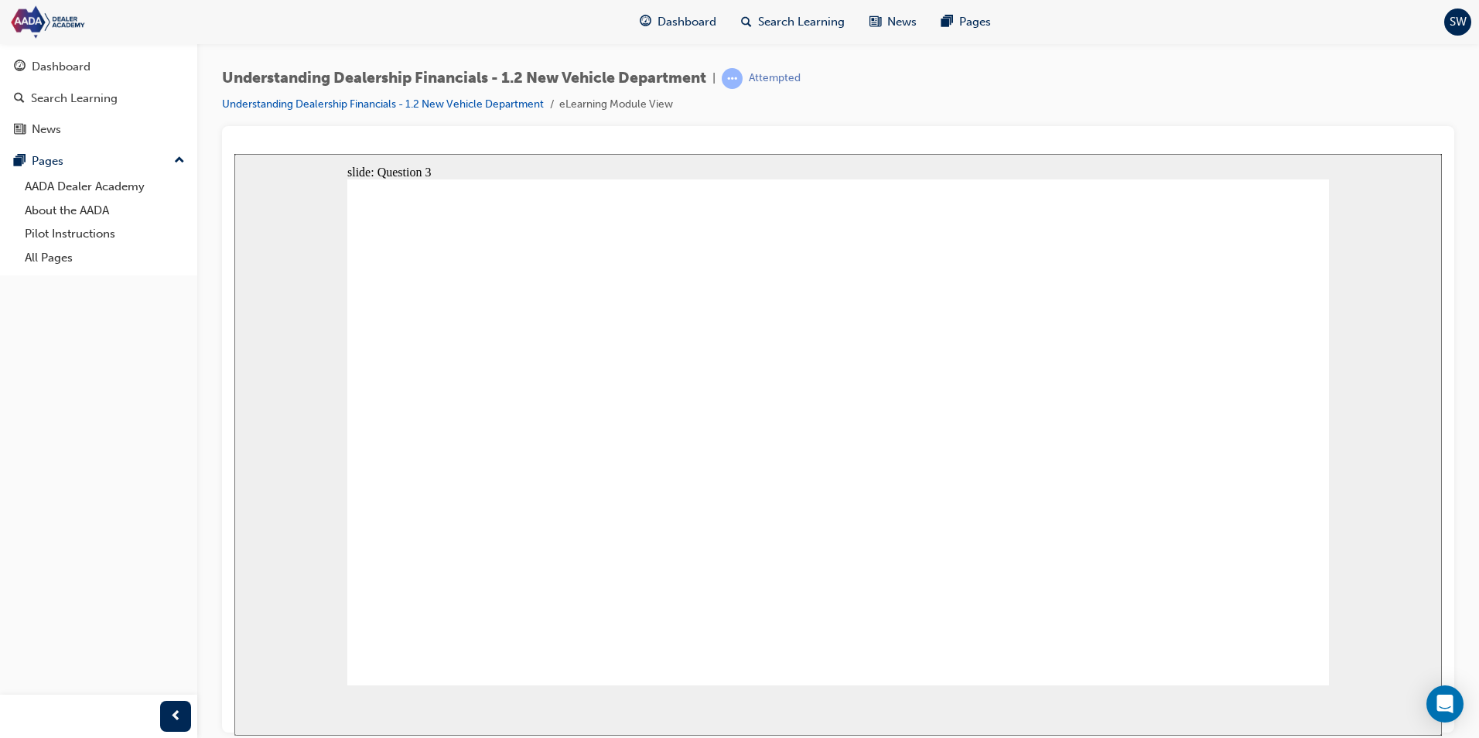
radio input "true"
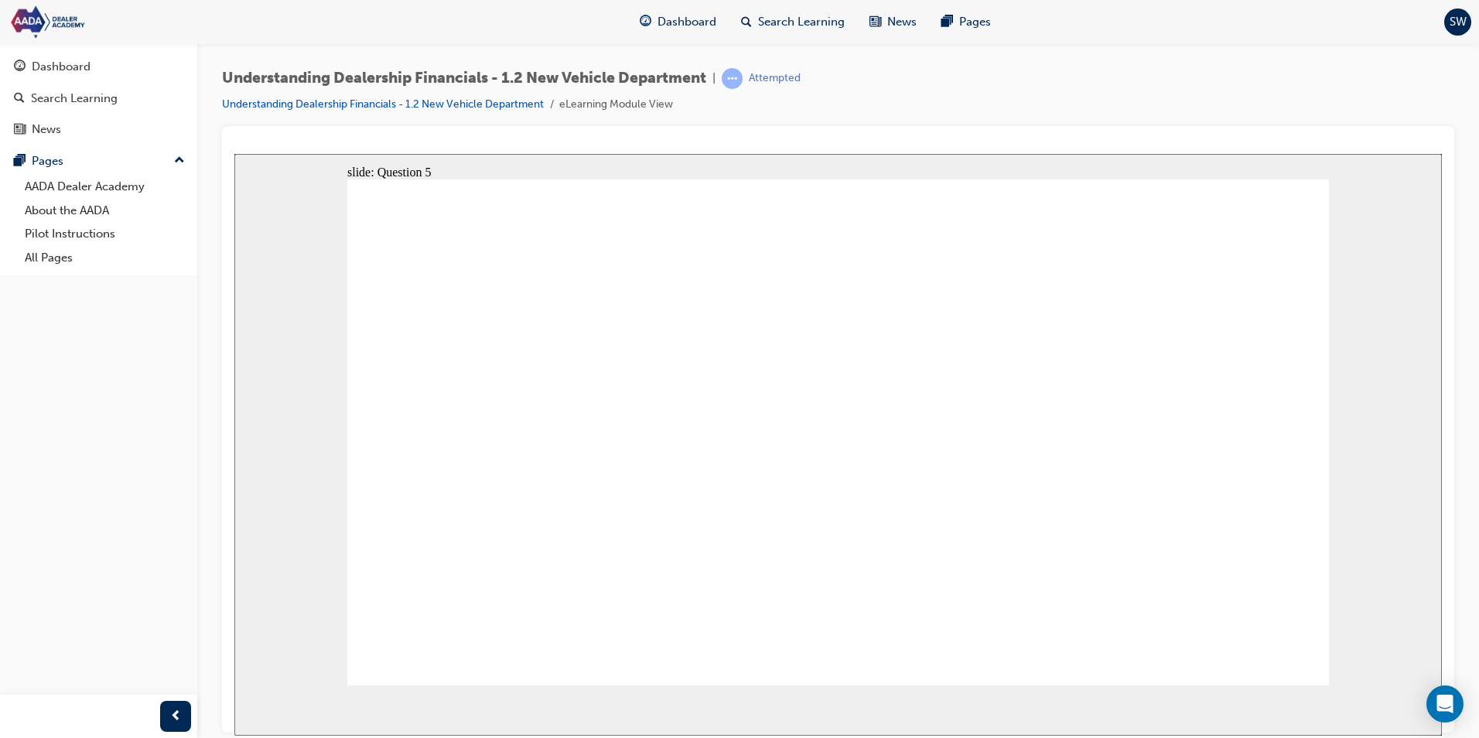
radio input "false"
radio input "true"
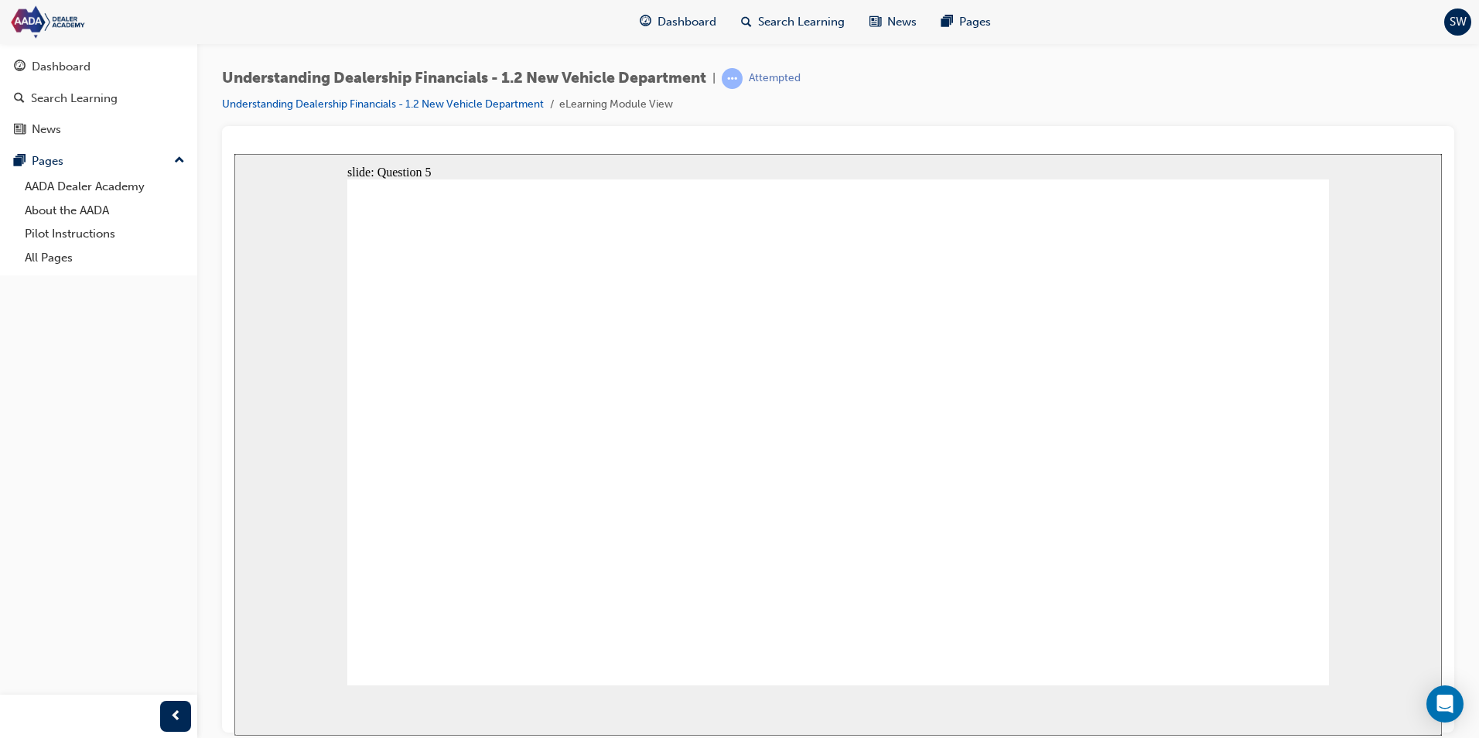
drag, startPoint x: 1053, startPoint y: 301, endPoint x: 1055, endPoint y: 311, distance: 10.3
radio input "true"
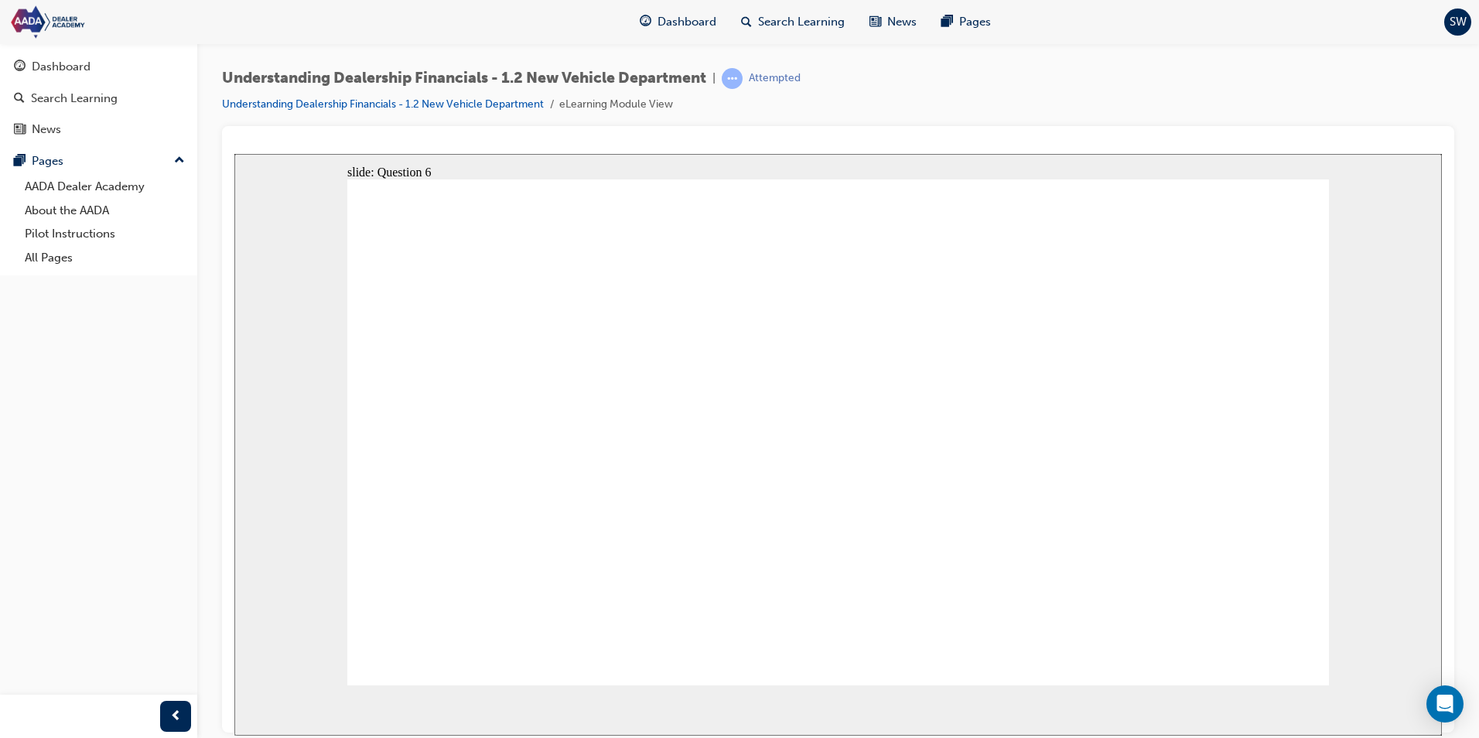
radio input "false"
radio input "true"
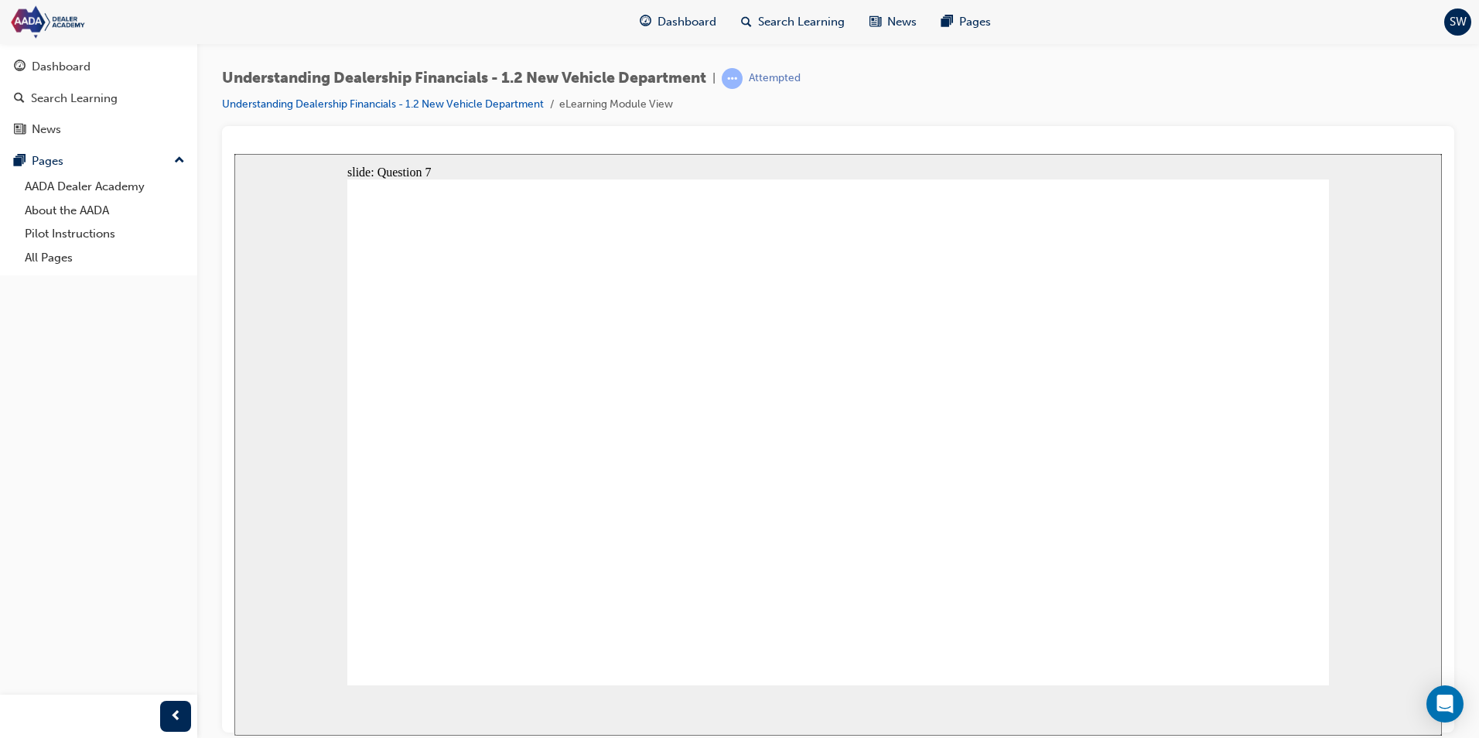
radio input "true"
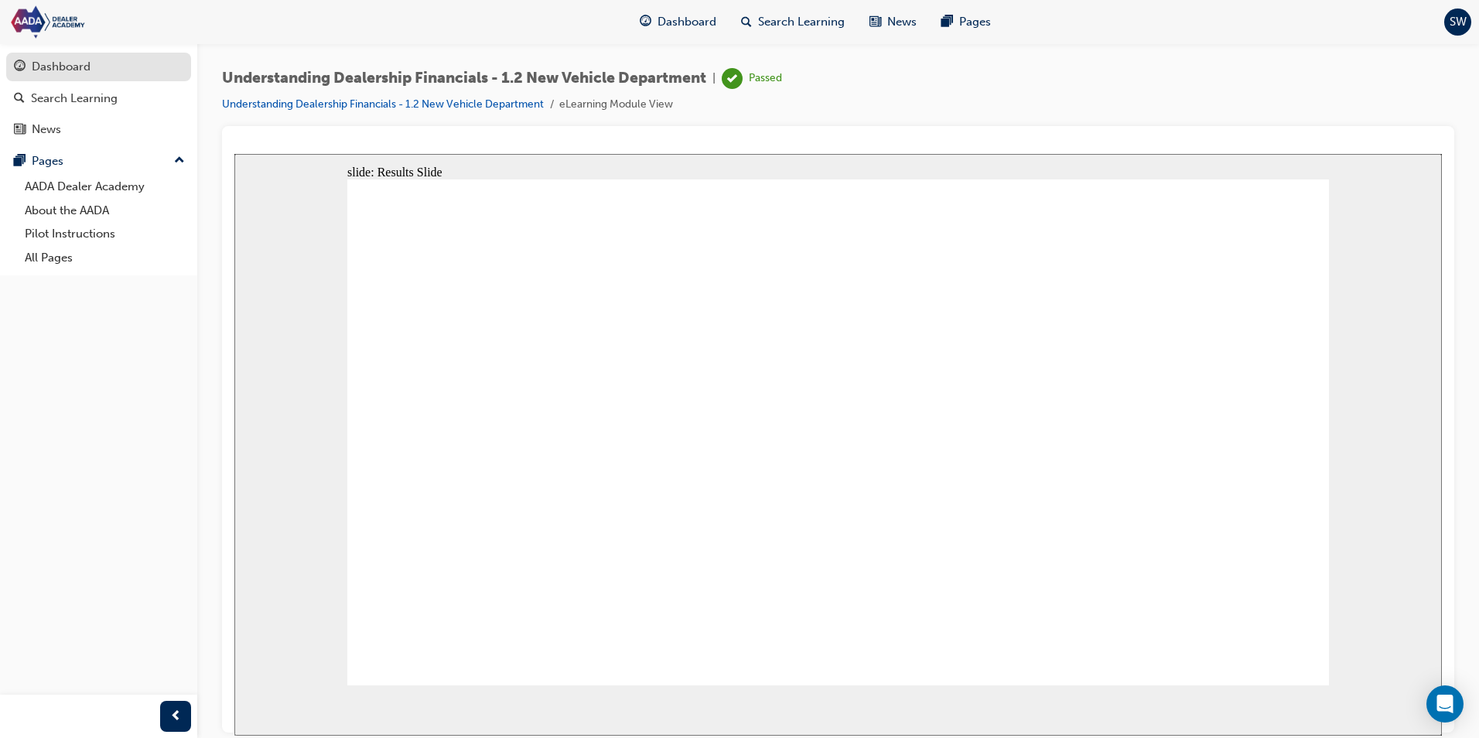
click at [105, 58] on div "Dashboard" at bounding box center [98, 66] width 169 height 19
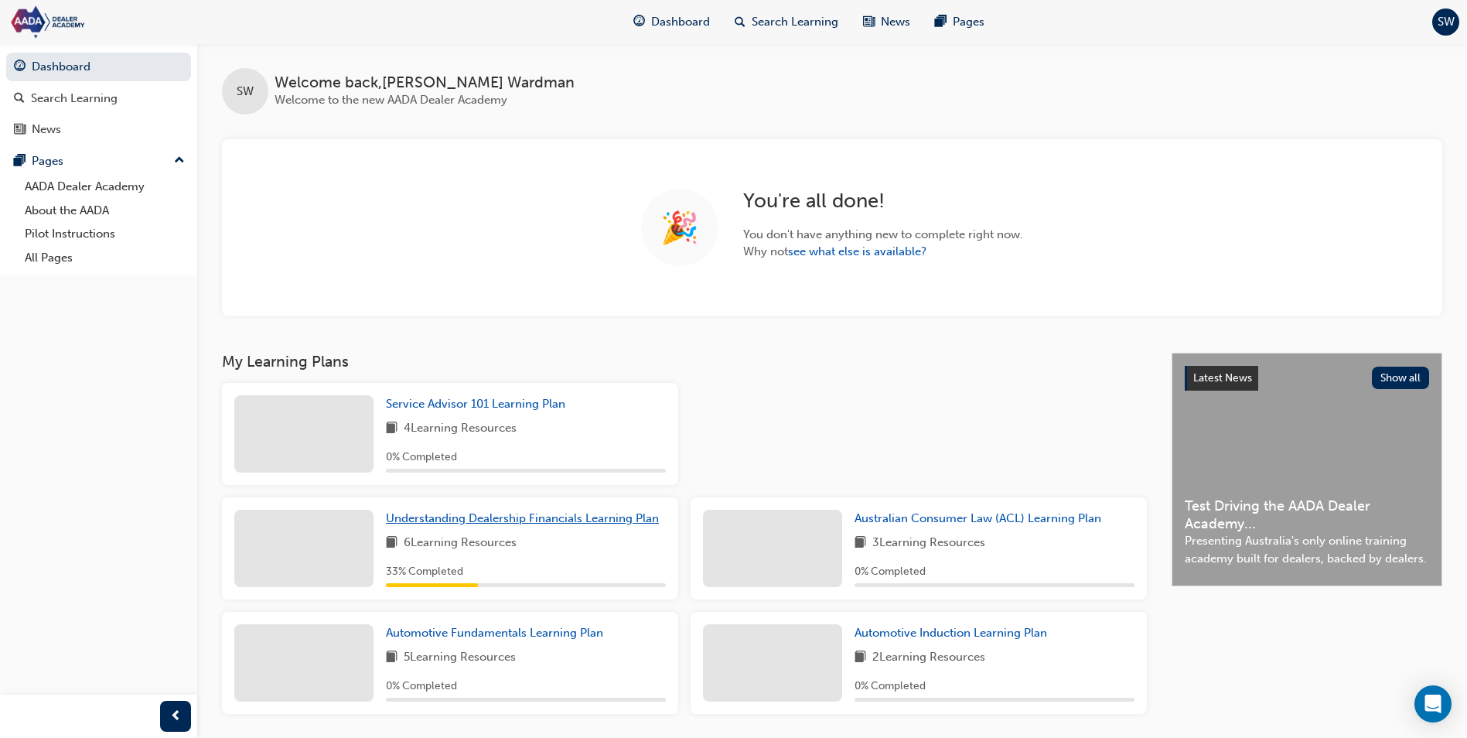
click at [474, 520] on span "Understanding Dealership Financials Learning Plan" at bounding box center [522, 518] width 273 height 14
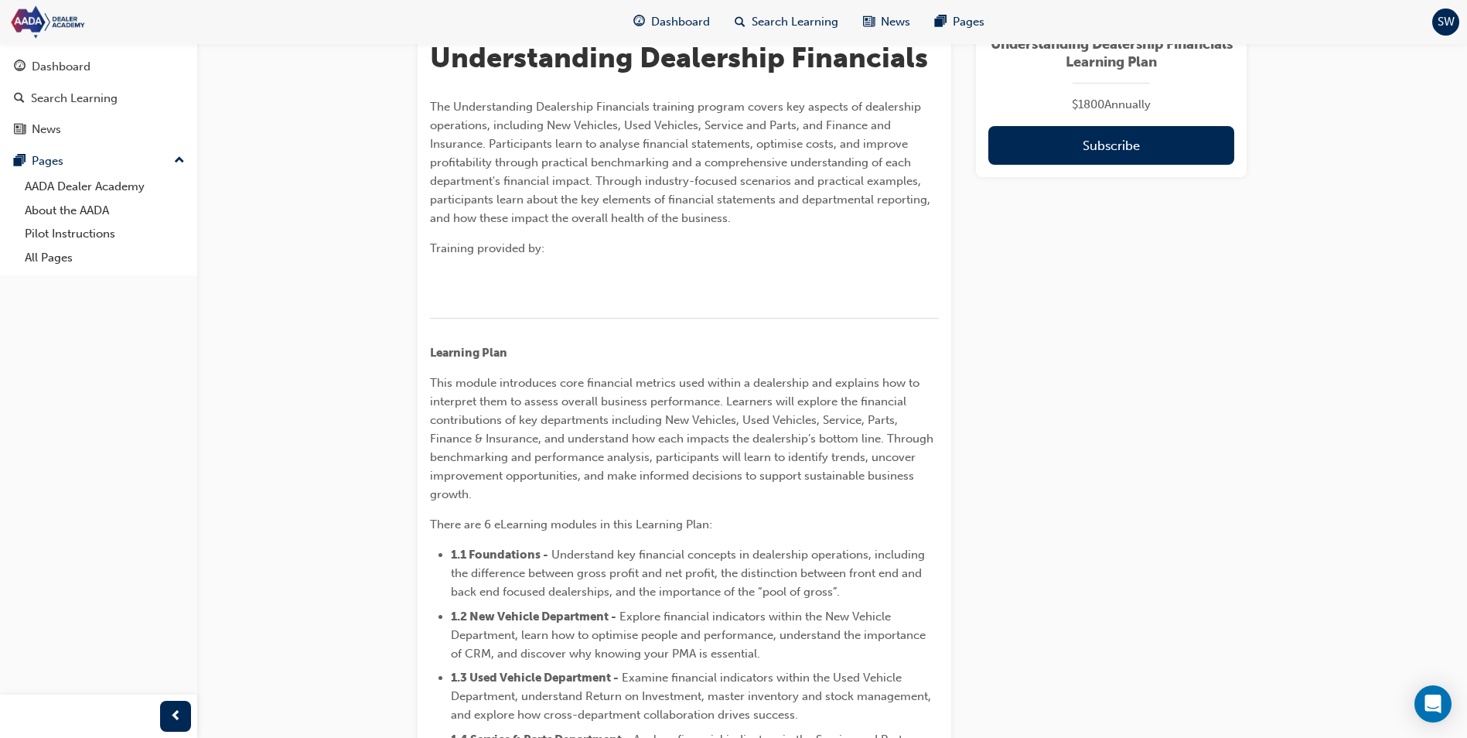
scroll to position [24, 0]
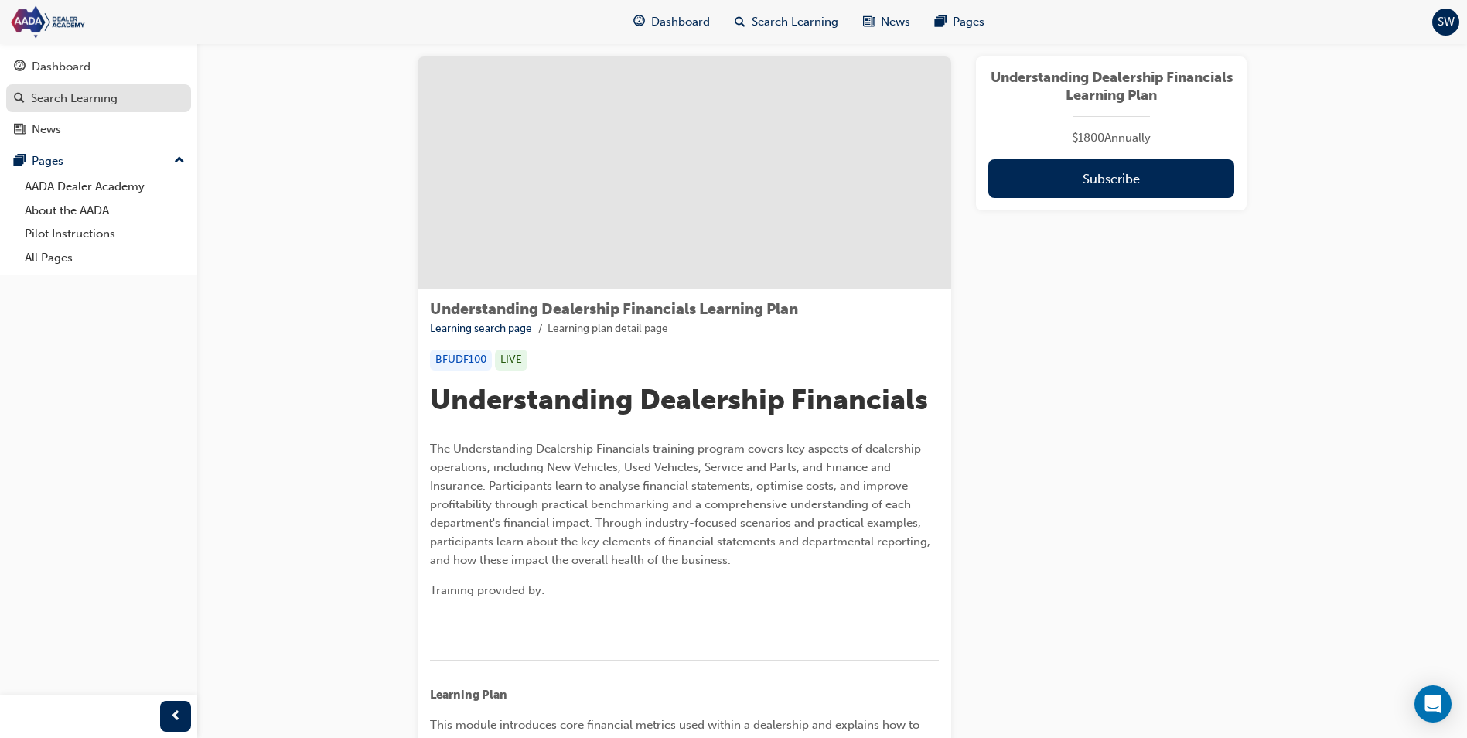
click at [106, 87] on link "Search Learning" at bounding box center [98, 98] width 185 height 29
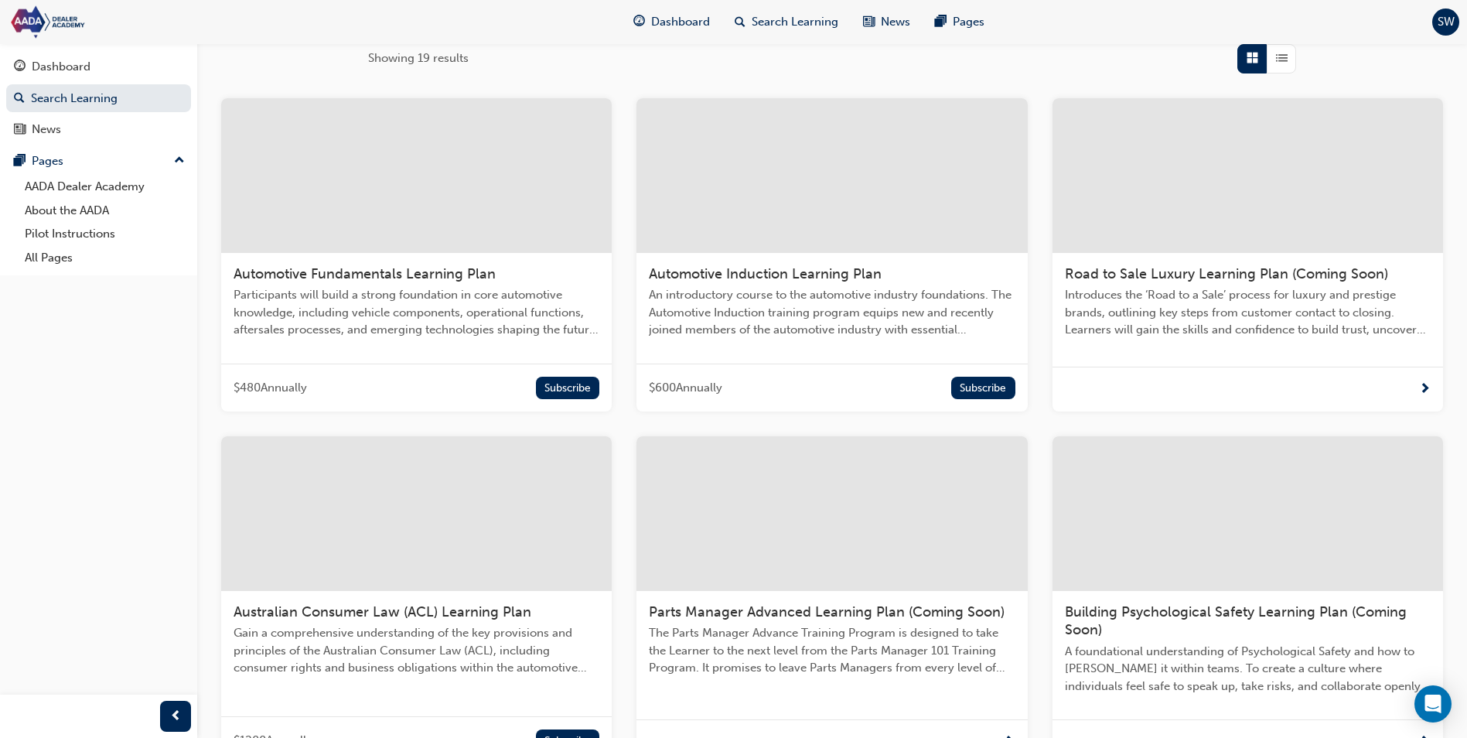
scroll to position [12, 0]
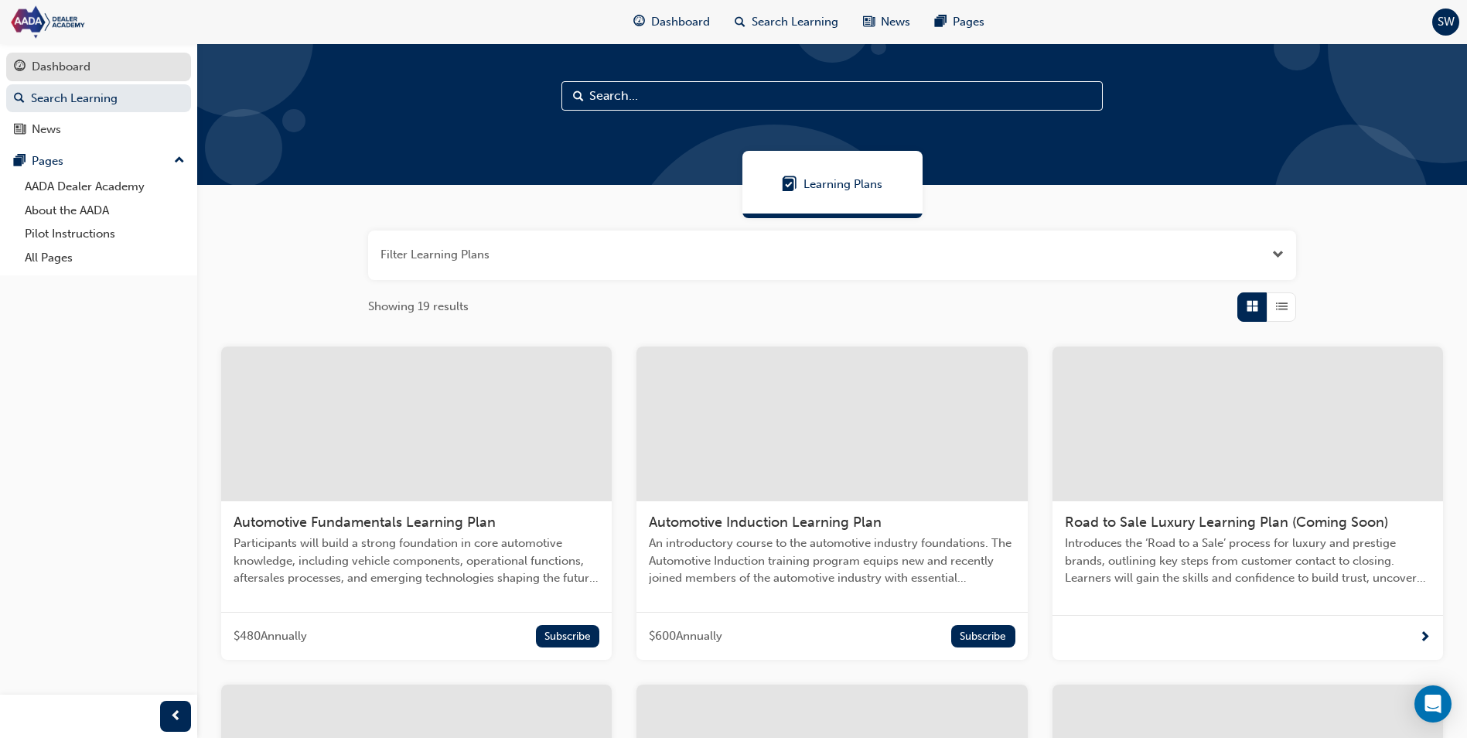
click at [103, 64] on div "Dashboard" at bounding box center [98, 66] width 169 height 19
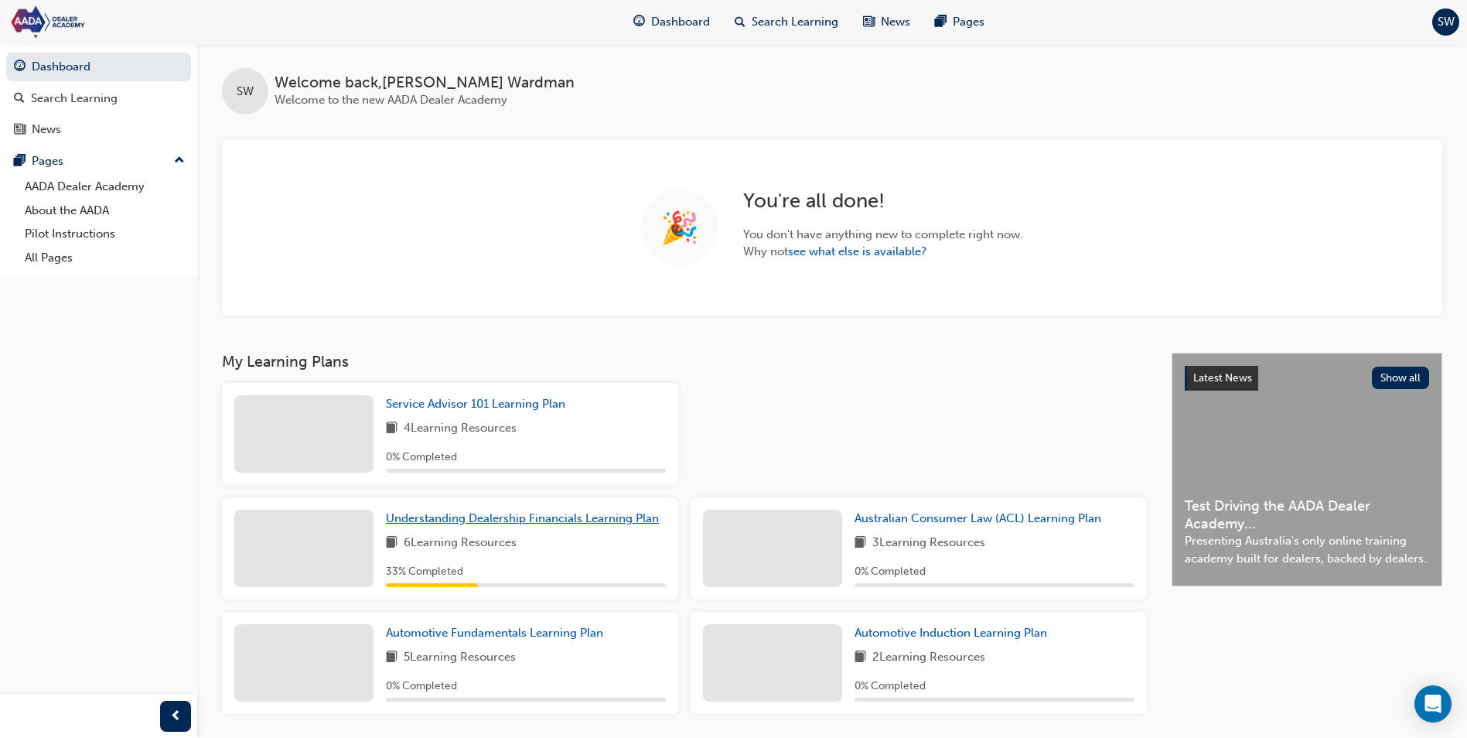
click at [471, 526] on link "Understanding Dealership Financials Learning Plan" at bounding box center [525, 519] width 279 height 18
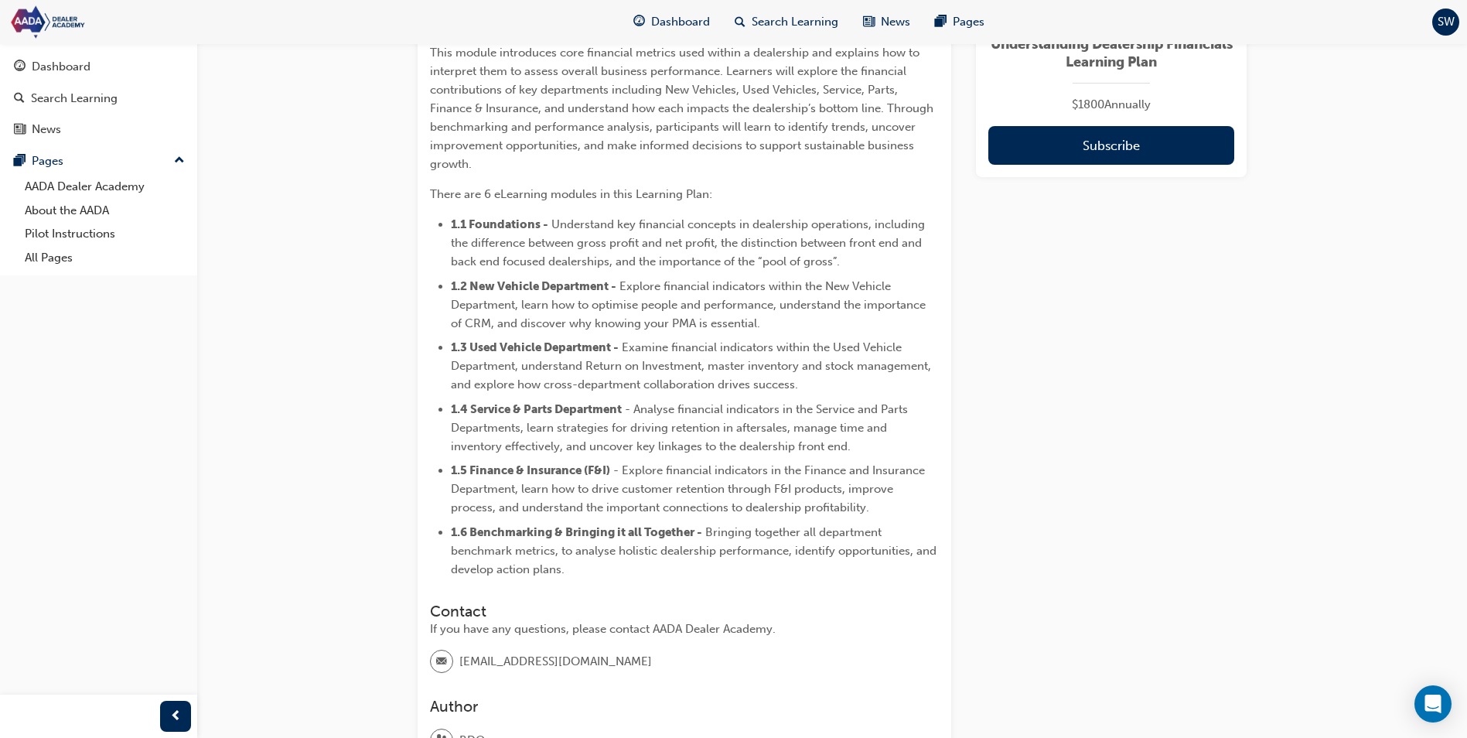
click at [654, 391] on span "Examine financial indicators within the Used Vehicle Department, understand Ret…" at bounding box center [692, 365] width 483 height 51
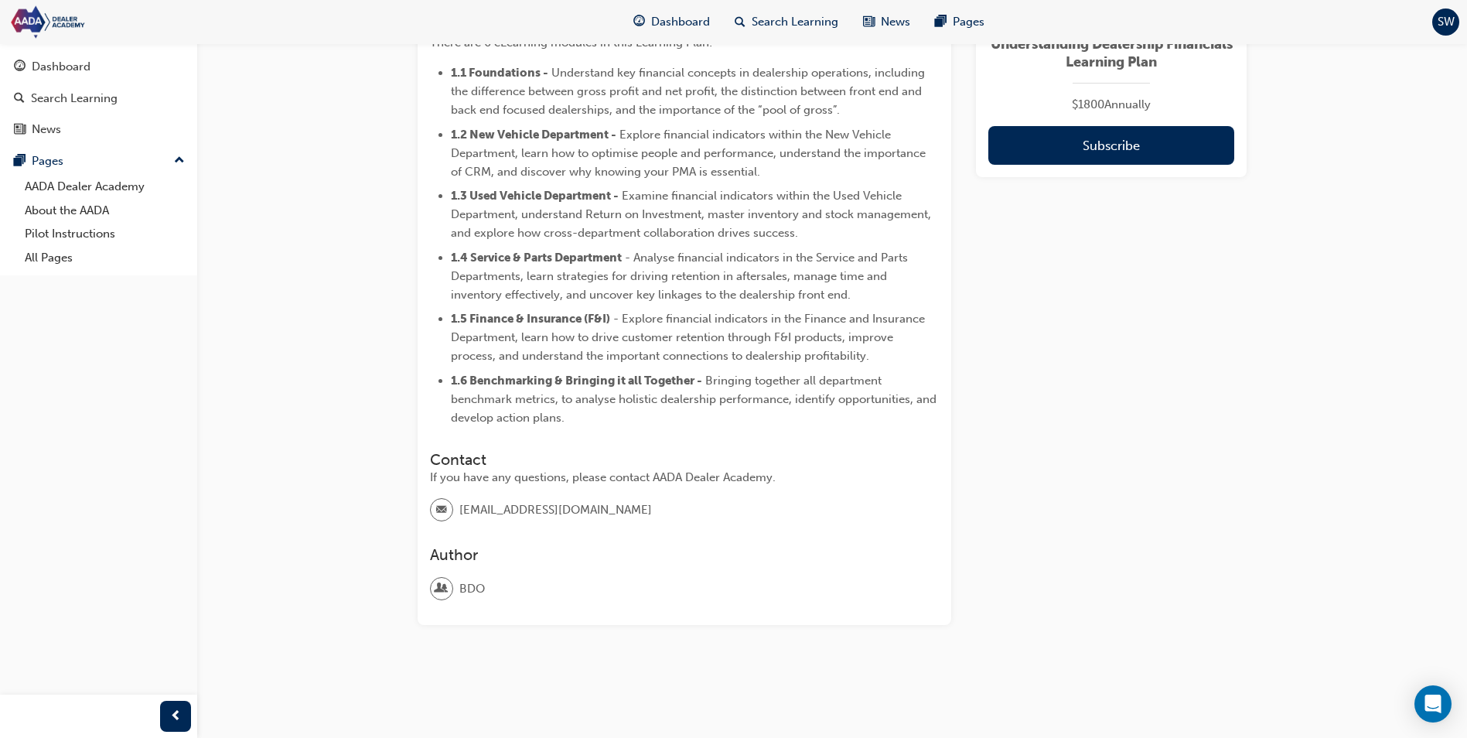
scroll to position [875, 0]
drag, startPoint x: 658, startPoint y: 374, endPoint x: 666, endPoint y: 362, distance: 15.0
click at [666, 362] on ul "1.1 Foundations - Understand key financial concepts in dealership operations, i…" at bounding box center [684, 245] width 509 height 364
click at [666, 362] on span "- Explore financial indicators in the Finance and Insurance Department, learn h…" at bounding box center [689, 337] width 477 height 51
drag, startPoint x: 666, startPoint y: 362, endPoint x: 664, endPoint y: 371, distance: 8.6
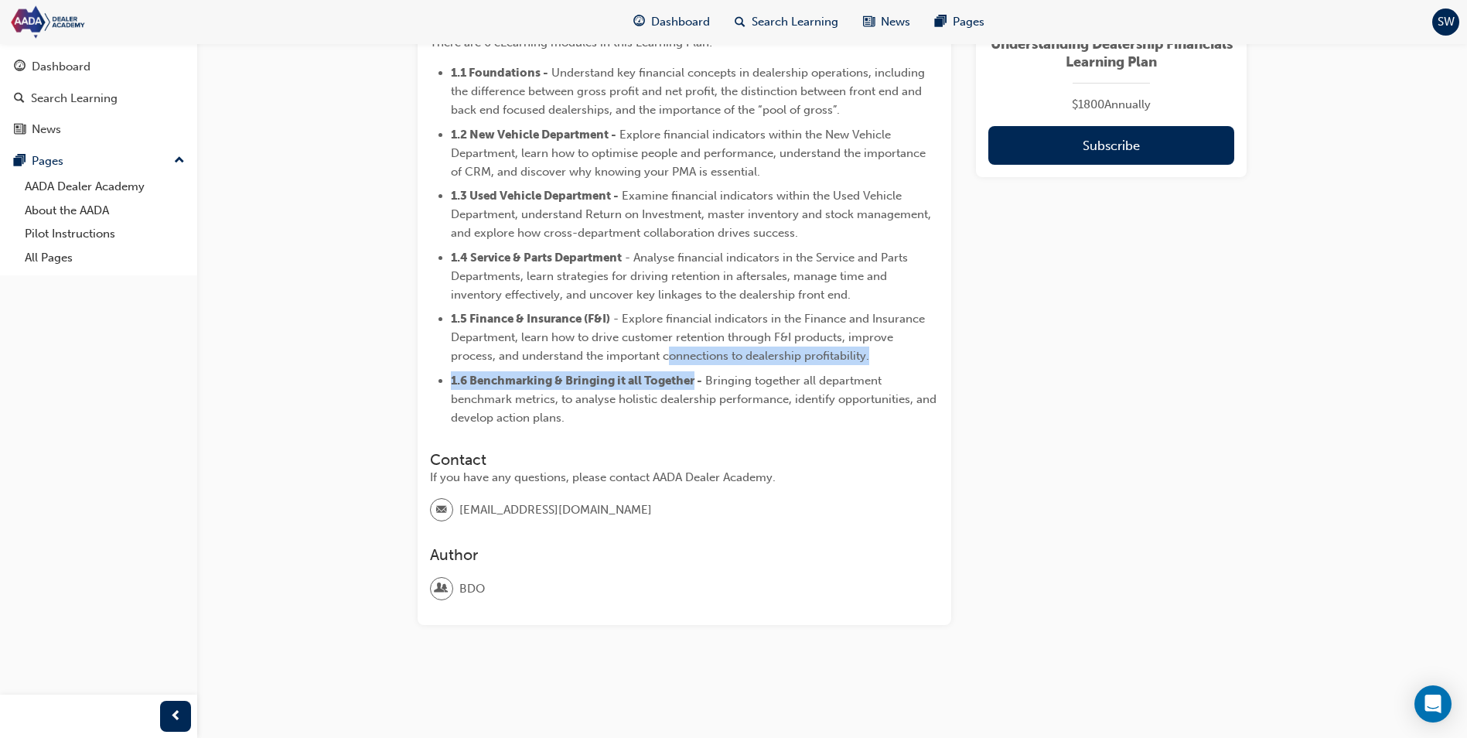
click at [664, 371] on ul "1.1 Foundations - Understand key financial concepts in dealership operations, i…" at bounding box center [684, 245] width 509 height 364
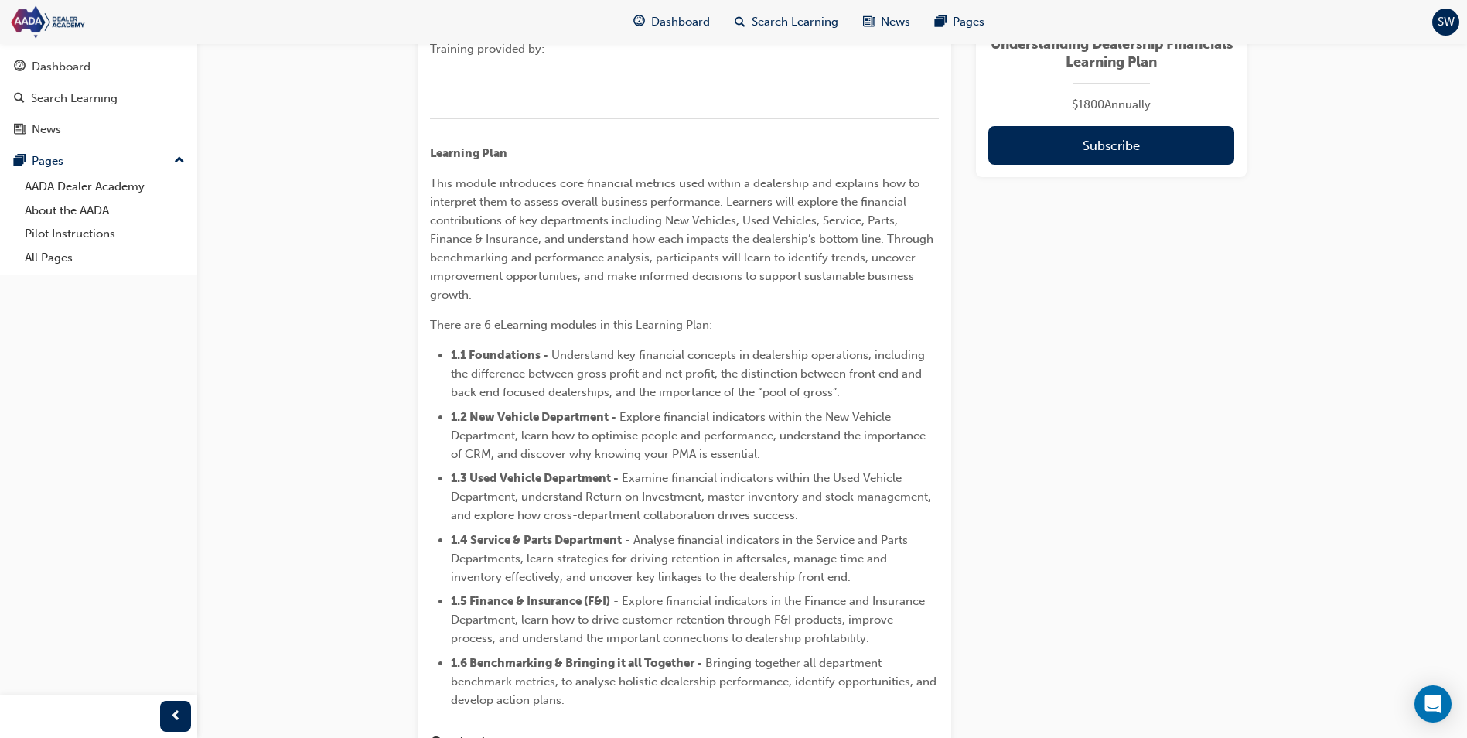
click at [548, 362] on span "1.1 Foundations -" at bounding box center [499, 355] width 97 height 14
drag, startPoint x: 549, startPoint y: 383, endPoint x: 558, endPoint y: 374, distance: 13.1
click at [555, 380] on li "1.1 Foundations - Understand key financial concepts in dealership operations, i…" at bounding box center [695, 374] width 488 height 56
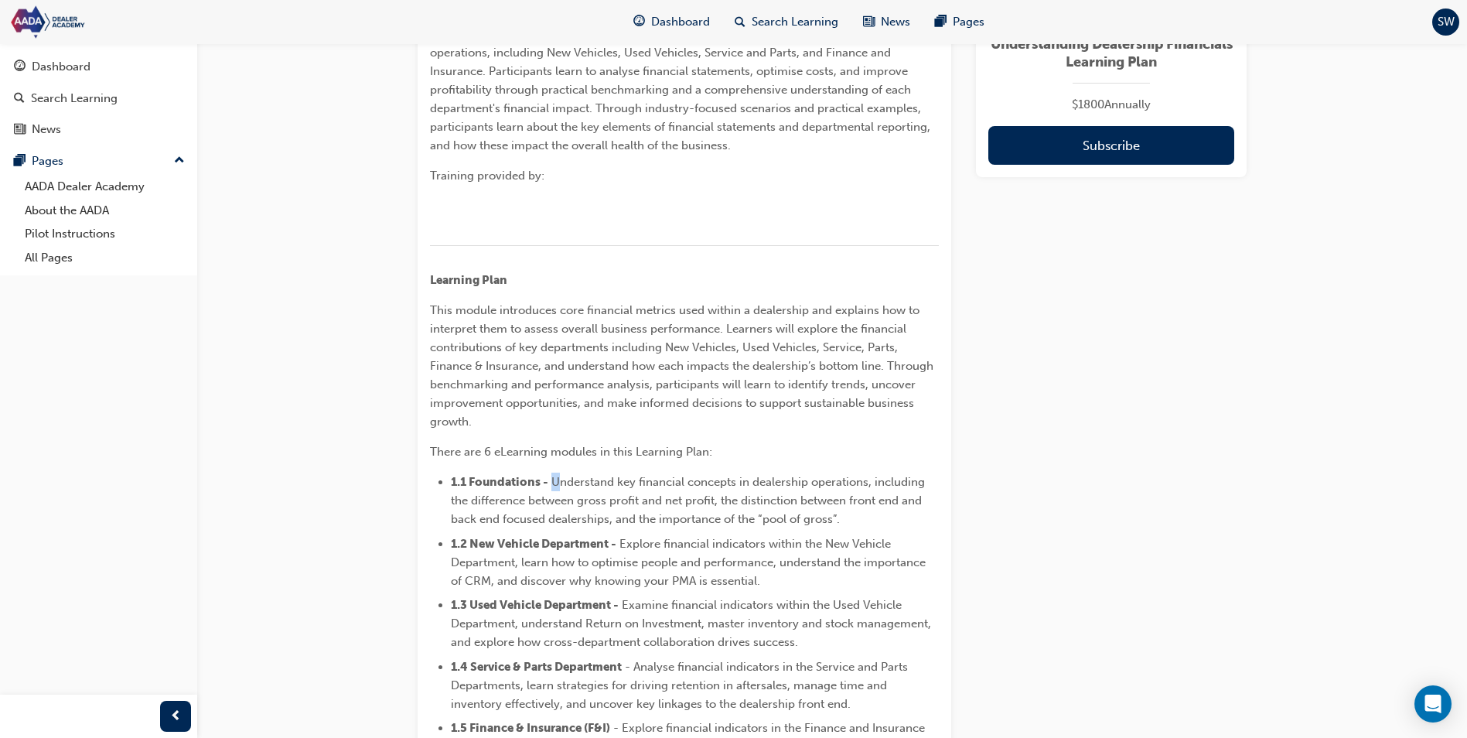
scroll to position [24, 0]
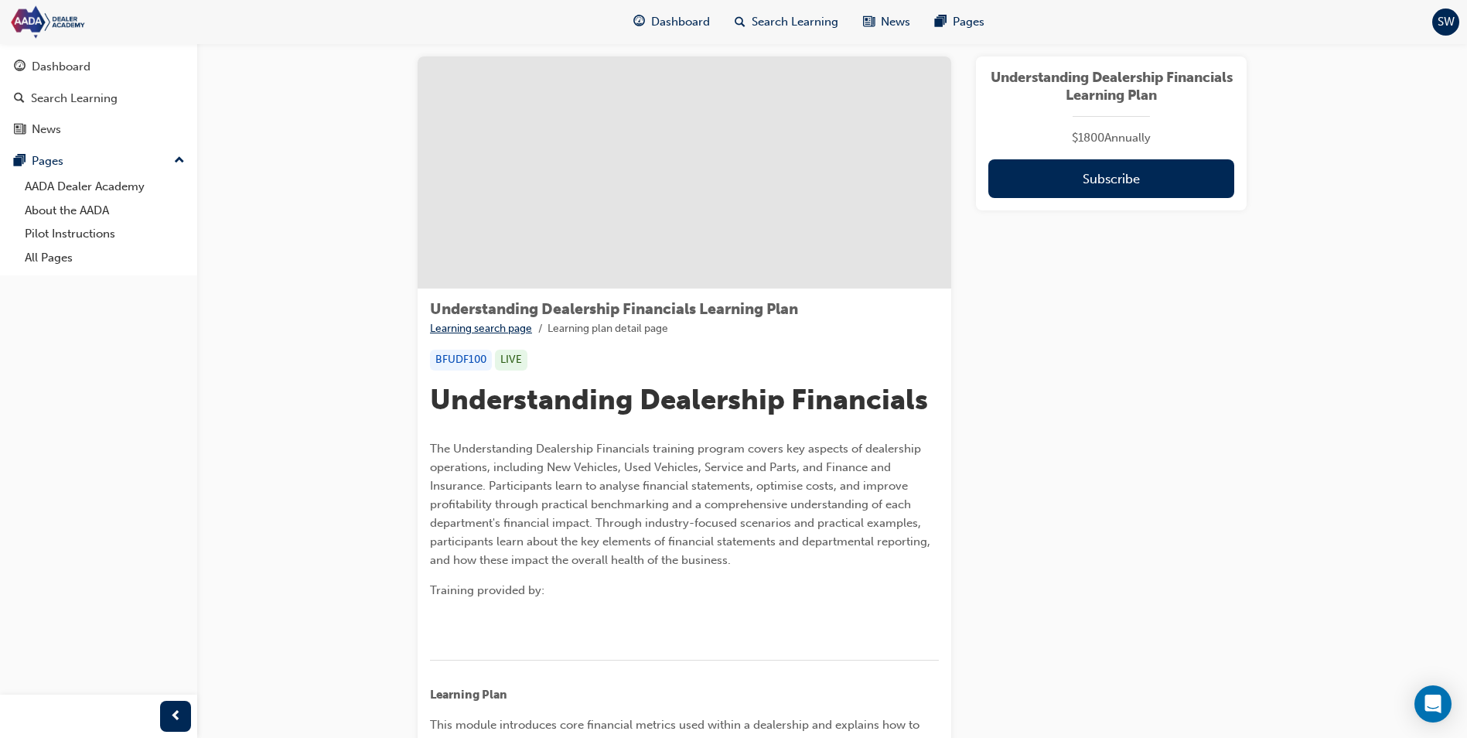
click at [500, 330] on link "Learning search page" at bounding box center [481, 328] width 102 height 13
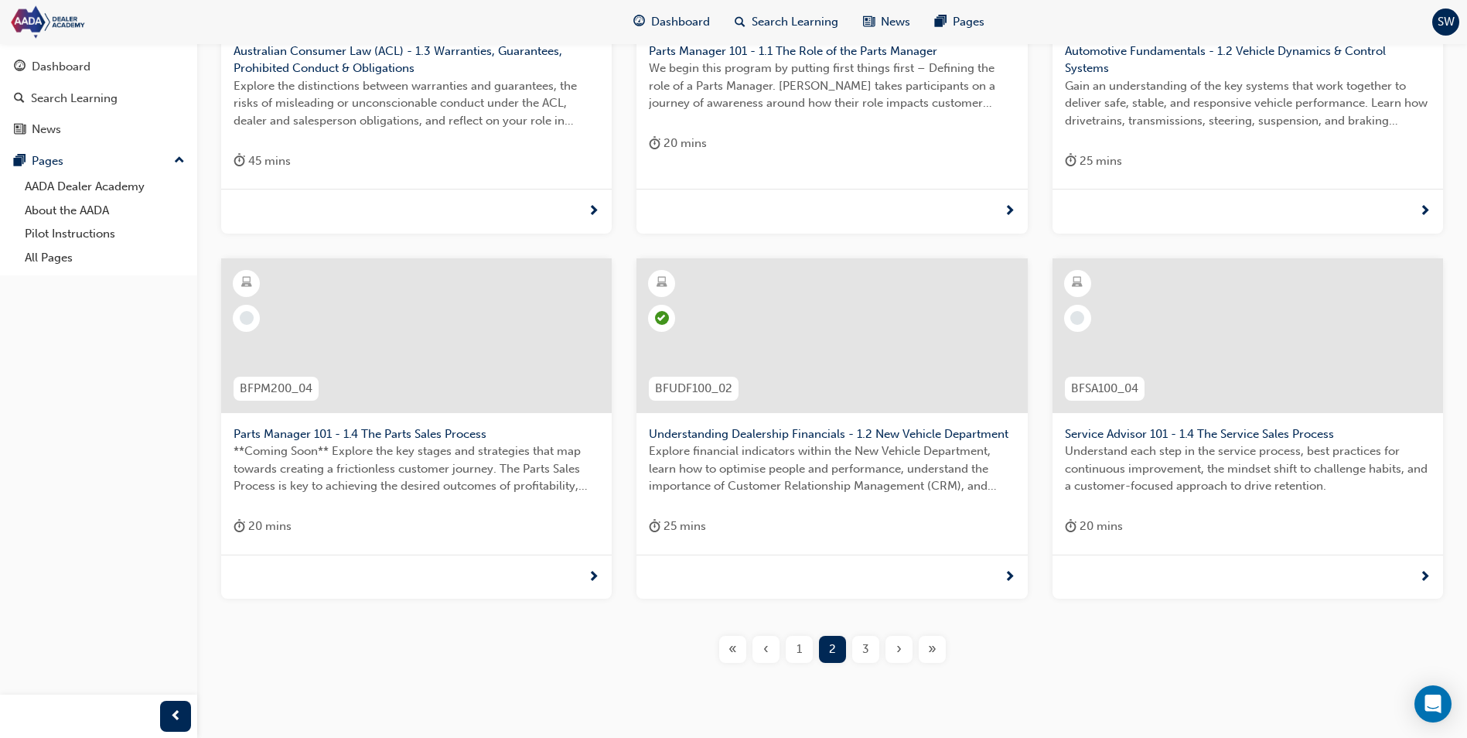
scroll to position [456, 0]
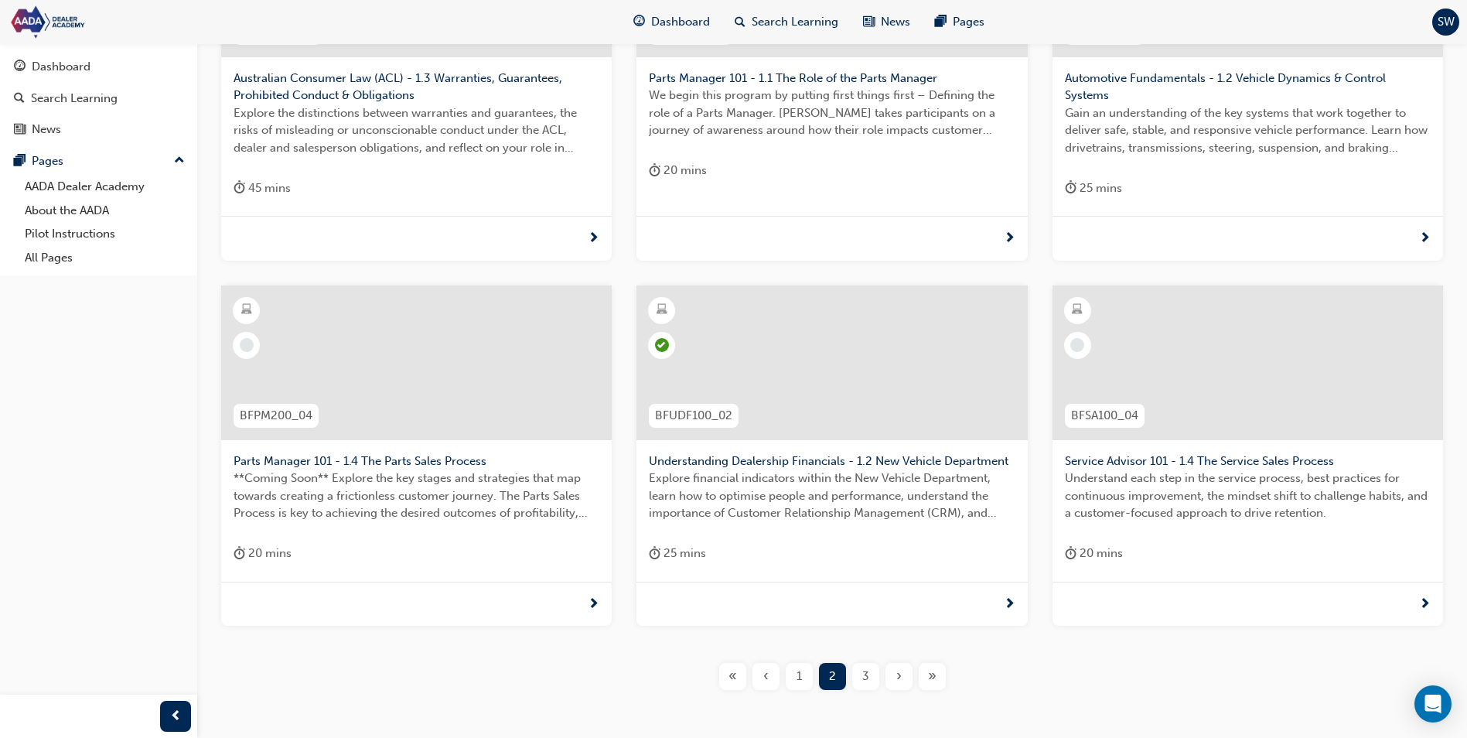
click at [795, 672] on div "1" at bounding box center [799, 676] width 27 height 27
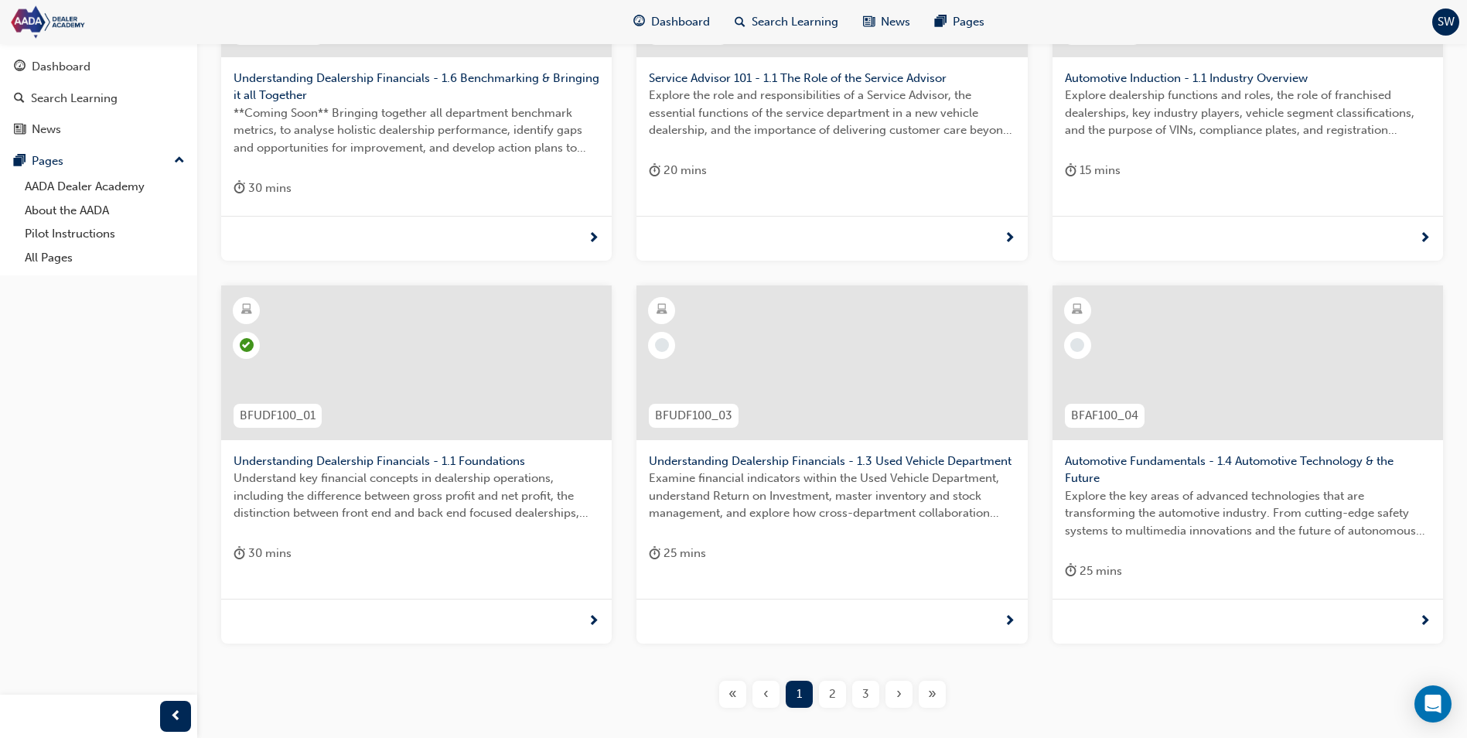
click at [927, 459] on span "Understanding Dealership Financials - 1.3 Used Vehicle Department" at bounding box center [832, 462] width 366 height 18
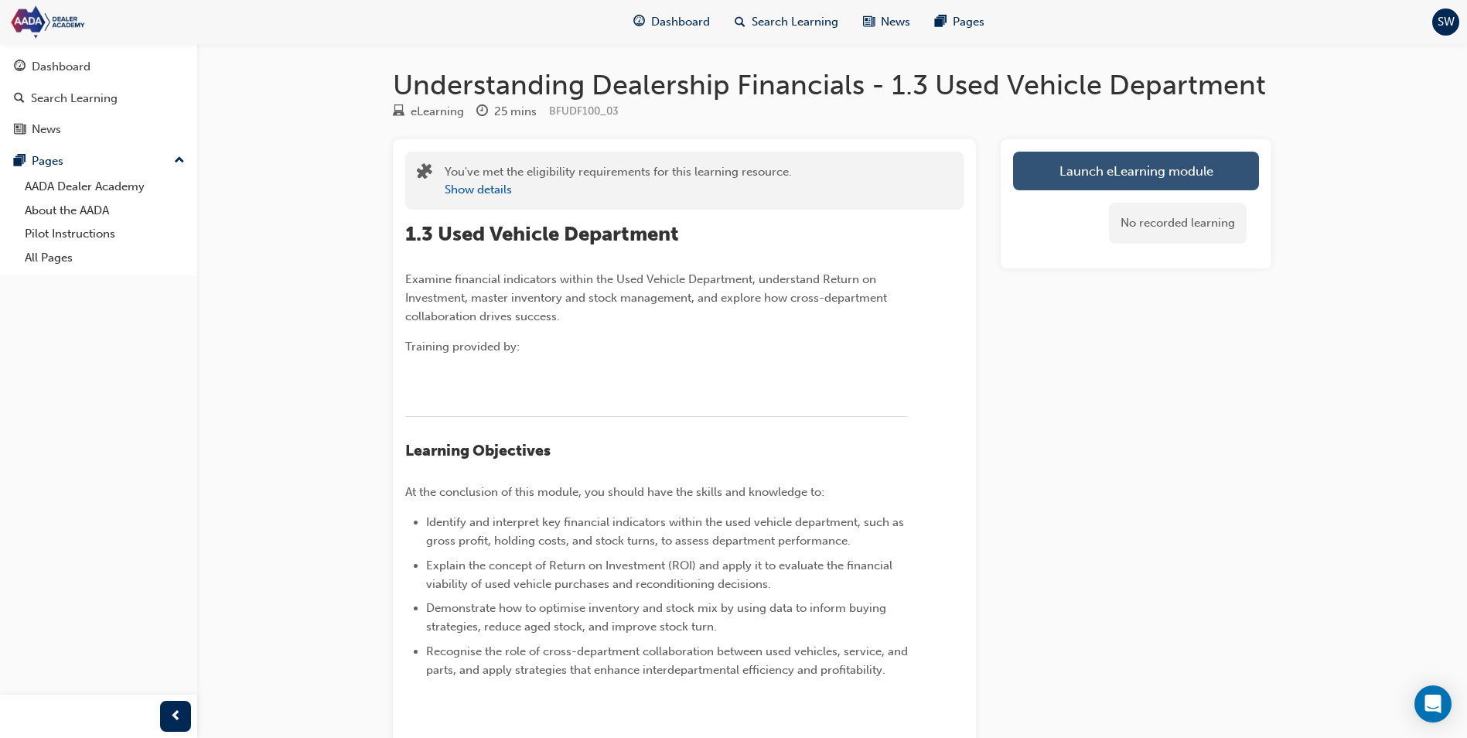
click at [1085, 173] on link "Launch eLearning module" at bounding box center [1136, 171] width 246 height 39
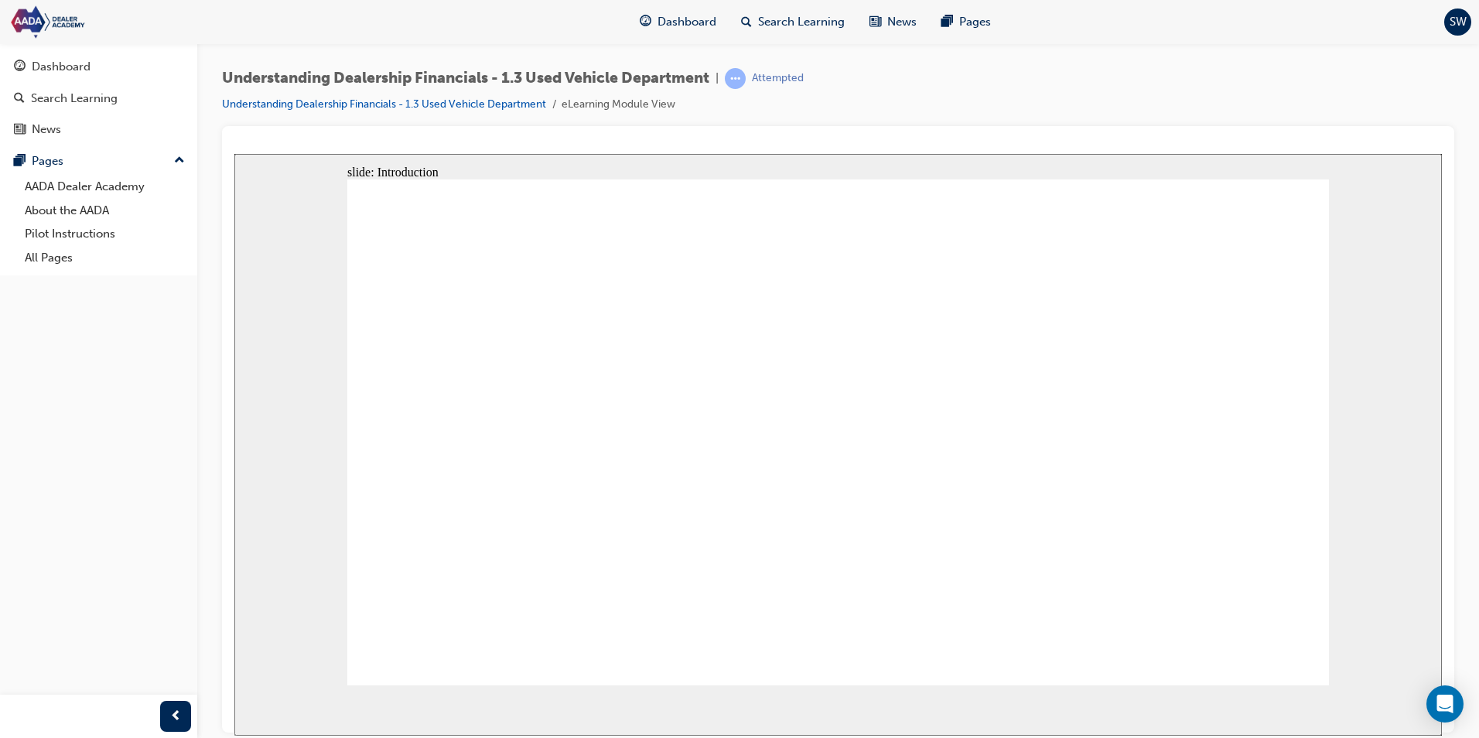
drag, startPoint x: 795, startPoint y: 274, endPoint x: 795, endPoint y: 295, distance: 20.9
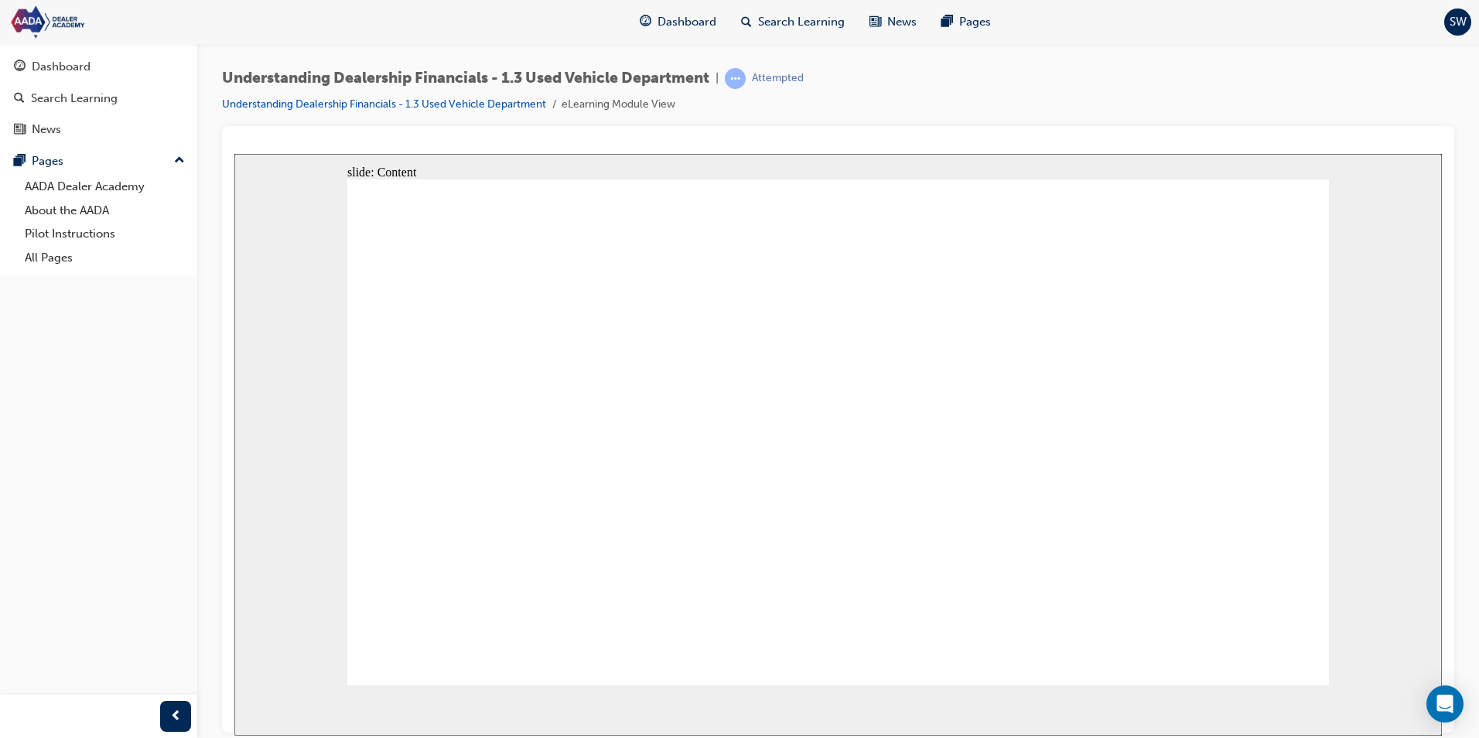
drag, startPoint x: 982, startPoint y: 381, endPoint x: 958, endPoint y: 401, distance: 31.8
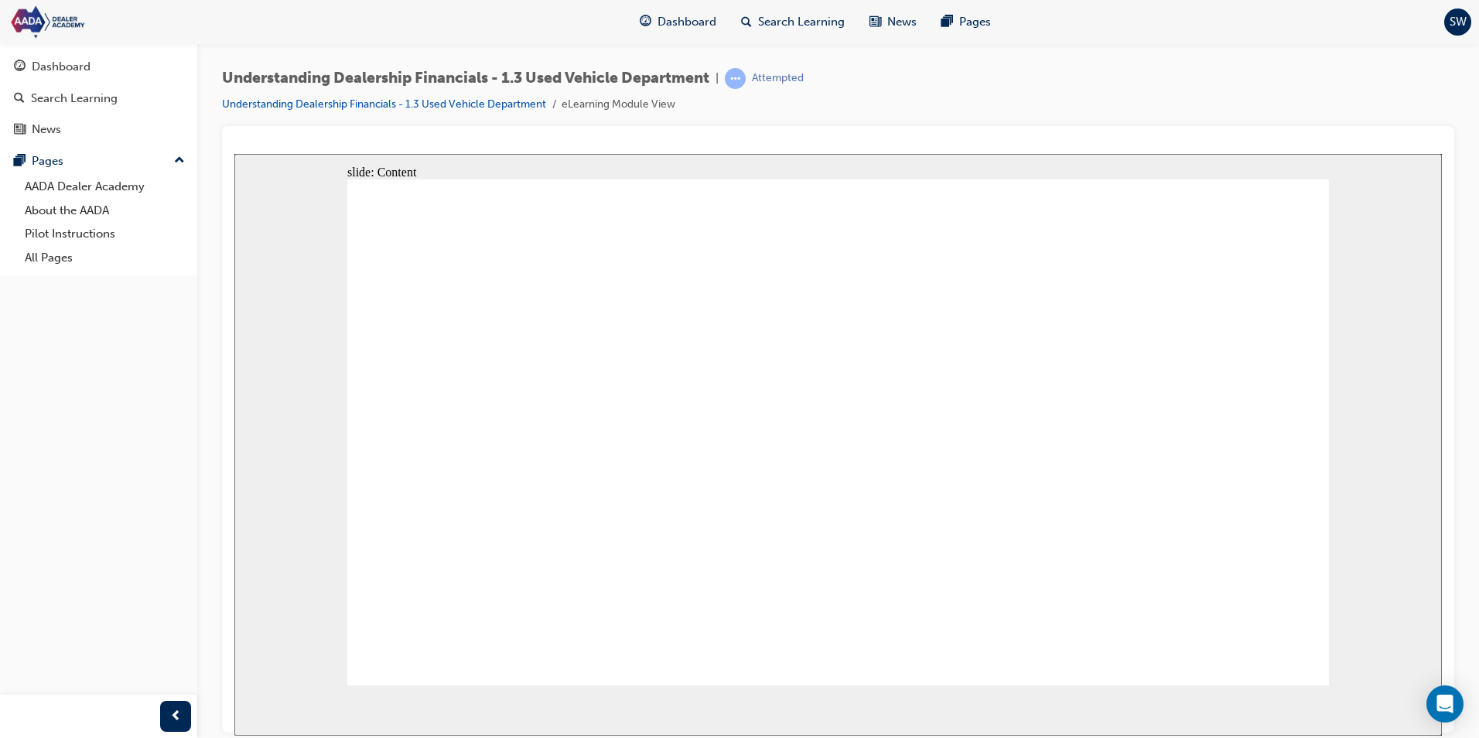
drag, startPoint x: 585, startPoint y: 405, endPoint x: 592, endPoint y: 415, distance: 12.2
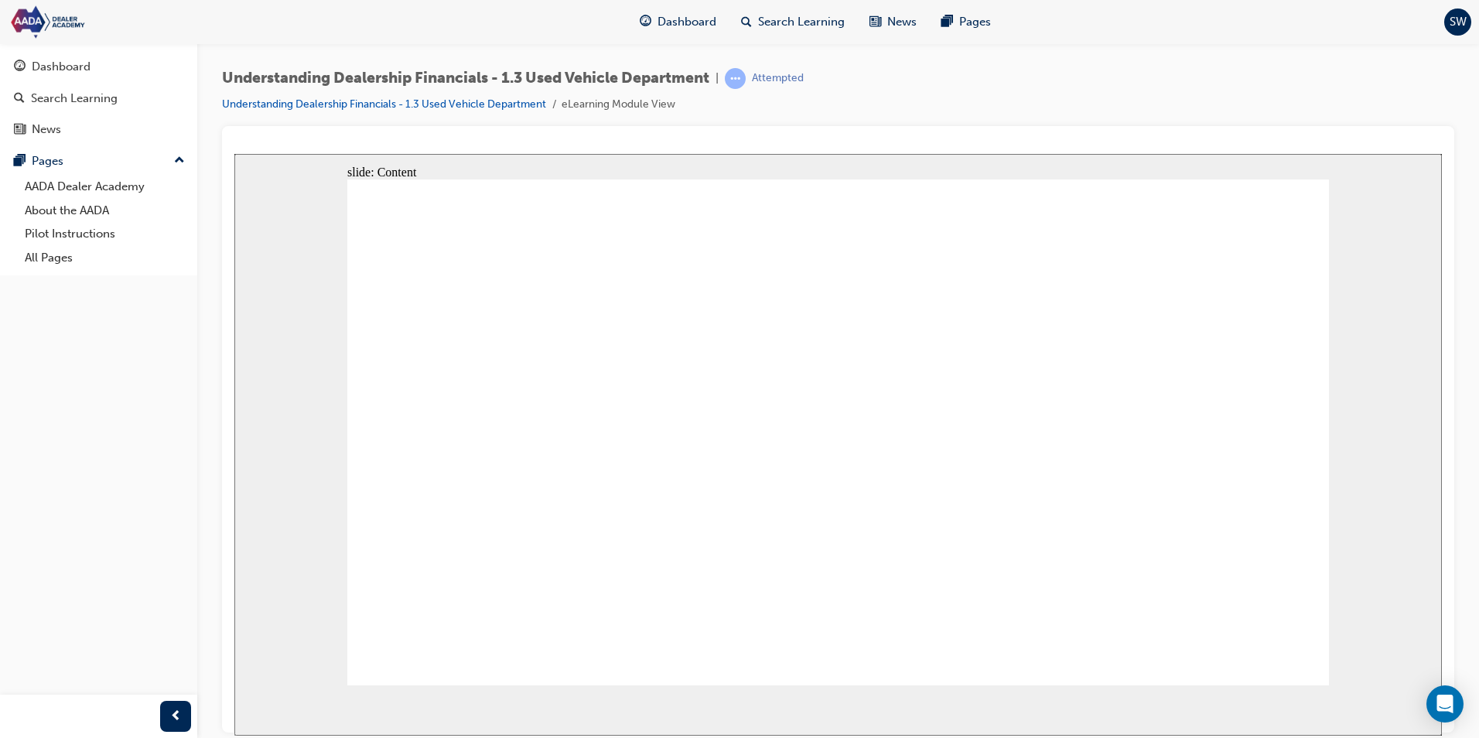
drag, startPoint x: 637, startPoint y: 405, endPoint x: 632, endPoint y: 412, distance: 9.0
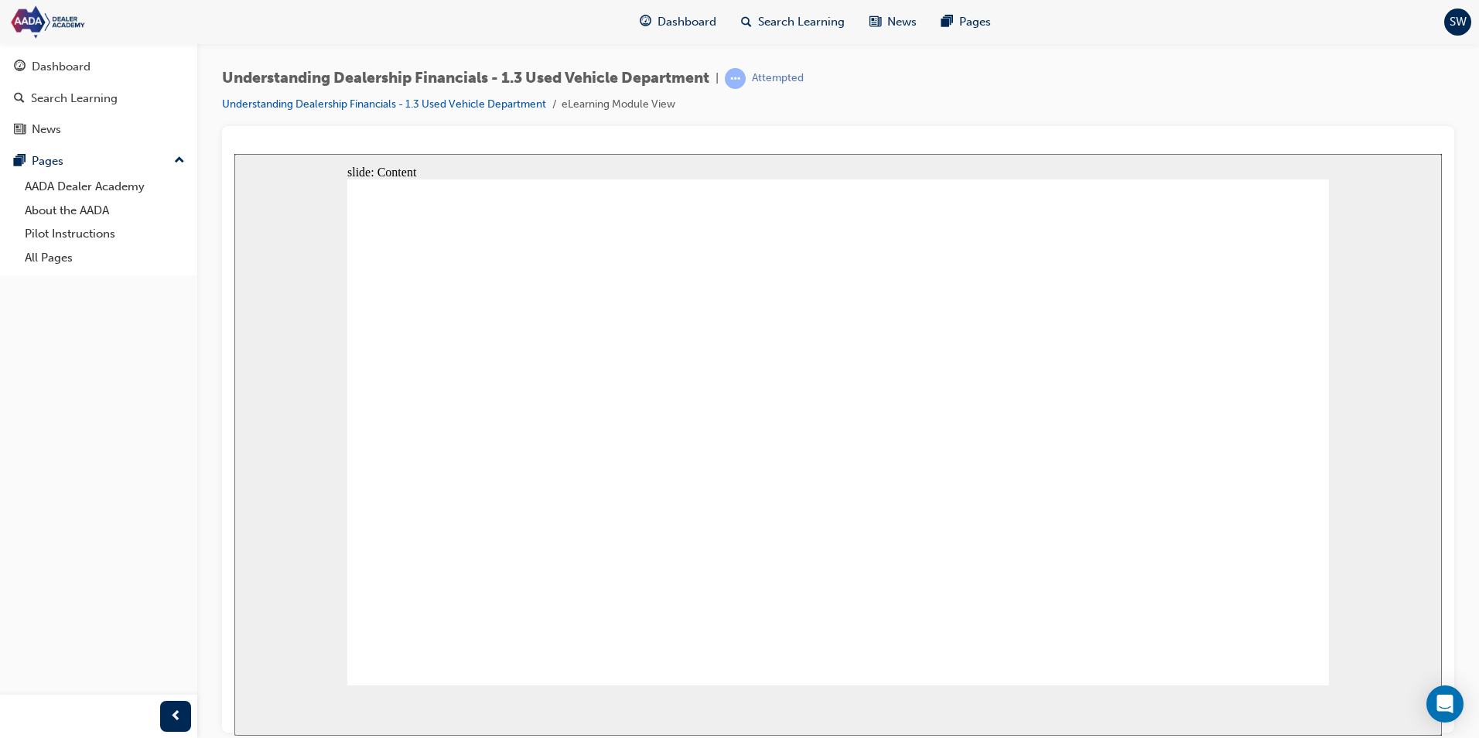
drag, startPoint x: 630, startPoint y: 417, endPoint x: 756, endPoint y: 325, distance: 156.1
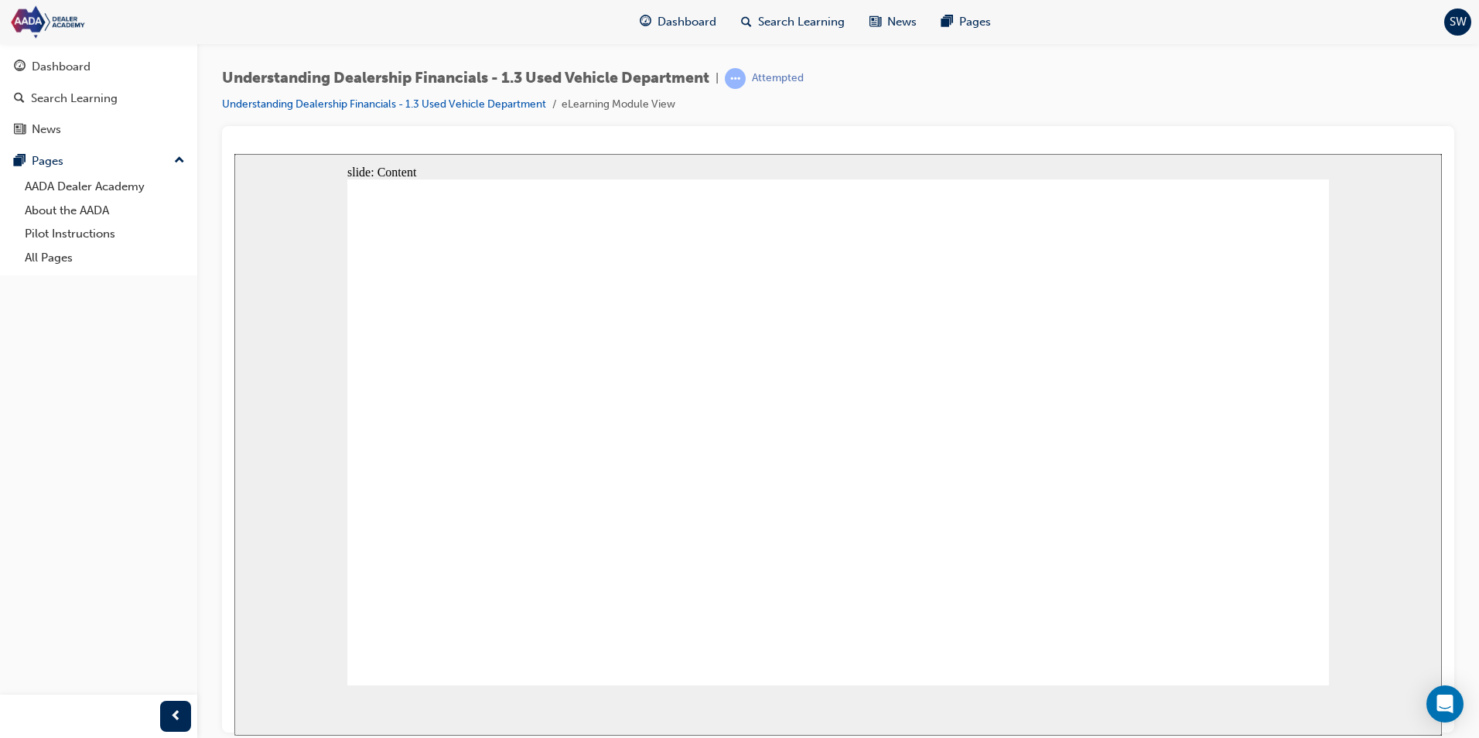
type input "30"
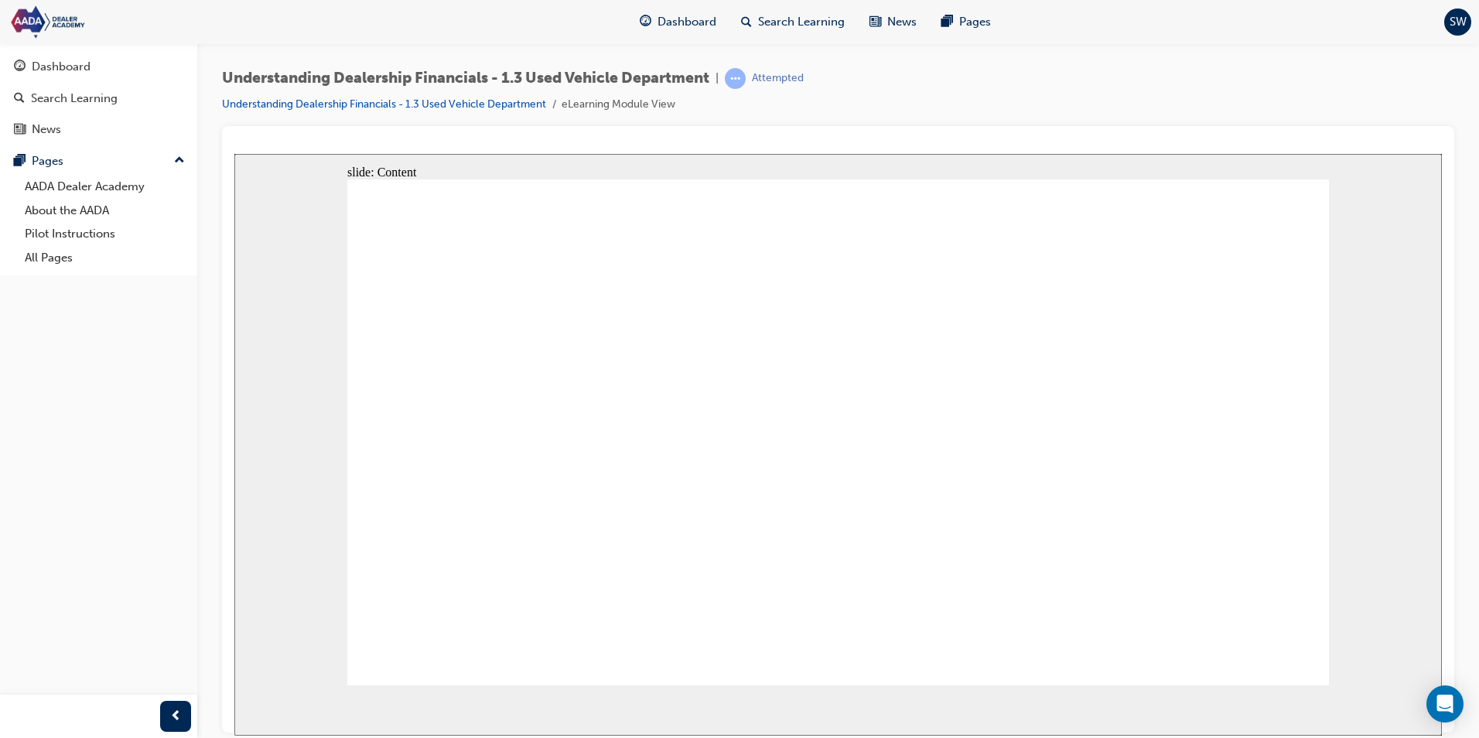
type input "30"
type input "6"
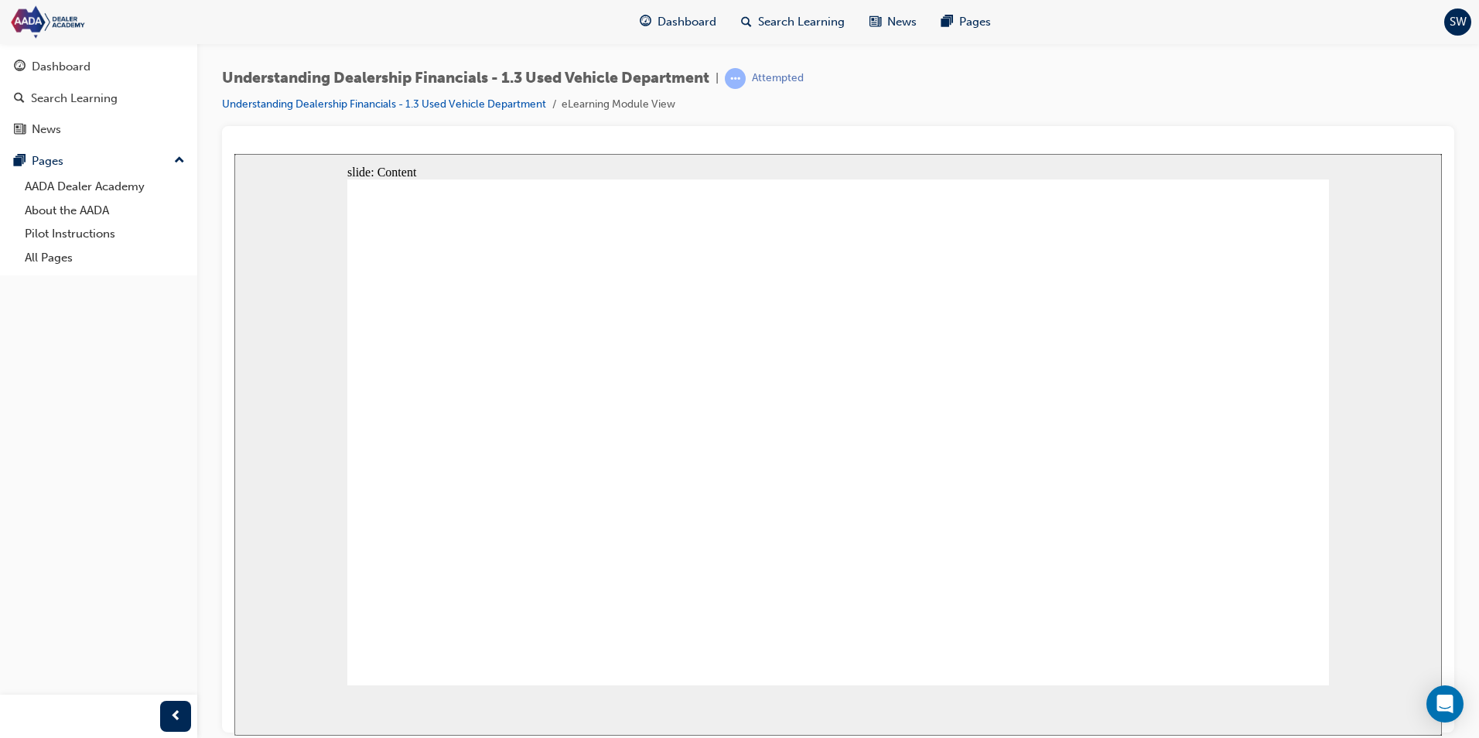
type input "60"
type input "600"
type input "6000"
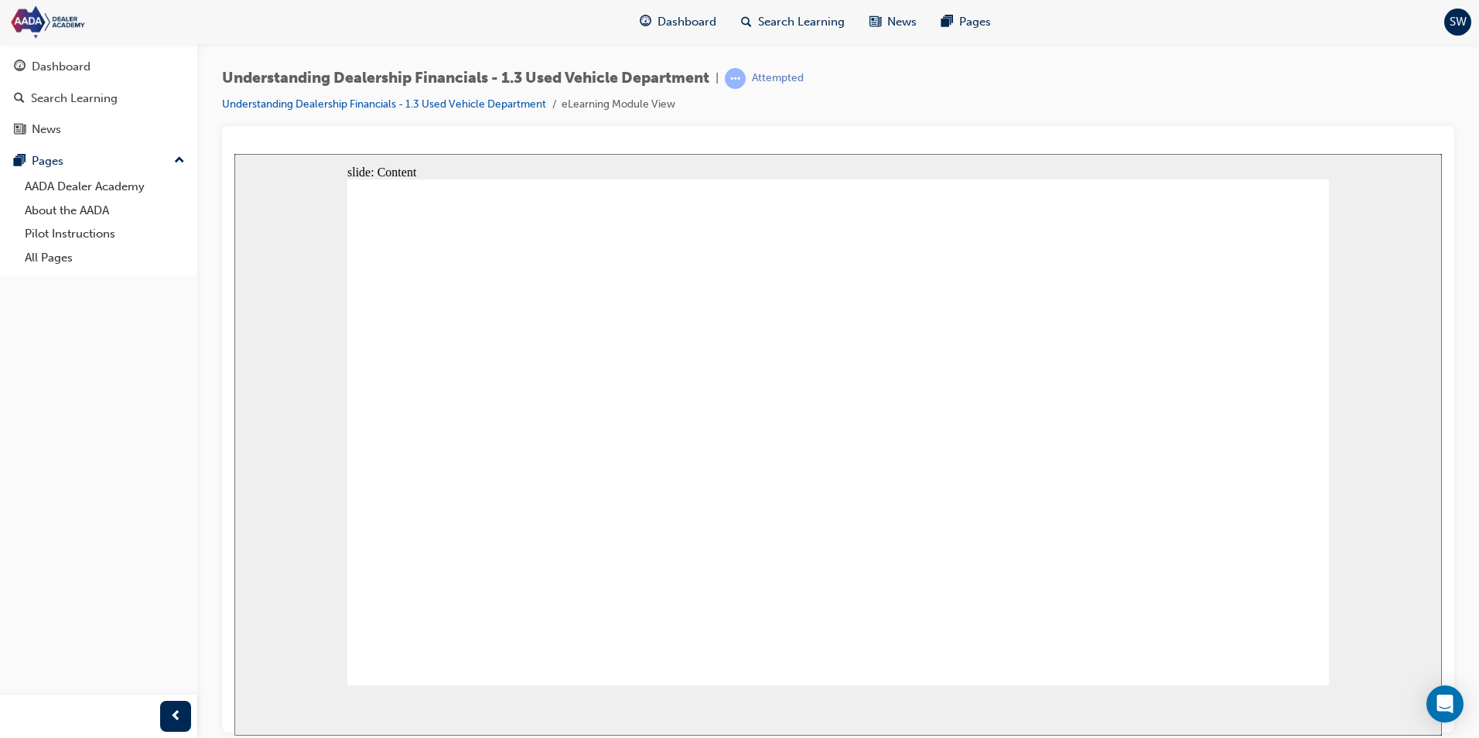
type input "6000"
type input "60000"
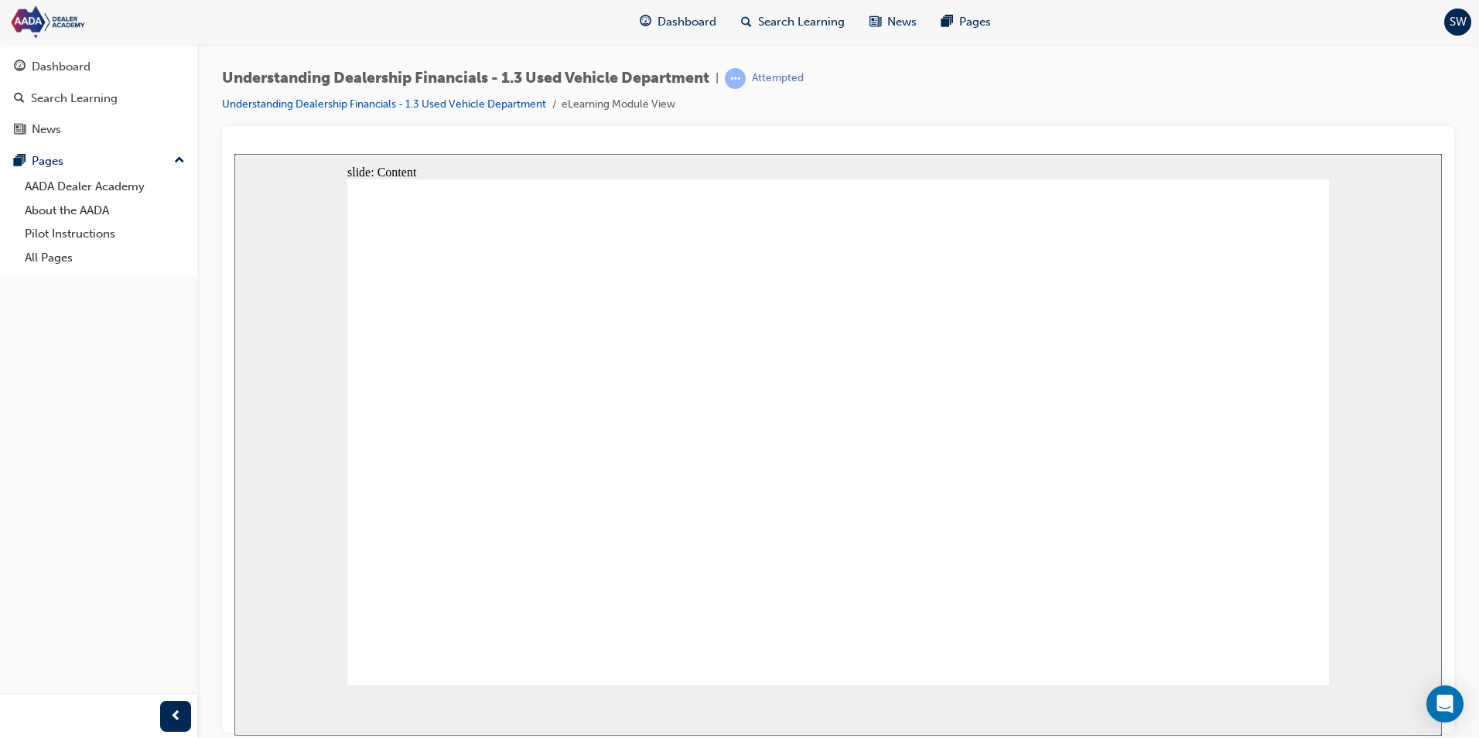
type input "7"
type input "70"
type input "700"
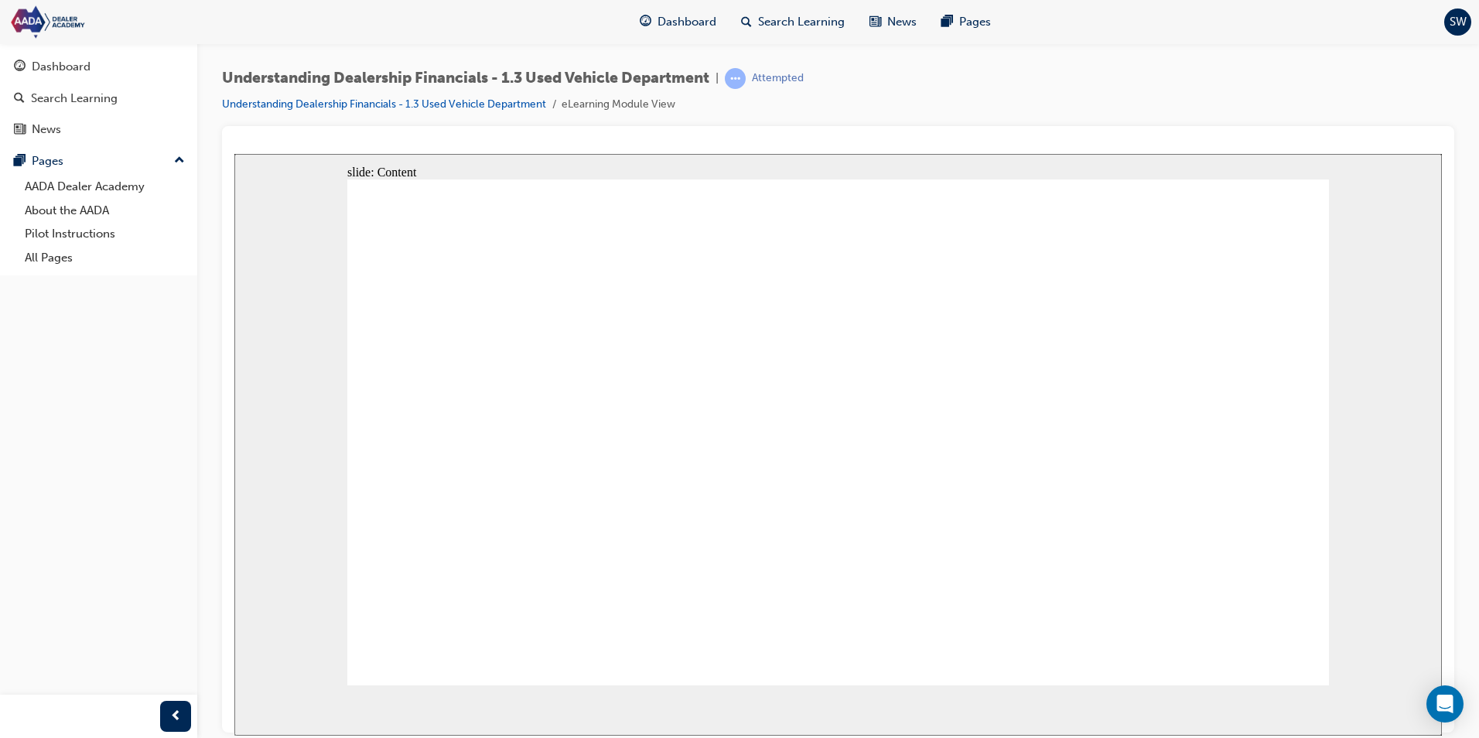
type input "700"
type input "7000"
type input "70000"
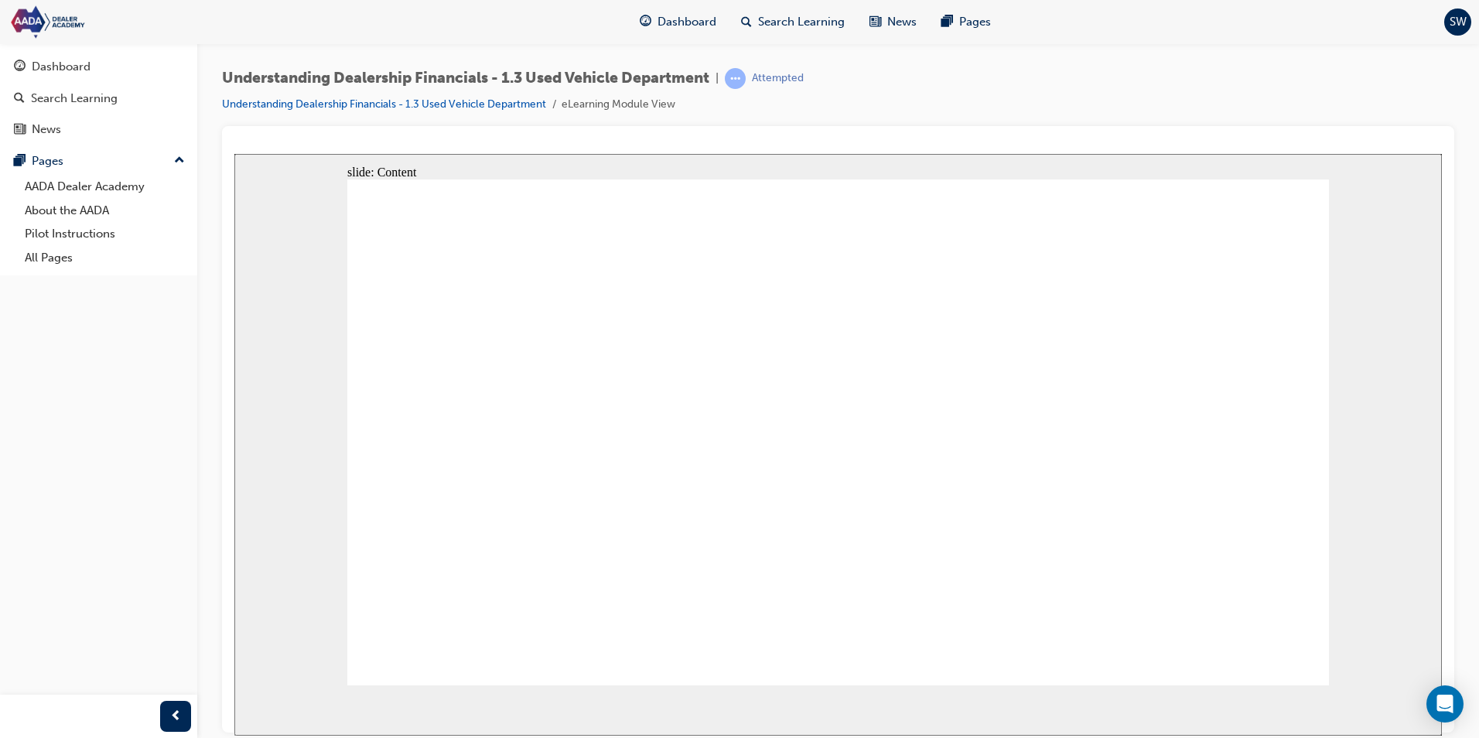
type input "700000"
type input "23"
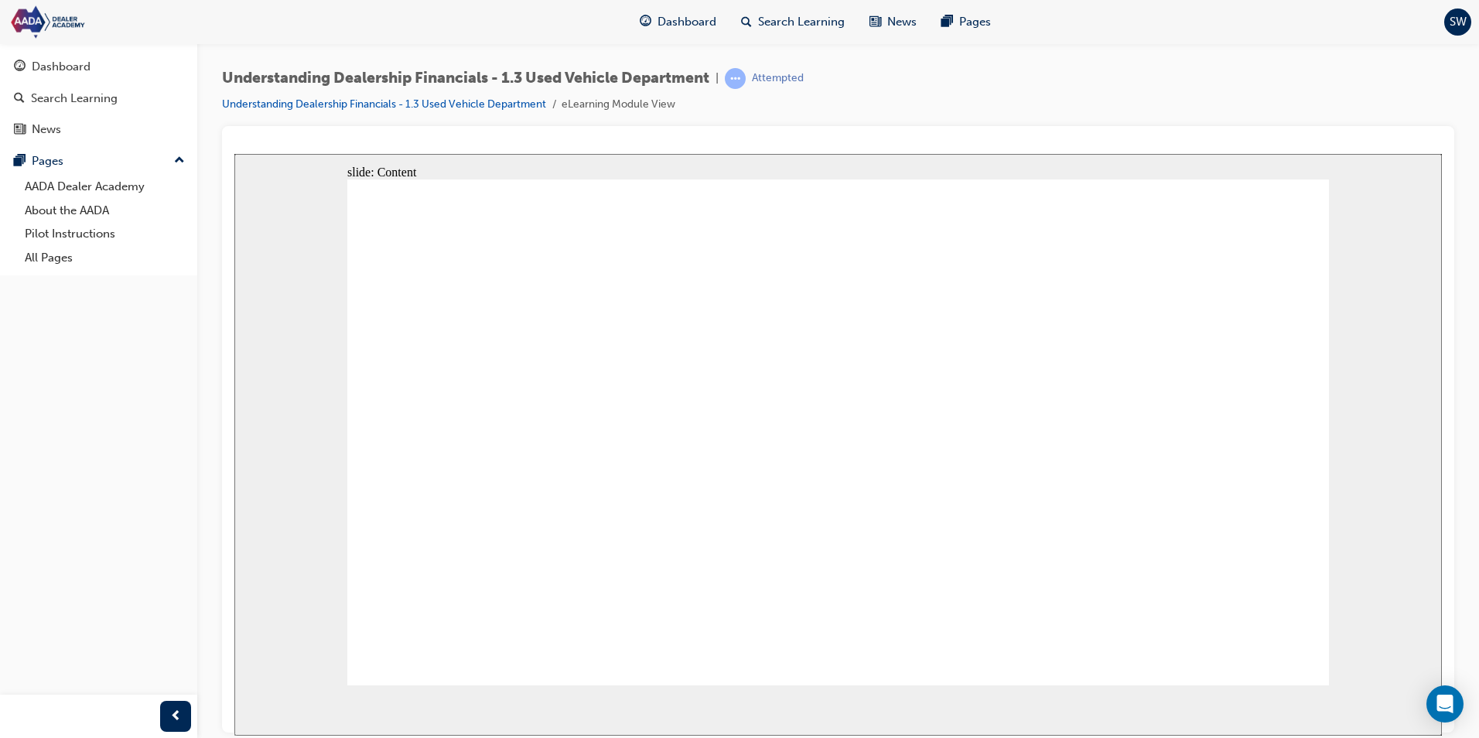
type input "23"
type input "23."
type input "23.3"
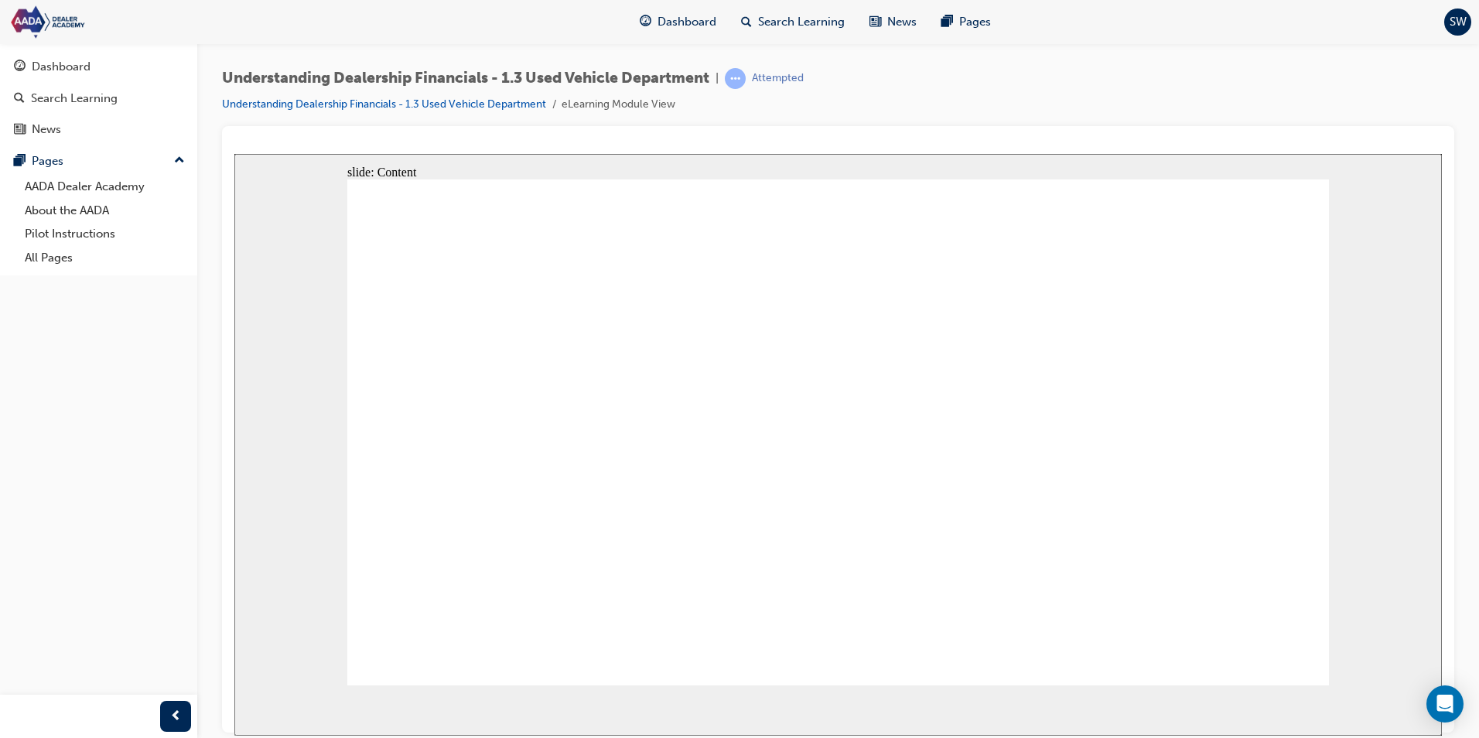
type input "23.33"
type input "23.333"
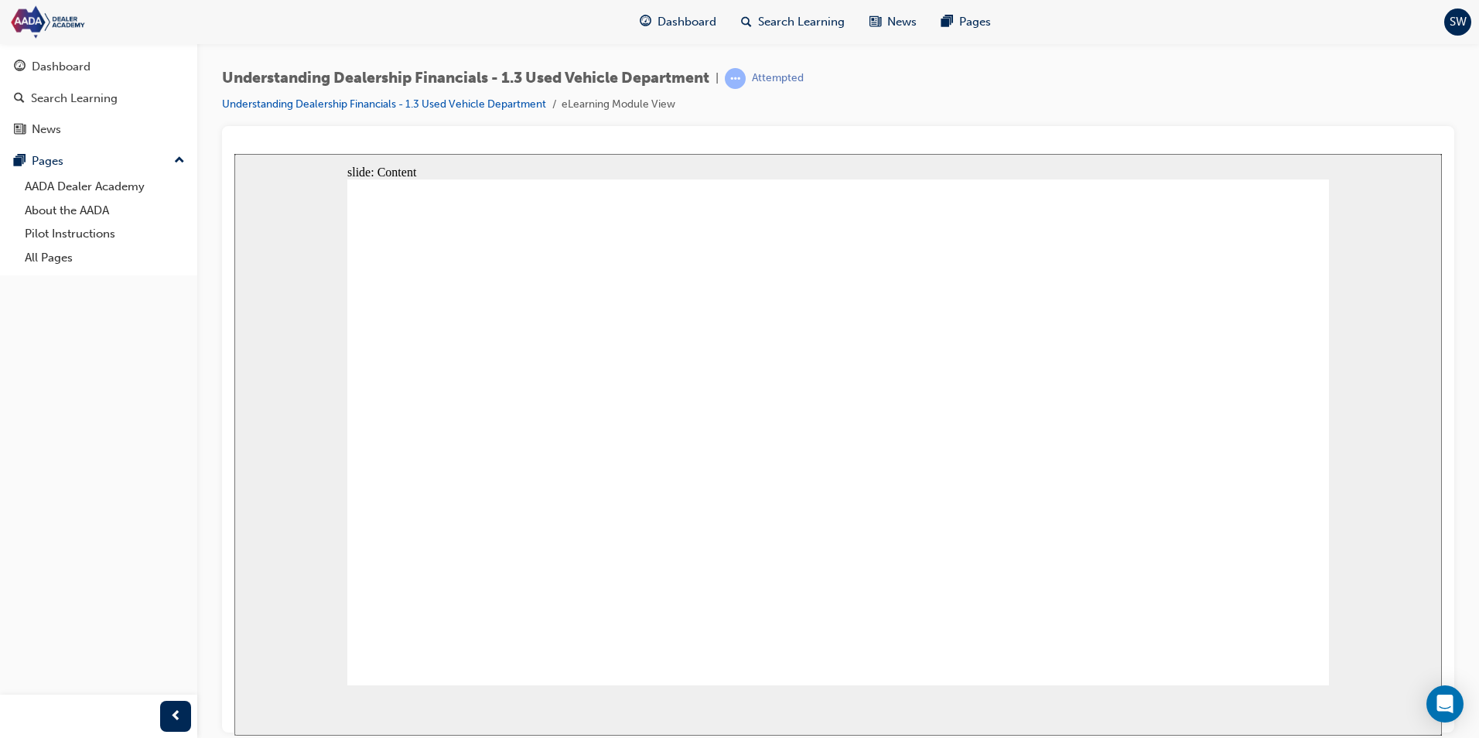
type input "5"
type input "50"
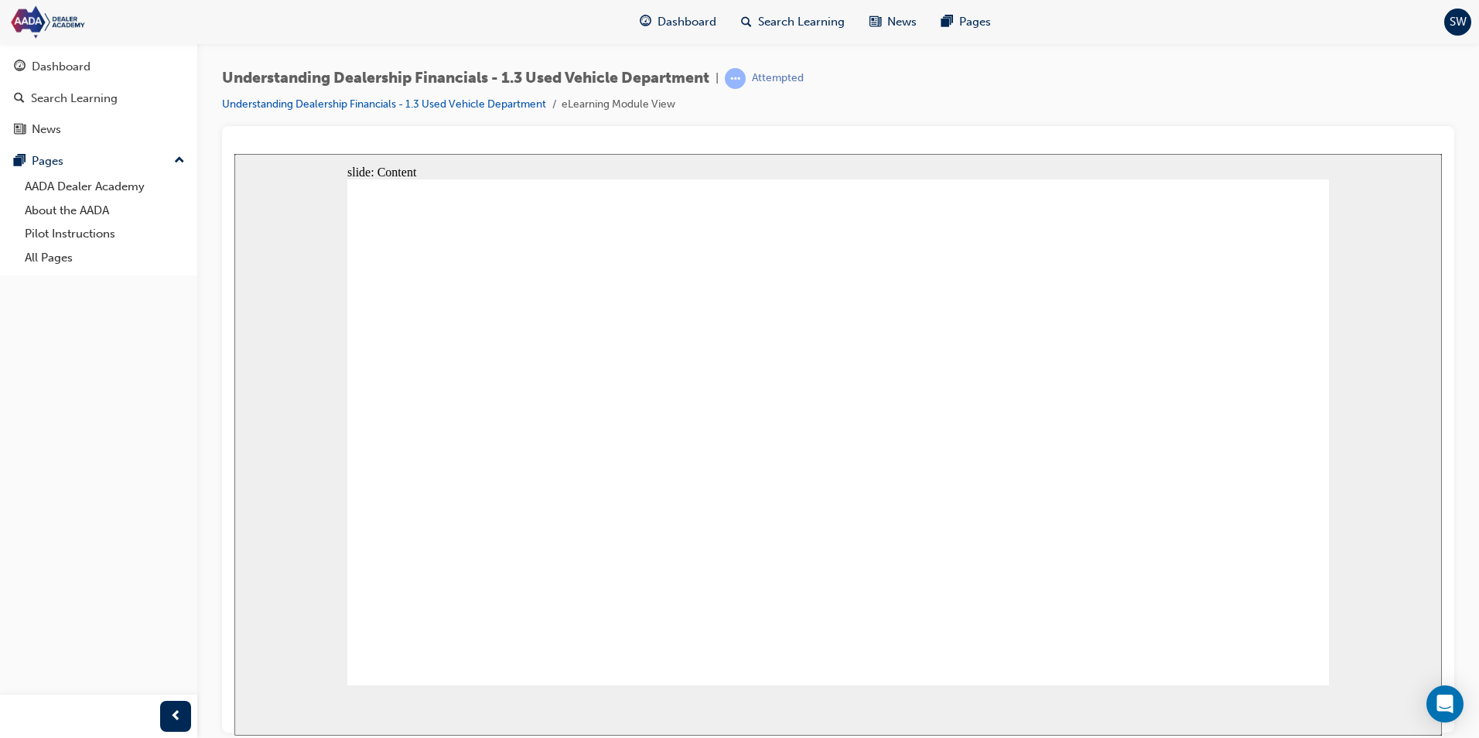
type input "50"
type input "7"
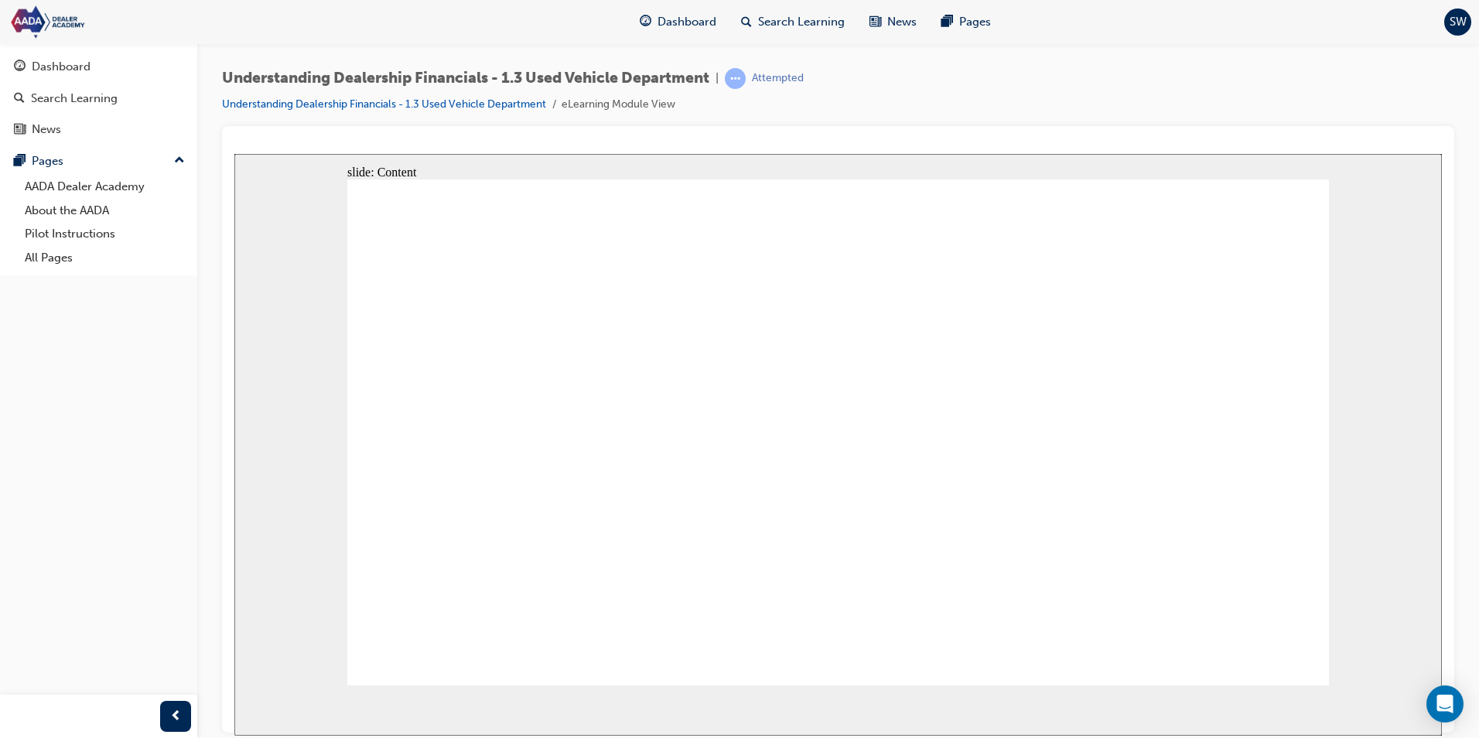
type input "7."
type input "7.2"
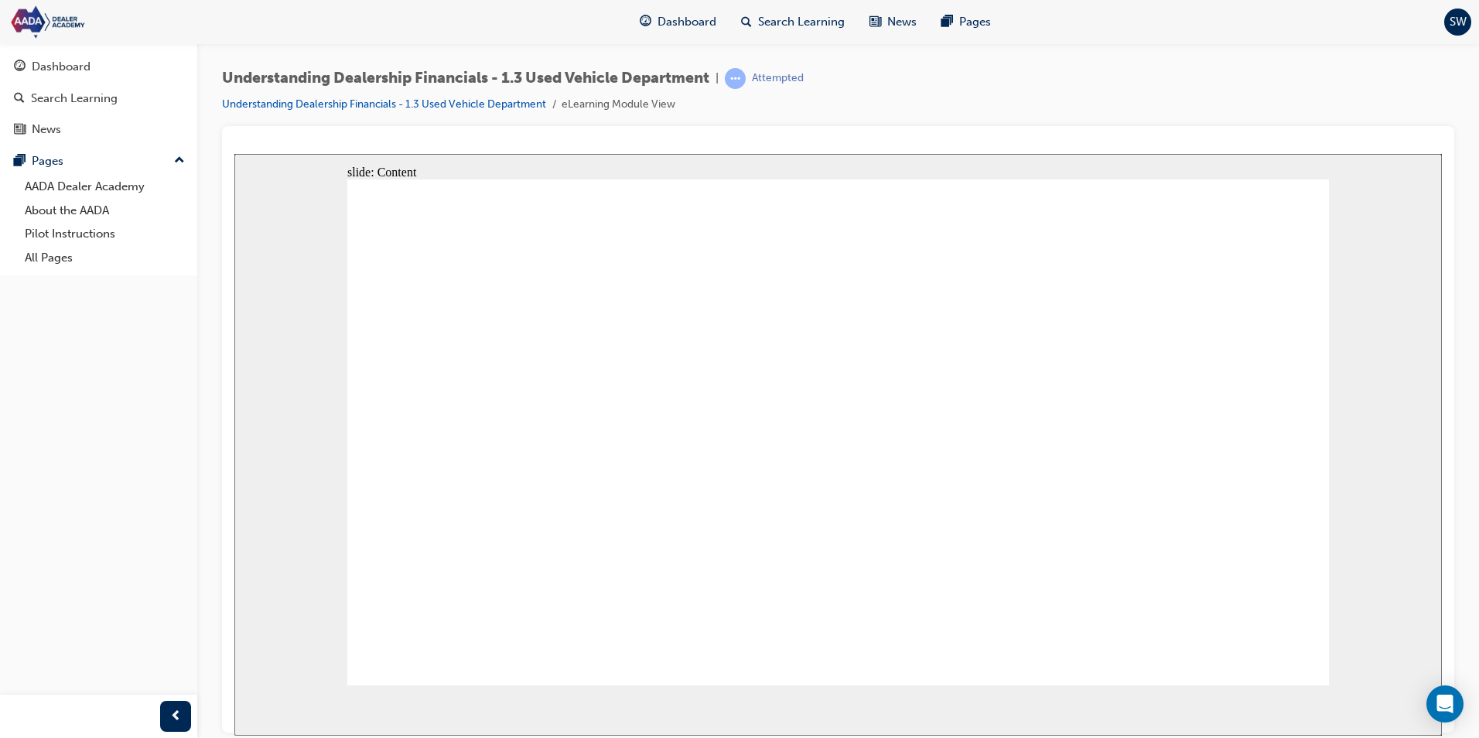
type input "6"
type input "61"
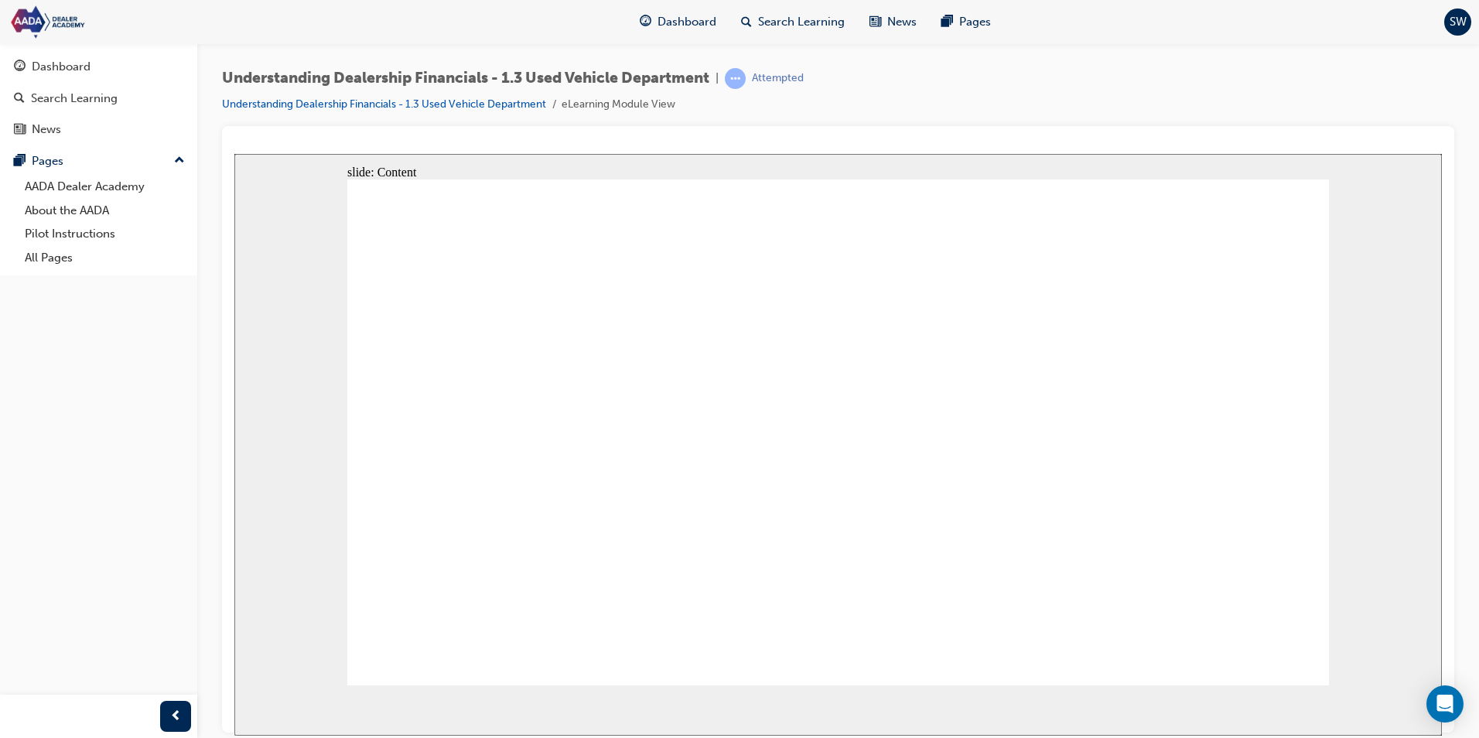
type input "61"
type input "61."
type input "61.7"
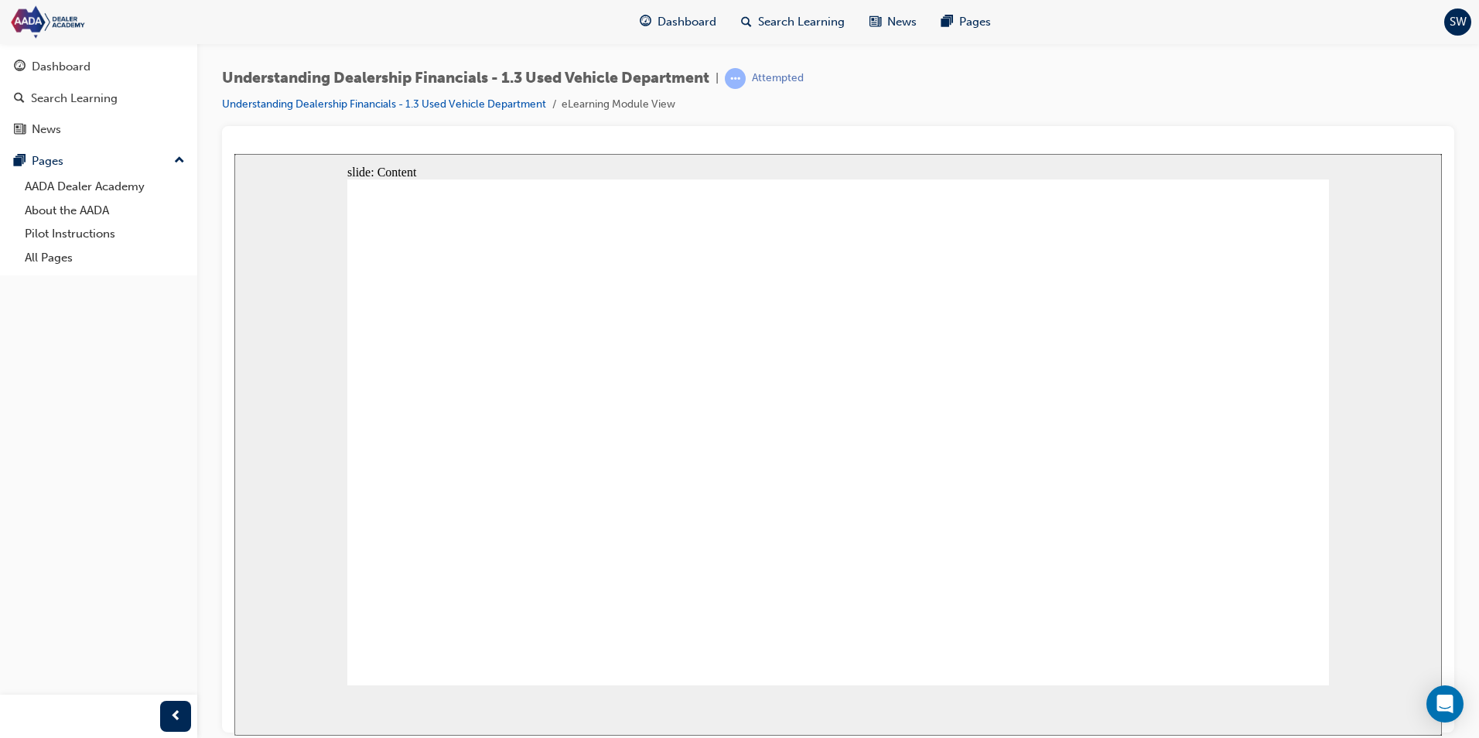
type input "61.7"
type input "30"
type input "60000"
type input "700000"
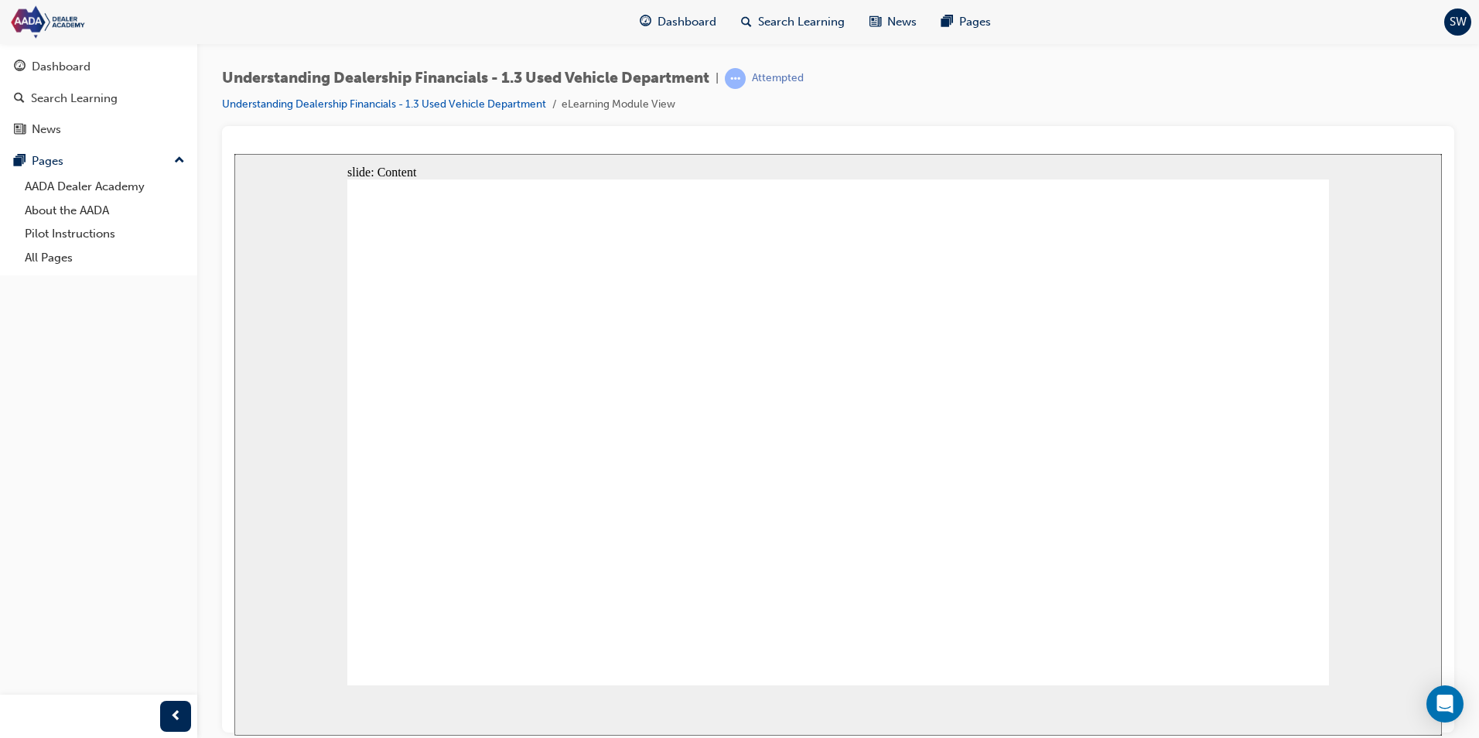
type input "23.333"
type input "50"
type input "7.2"
type input "61.7"
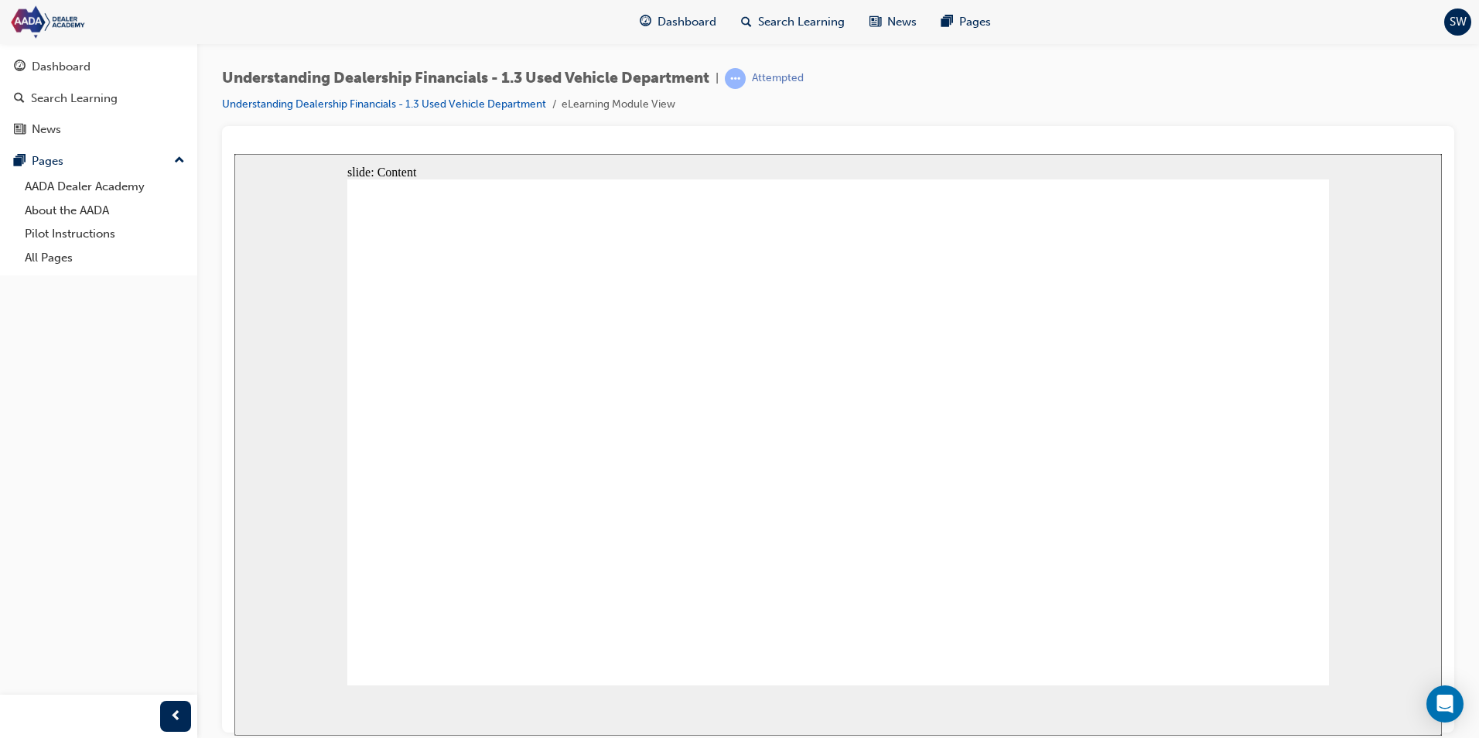
drag, startPoint x: 876, startPoint y: 477, endPoint x: 872, endPoint y: 487, distance: 11.1
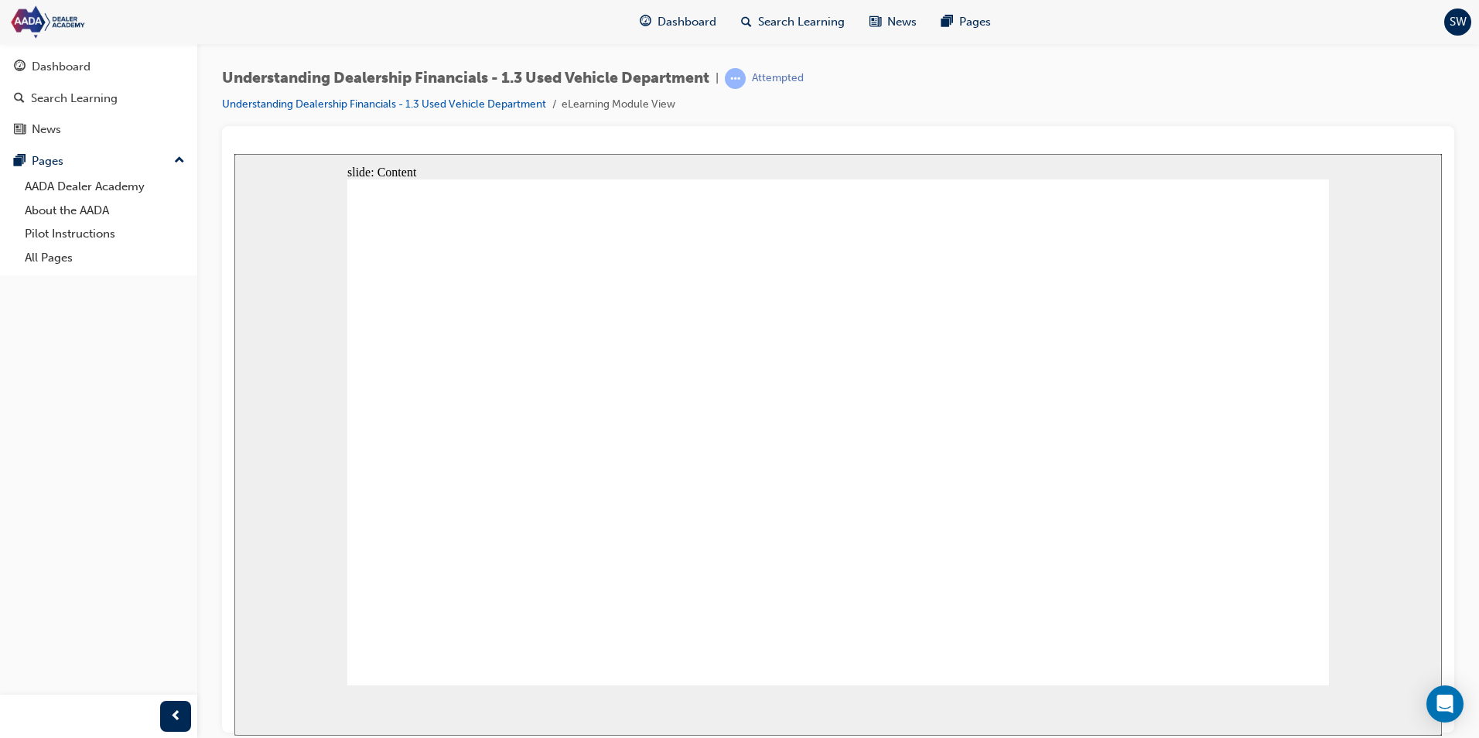
drag, startPoint x: 660, startPoint y: 356, endPoint x: 1171, endPoint y: 265, distance: 519.3
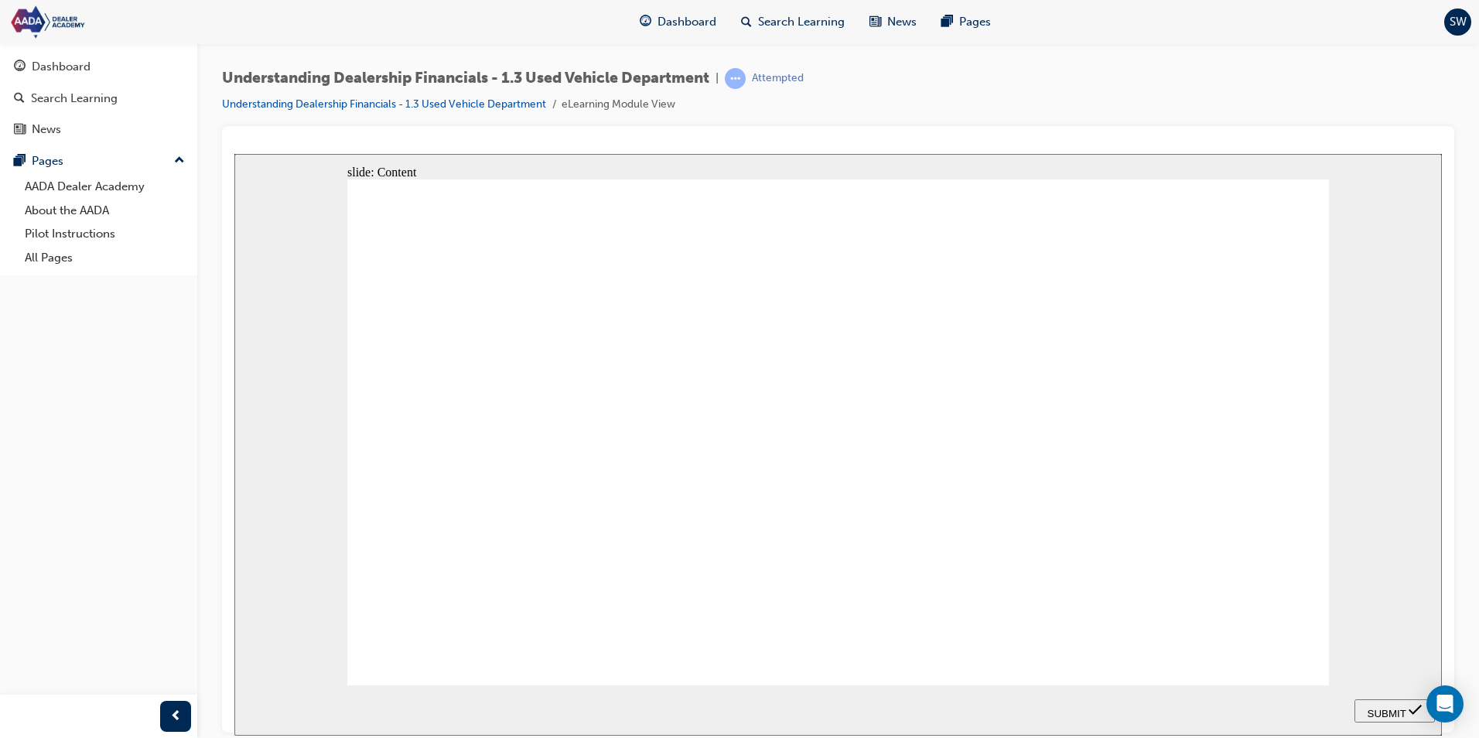
drag, startPoint x: 640, startPoint y: 455, endPoint x: 660, endPoint y: 447, distance: 21.5
drag, startPoint x: 562, startPoint y: 497, endPoint x: 1084, endPoint y: 607, distance: 533.0
drag, startPoint x: 745, startPoint y: 579, endPoint x: 1213, endPoint y: 547, distance: 469.1
drag, startPoint x: 586, startPoint y: 541, endPoint x: 1111, endPoint y: 340, distance: 562.4
drag, startPoint x: 569, startPoint y: 457, endPoint x: 1020, endPoint y: 416, distance: 452.8
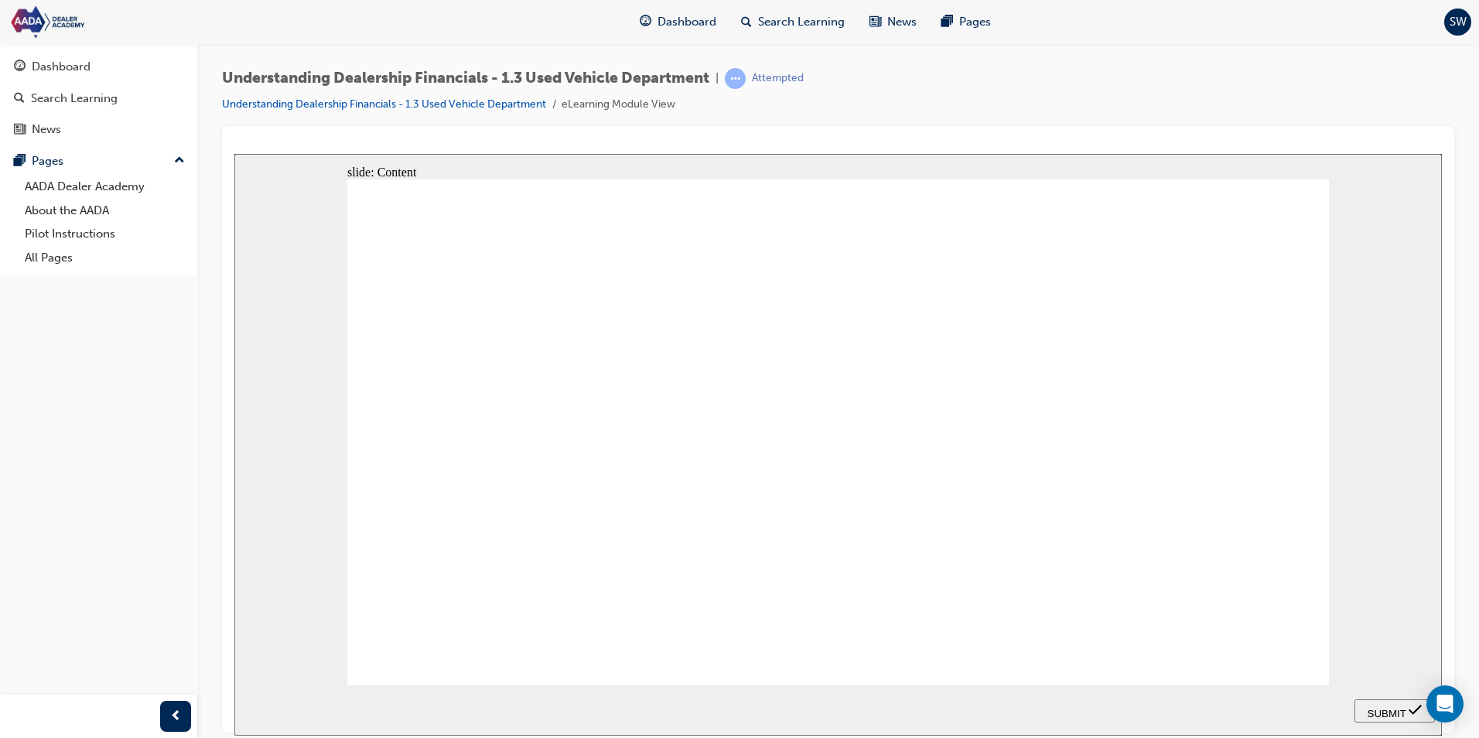
drag, startPoint x: 778, startPoint y: 428, endPoint x: 1194, endPoint y: 464, distance: 417.8
click at [1389, 710] on span "SUBMIT" at bounding box center [1387, 713] width 39 height 12
drag, startPoint x: 661, startPoint y: 593, endPoint x: 1207, endPoint y: 547, distance: 547.3
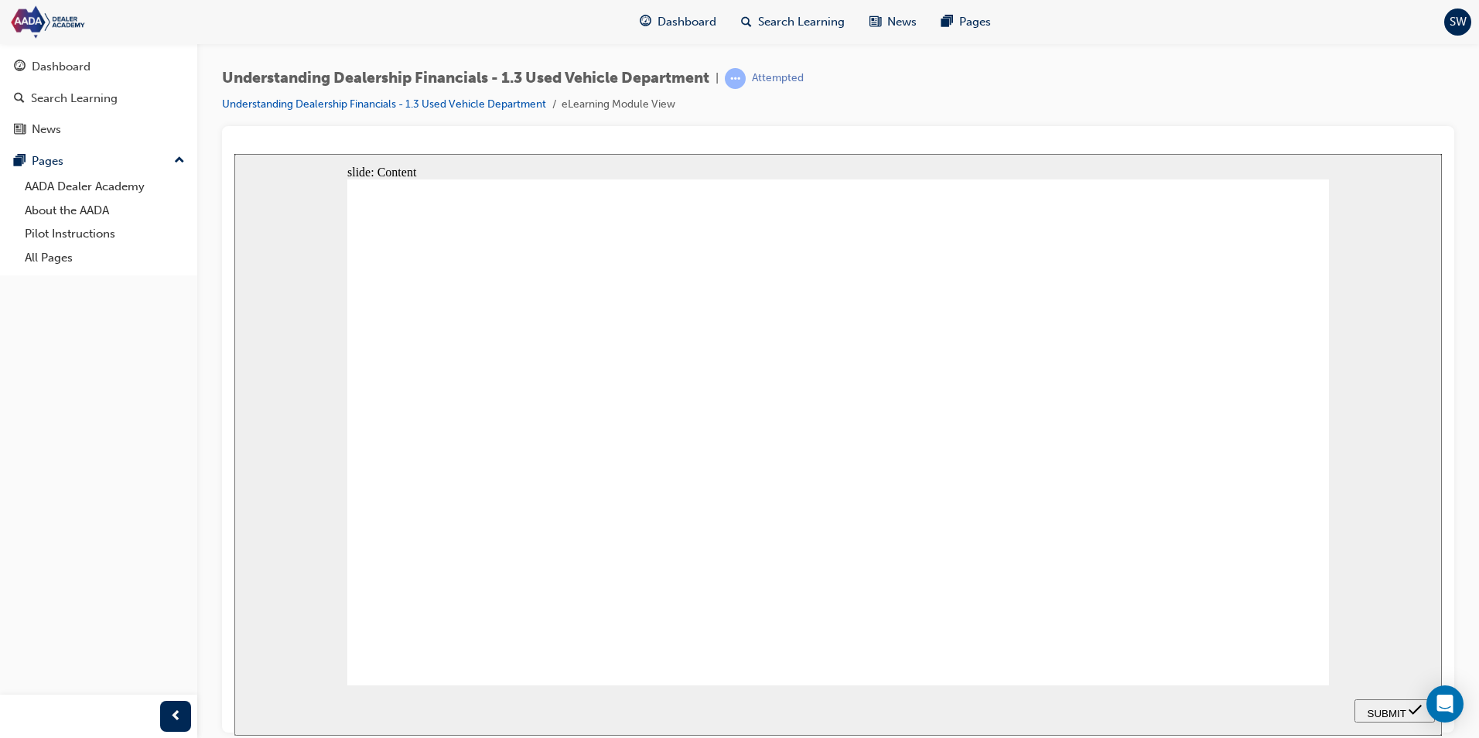
drag, startPoint x: 637, startPoint y: 357, endPoint x: 1152, endPoint y: 473, distance: 527.2
drag, startPoint x: 587, startPoint y: 410, endPoint x: 1122, endPoint y: 286, distance: 548.7
drag, startPoint x: 1106, startPoint y: 282, endPoint x: 630, endPoint y: 385, distance: 487.5
drag, startPoint x: 638, startPoint y: 502, endPoint x: 1176, endPoint y: 610, distance: 548.4
drag, startPoint x: 589, startPoint y: 453, endPoint x: 1092, endPoint y: 413, distance: 505.1
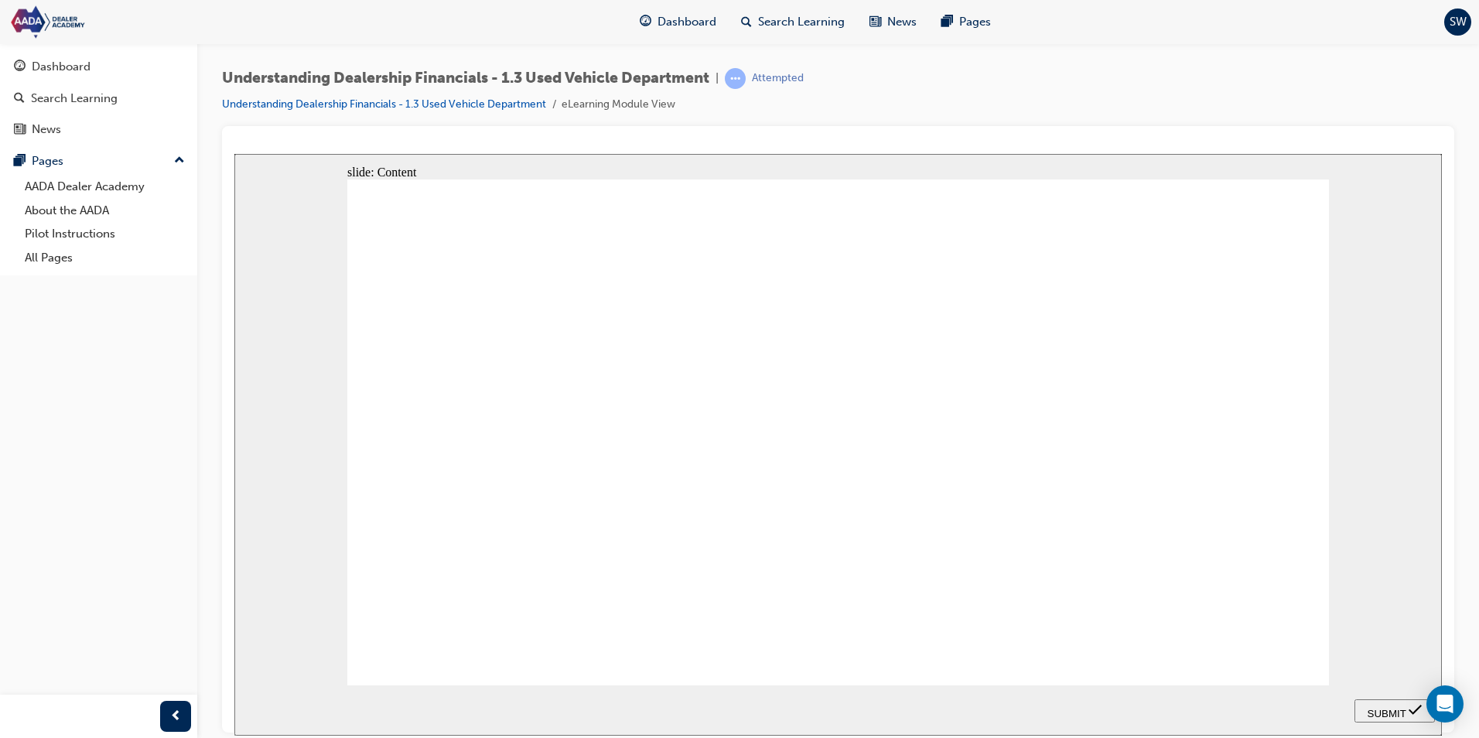
drag, startPoint x: 575, startPoint y: 378, endPoint x: 1056, endPoint y: 268, distance: 493.5
drag, startPoint x: 740, startPoint y: 550, endPoint x: 1268, endPoint y: 351, distance: 564.5
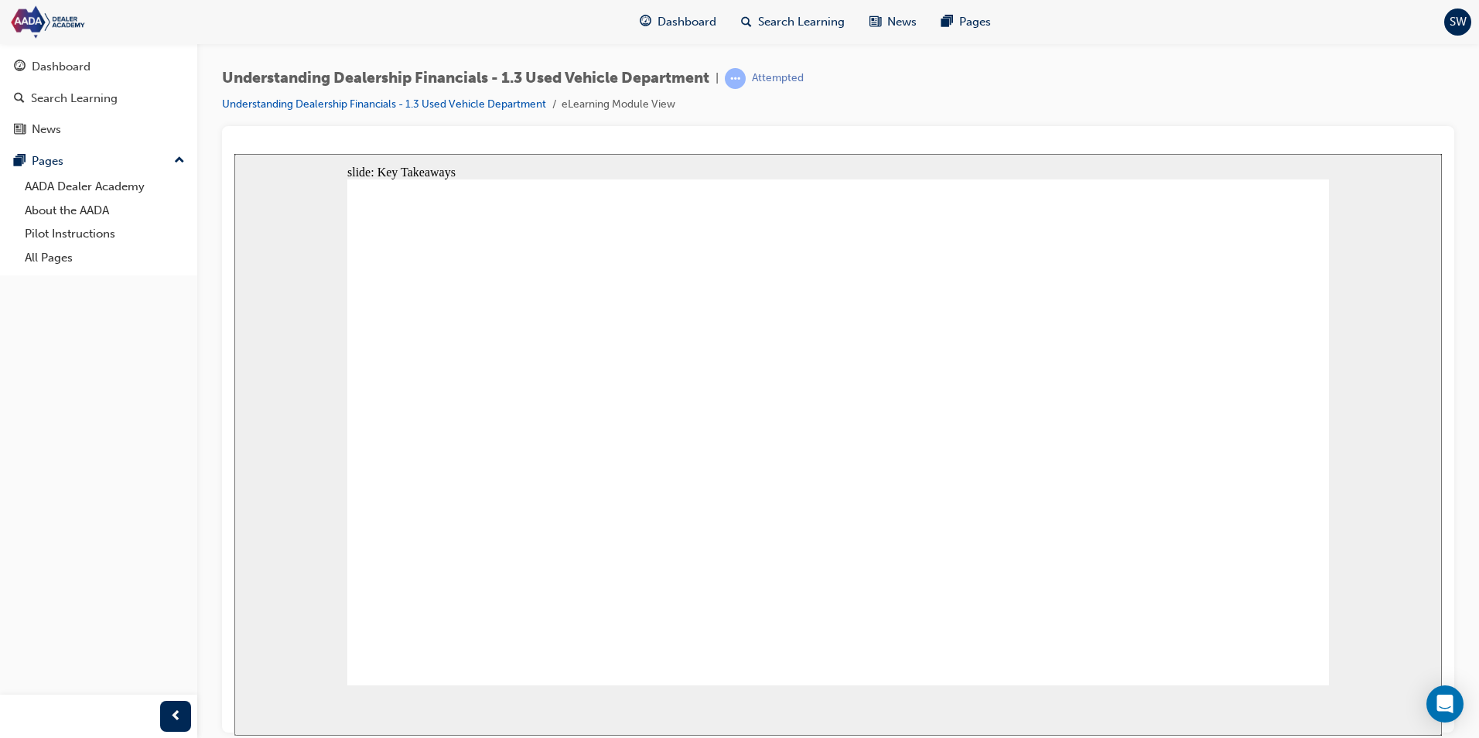
radio input "true"
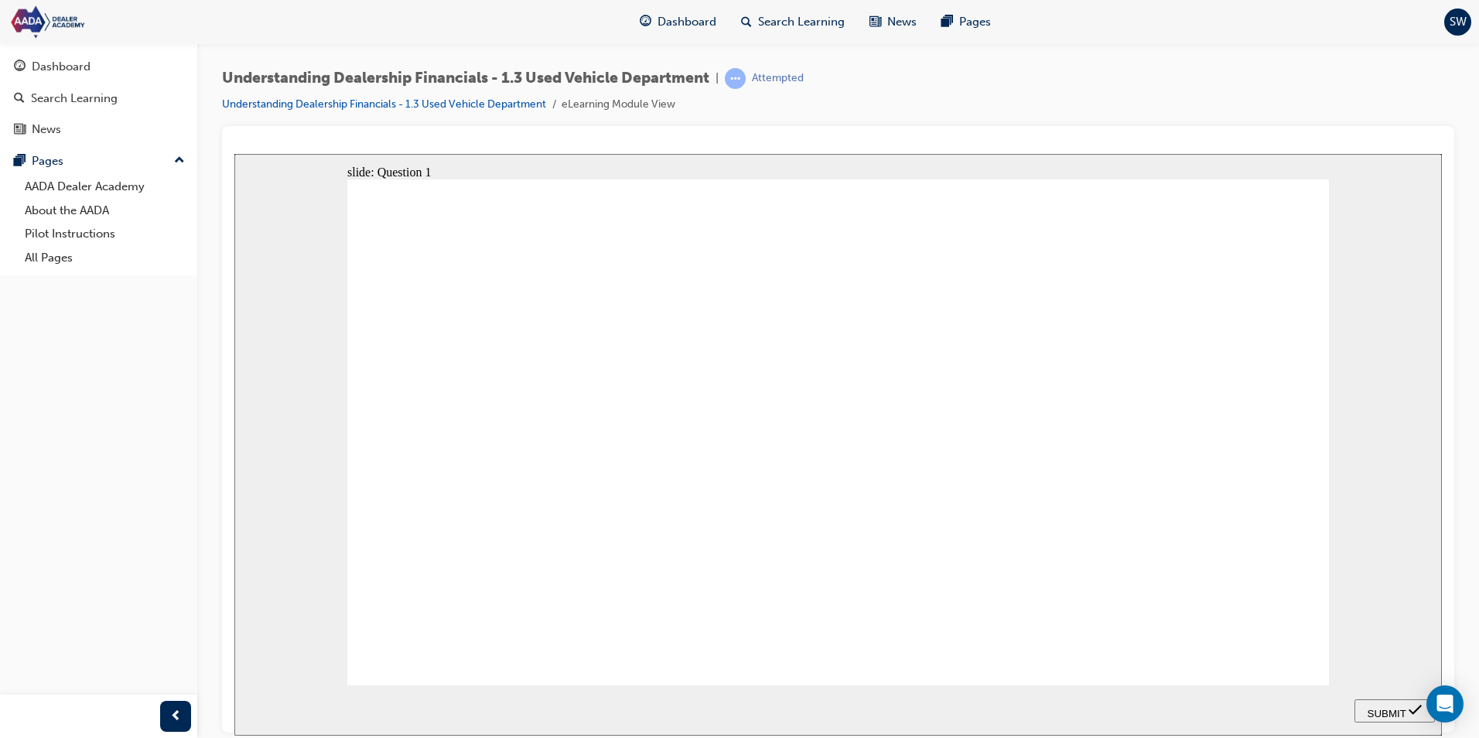
radio input "true"
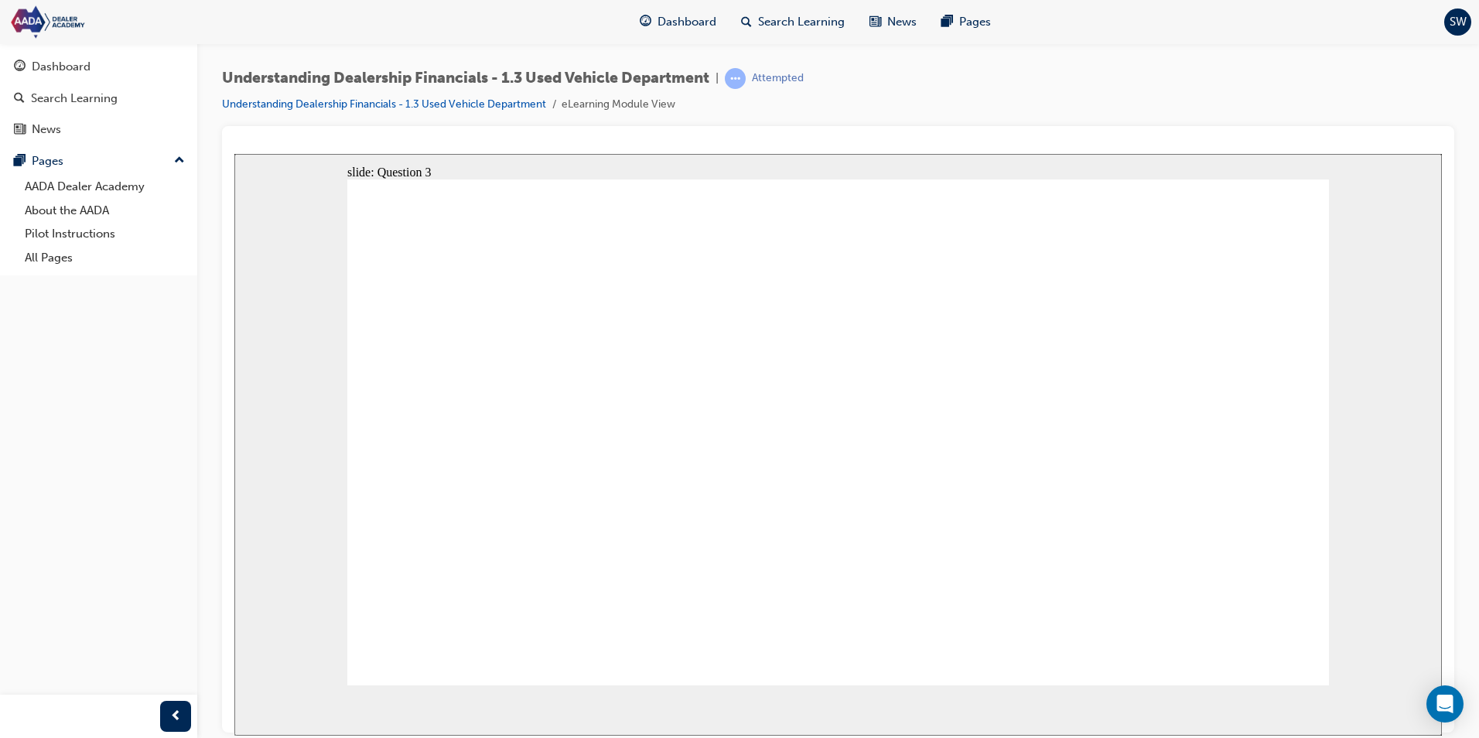
radio input "true"
drag, startPoint x: 740, startPoint y: 445, endPoint x: 740, endPoint y: 307, distance: 137.7
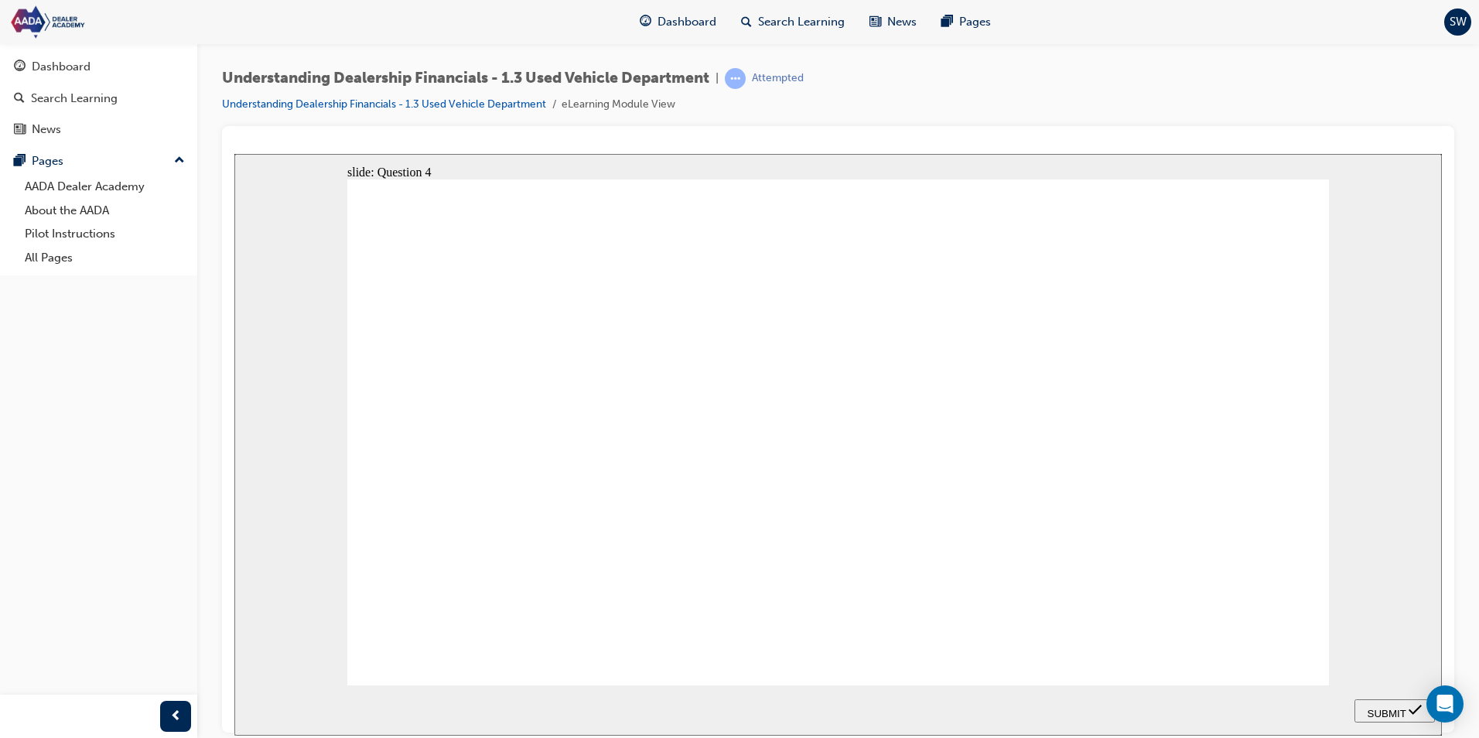
drag, startPoint x: 603, startPoint y: 466, endPoint x: 791, endPoint y: 302, distance: 250.0
drag, startPoint x: 767, startPoint y: 299, endPoint x: 774, endPoint y: 444, distance: 144.8
drag, startPoint x: 769, startPoint y: 303, endPoint x: 1045, endPoint y: 303, distance: 276.2
drag, startPoint x: 782, startPoint y: 461, endPoint x: 776, endPoint y: 300, distance: 161.0
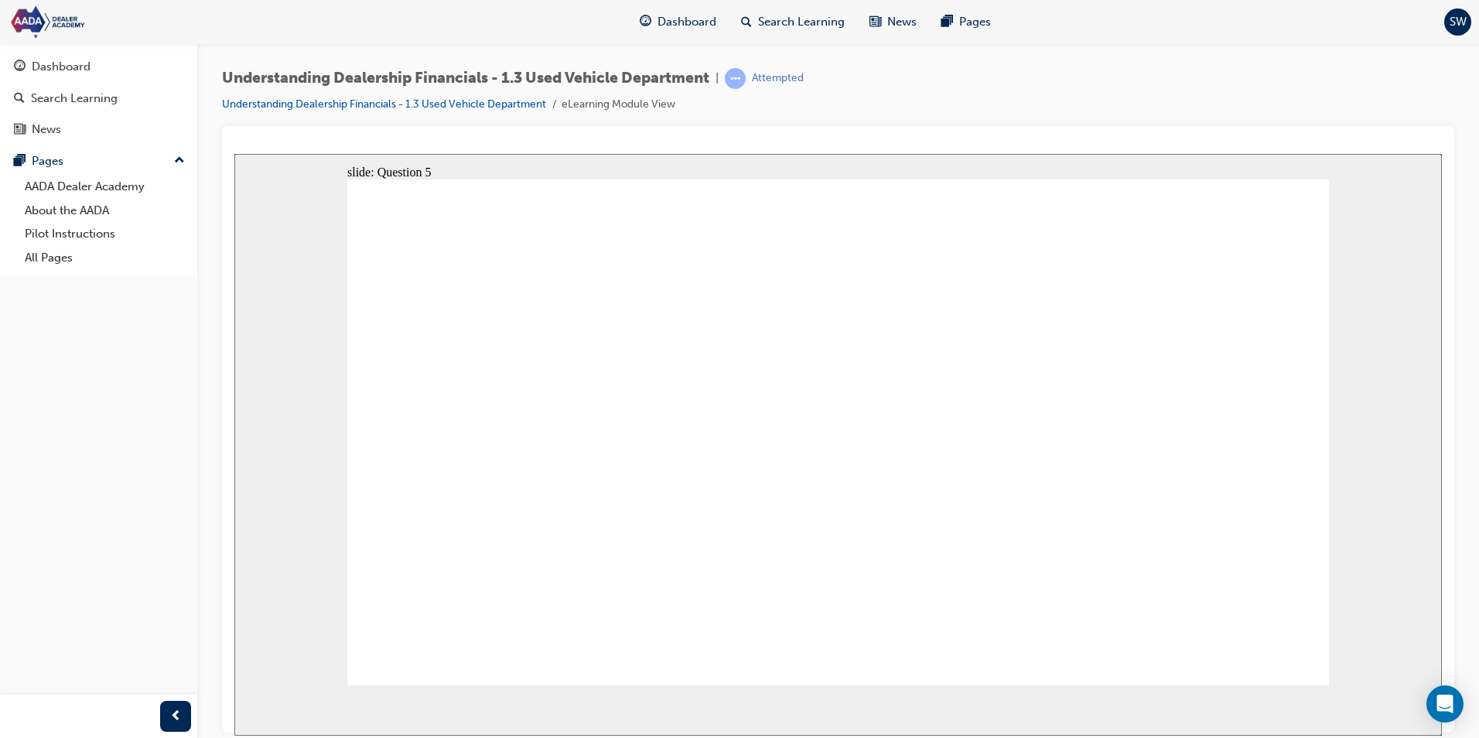
radio input "true"
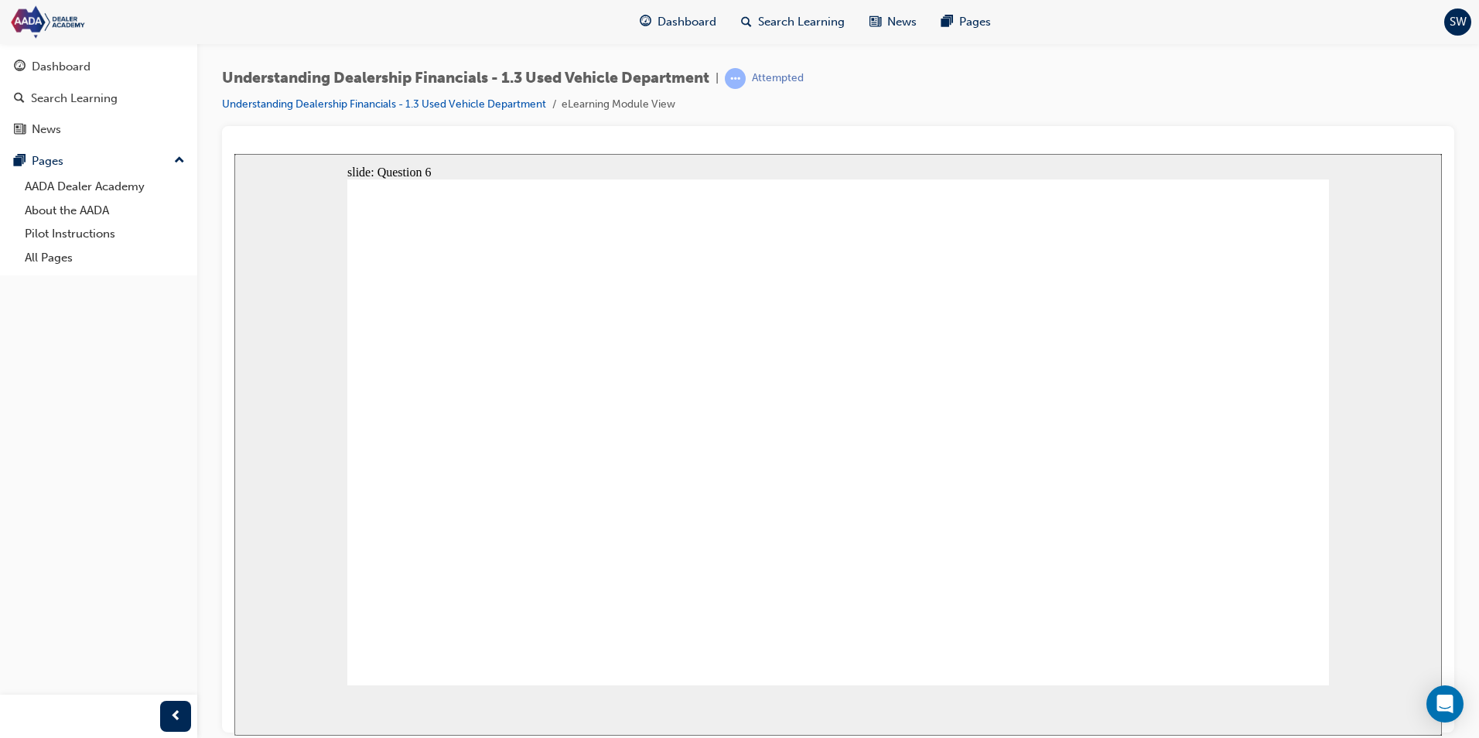
radio input "true"
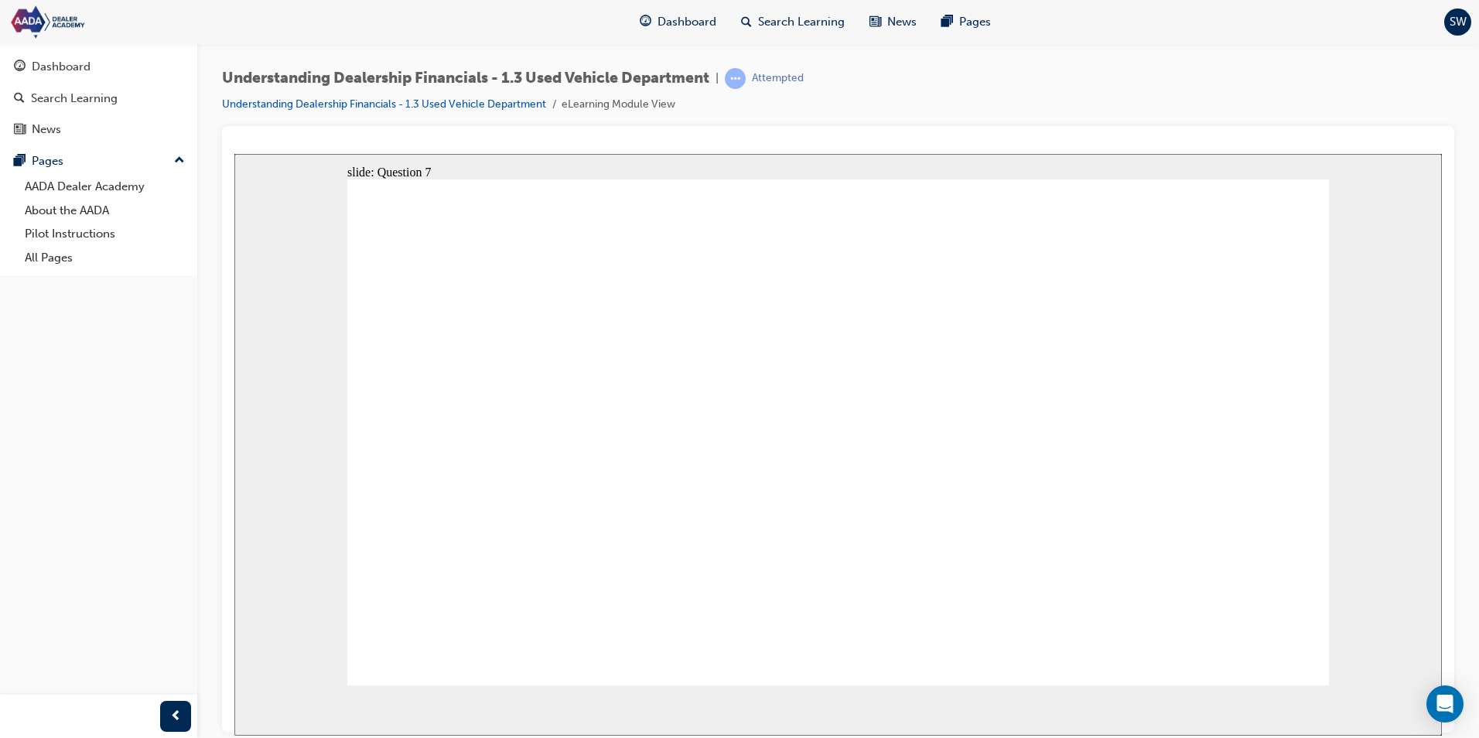
radio input "true"
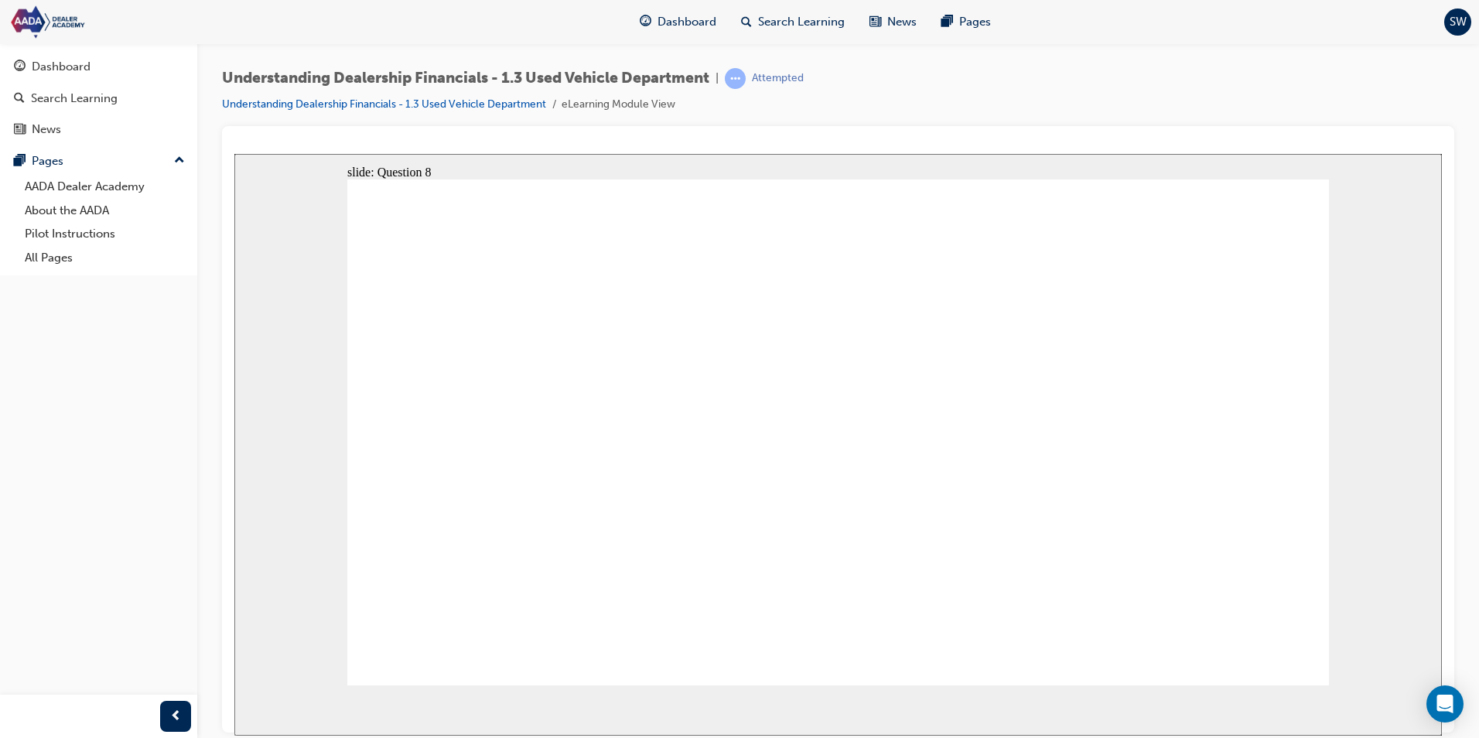
click at [480, 105] on link "Understanding Dealership Financials - 1.3 Used Vehicle Department" at bounding box center [384, 103] width 324 height 13
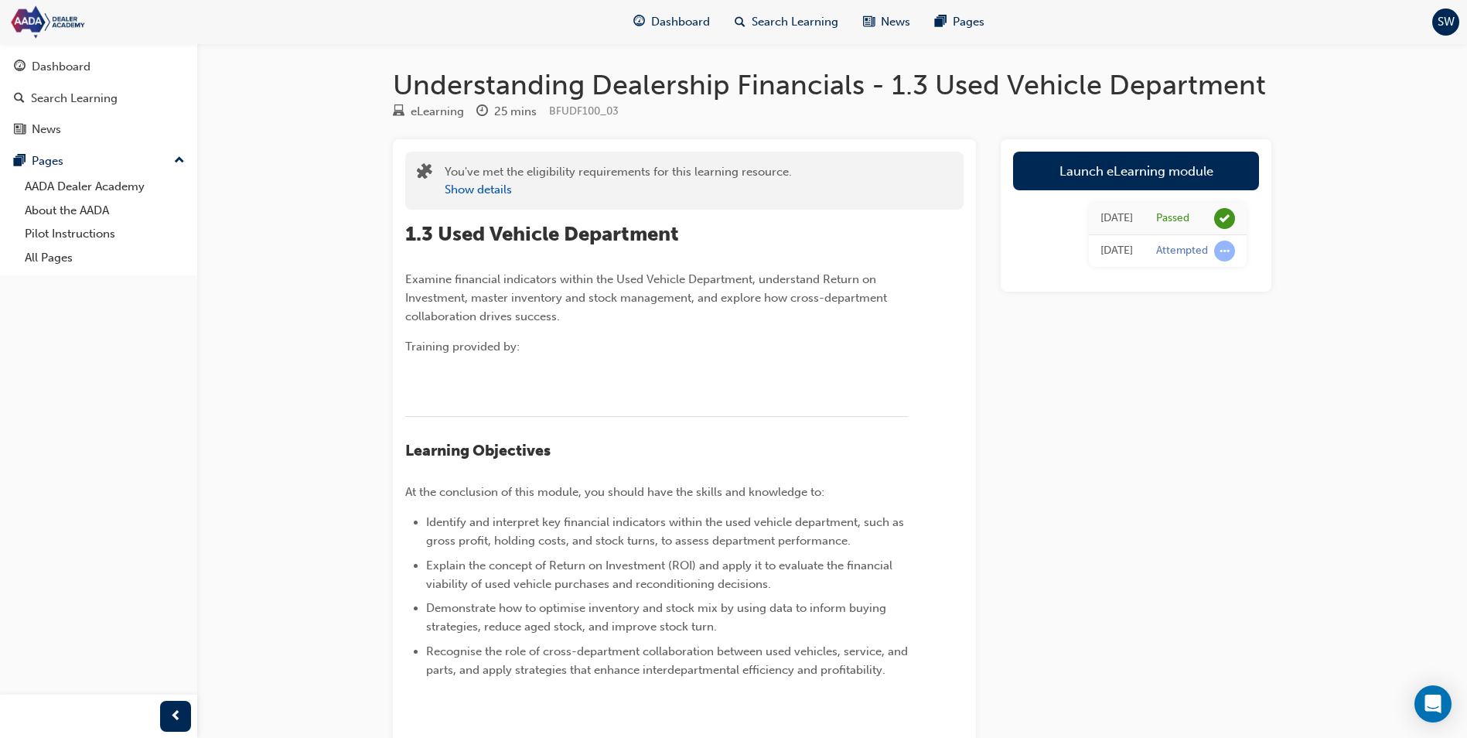
click at [1139, 250] on td "Today" at bounding box center [1117, 251] width 56 height 32
click at [1159, 248] on div "Attempted" at bounding box center [1182, 251] width 52 height 15
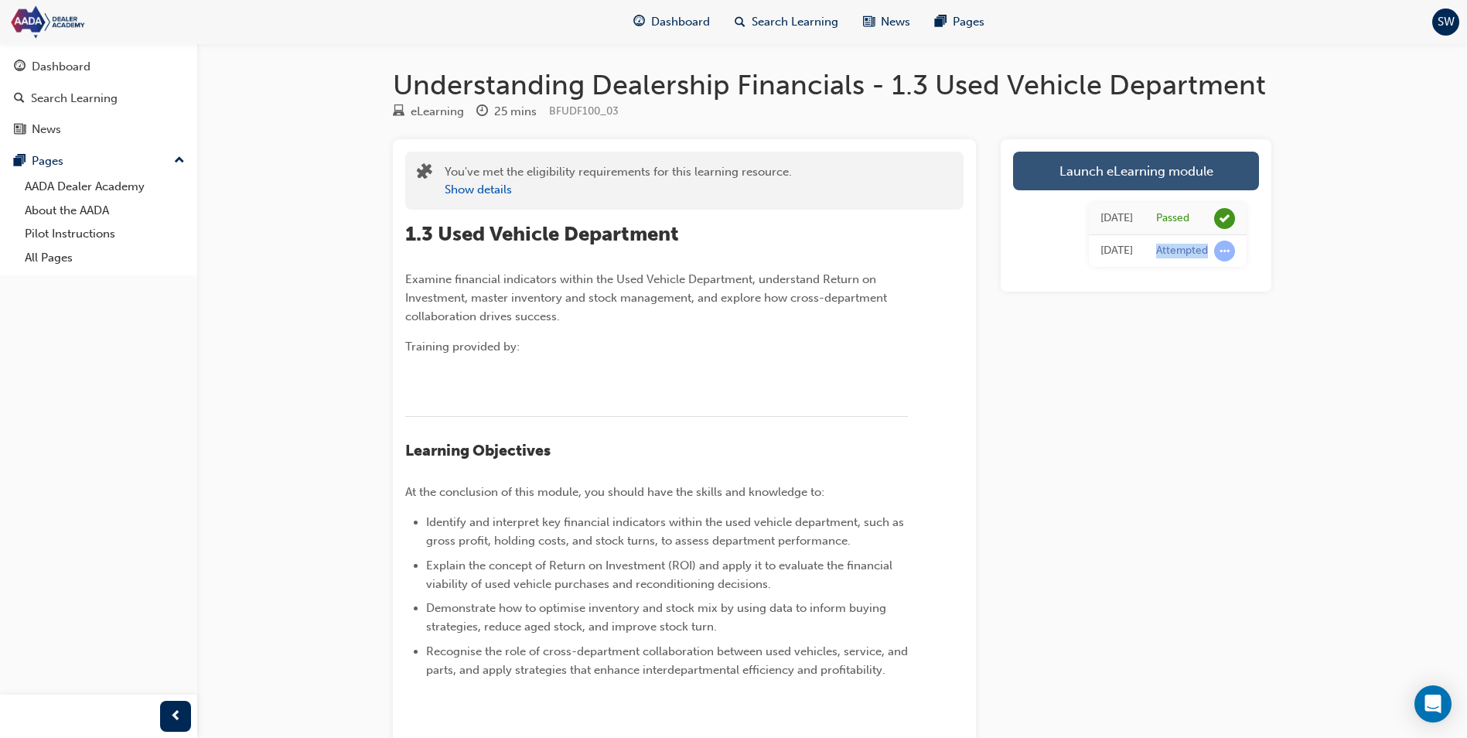
drag, startPoint x: 1159, startPoint y: 248, endPoint x: 1112, endPoint y: 169, distance: 91.9
click at [1112, 169] on link "Launch eLearning module" at bounding box center [1136, 171] width 246 height 39
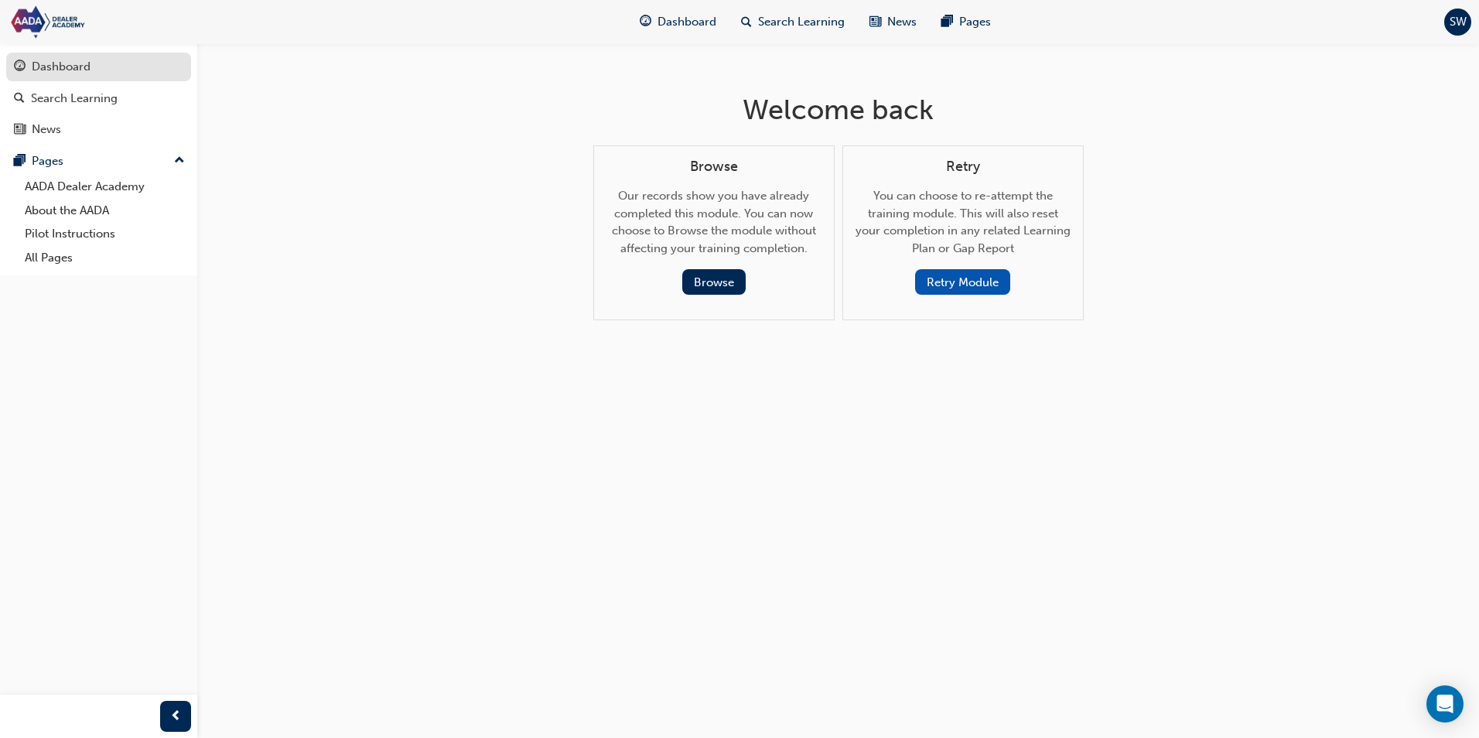
click at [95, 57] on div "Dashboard" at bounding box center [98, 66] width 169 height 19
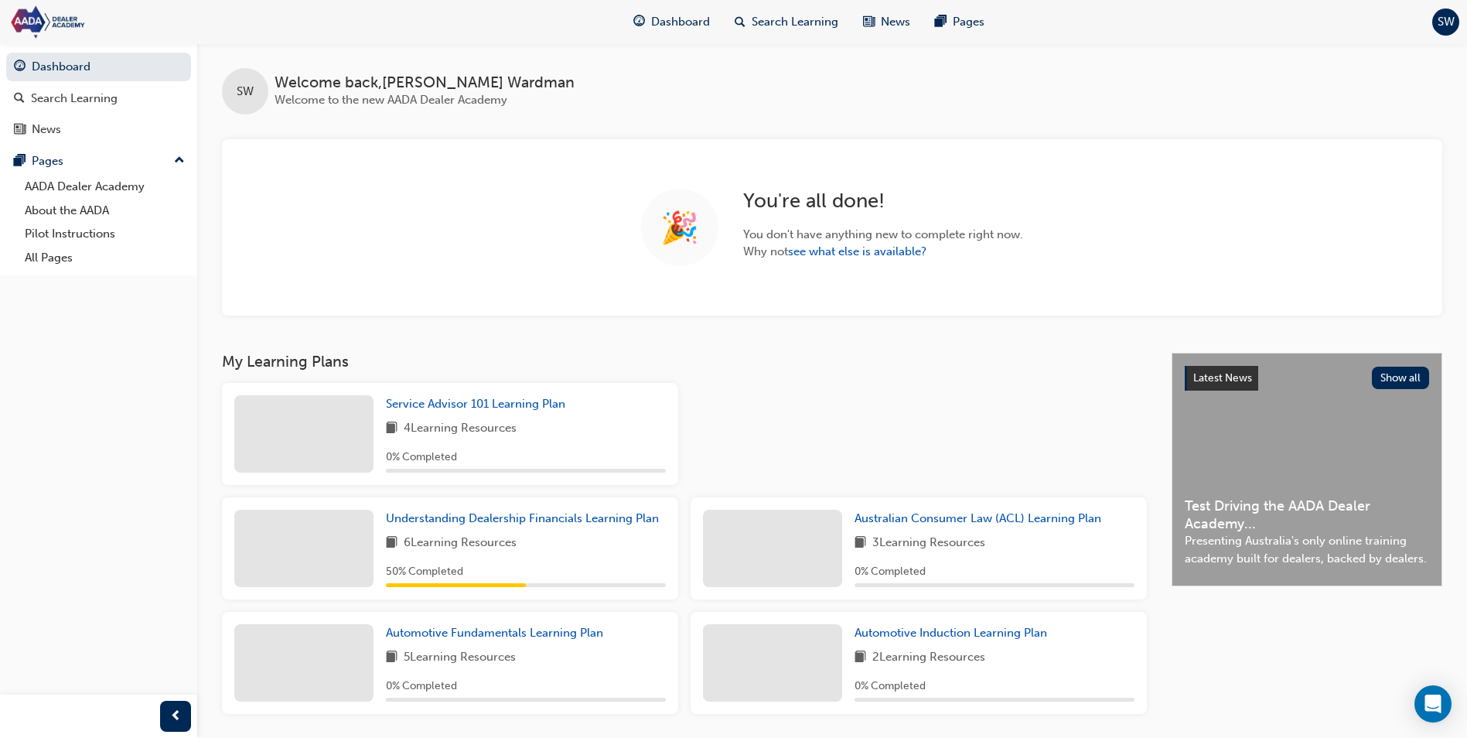
click at [599, 531] on div "Understanding Dealership Financials Learning Plan 6 Learning Resources 50 % Com…" at bounding box center [526, 548] width 280 height 77
click at [606, 521] on span "Understanding Dealership Financials Learning Plan" at bounding box center [522, 518] width 273 height 14
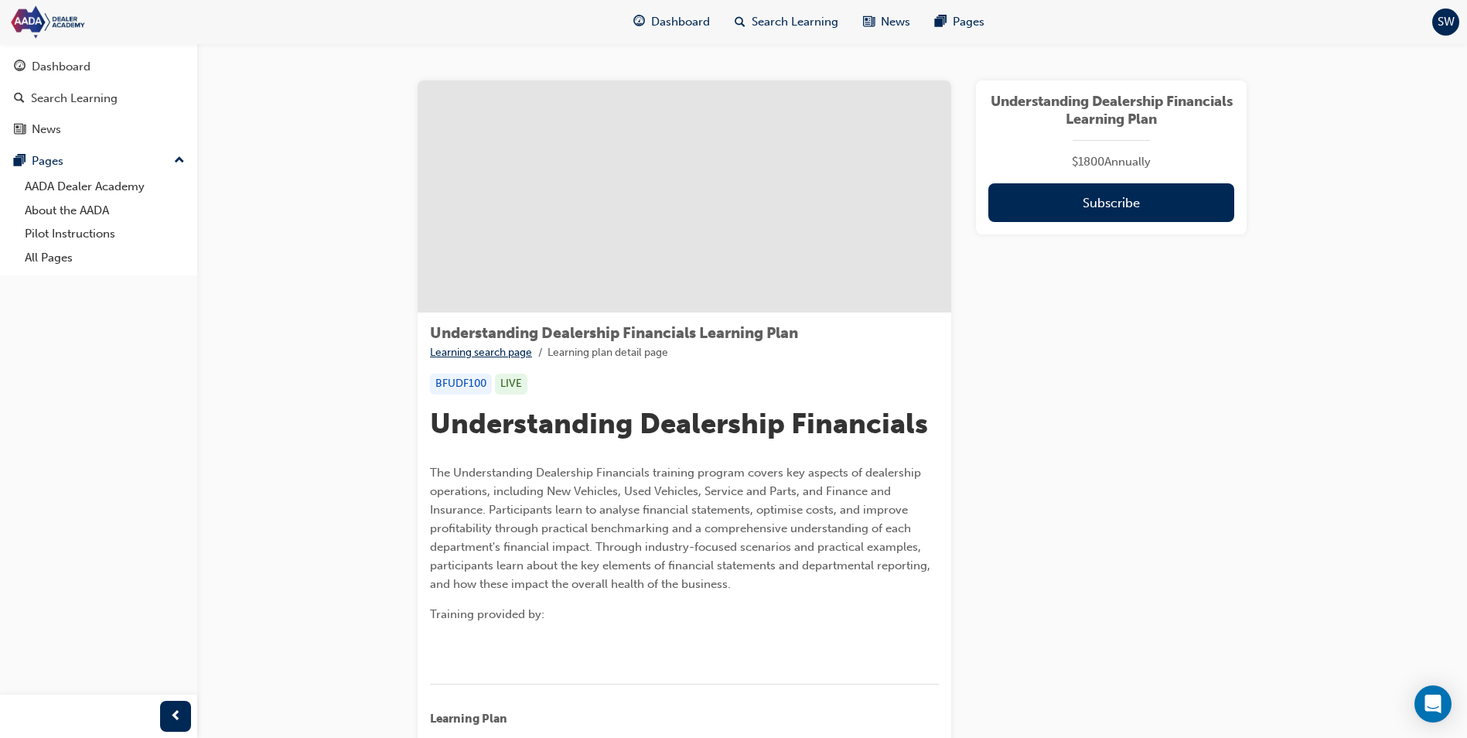
click at [500, 344] on li "Learning search page" at bounding box center [489, 353] width 118 height 18
click at [499, 350] on link "Learning search page" at bounding box center [481, 352] width 102 height 13
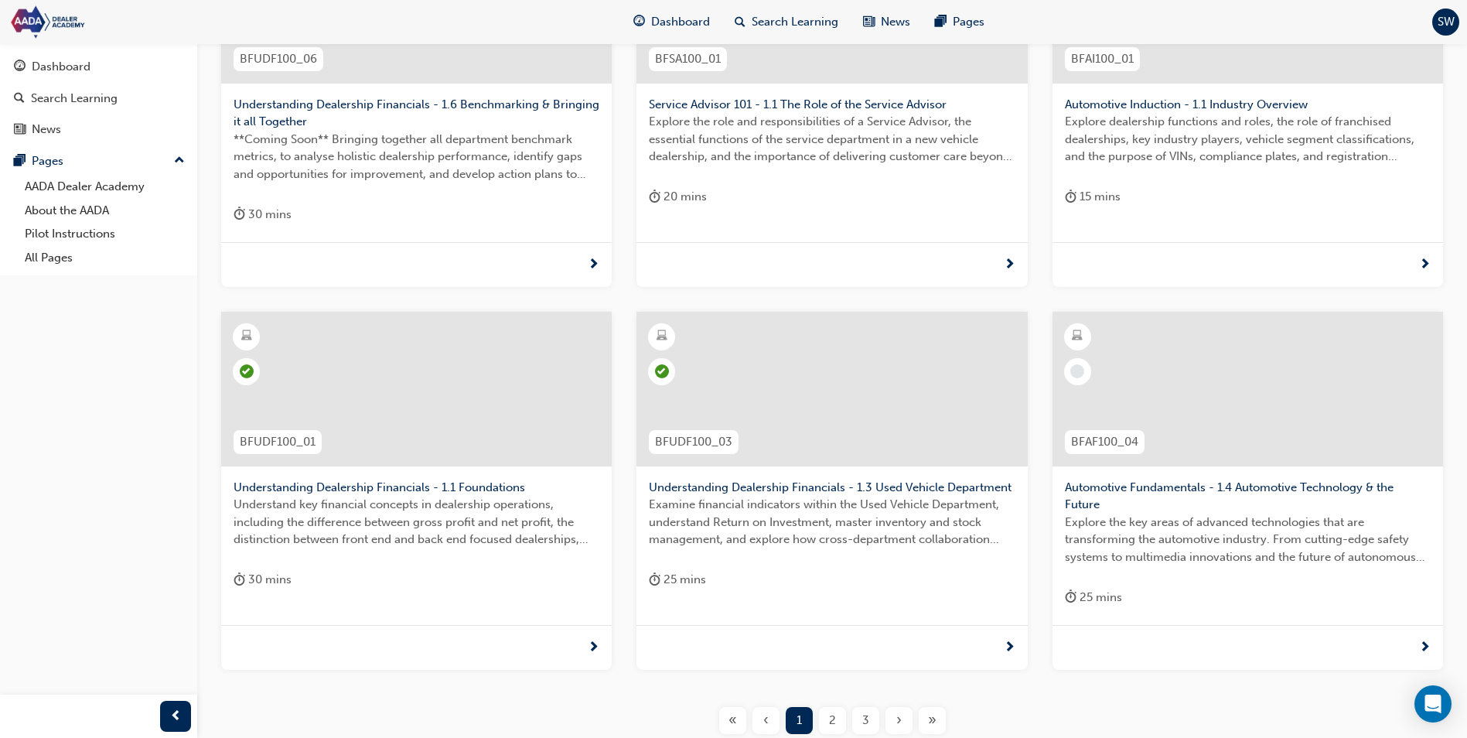
scroll to position [464, 0]
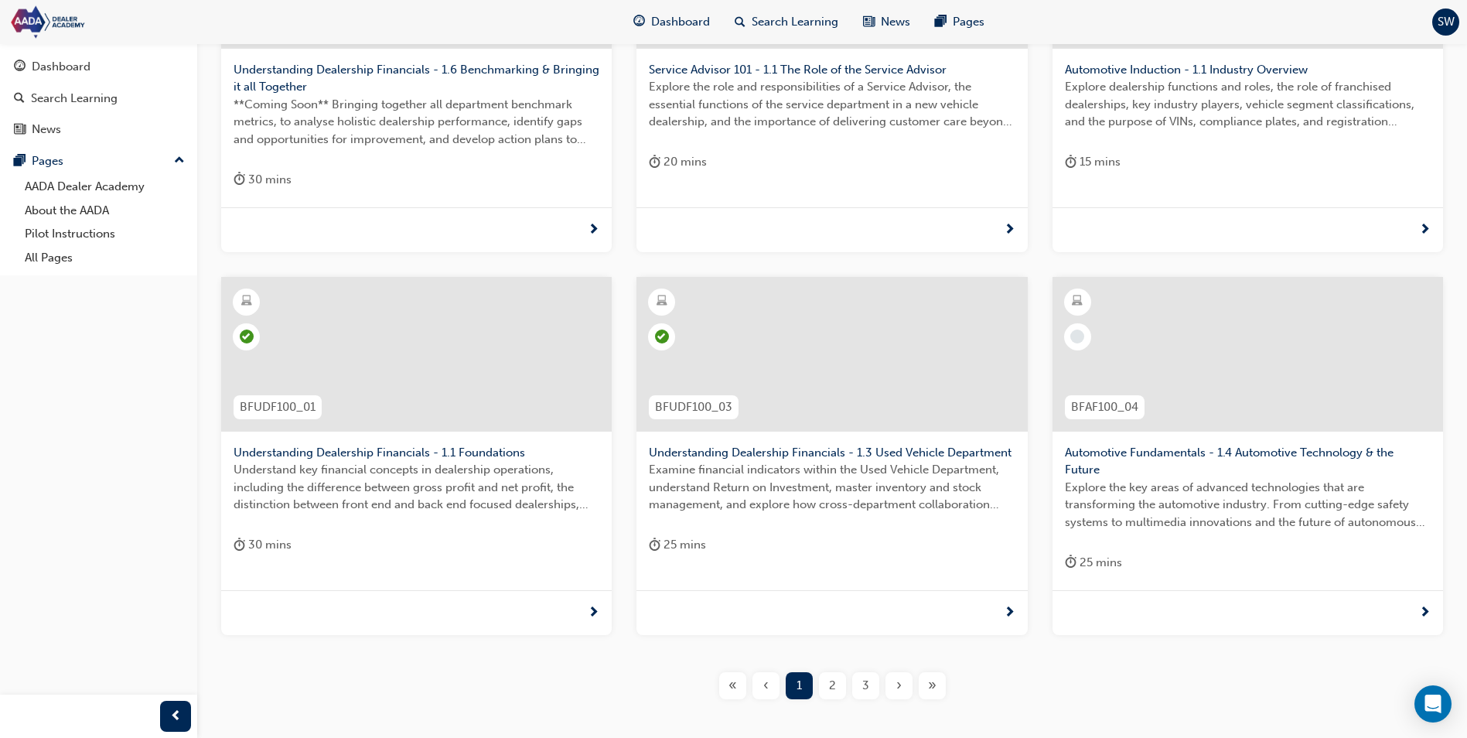
click at [1293, 453] on span "Automotive Fundamentals - 1.4 Automotive Technology & the Future" at bounding box center [1248, 461] width 366 height 35
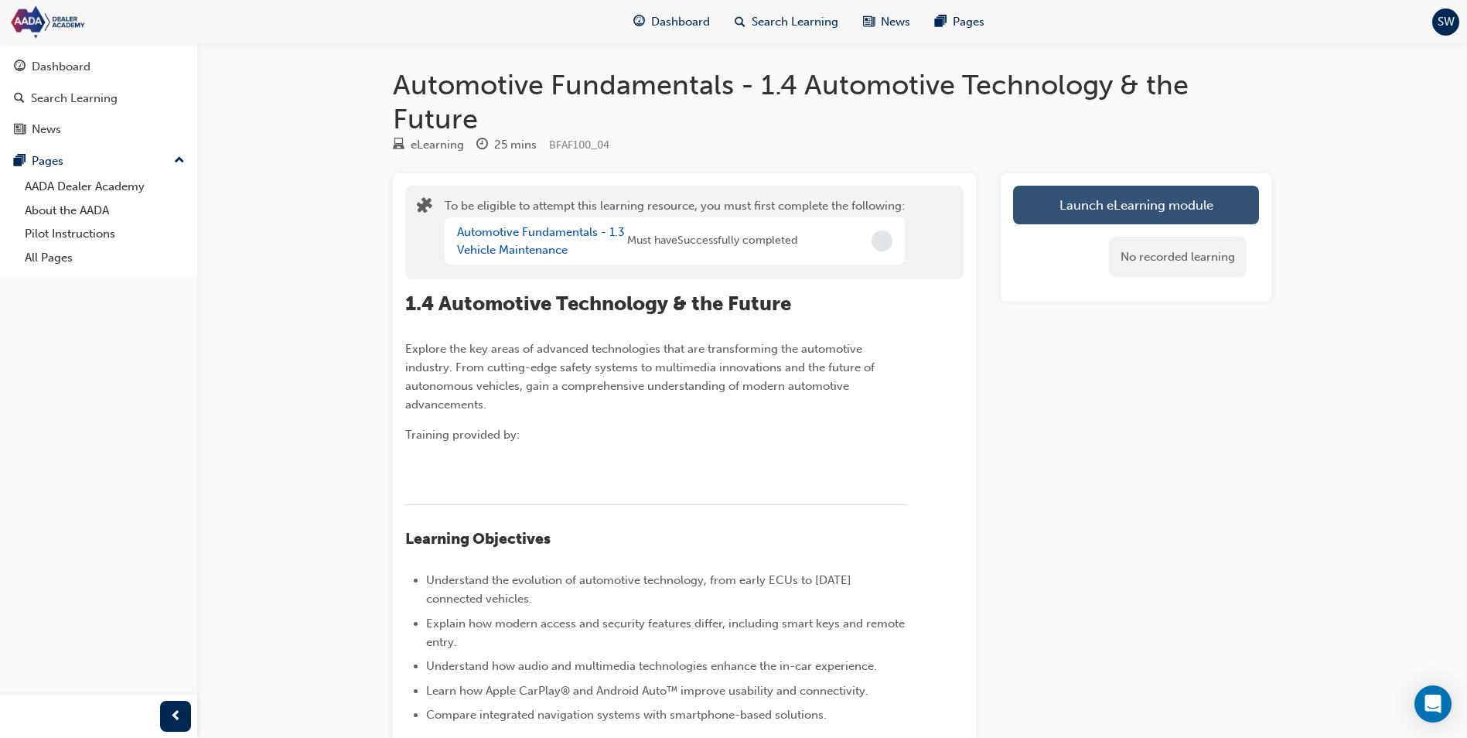
click at [1123, 212] on button "Launch eLearning module" at bounding box center [1136, 205] width 246 height 39
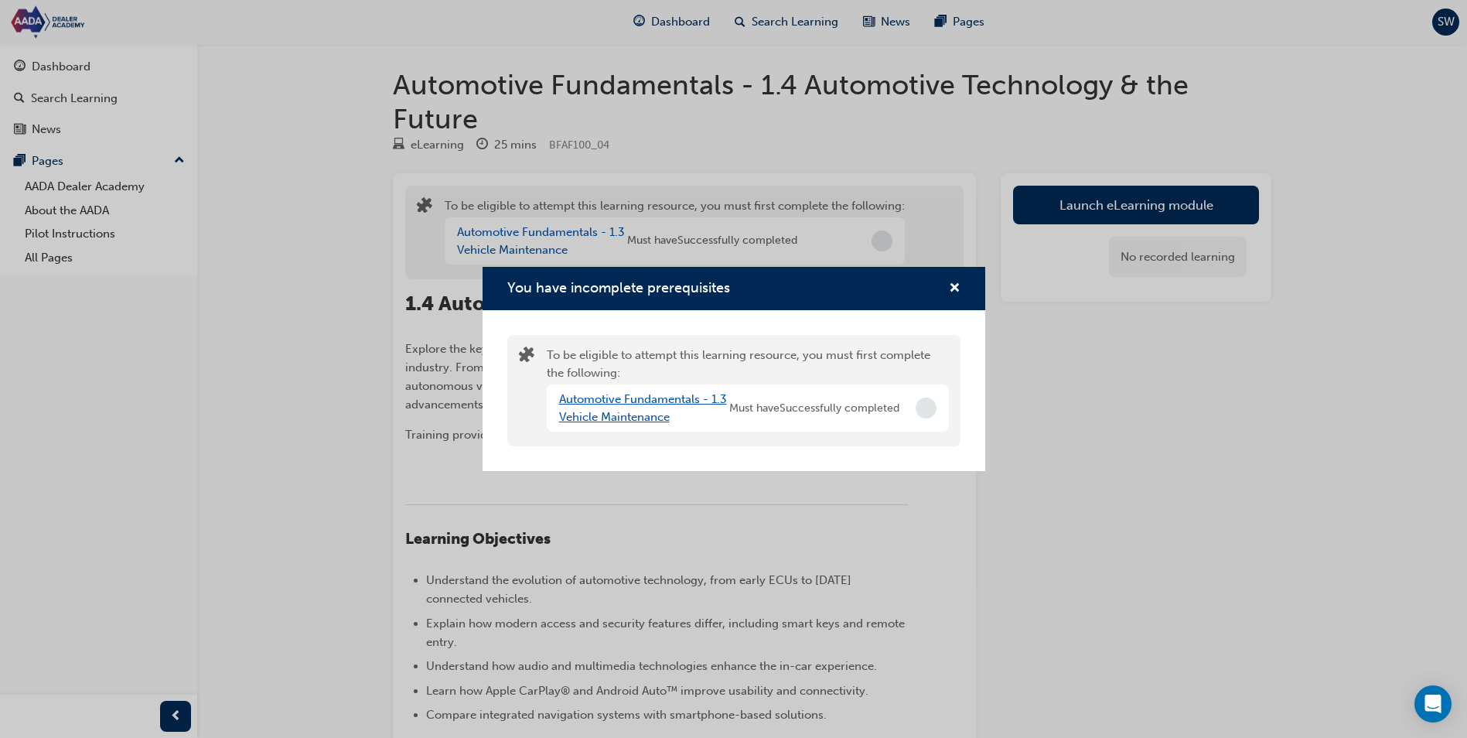
click at [633, 398] on link "Automotive Fundamentals - 1.3 Vehicle Maintenance" at bounding box center [643, 408] width 168 height 32
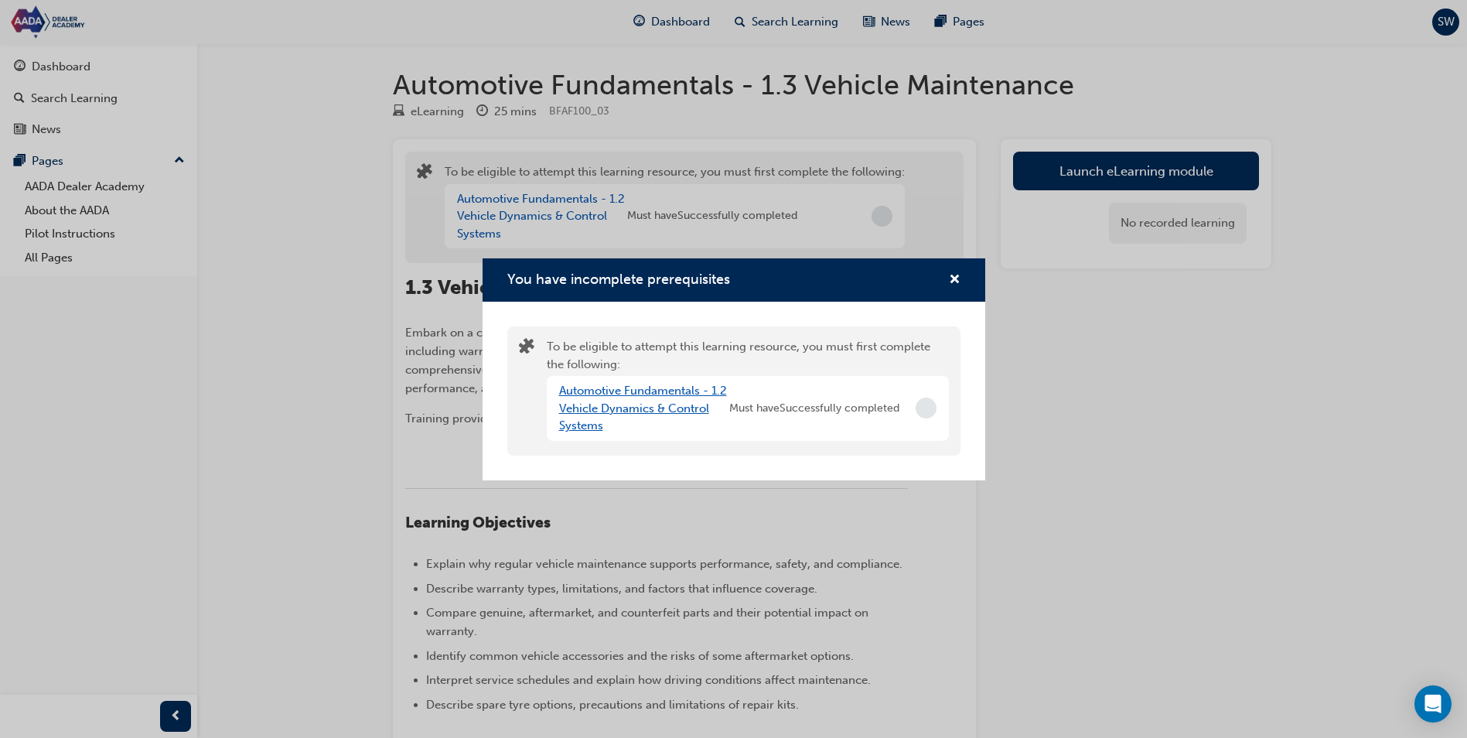
click at [643, 412] on link "Automotive Fundamentals - 1.2 Vehicle Dynamics & Control Systems" at bounding box center [643, 408] width 168 height 49
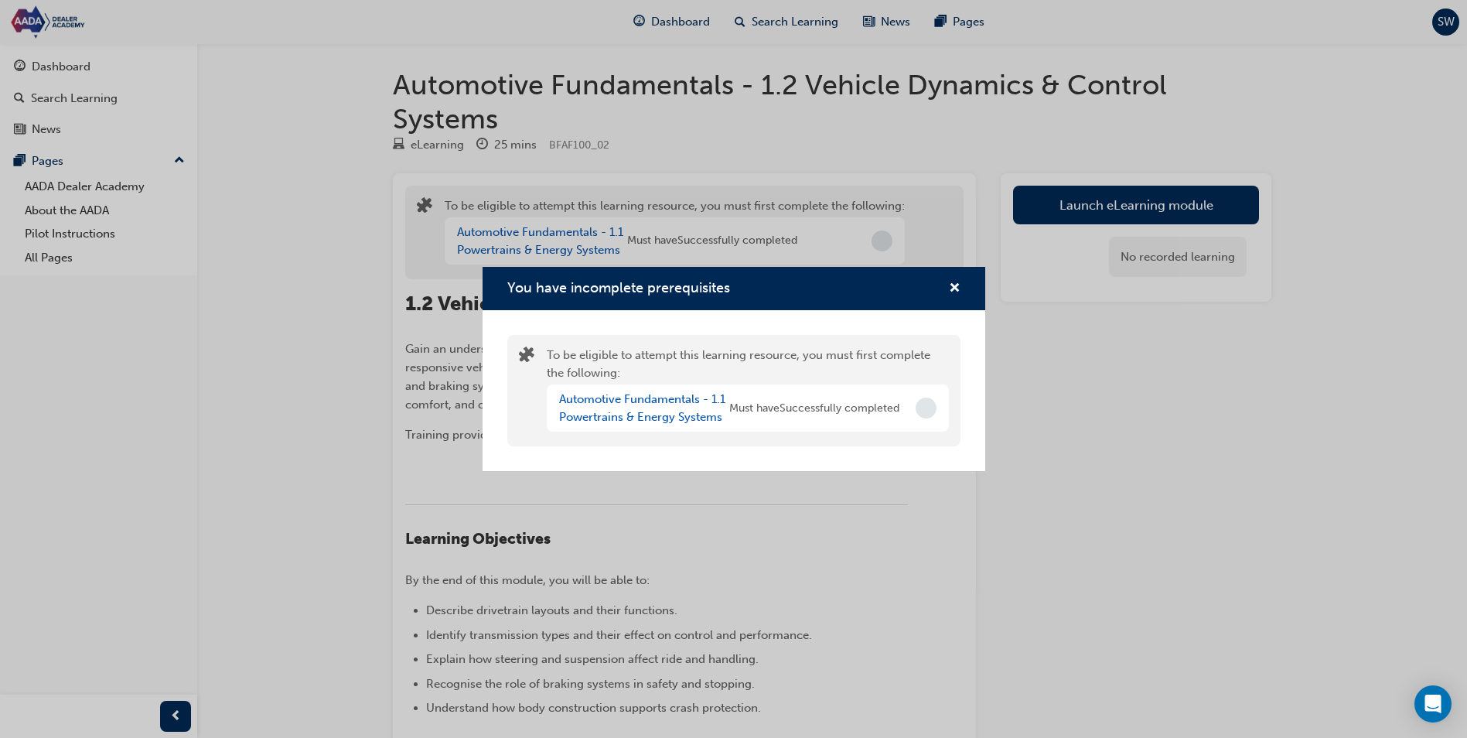
click at [936, 276] on div "You have incomplete prerequisites" at bounding box center [734, 289] width 503 height 44
click at [949, 282] on button "You have incomplete prerequisites" at bounding box center [955, 288] width 12 height 19
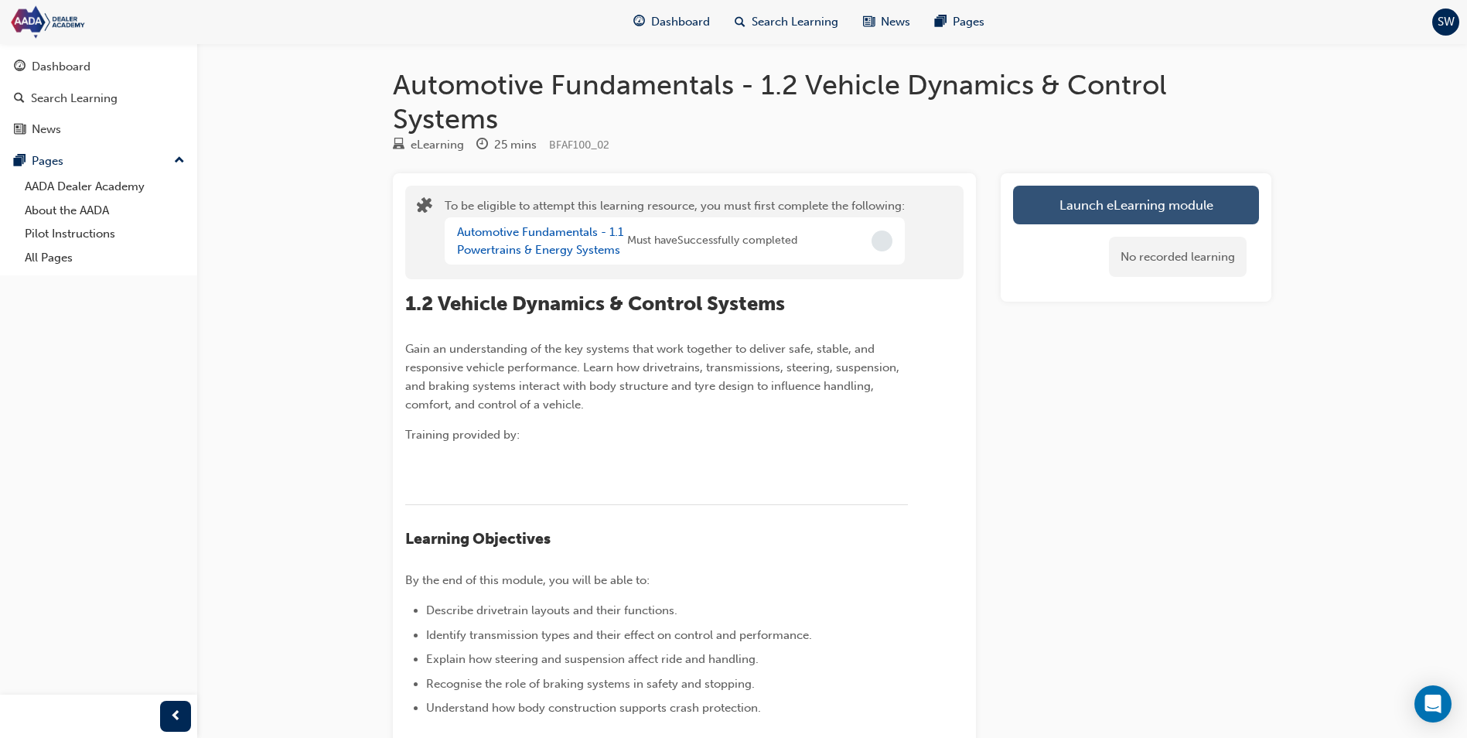
click at [1129, 206] on button "Launch eLearning module" at bounding box center [1136, 205] width 246 height 39
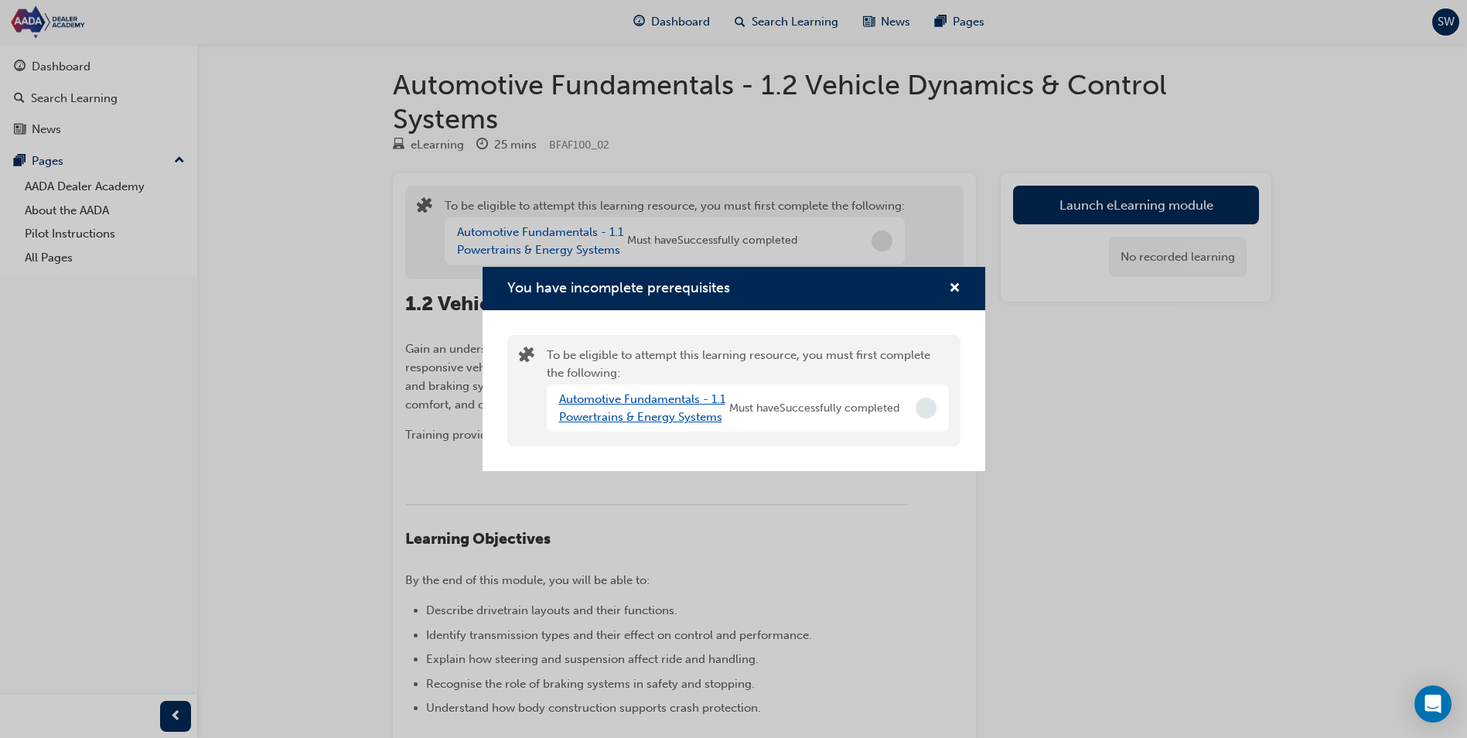
click at [677, 406] on link "Automotive Fundamentals - 1.1 Powertrains & Energy Systems" at bounding box center [642, 408] width 166 height 32
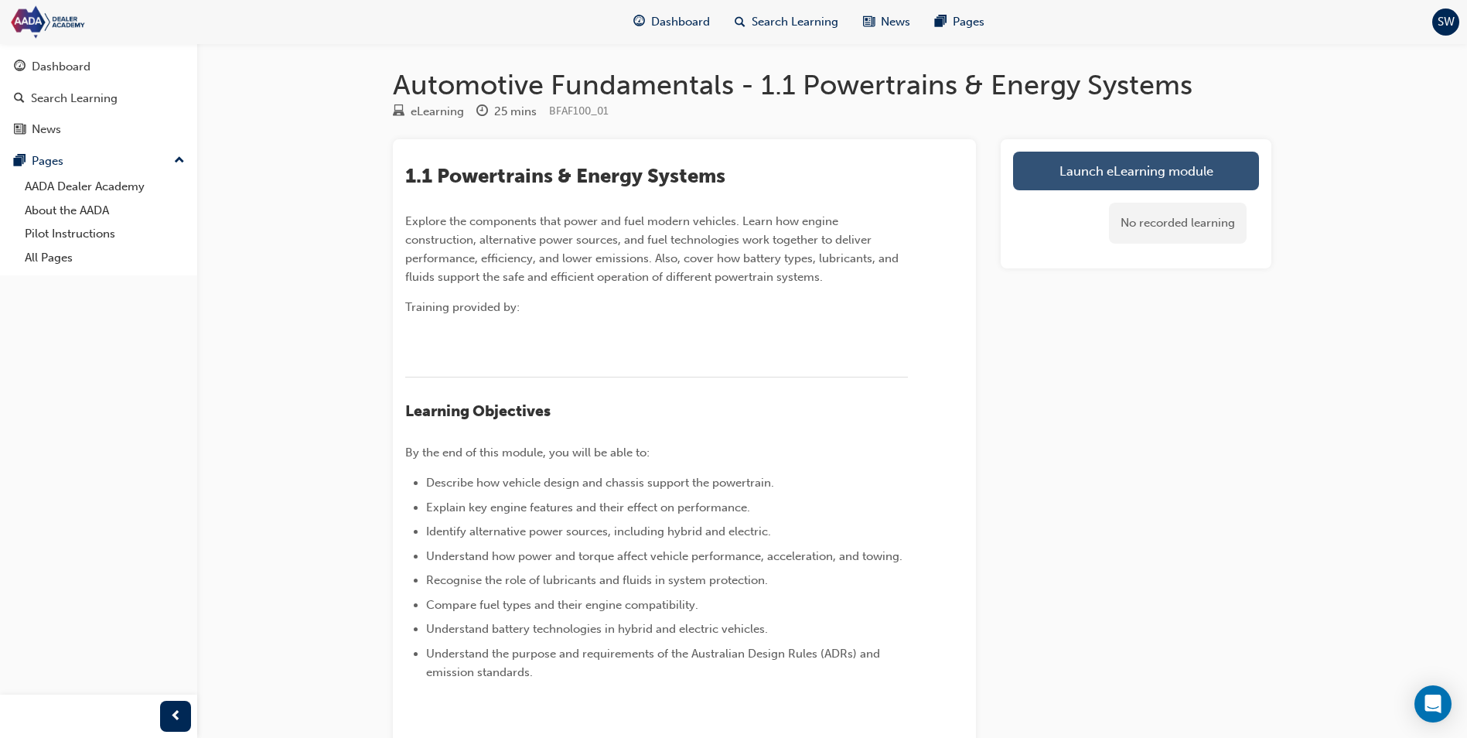
click at [1181, 155] on link "Launch eLearning module" at bounding box center [1136, 171] width 246 height 39
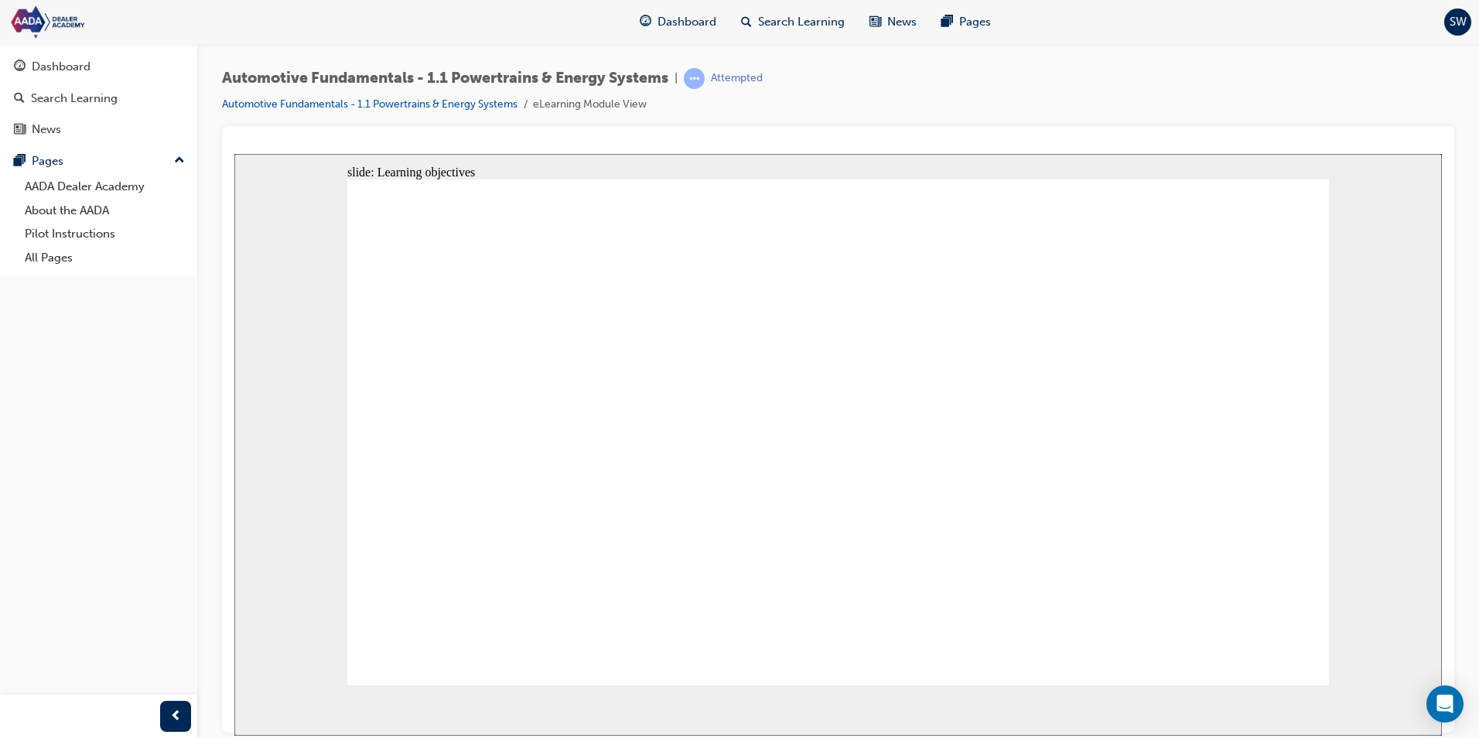
drag, startPoint x: 686, startPoint y: 416, endPoint x: 704, endPoint y: 414, distance: 17.9
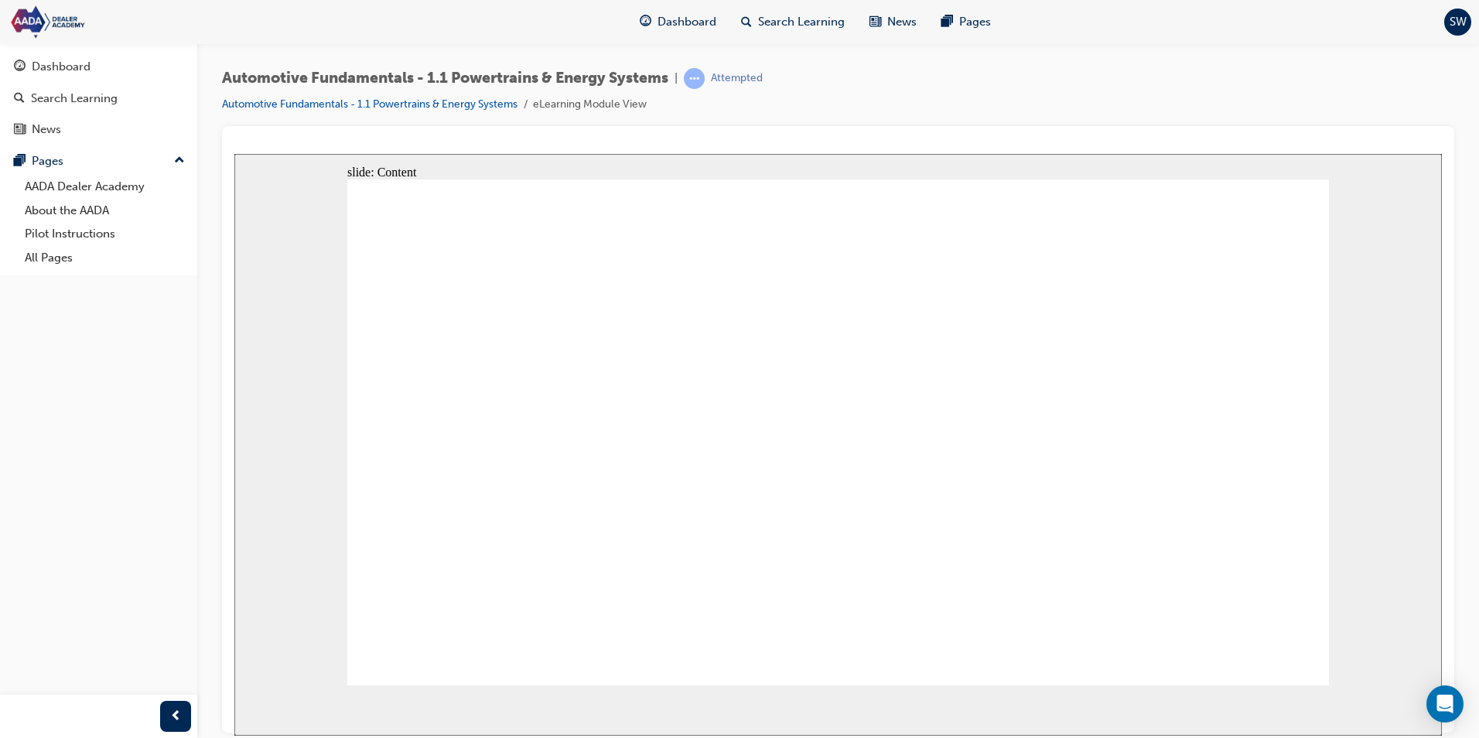
drag, startPoint x: 986, startPoint y: 417, endPoint x: 1044, endPoint y: 312, distance: 120.1
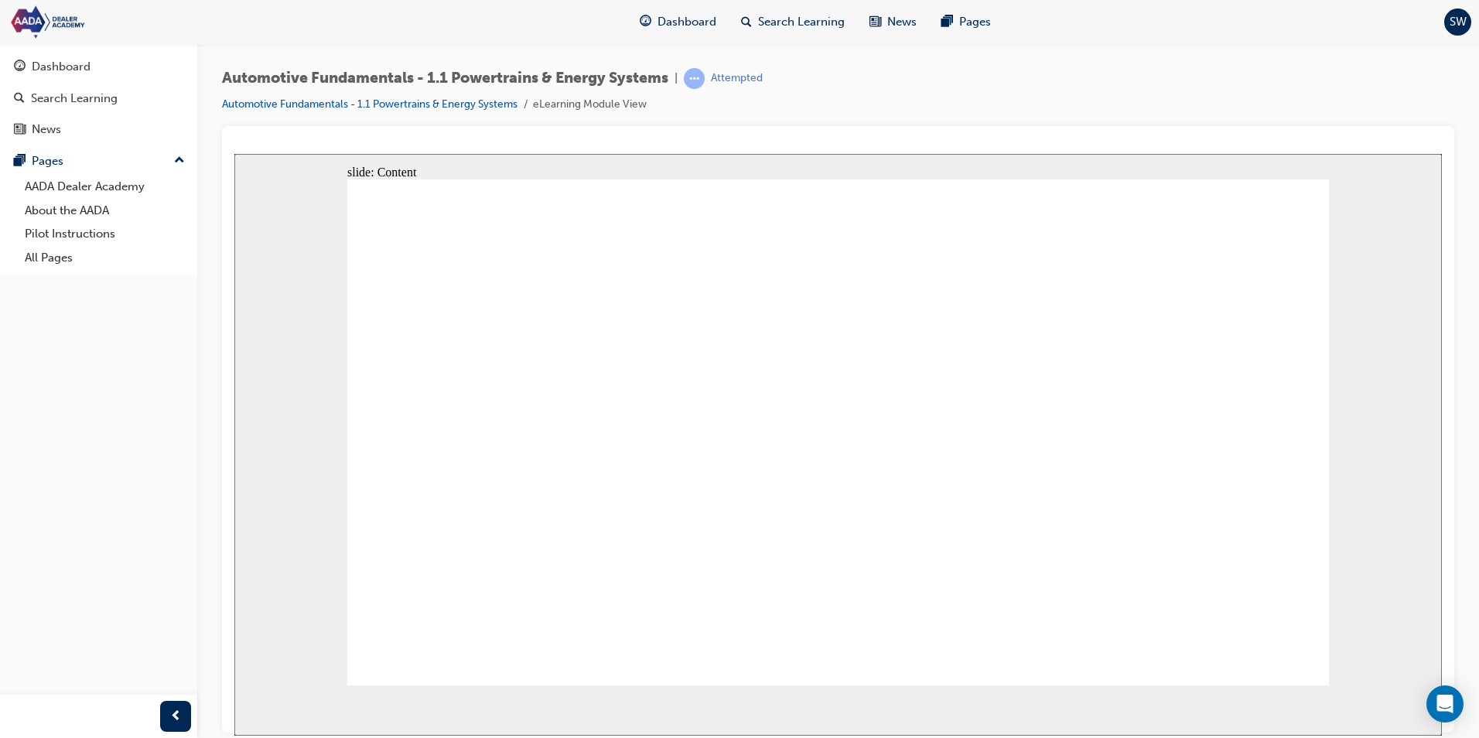
drag, startPoint x: 886, startPoint y: 502, endPoint x: 890, endPoint y: 511, distance: 9.8
drag, startPoint x: 892, startPoint y: 522, endPoint x: 896, endPoint y: 552, distance: 29.6
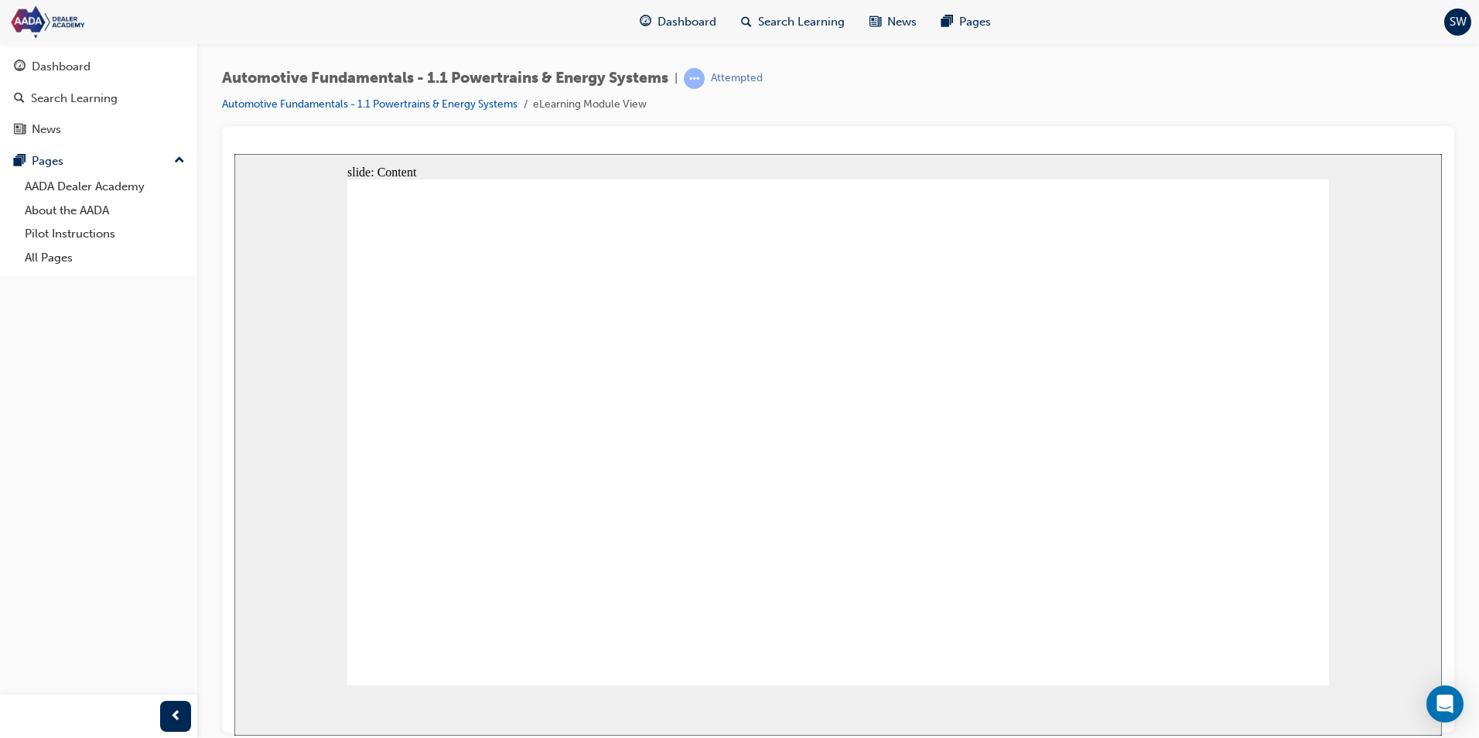
drag, startPoint x: 699, startPoint y: 460, endPoint x: 702, endPoint y: 477, distance: 16.5
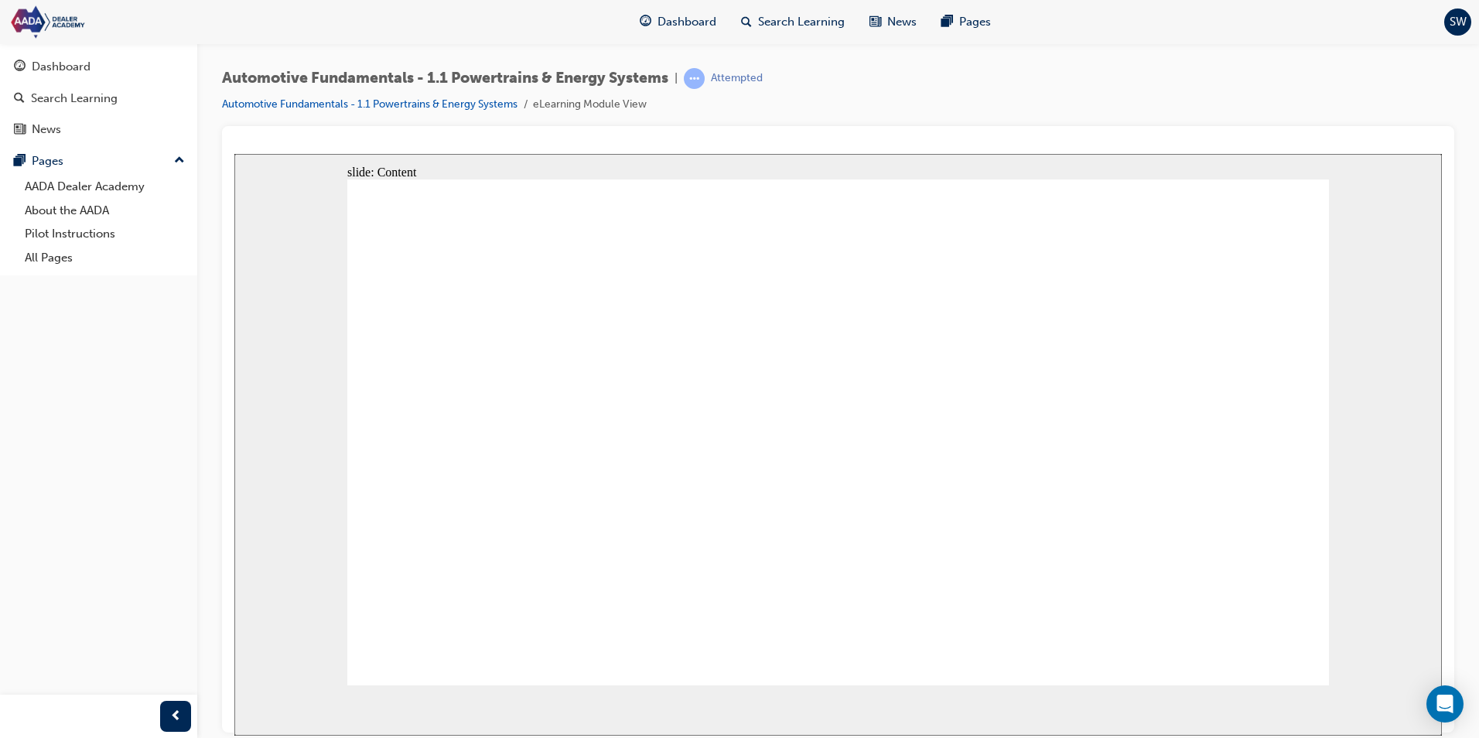
drag, startPoint x: 912, startPoint y: 586, endPoint x: 941, endPoint y: 582, distance: 28.8
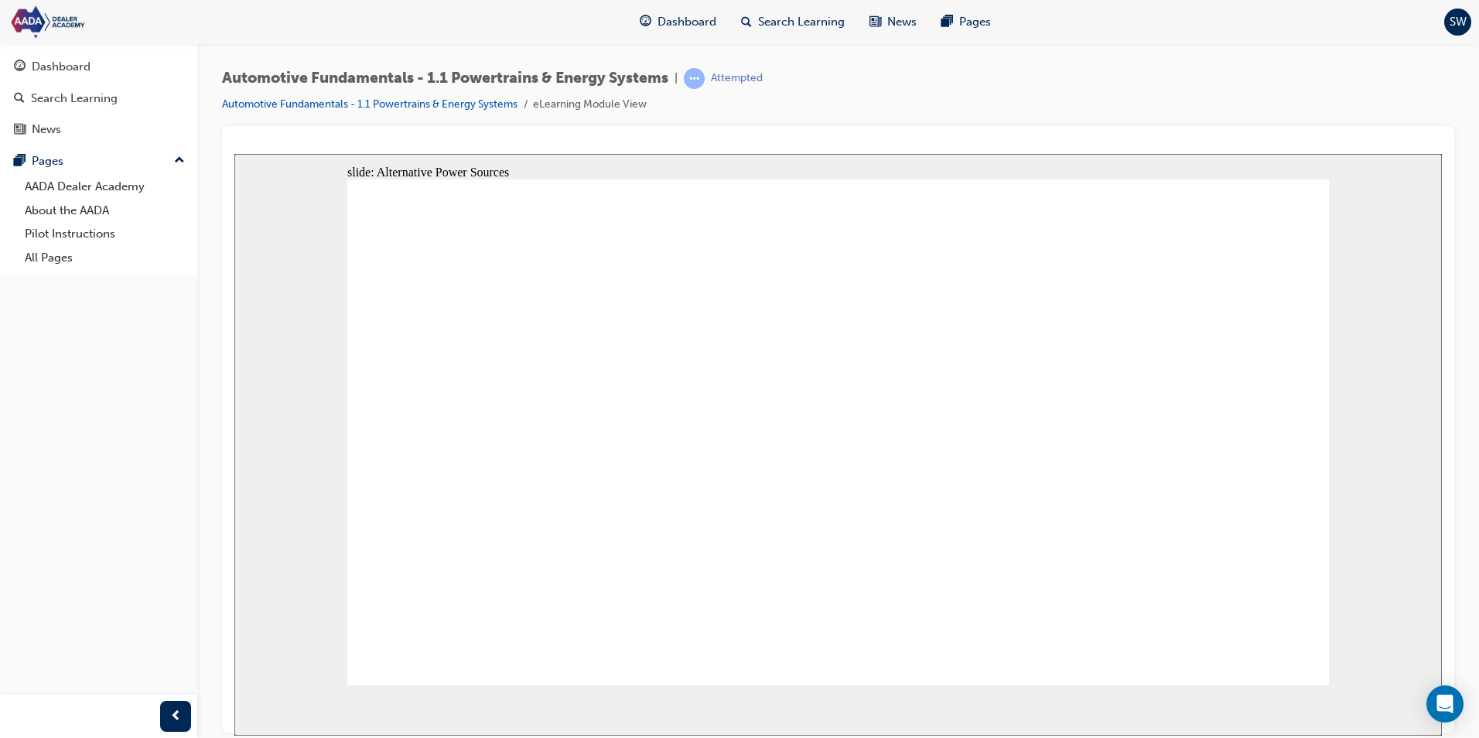
drag, startPoint x: 1310, startPoint y: 664, endPoint x: 1296, endPoint y: 648, distance: 20.9
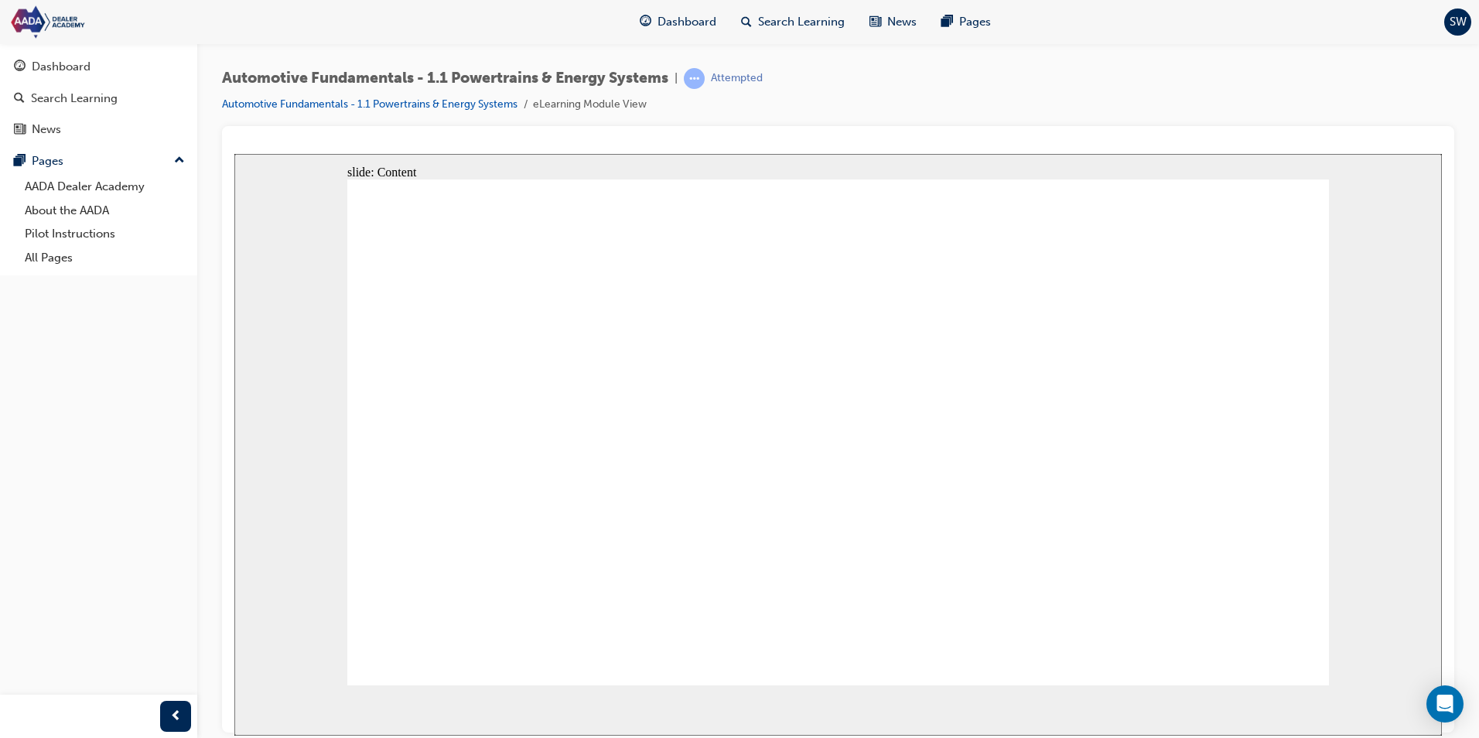
drag, startPoint x: 1291, startPoint y: 639, endPoint x: 1296, endPoint y: 646, distance: 8.8
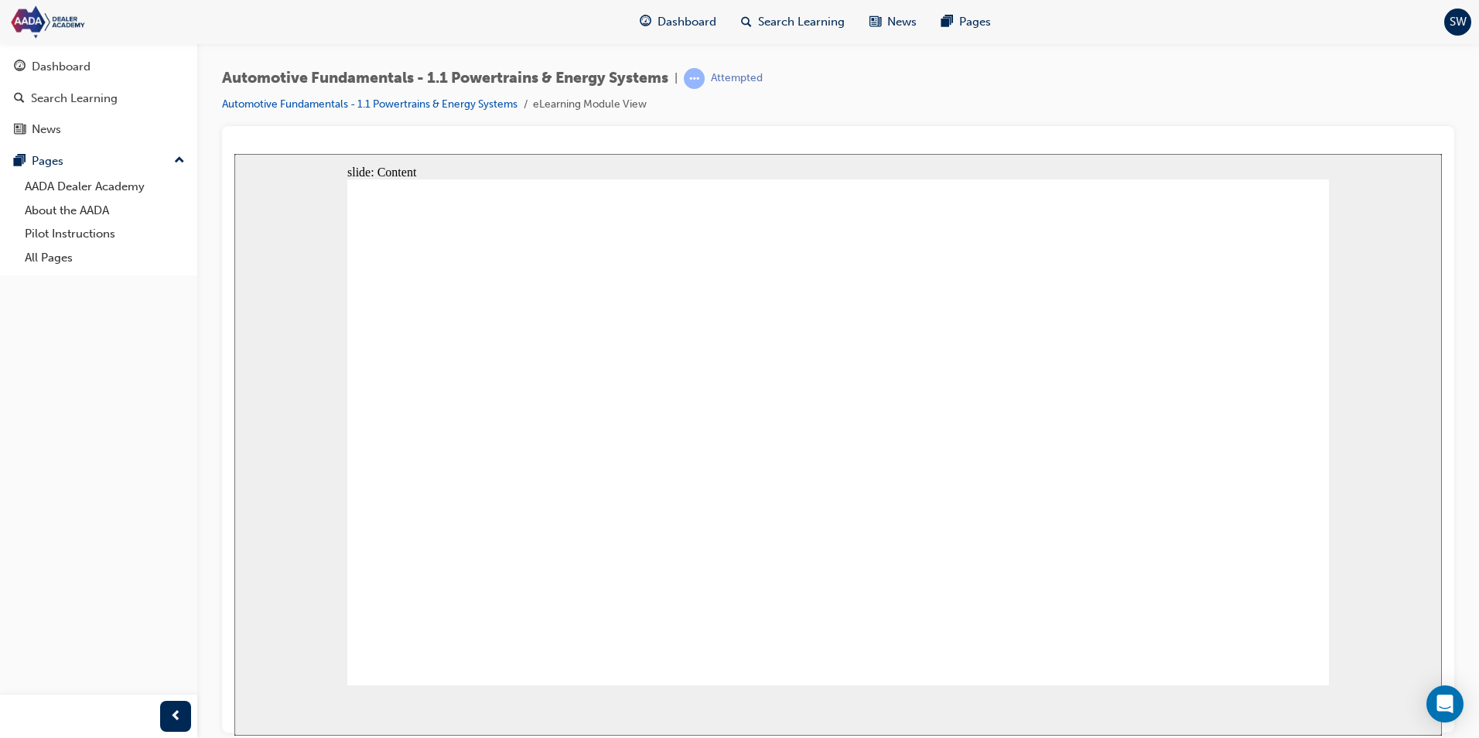
drag, startPoint x: 1160, startPoint y: 565, endPoint x: 1151, endPoint y: 561, distance: 10.1
drag, startPoint x: 1132, startPoint y: 565, endPoint x: 1120, endPoint y: 564, distance: 11.6
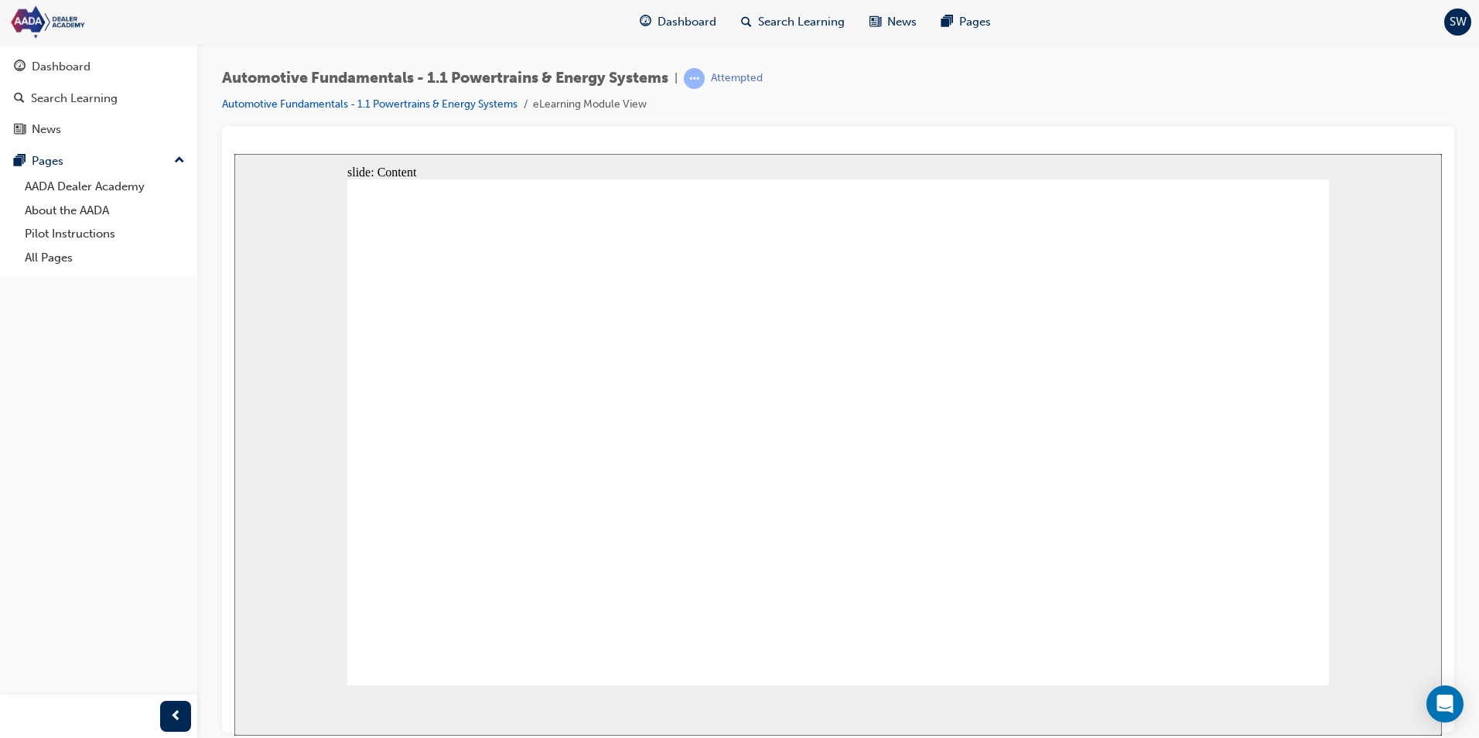
drag, startPoint x: 917, startPoint y: 601, endPoint x: 886, endPoint y: 608, distance: 31.7
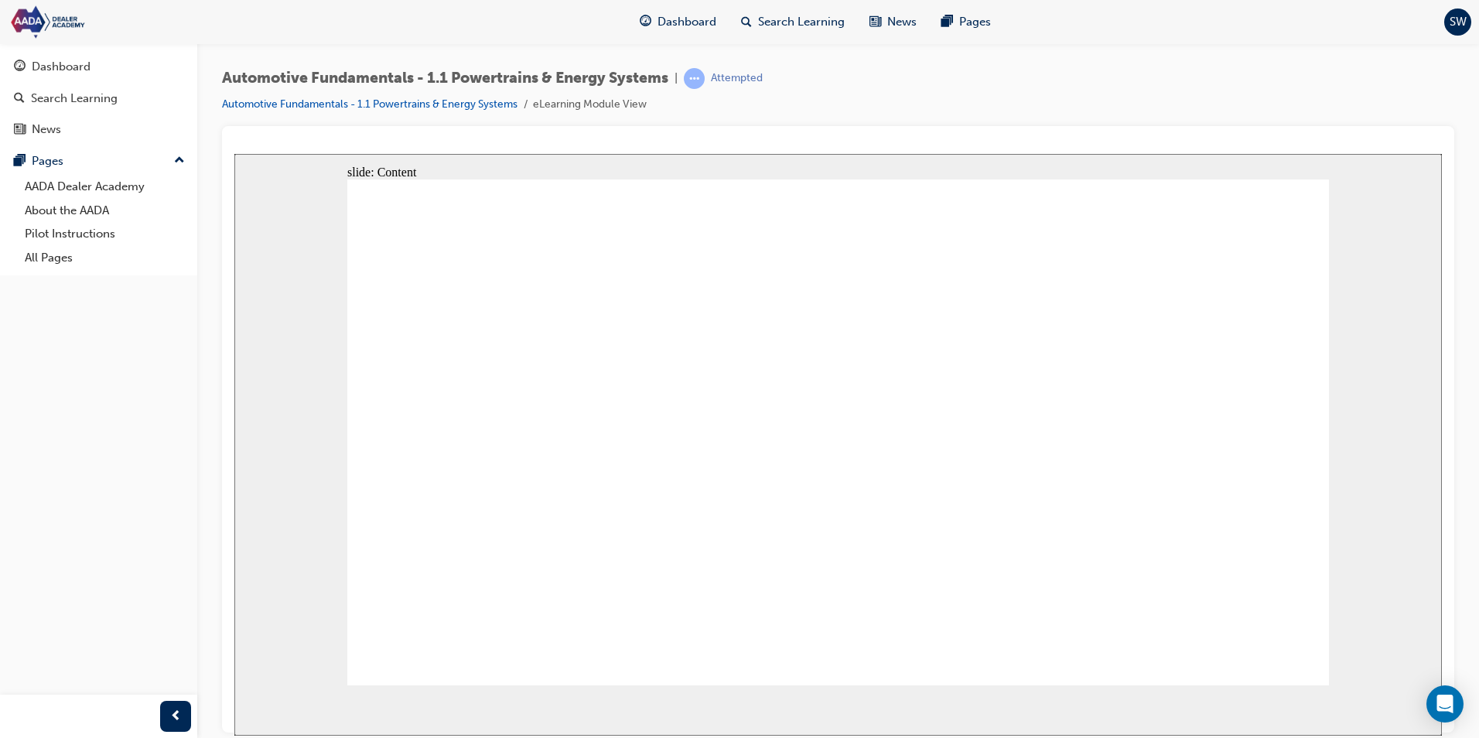
drag, startPoint x: 1228, startPoint y: 237, endPoint x: 1222, endPoint y: 225, distance: 13.2
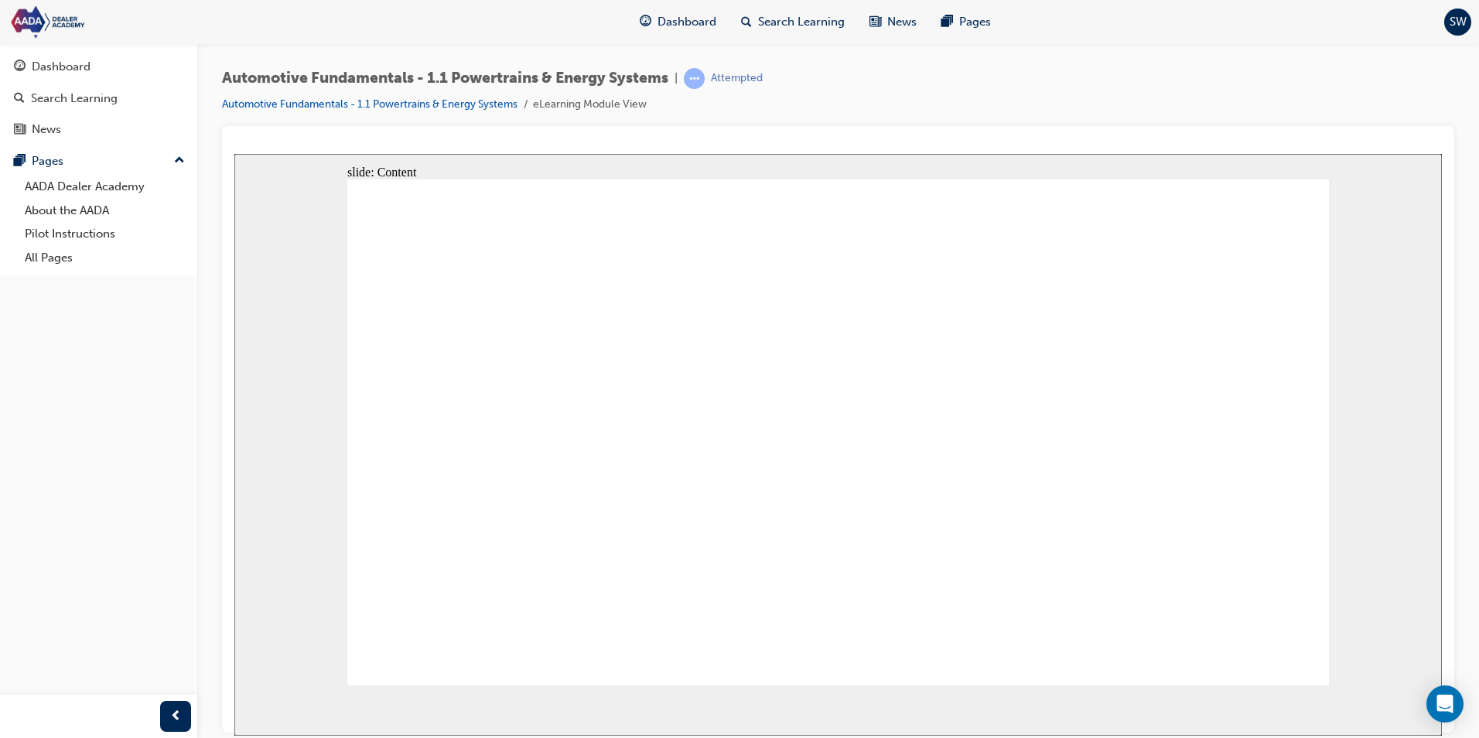
drag, startPoint x: 754, startPoint y: 448, endPoint x: 746, endPoint y: 434, distance: 15.9
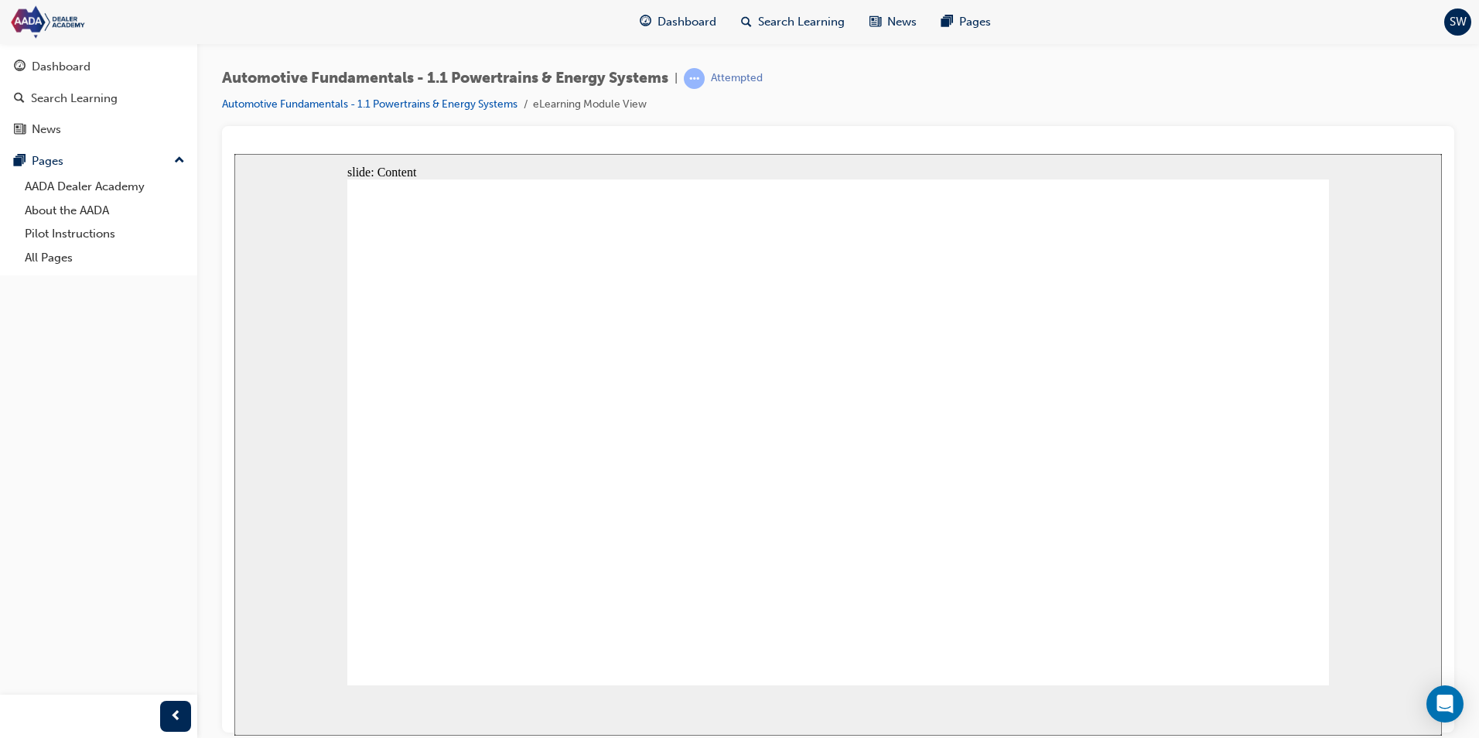
drag, startPoint x: 1173, startPoint y: 419, endPoint x: 1078, endPoint y: 408, distance: 95.9
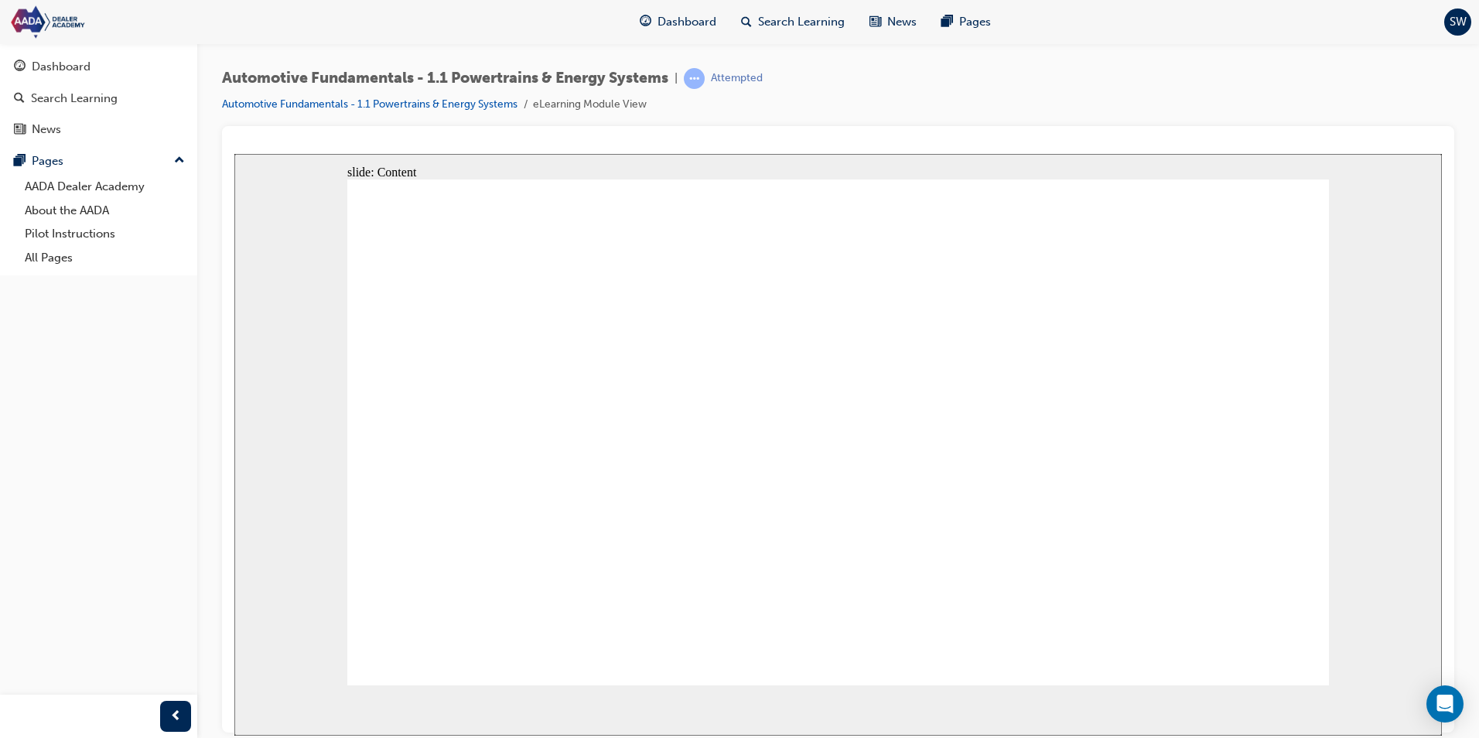
drag, startPoint x: 705, startPoint y: 384, endPoint x: 677, endPoint y: 388, distance: 28.8
drag, startPoint x: 600, startPoint y: 395, endPoint x: 579, endPoint y: 377, distance: 27.5
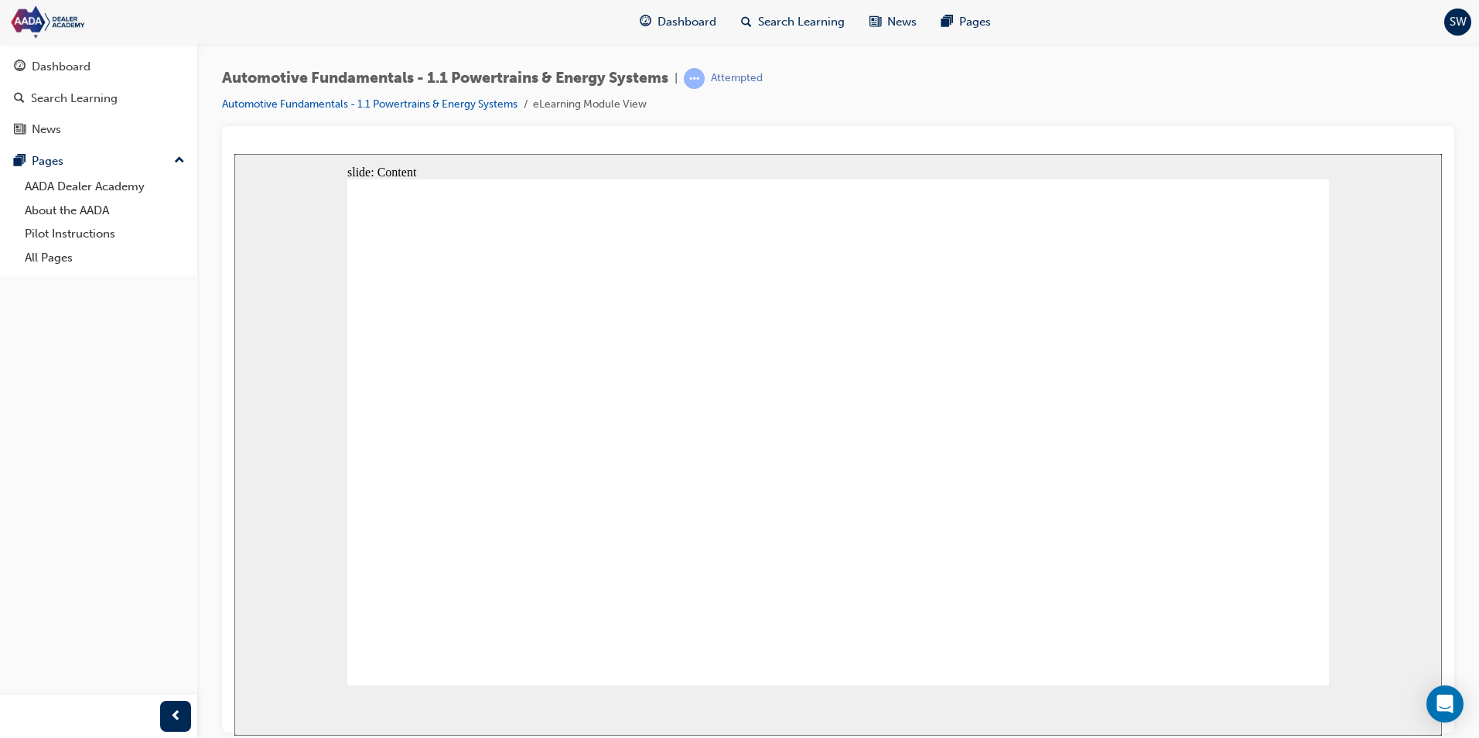
drag, startPoint x: 579, startPoint y: 377, endPoint x: 688, endPoint y: 385, distance: 109.3
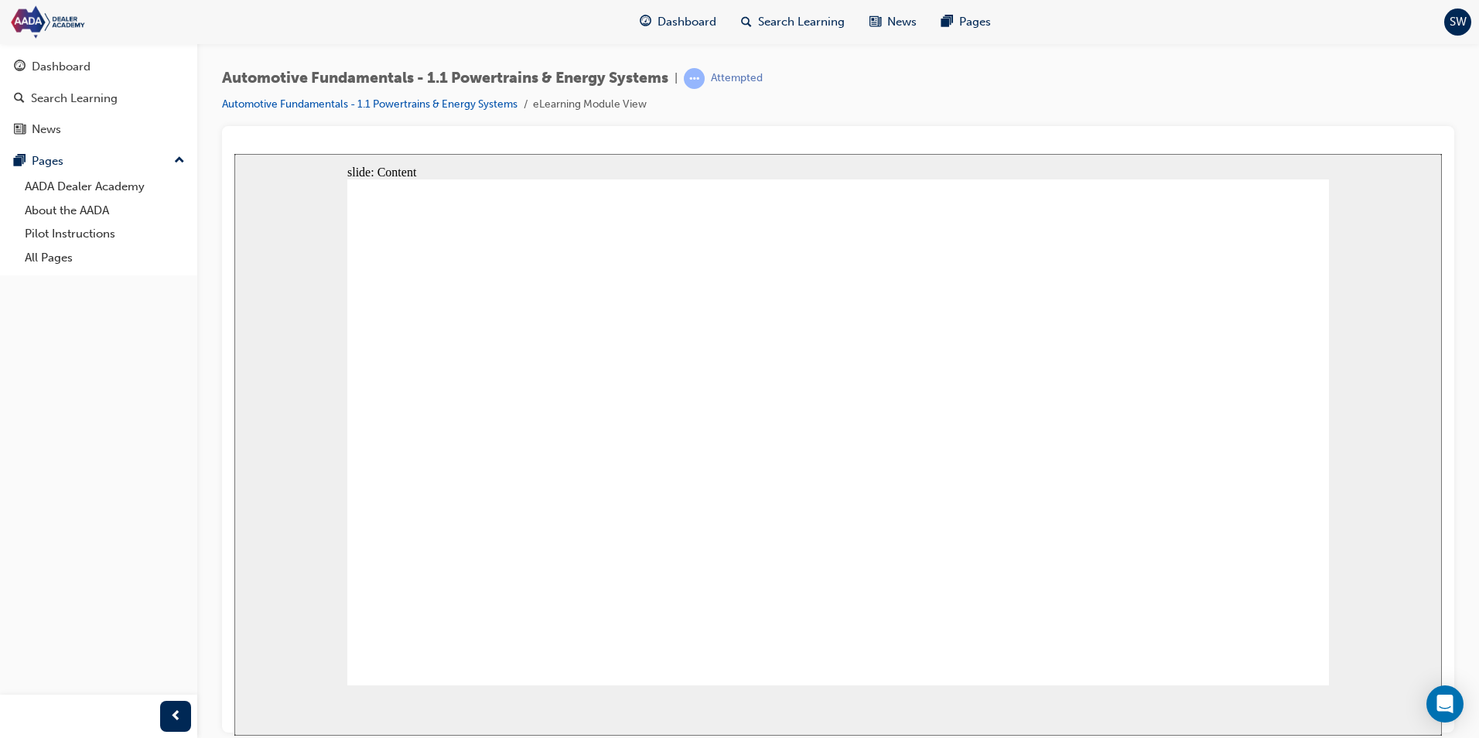
drag, startPoint x: 952, startPoint y: 348, endPoint x: 965, endPoint y: 354, distance: 13.5
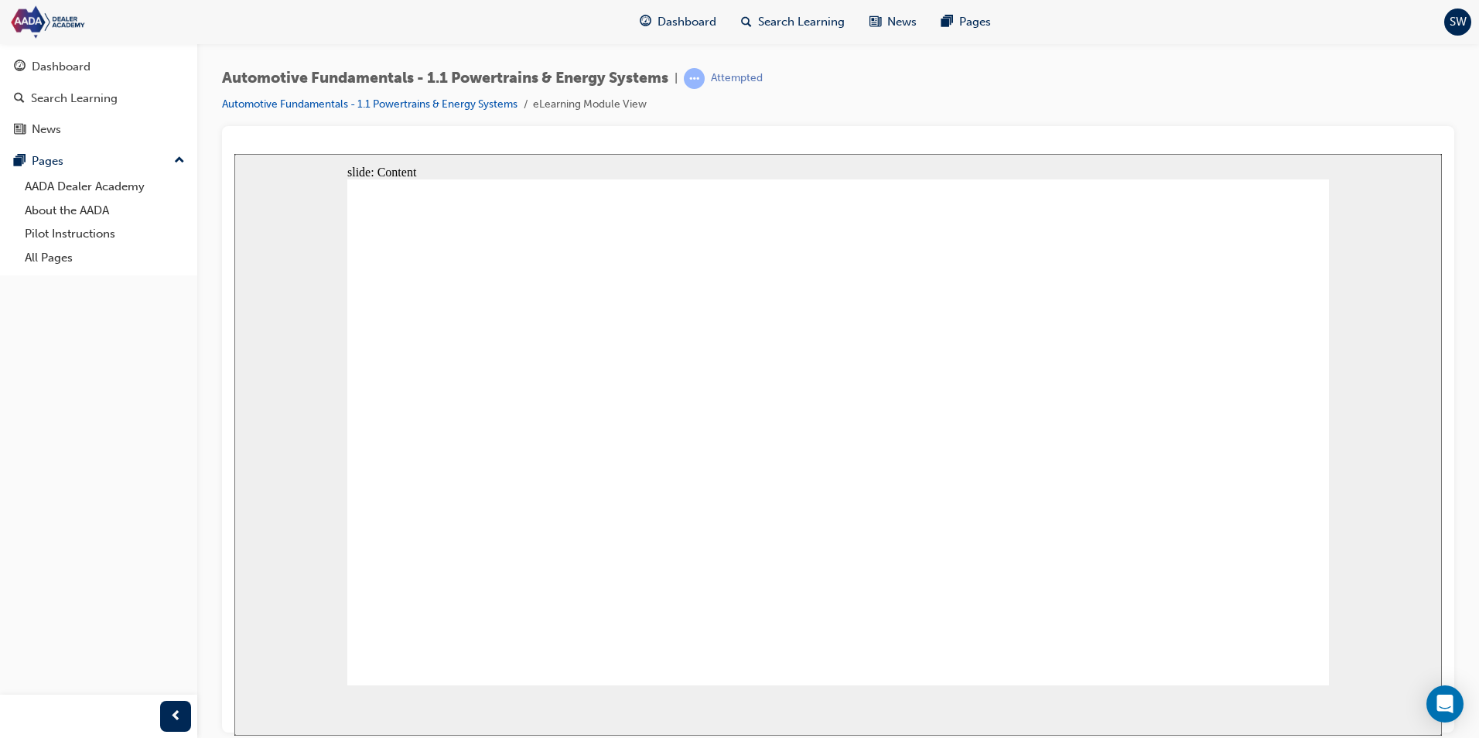
drag, startPoint x: 873, startPoint y: 385, endPoint x: 858, endPoint y: 388, distance: 14.9
